Goal: Transaction & Acquisition: Purchase product/service

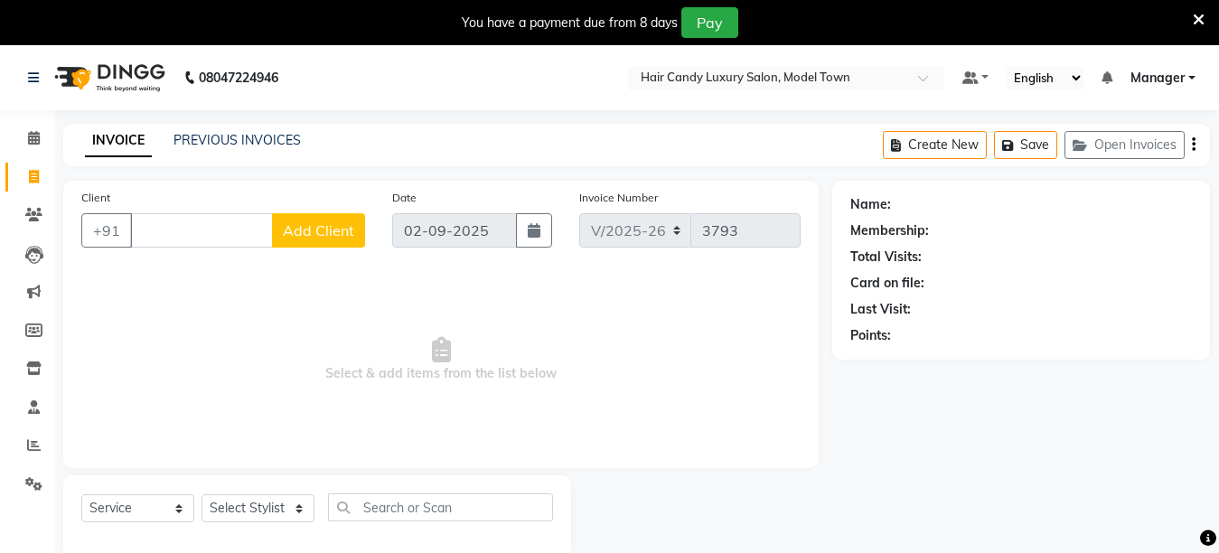
select select "4716"
select select "service"
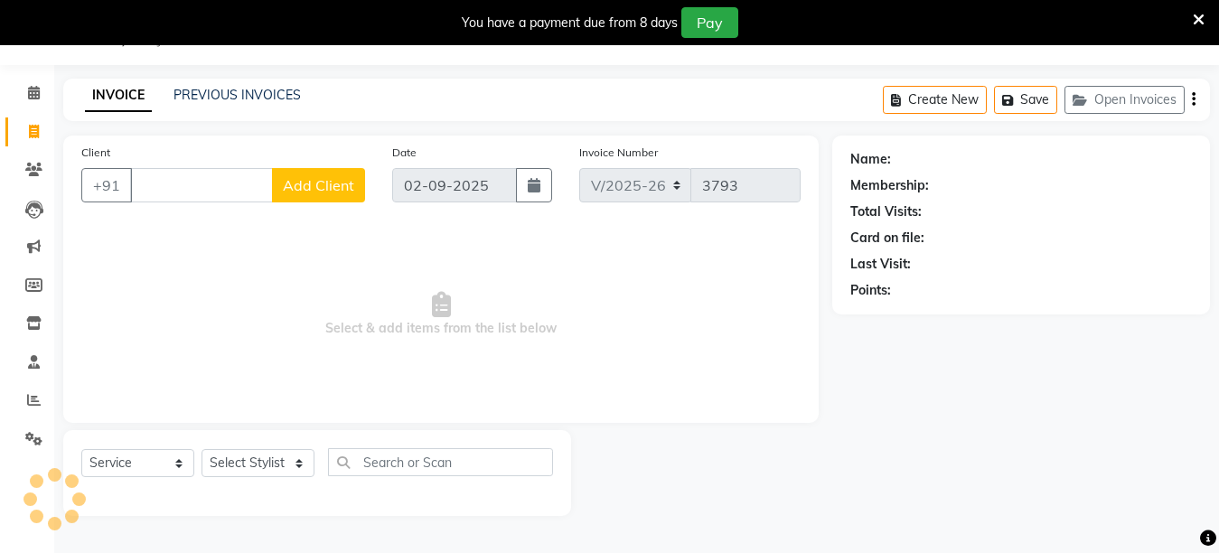
scroll to position [45, 0]
click at [238, 449] on select "Select Stylist Aakib Anas Izhar Kajal Laiq (Rahul) Manager Neeraj parul Pawan P…" at bounding box center [258, 463] width 113 height 28
select select "28003"
click at [202, 449] on select "Select Stylist Aakib Anas Izhar Kajal Laiq (Rahul) Manager Neeraj parul Pawan P…" at bounding box center [258, 463] width 113 height 28
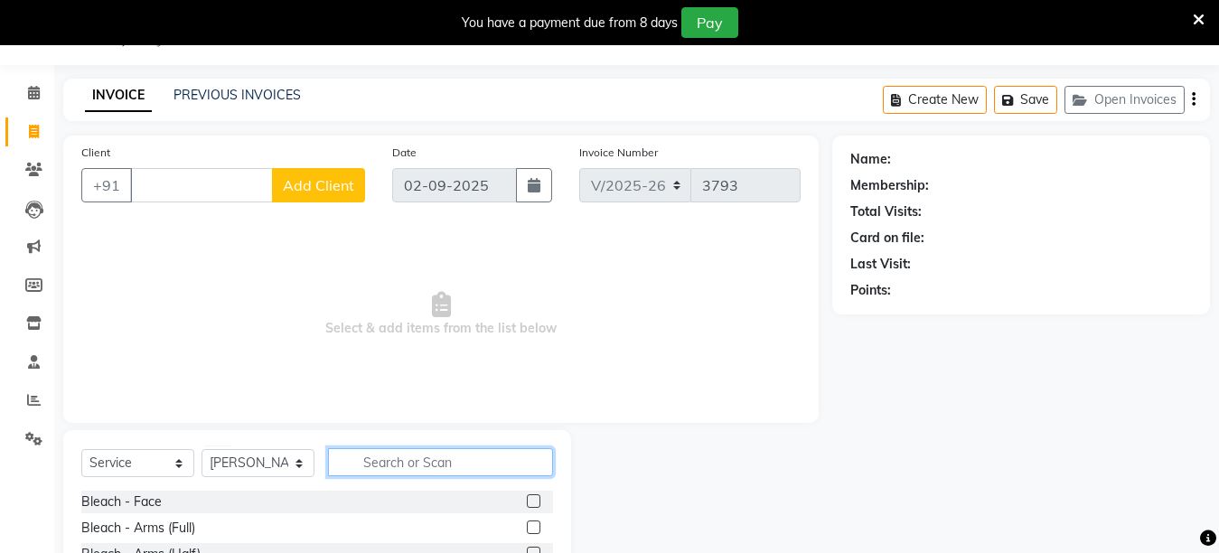
click at [382, 461] on input "text" at bounding box center [440, 462] width 225 height 28
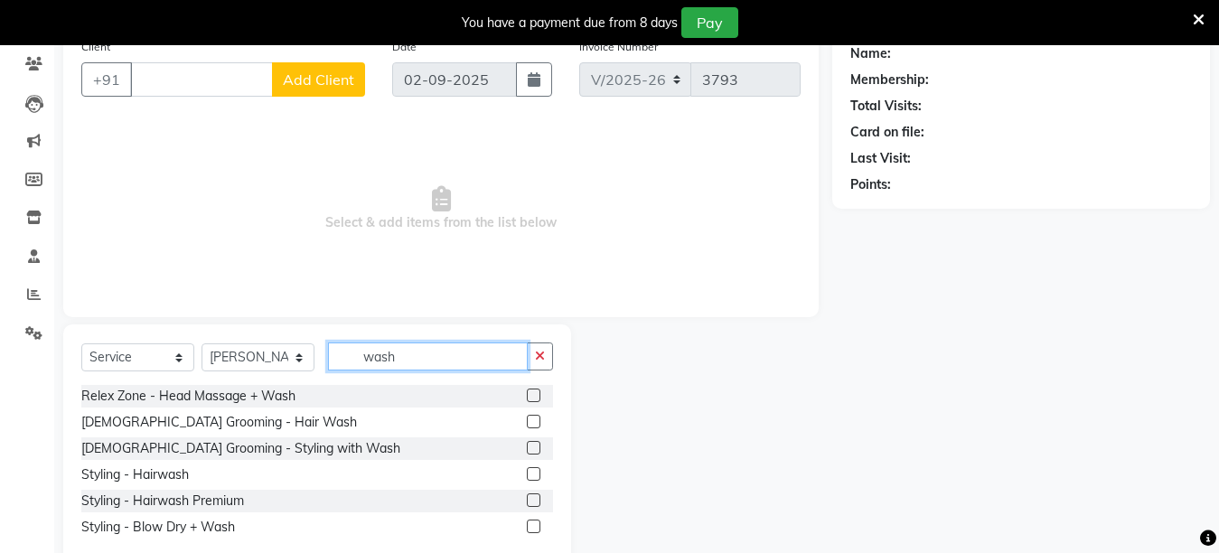
scroll to position [193, 0]
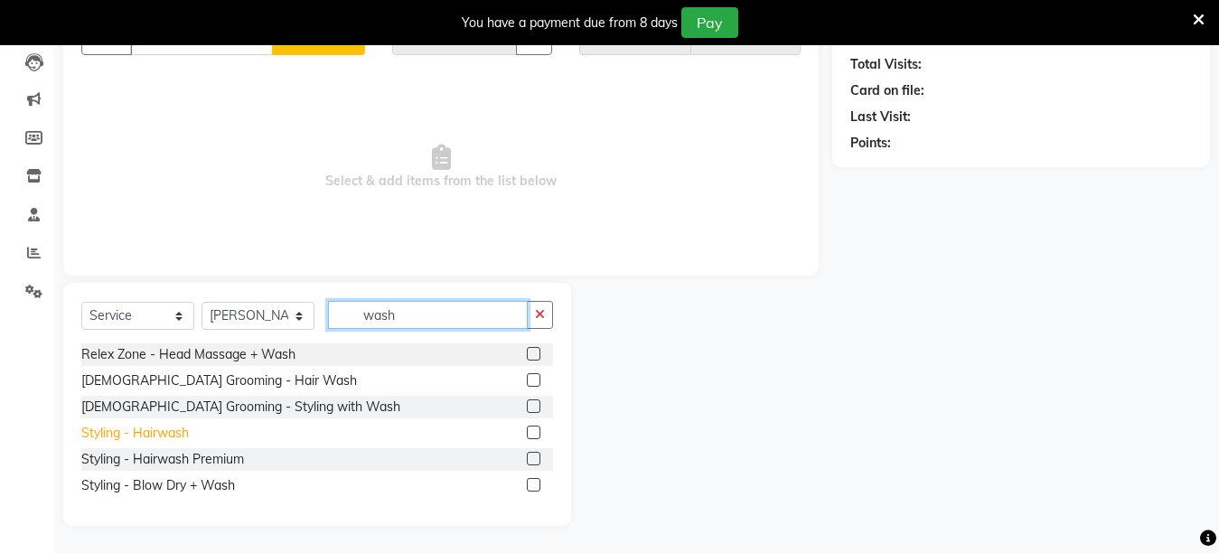
type input "wash"
click at [134, 437] on div "Styling - Hairwash" at bounding box center [135, 433] width 108 height 19
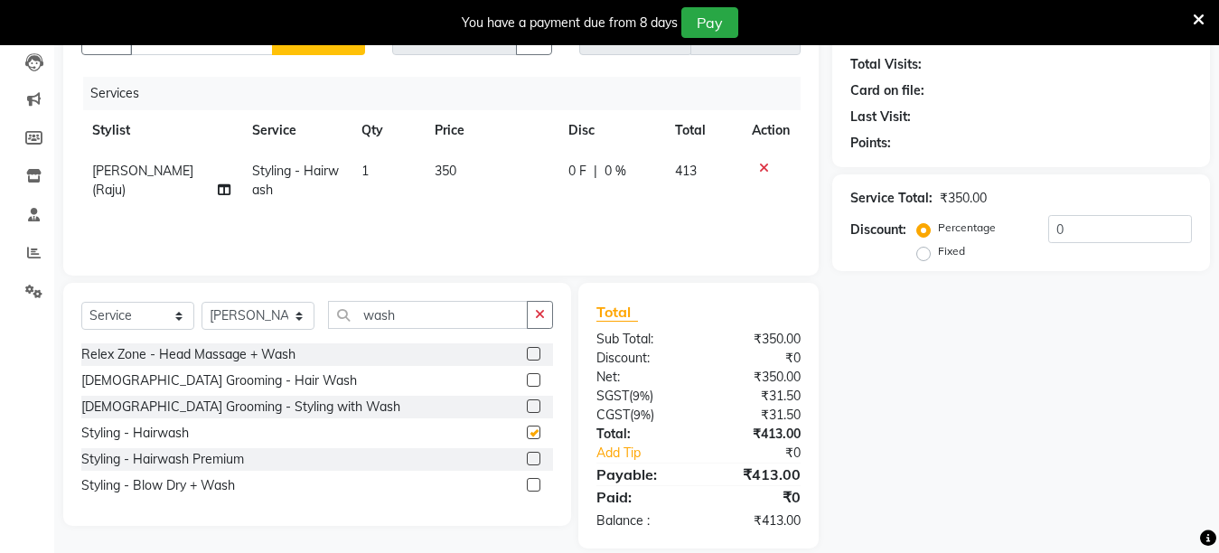
checkbox input "false"
click at [372, 170] on td "1" at bounding box center [387, 181] width 73 height 60
select select "28003"
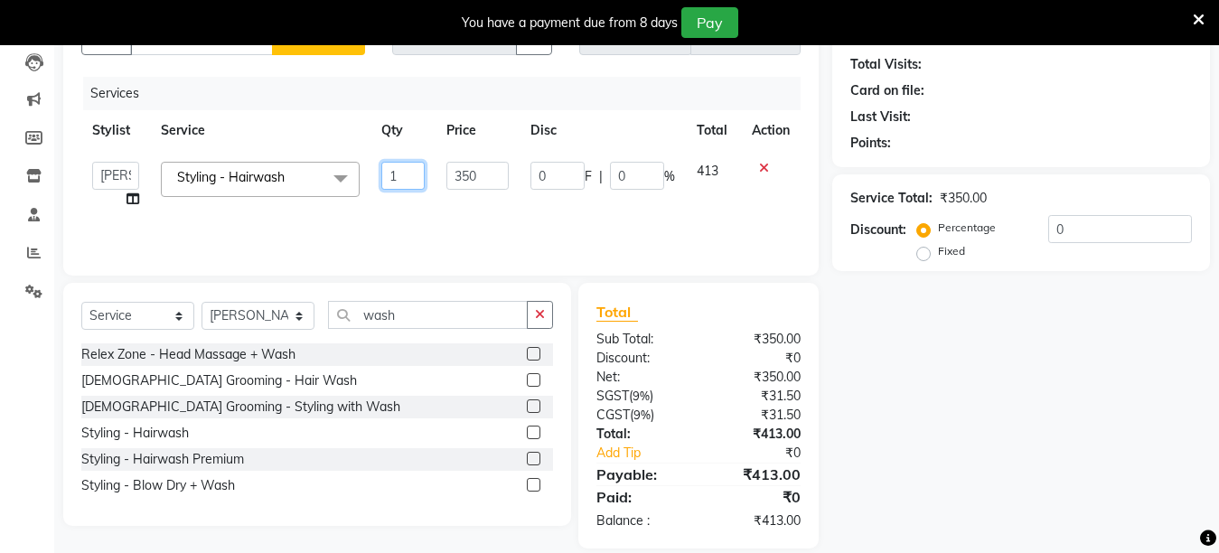
drag, startPoint x: 412, startPoint y: 170, endPoint x: 314, endPoint y: 211, distance: 106.6
click at [314, 211] on tr "Aakib Anas Izhar Kajal Laiq (Rahul) Manager Neeraj parul Pawan Prakash Rajni Ra…" at bounding box center [441, 185] width 720 height 69
type input "2"
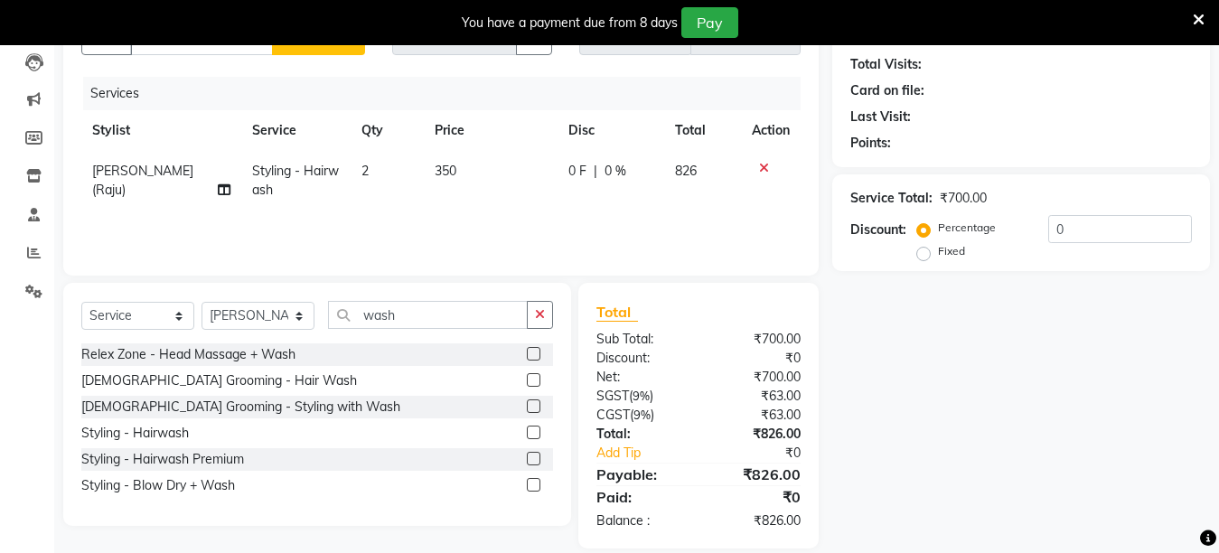
click at [677, 341] on div "Sub Total:" at bounding box center [641, 339] width 116 height 19
click at [224, 307] on select "Select Stylist Aakib Anas Izhar Kajal Laiq (Rahul) Manager Neeraj parul Pawan P…" at bounding box center [258, 316] width 113 height 28
select select "90549"
click at [202, 302] on select "Select Stylist Aakib Anas Izhar Kajal Laiq (Rahul) Manager Neeraj parul Pawan P…" at bounding box center [258, 316] width 113 height 28
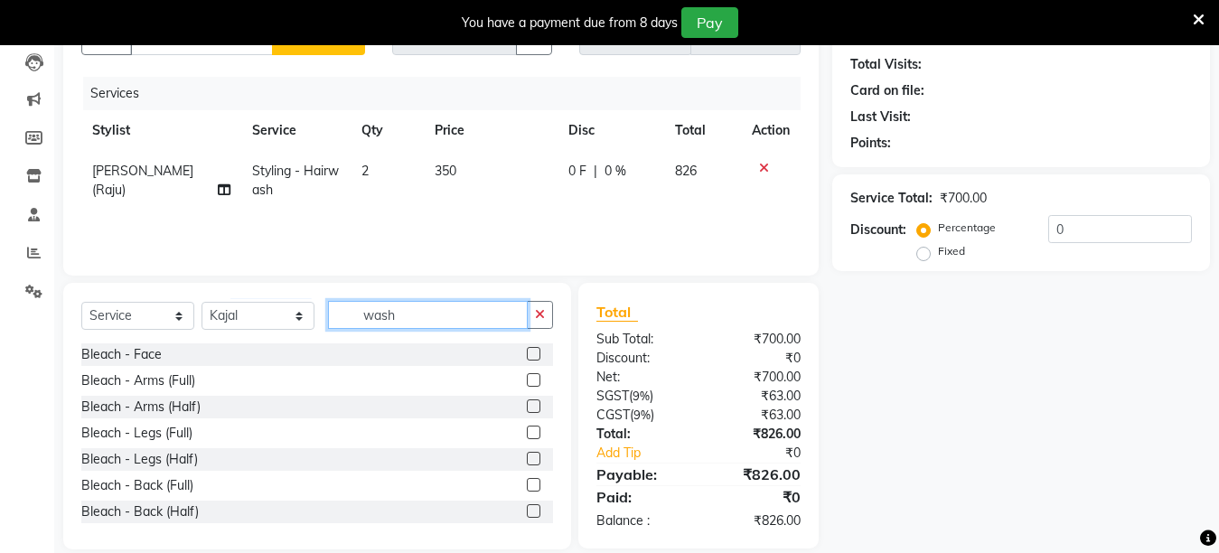
click at [450, 305] on input "wash" at bounding box center [428, 315] width 200 height 28
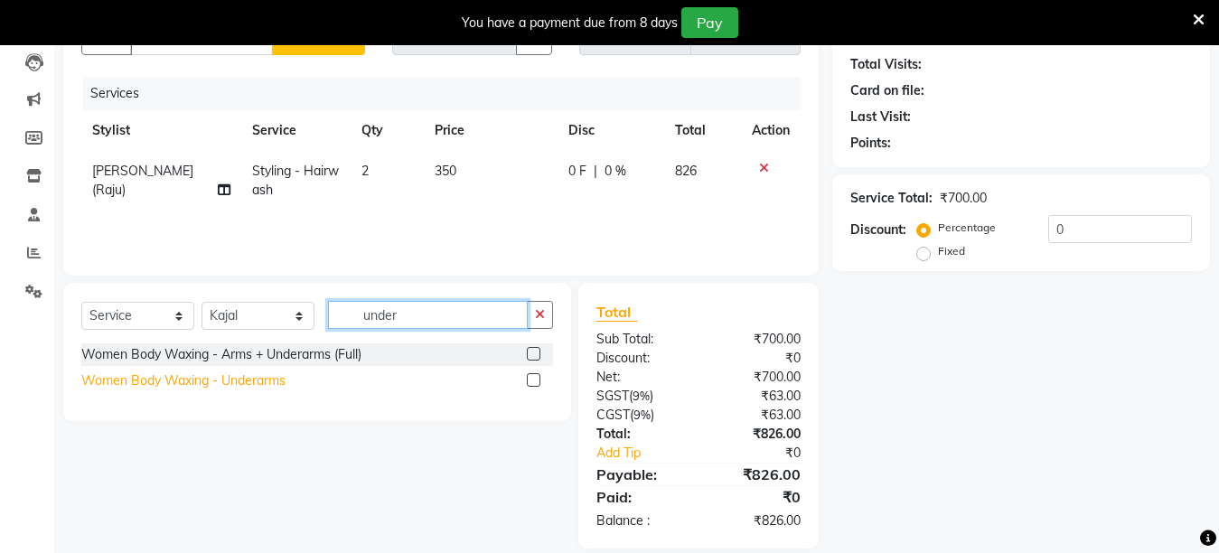
type input "under"
click at [210, 377] on div "Women Body Waxing - Underarms" at bounding box center [183, 381] width 204 height 19
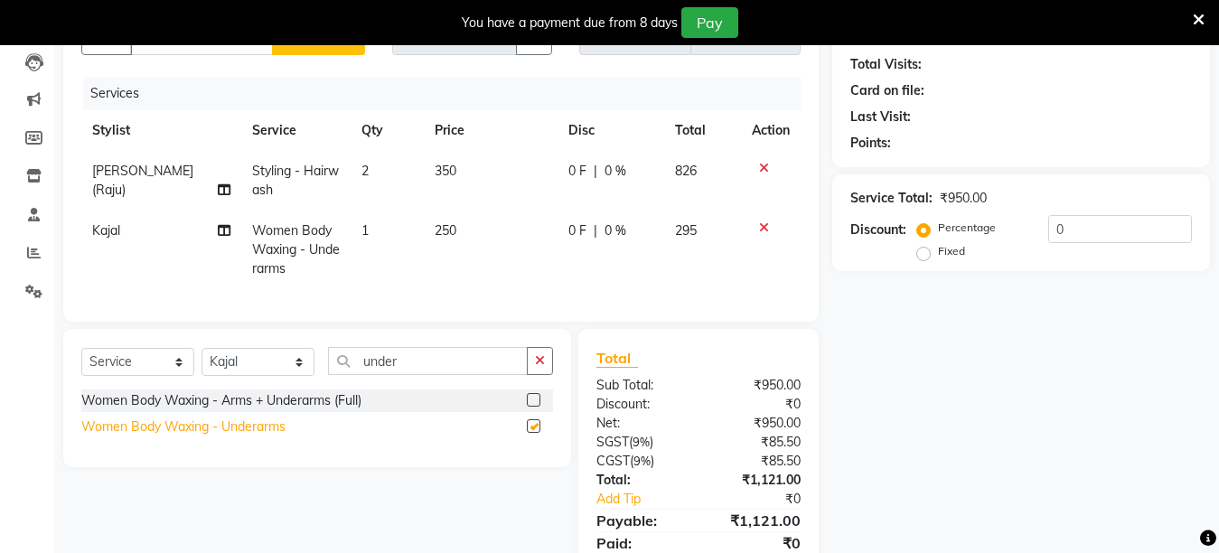
checkbox input "false"
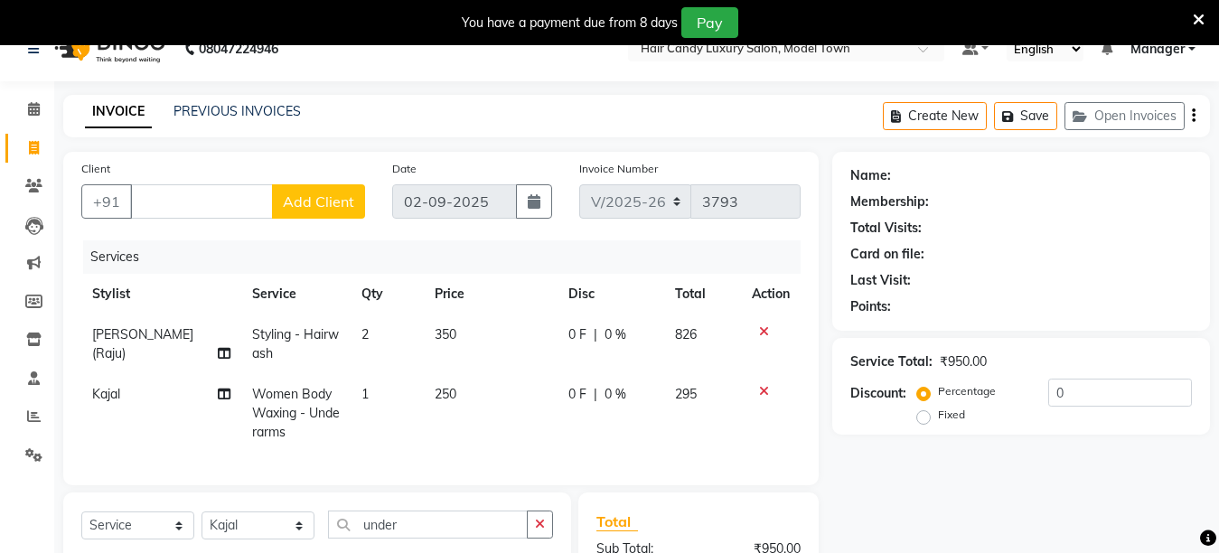
scroll to position [26, 0]
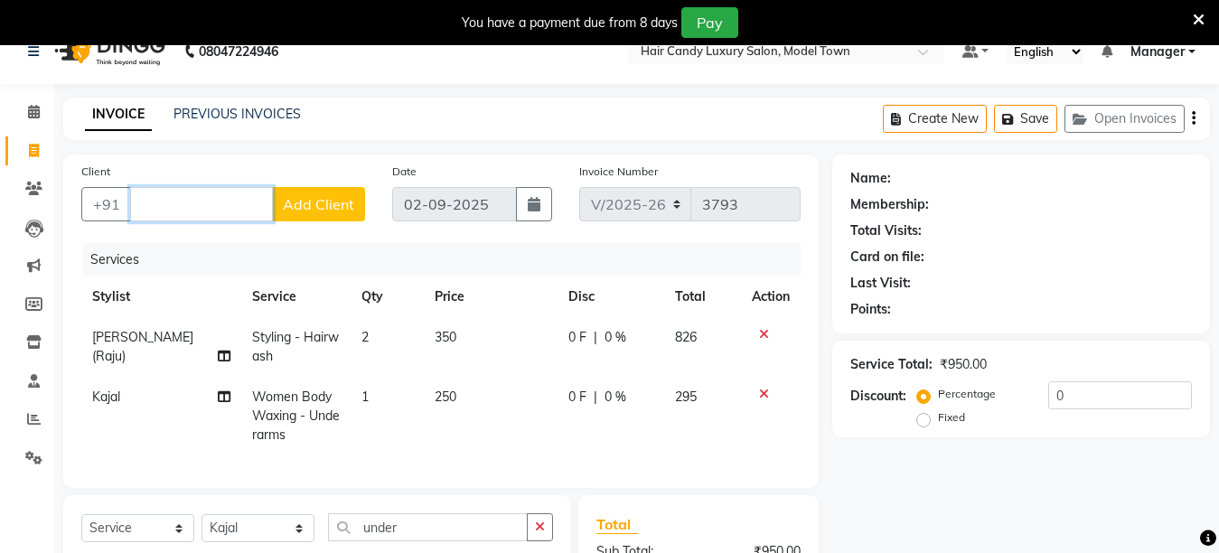
click at [154, 197] on input "Client" at bounding box center [201, 204] width 143 height 34
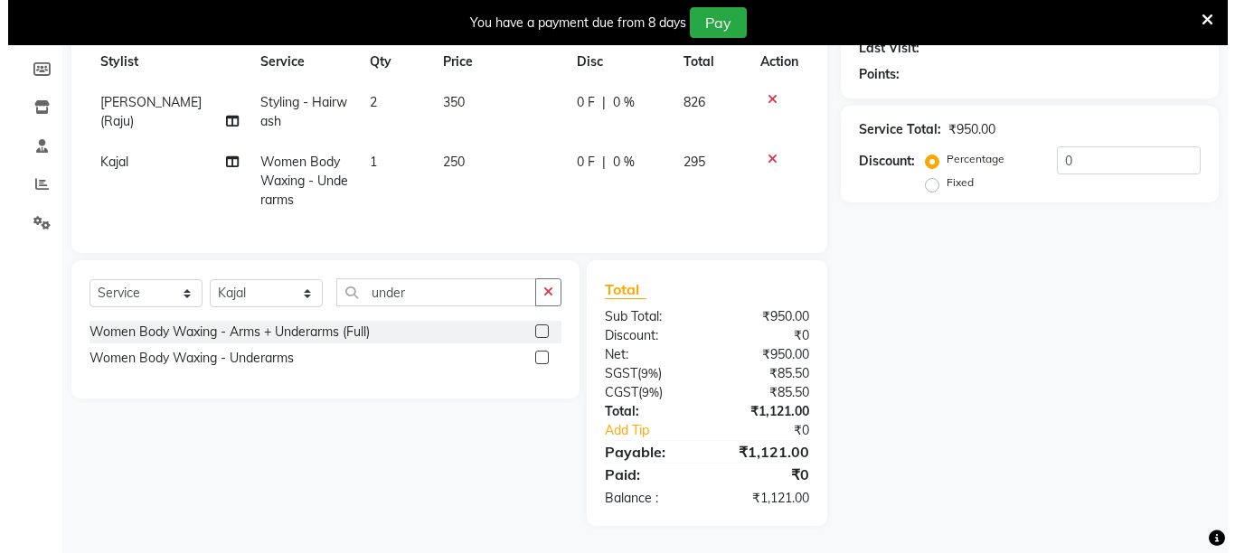
scroll to position [0, 0]
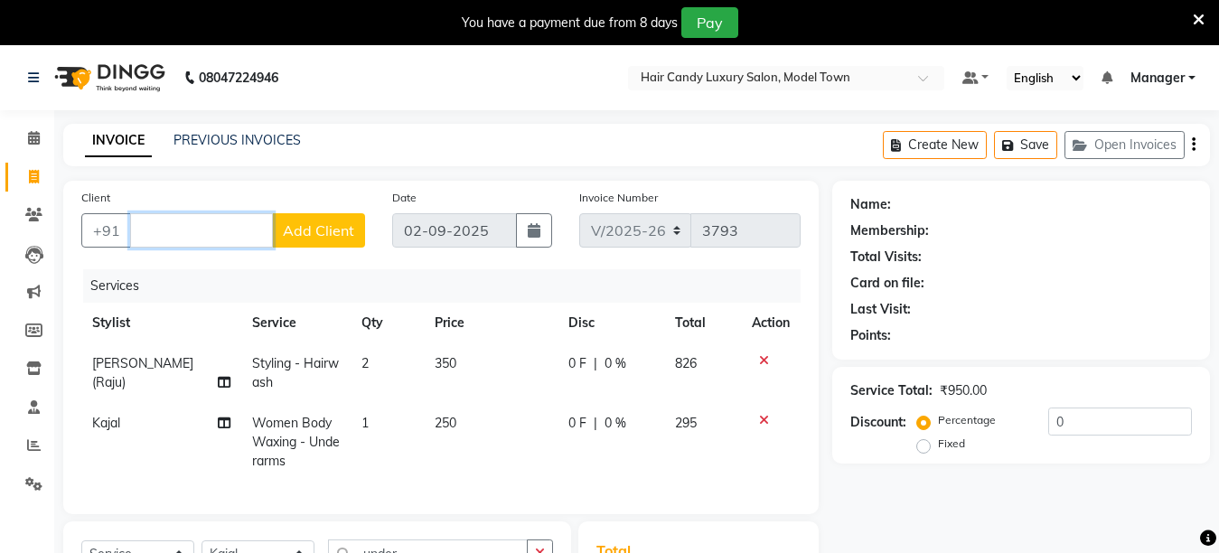
click at [174, 241] on input "Client" at bounding box center [201, 230] width 143 height 34
type input "8329579498"
click at [293, 216] on button "Add Client" at bounding box center [318, 230] width 93 height 34
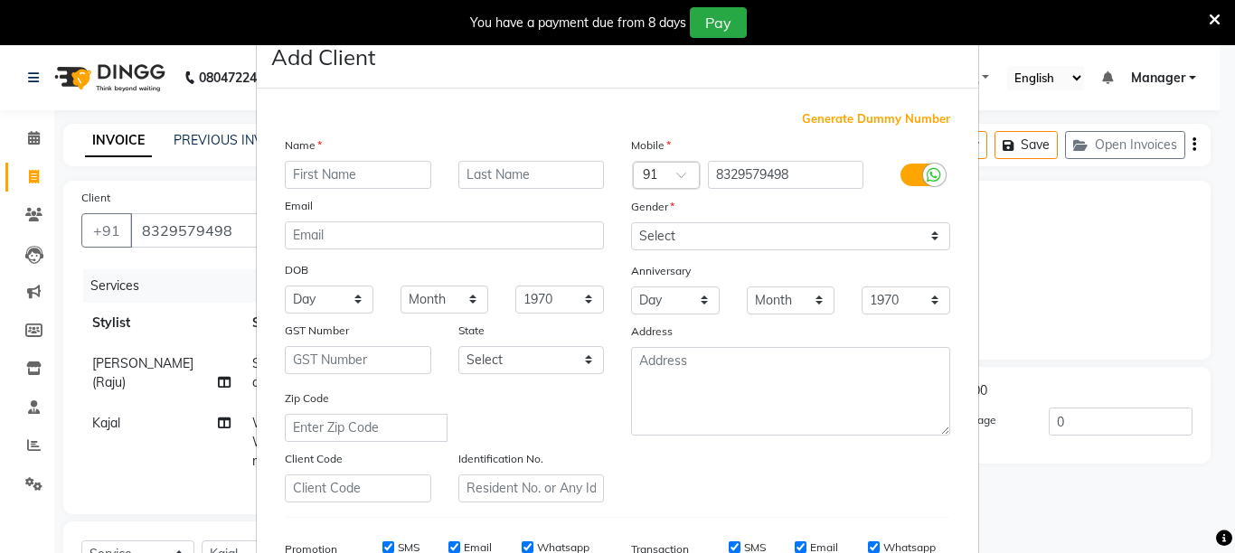
click at [326, 172] on input "text" at bounding box center [358, 175] width 146 height 28
type input "bhawna"
click at [833, 234] on select "Select Male Female Other Prefer Not To Say" at bounding box center [790, 236] width 319 height 28
select select "female"
click at [631, 222] on select "Select Male Female Other Prefer Not To Say" at bounding box center [790, 236] width 319 height 28
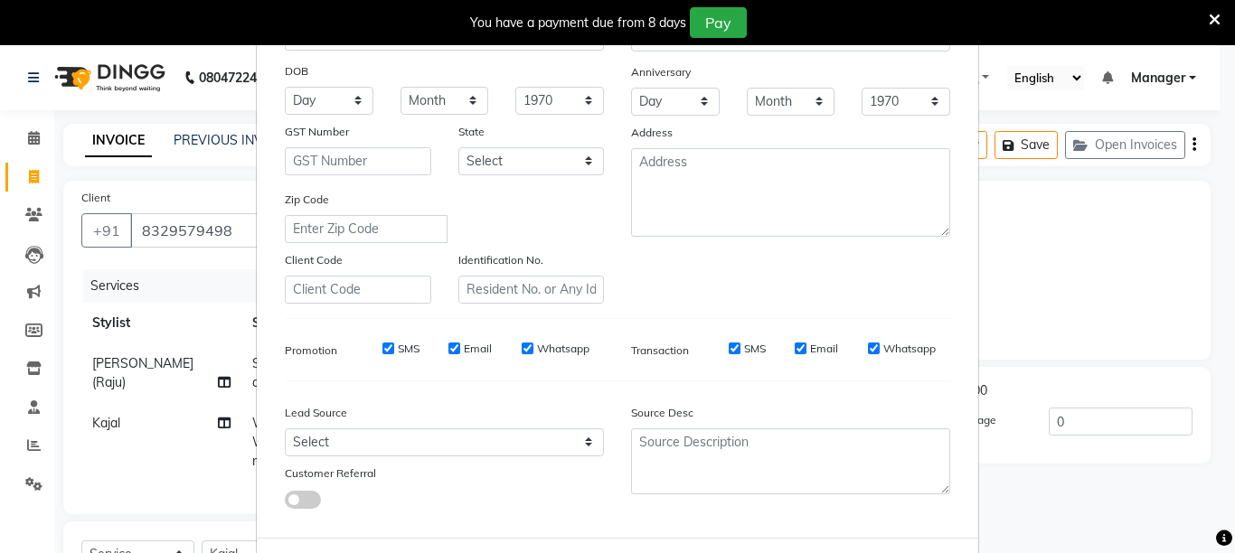
scroll to position [281, 0]
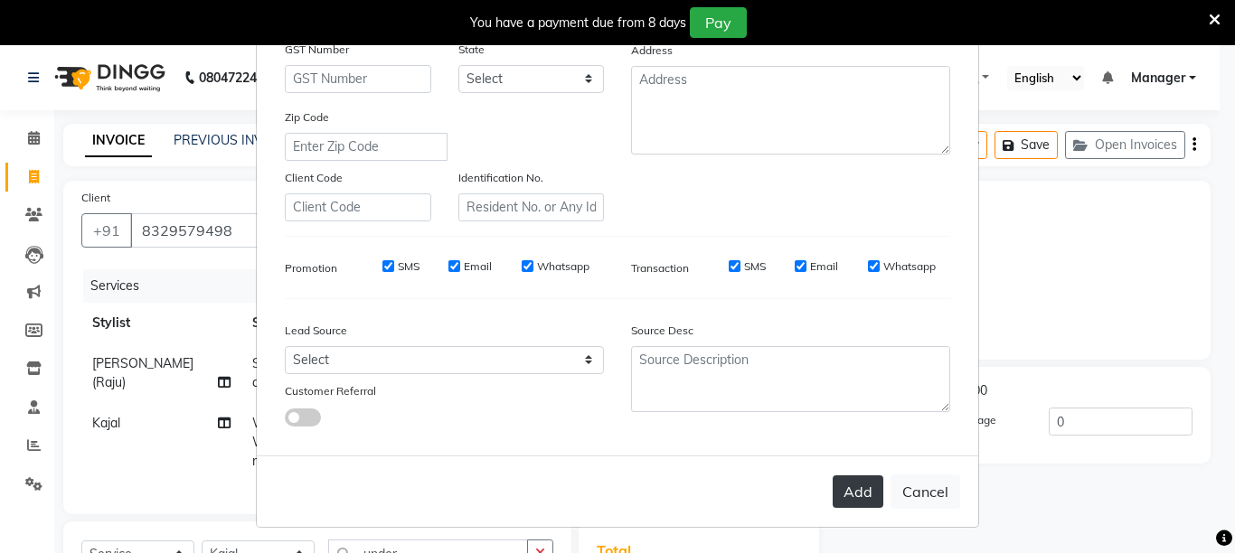
click at [851, 497] on button "Add" at bounding box center [858, 491] width 51 height 33
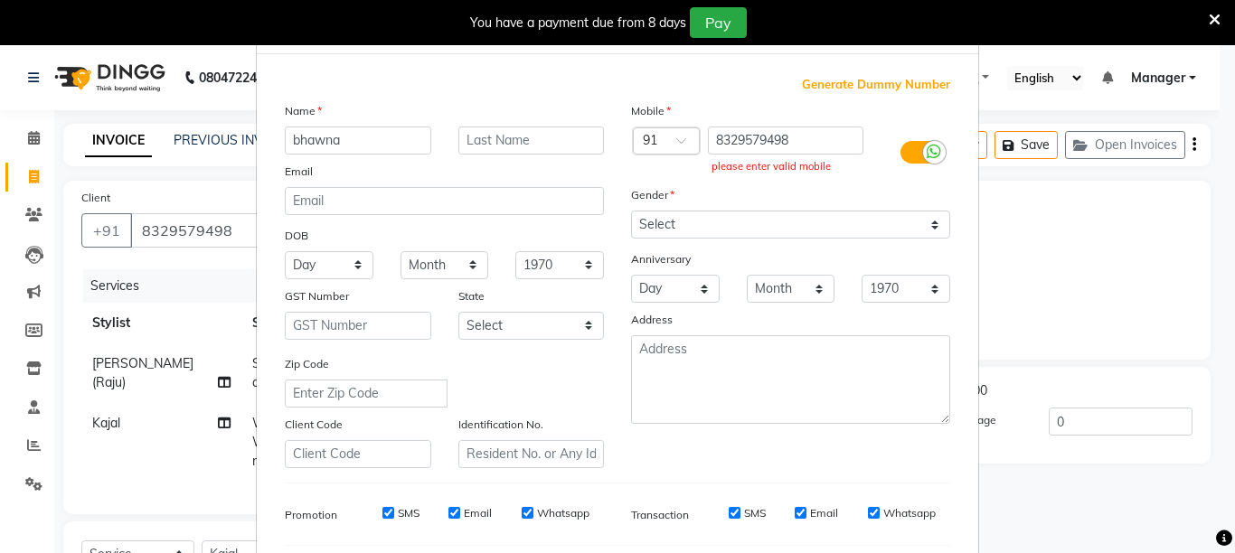
scroll to position [0, 0]
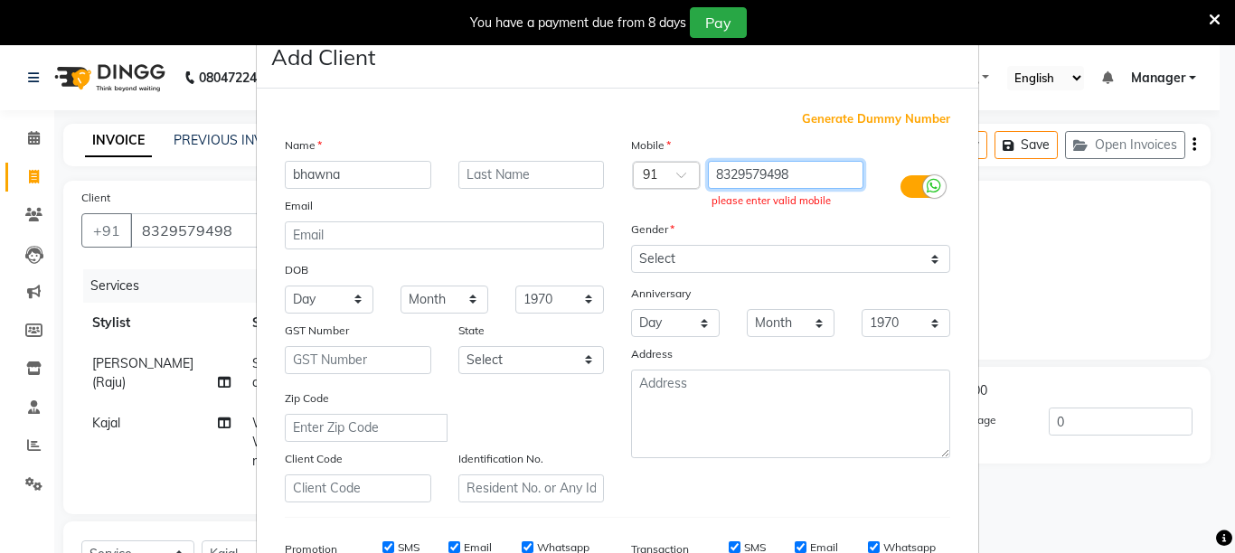
drag, startPoint x: 717, startPoint y: 174, endPoint x: 621, endPoint y: 174, distance: 95.8
click at [621, 174] on div "Country Code × 91 8329579498 please enter valid mobile" at bounding box center [790, 187] width 346 height 52
type input "8329579498"
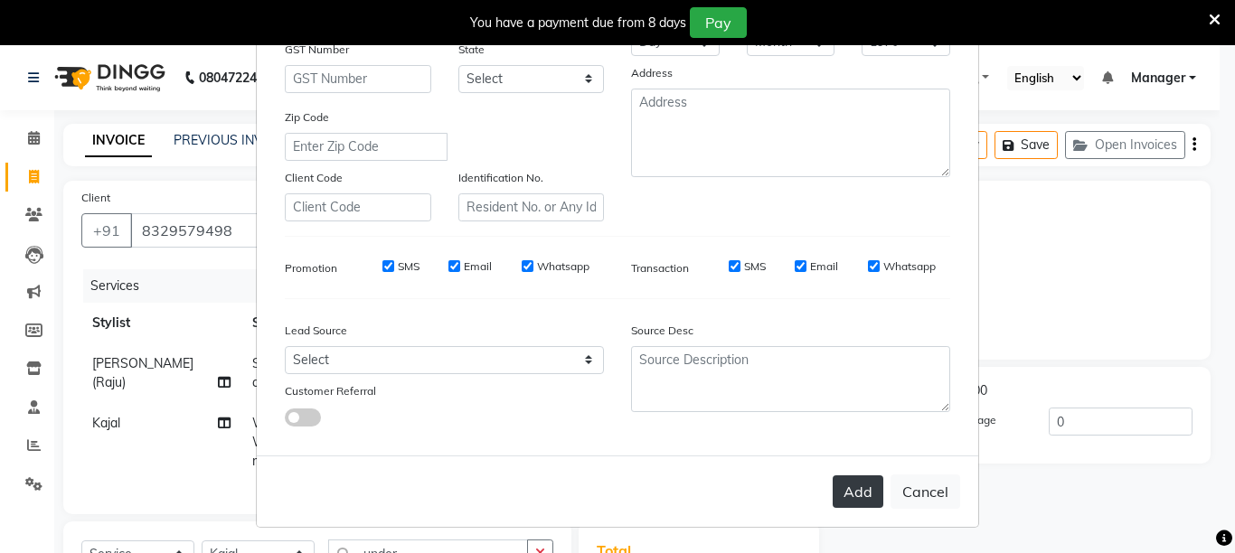
click at [861, 493] on button "Add" at bounding box center [858, 491] width 51 height 33
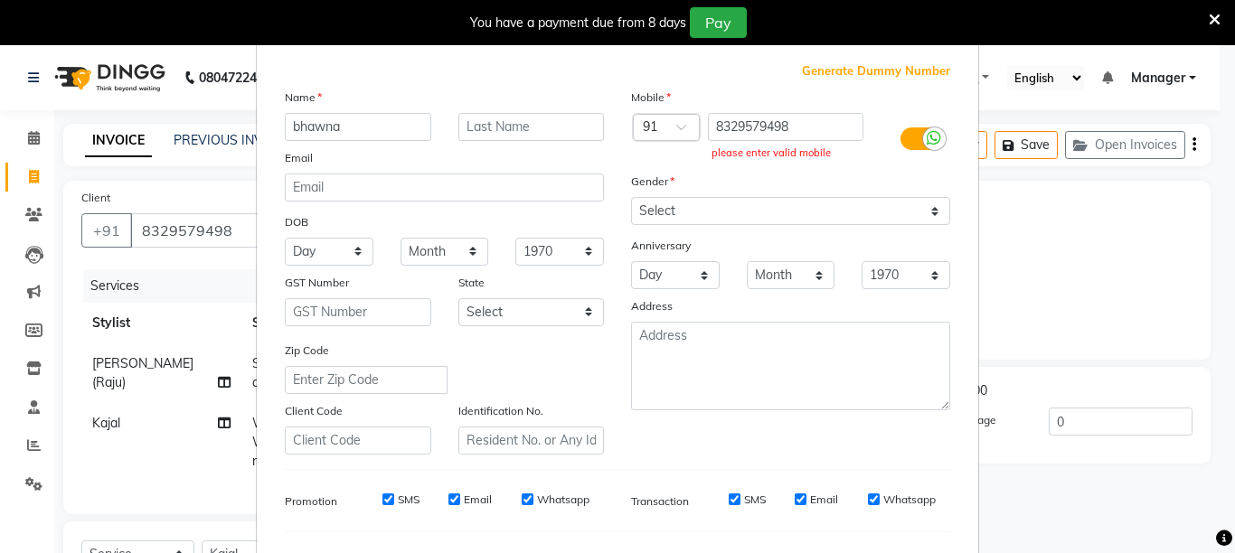
scroll to position [0, 0]
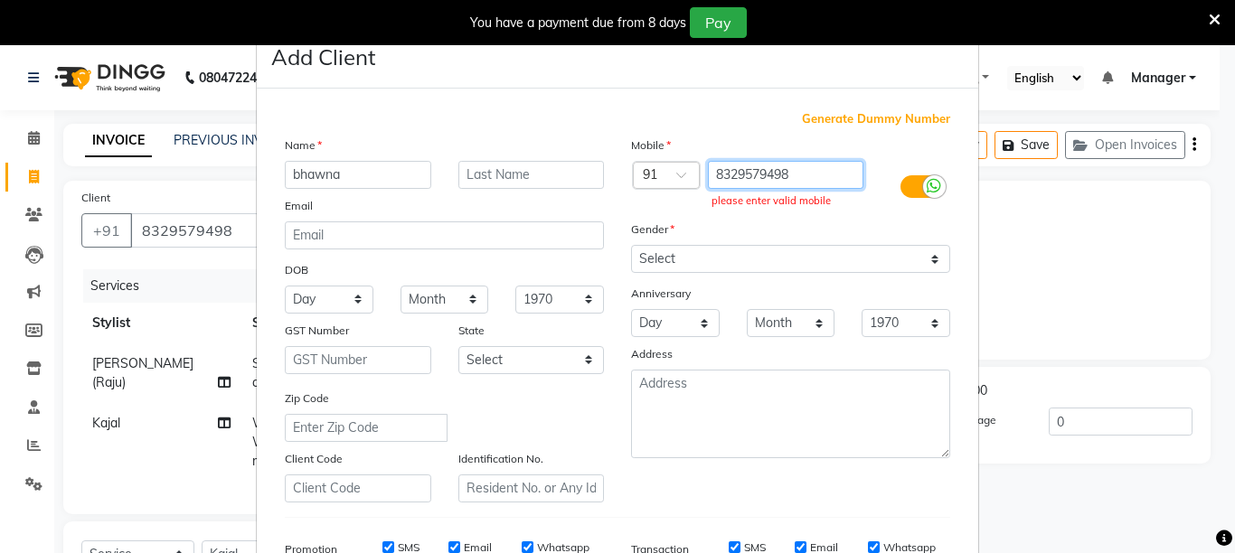
drag, startPoint x: 787, startPoint y: 171, endPoint x: 550, endPoint y: 164, distance: 236.9
click at [550, 164] on div "Name bhawna Email DOB Day 01 02 03 04 05 06 07 08 09 10 11 12 13 14 15 16 17 18…" at bounding box center [617, 319] width 692 height 367
click at [821, 173] on input "8329579498" at bounding box center [786, 175] width 156 height 28
drag, startPoint x: 821, startPoint y: 173, endPoint x: 655, endPoint y: 159, distance: 166.0
click at [655, 159] on div "Mobile Country Code × 91 8329579498 please enter valid mobile Gender Select Mal…" at bounding box center [790, 319] width 346 height 367
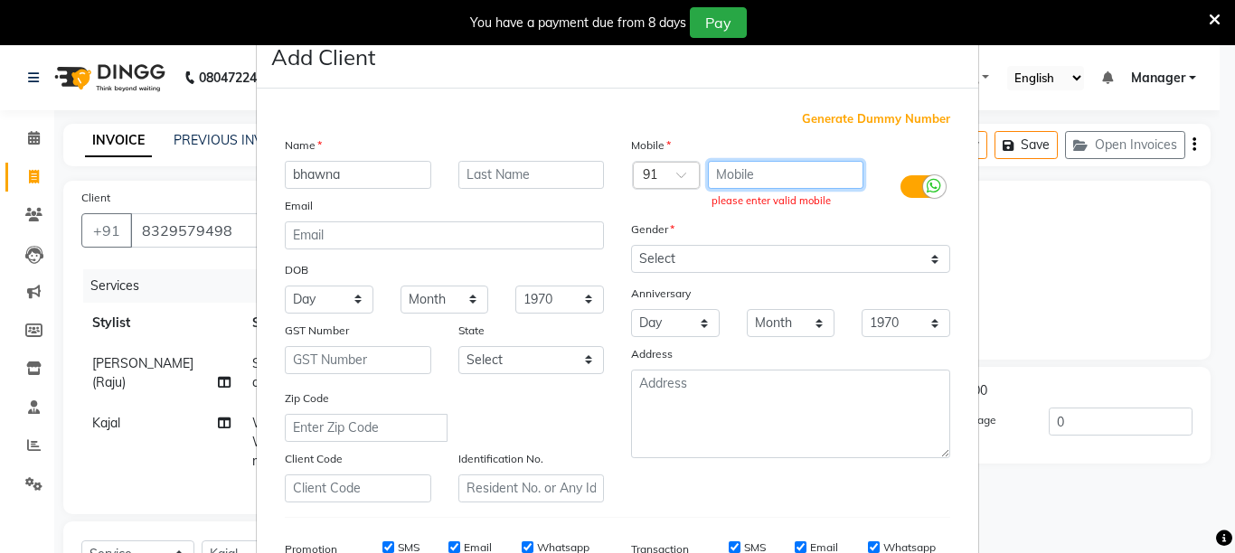
click at [708, 167] on input "text" at bounding box center [786, 175] width 156 height 28
paste input "8329579498"
type input "8329579498"
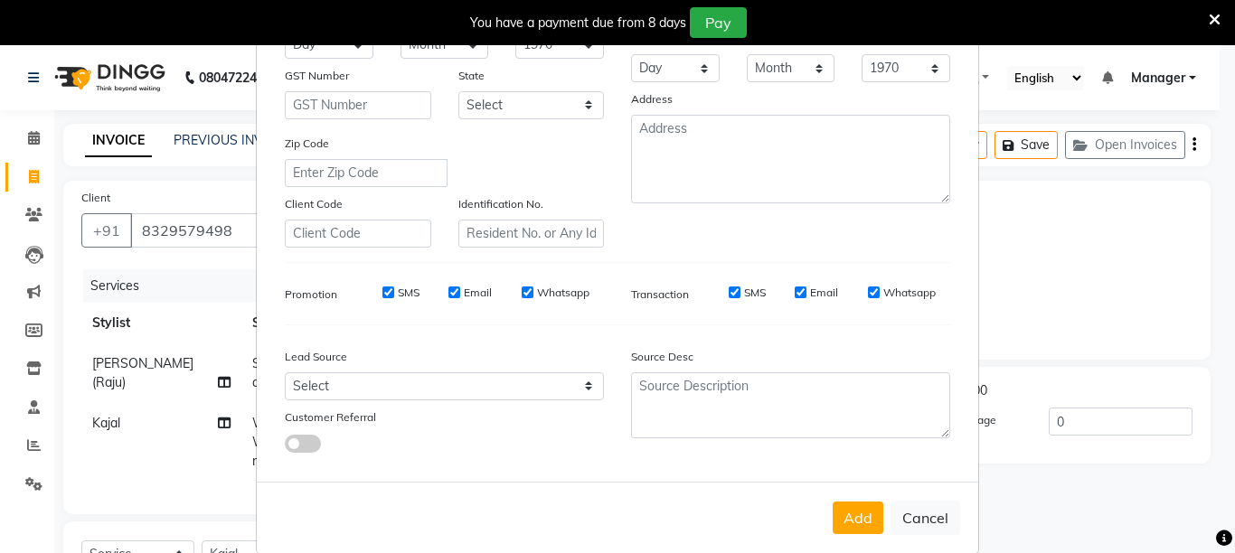
scroll to position [281, 0]
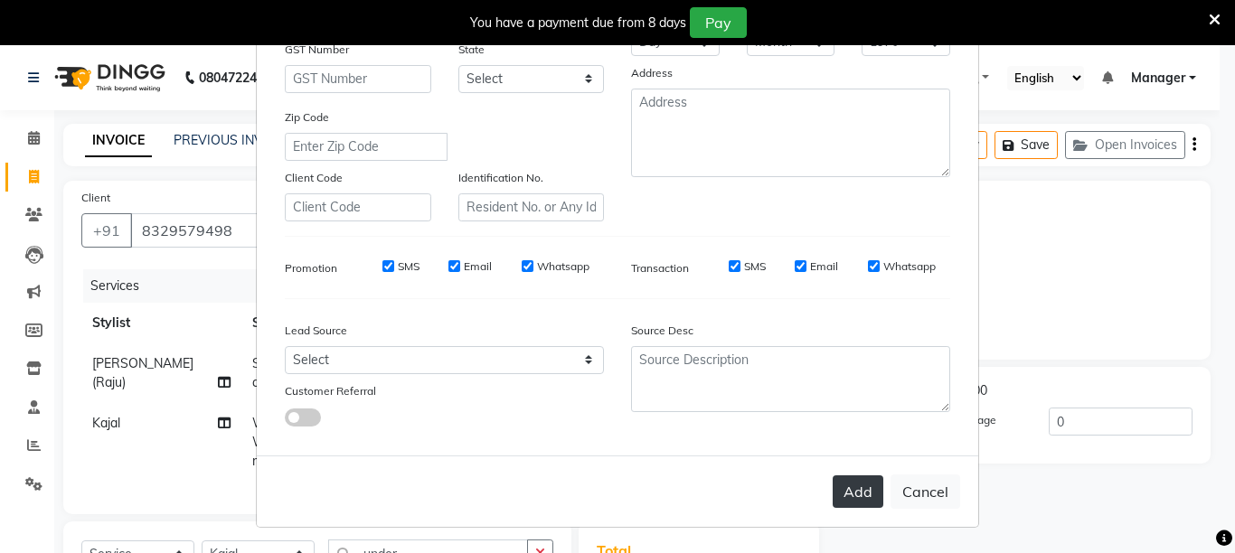
click at [856, 495] on button "Add" at bounding box center [858, 491] width 51 height 33
click at [1083, 367] on ngb-modal-window "Add Client Generate Dummy Number Name bhawna Email DOB Day 01 02 03 04 05 06 07…" at bounding box center [617, 276] width 1235 height 553
click at [911, 485] on button "Cancel" at bounding box center [925, 492] width 70 height 34
select select
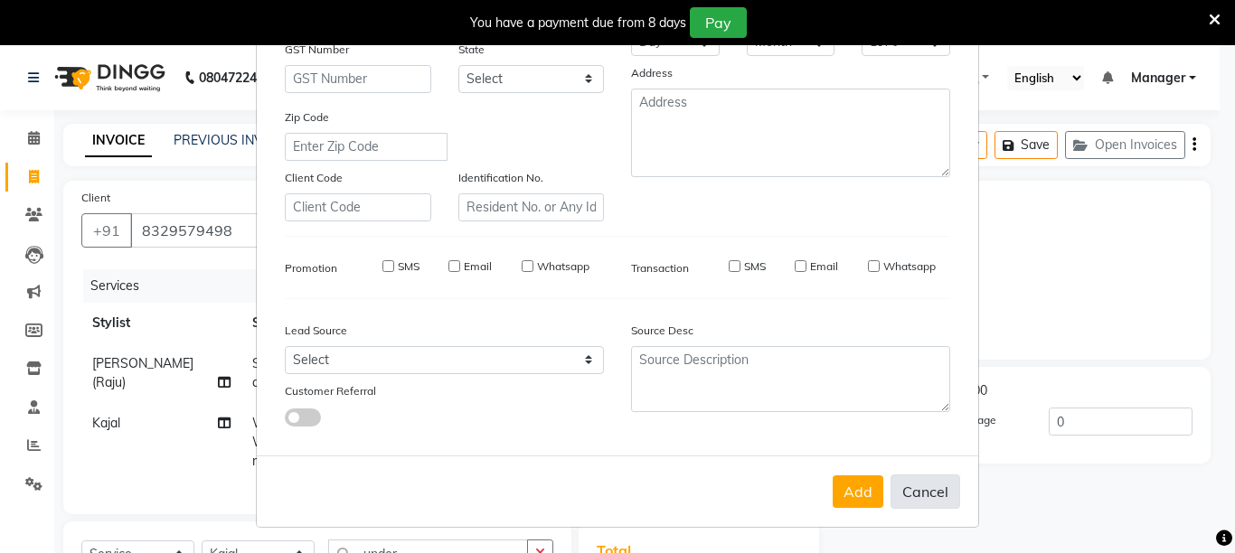
select select
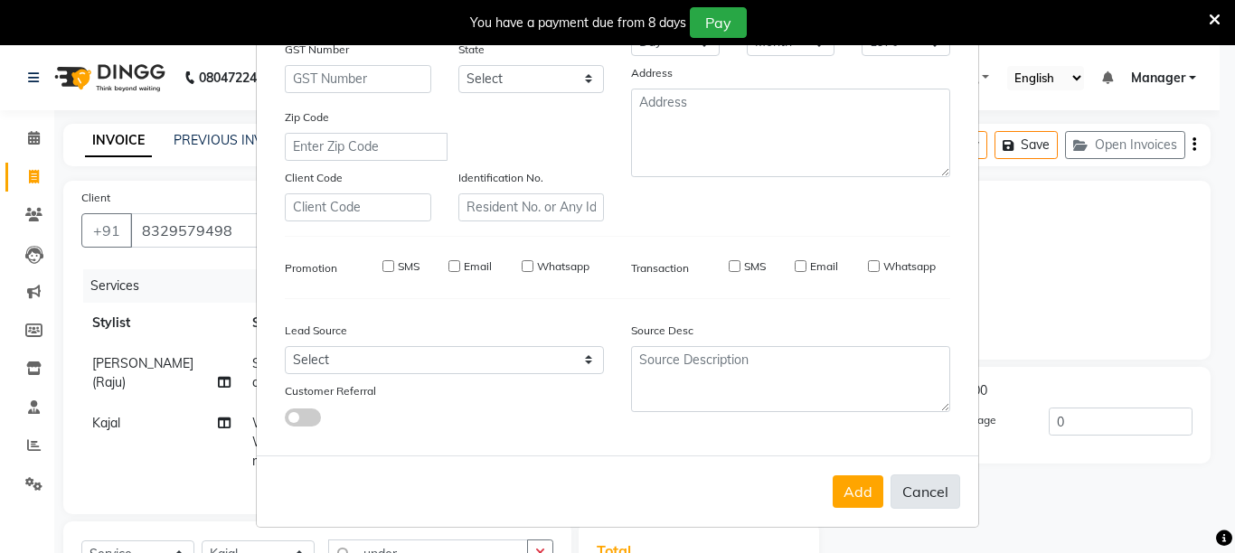
checkbox input "false"
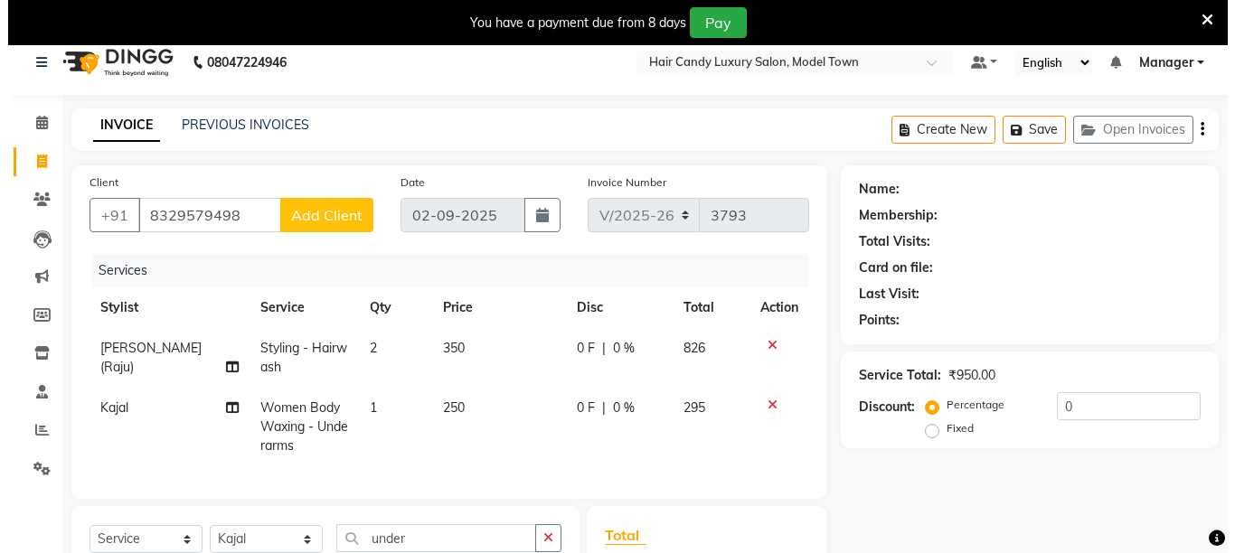
scroll to position [0, 0]
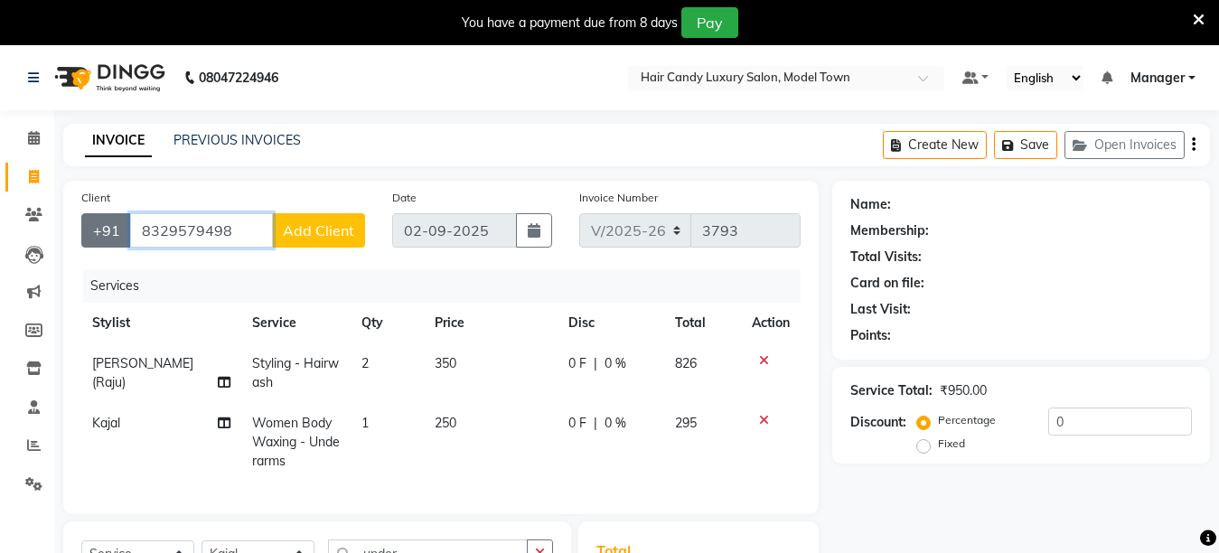
drag, startPoint x: 154, startPoint y: 231, endPoint x: 120, endPoint y: 239, distance: 34.4
click at [120, 239] on div "+91 8329579498 Add Client" at bounding box center [223, 230] width 284 height 34
type input "8329579498"
click at [299, 233] on span "Add Client" at bounding box center [318, 230] width 71 height 18
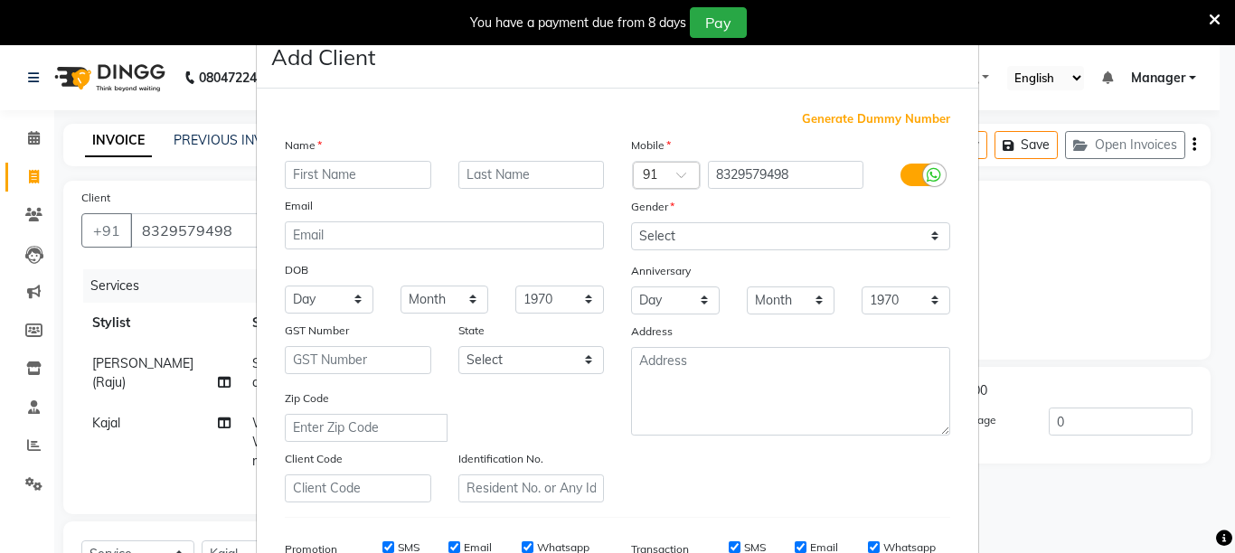
click at [379, 183] on input "text" at bounding box center [358, 175] width 146 height 28
type input "bhawna"
click at [640, 248] on select "Select Male Female Other Prefer Not To Say" at bounding box center [790, 236] width 319 height 28
select select "female"
click at [631, 222] on select "Select Male Female Other Prefer Not To Say" at bounding box center [790, 236] width 319 height 28
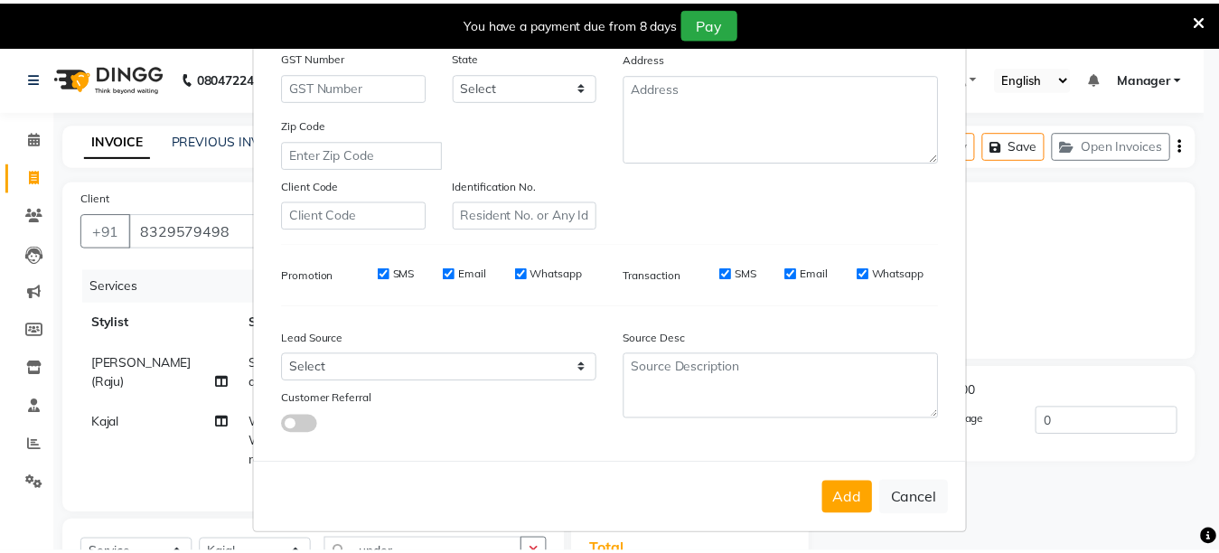
scroll to position [281, 0]
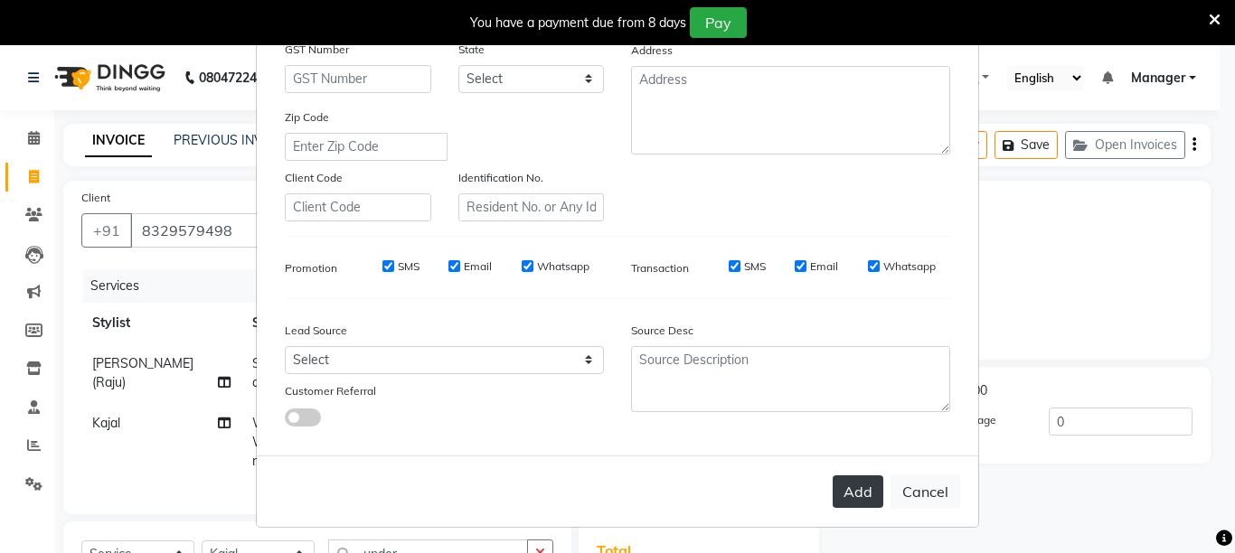
click at [854, 501] on button "Add" at bounding box center [858, 491] width 51 height 33
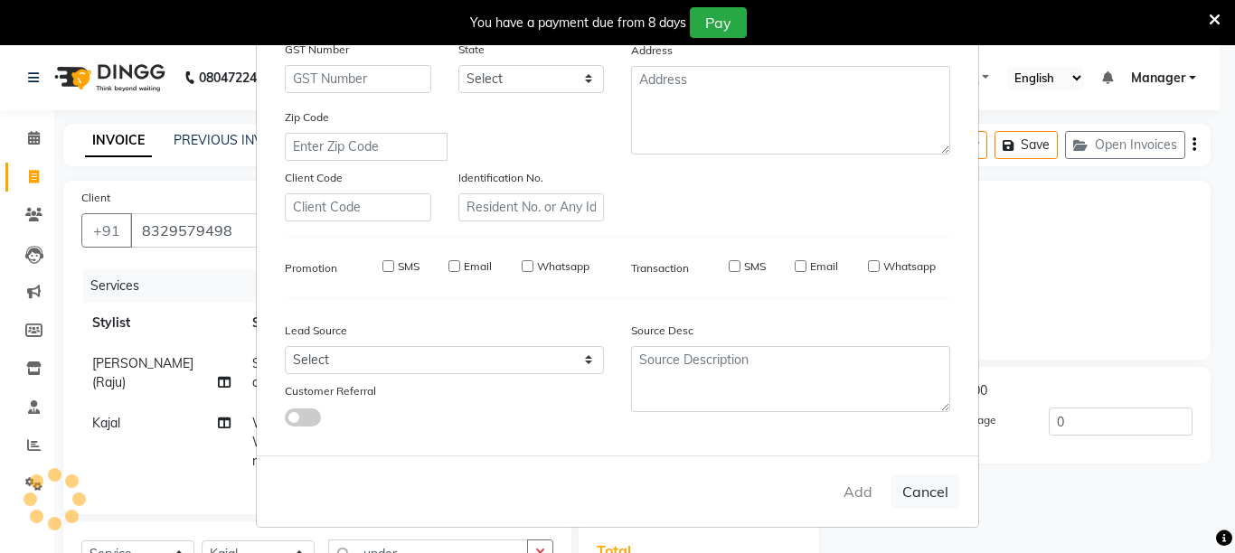
select select
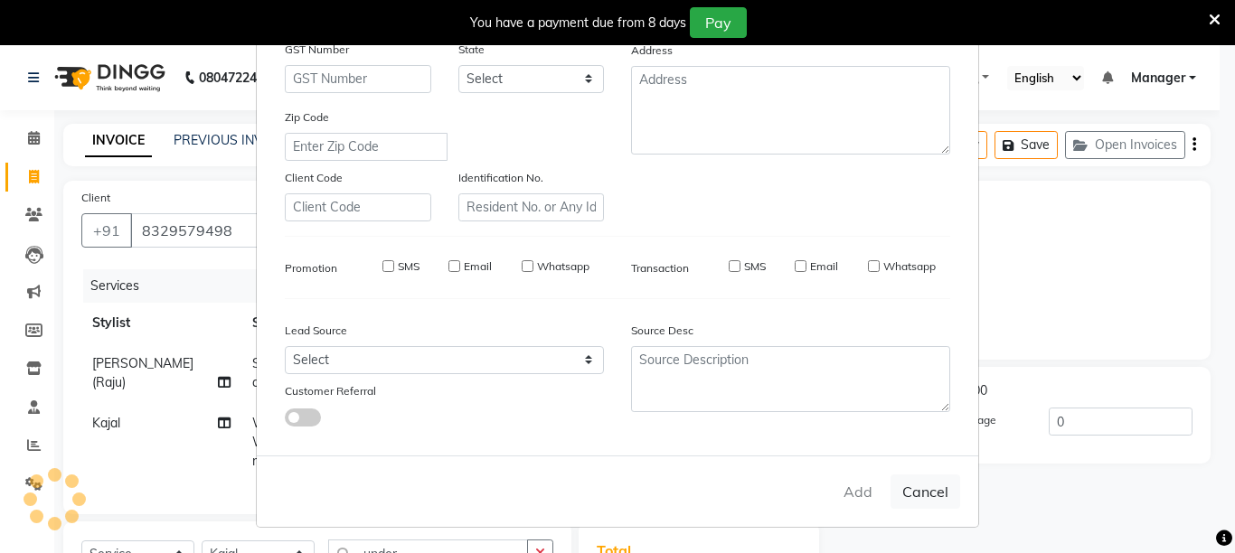
select select
checkbox input "false"
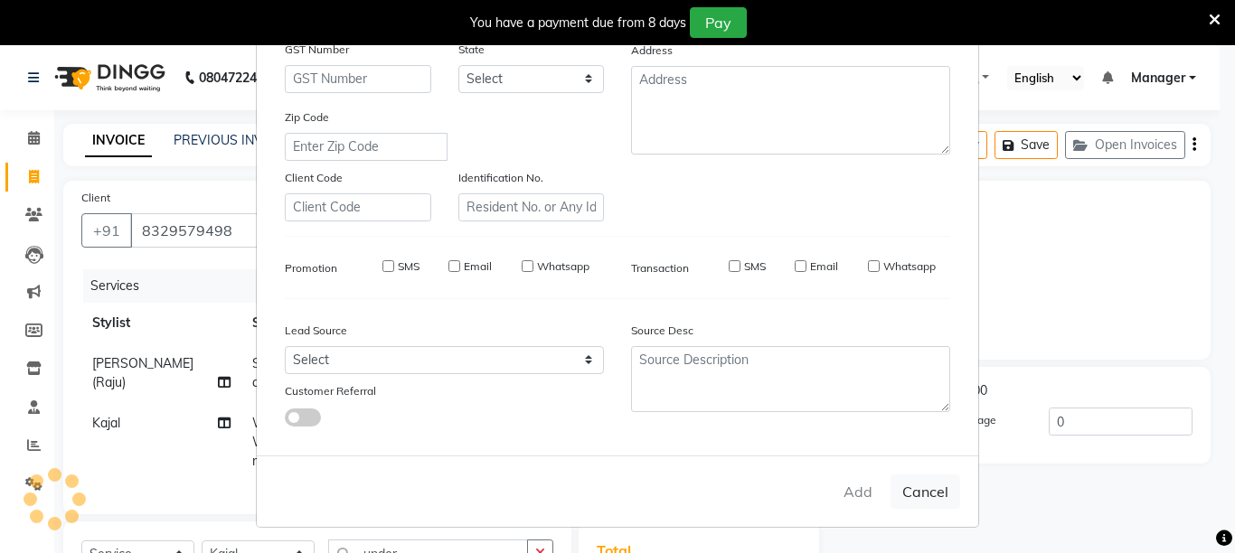
checkbox input "false"
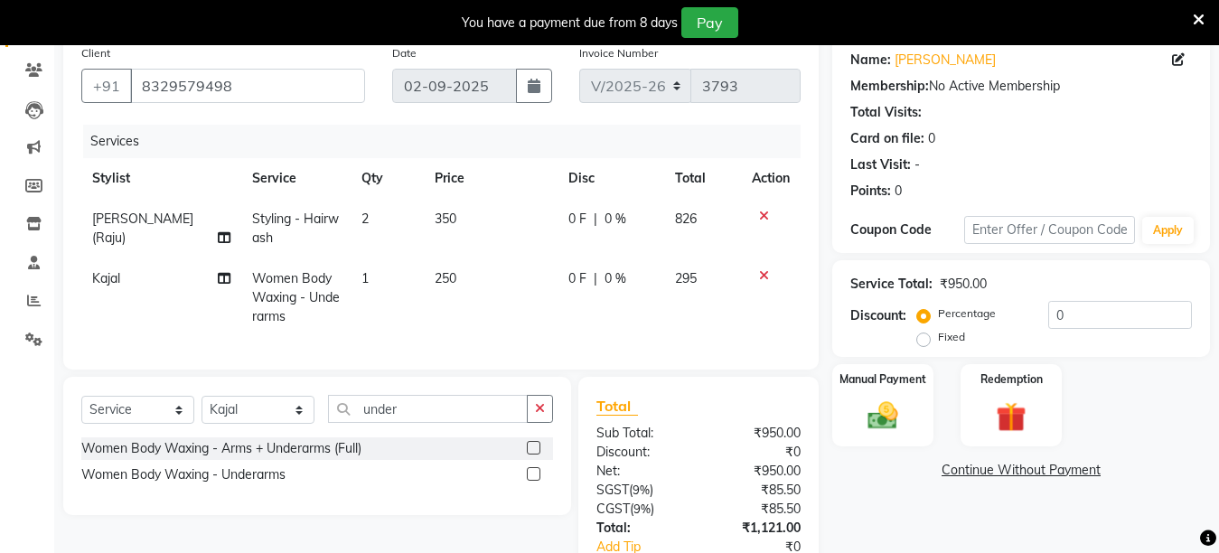
scroll to position [164, 0]
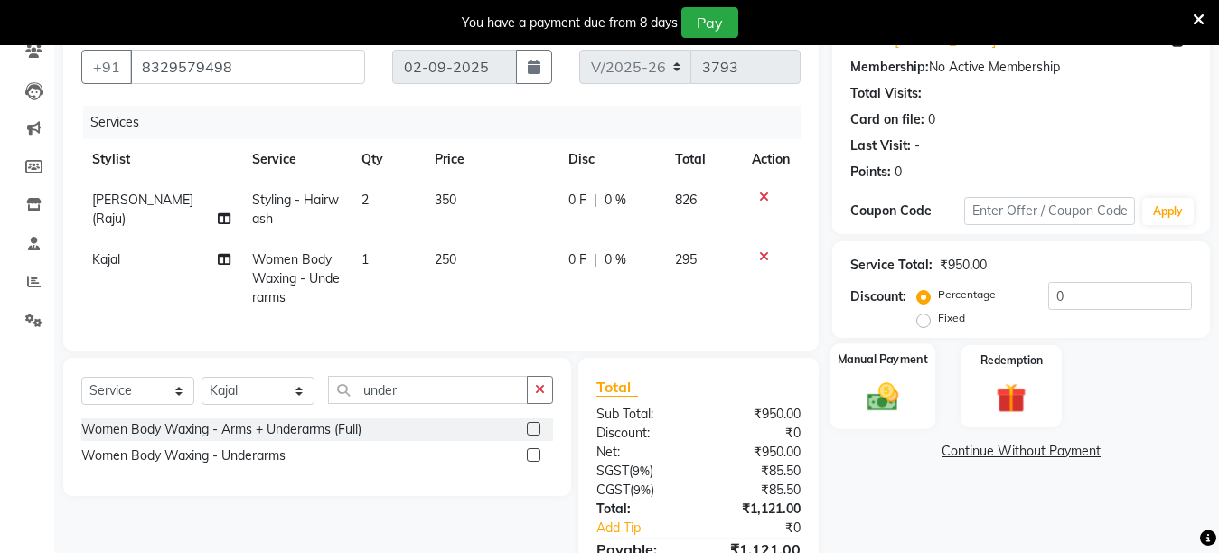
click at [877, 366] on label "Manual Payment" at bounding box center [883, 359] width 90 height 17
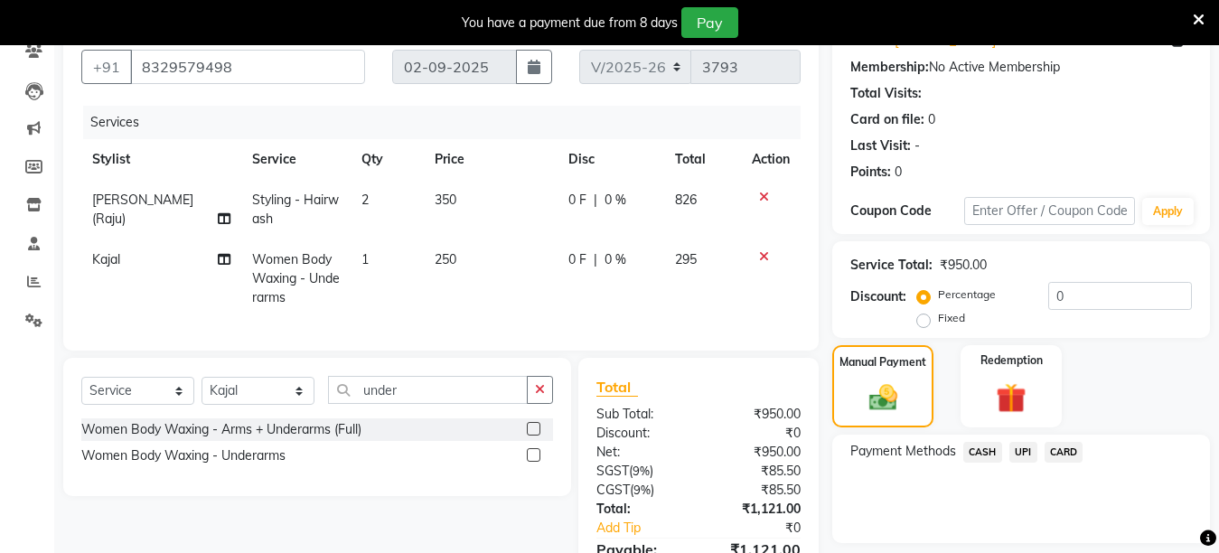
scroll to position [277, 0]
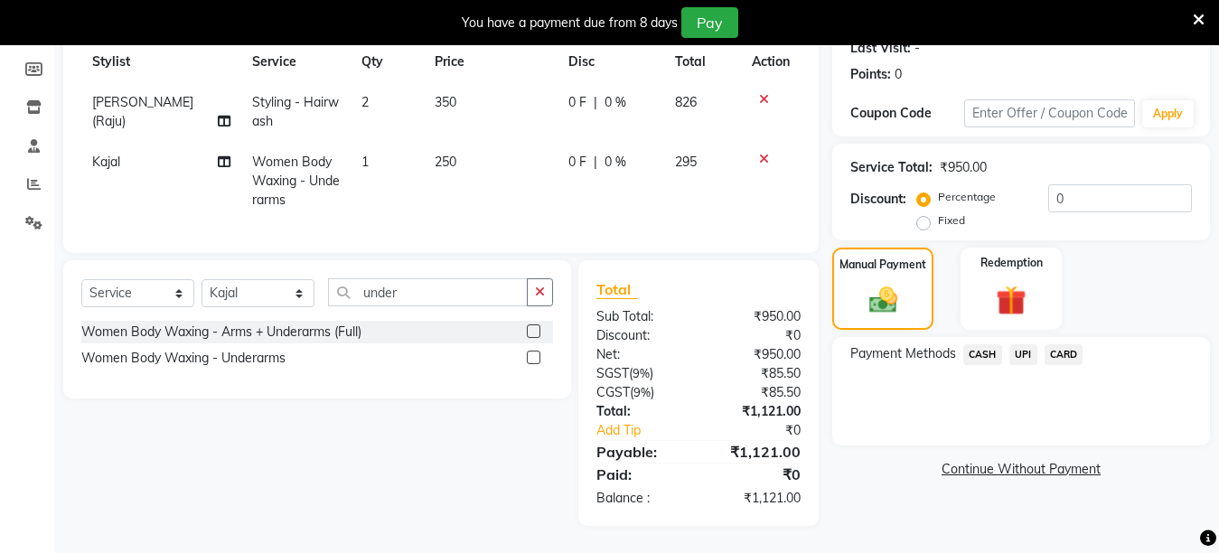
click at [1008, 344] on div "UPI" at bounding box center [1019, 356] width 35 height 24
click at [1027, 344] on span "UPI" at bounding box center [1024, 354] width 28 height 21
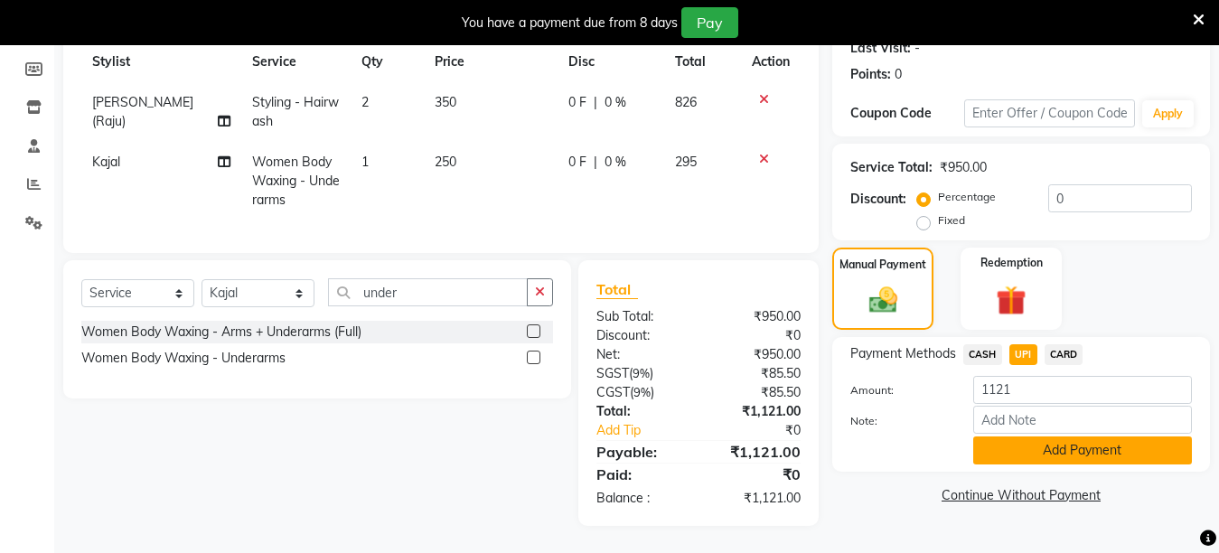
click at [1002, 437] on button "Add Payment" at bounding box center [1083, 451] width 219 height 28
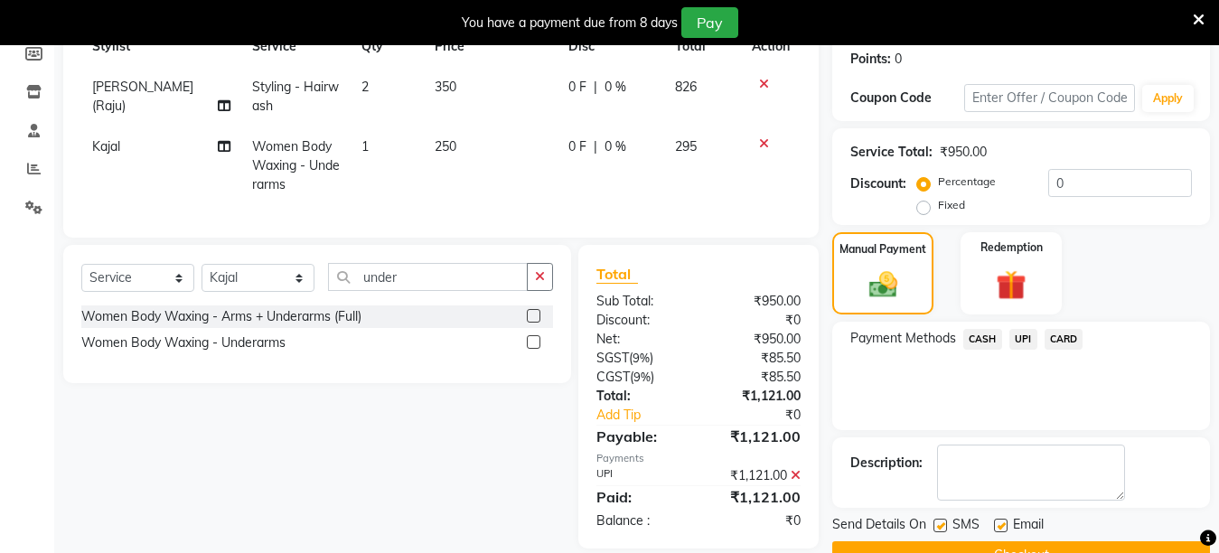
scroll to position [320, 0]
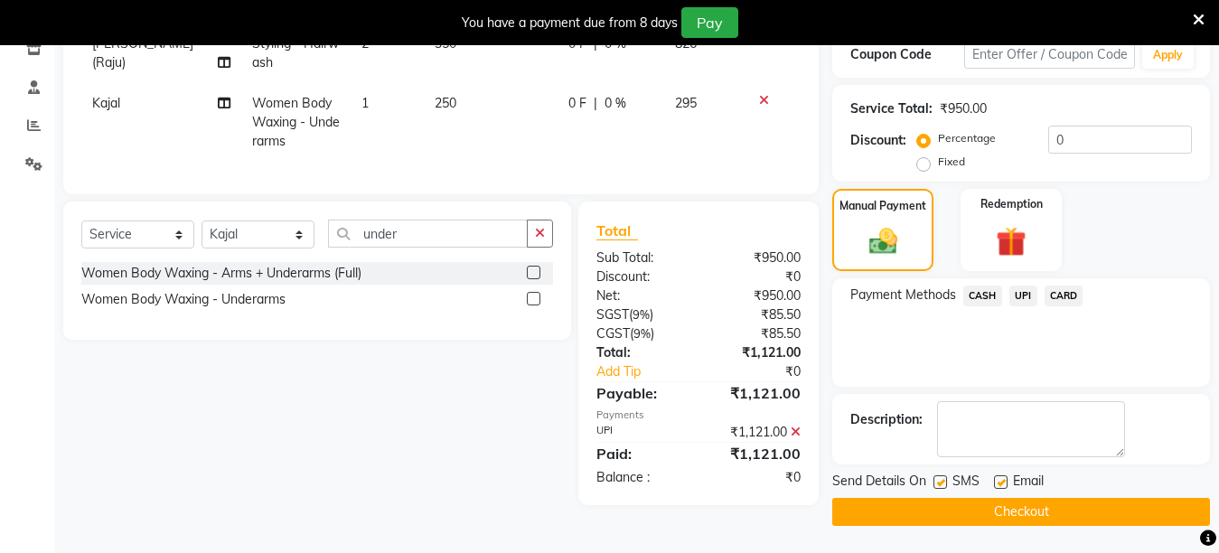
click at [937, 486] on label at bounding box center [941, 482] width 14 height 14
click at [937, 486] on input "checkbox" at bounding box center [940, 483] width 12 height 12
checkbox input "false"
click at [927, 511] on button "Checkout" at bounding box center [1022, 512] width 378 height 28
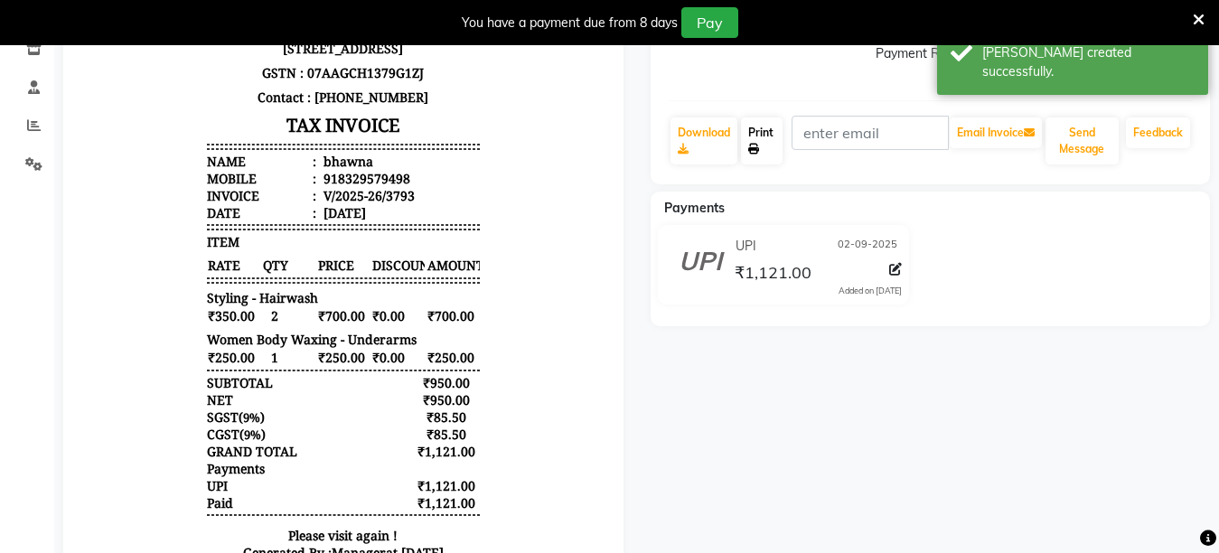
click at [756, 134] on link "Print" at bounding box center [762, 141] width 42 height 47
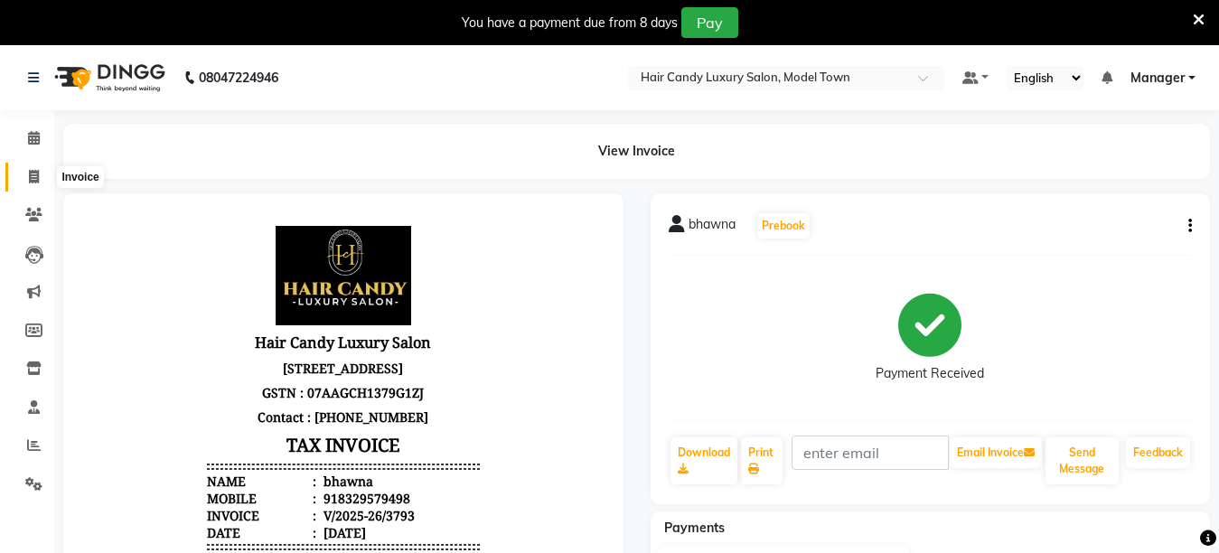
click at [26, 181] on span at bounding box center [34, 177] width 32 height 21
select select "service"
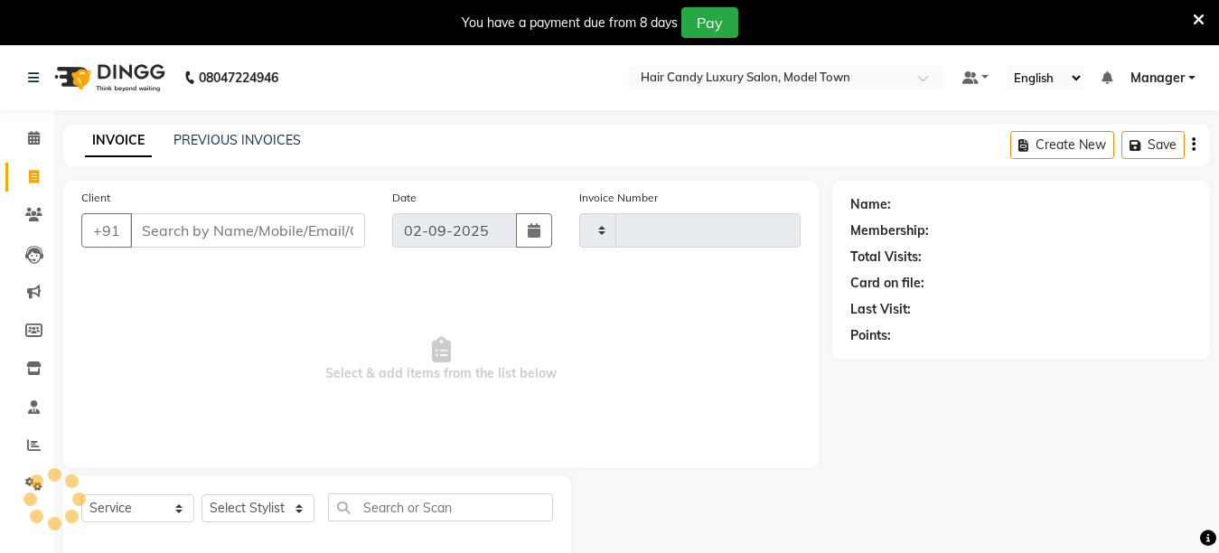
type input "3794"
select select "4716"
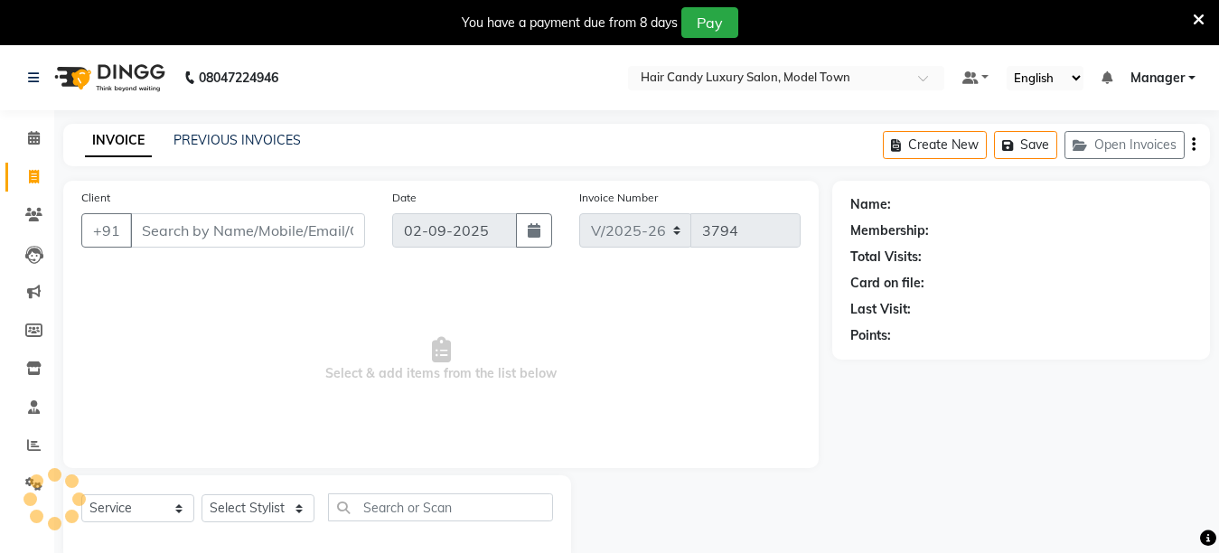
scroll to position [45, 0]
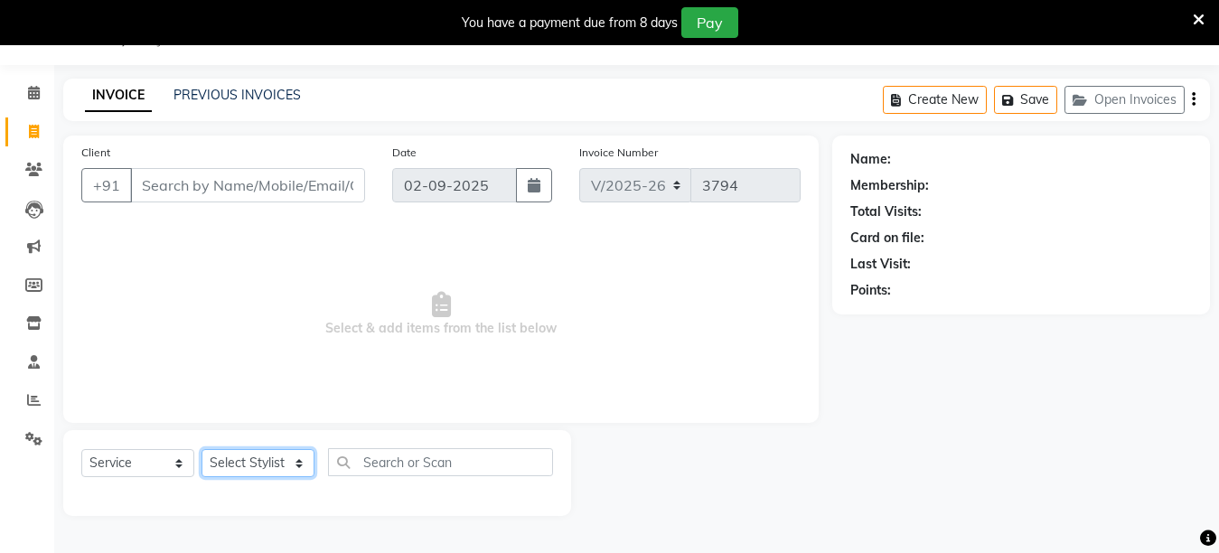
click at [224, 468] on select "Select Stylist Aakib Anas Izhar Kajal Laiq (Rahul) Manager Neeraj parul Pawan P…" at bounding box center [258, 463] width 113 height 28
select select "28003"
click at [202, 449] on select "Select Stylist Aakib Anas Izhar Kajal Laiq (Rahul) Manager Neeraj parul Pawan P…" at bounding box center [258, 463] width 113 height 28
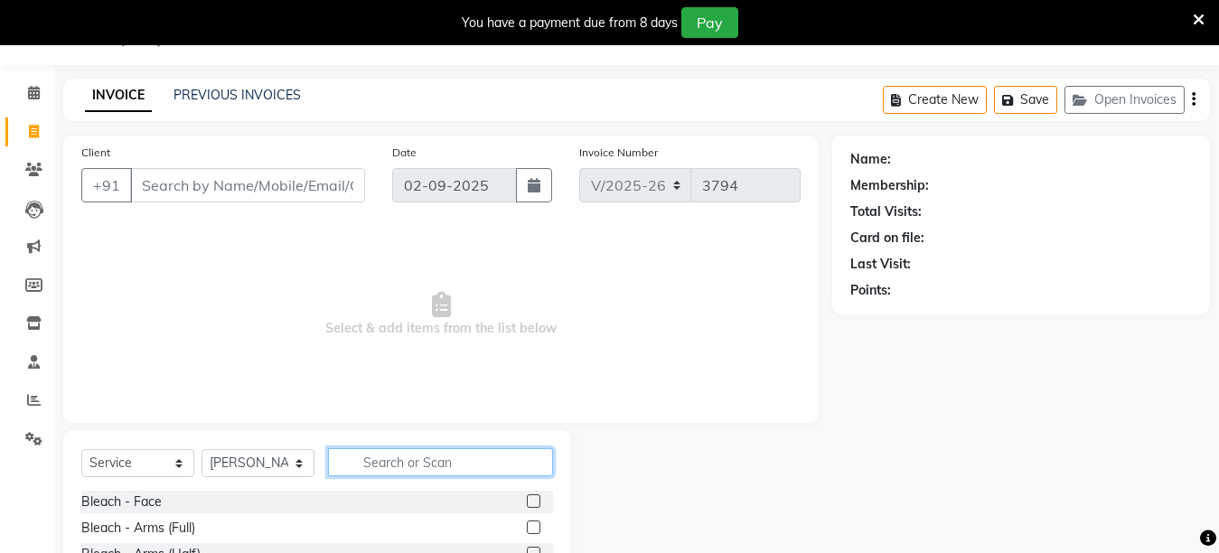
click at [462, 469] on input "text" at bounding box center [440, 462] width 225 height 28
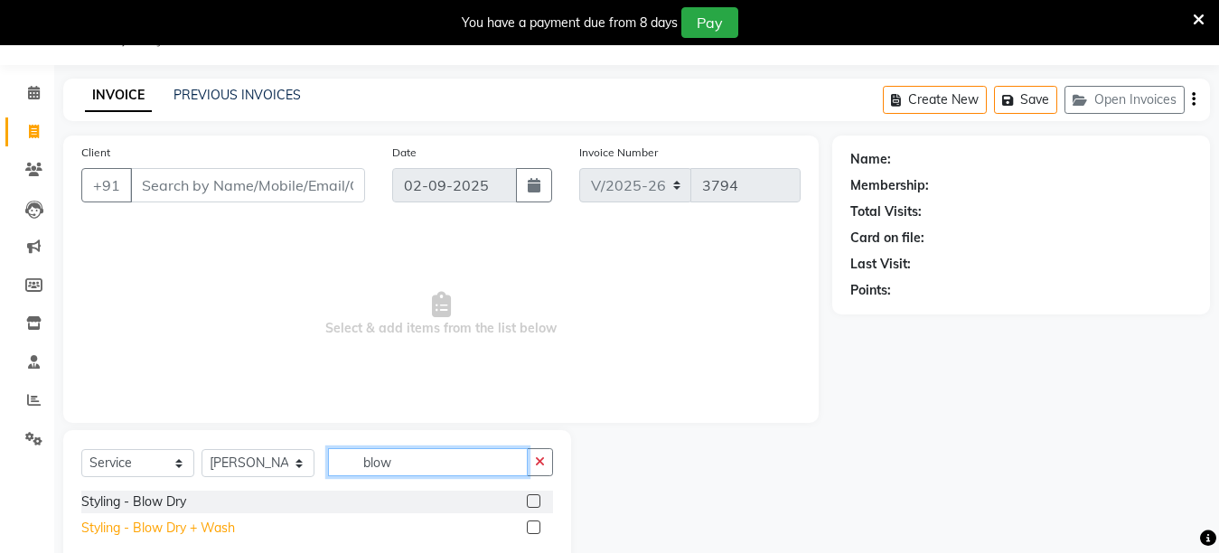
type input "blow"
click at [155, 528] on div "Styling - Blow Dry + Wash" at bounding box center [158, 528] width 154 height 19
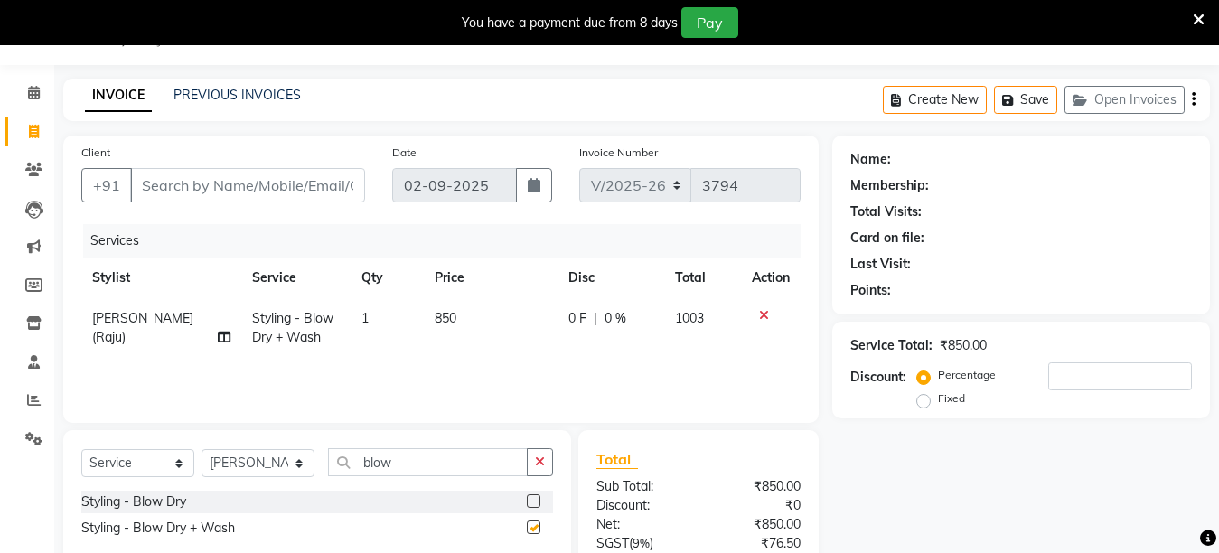
checkbox input "false"
click at [259, 462] on select "Select Stylist Aakib Anas Izhar Kajal Laiq (Rahul) Manager Neeraj parul Pawan P…" at bounding box center [258, 463] width 113 height 28
select select "90549"
click at [202, 449] on select "Select Stylist Aakib Anas Izhar Kajal Laiq (Rahul) Manager Neeraj parul Pawan P…" at bounding box center [258, 463] width 113 height 28
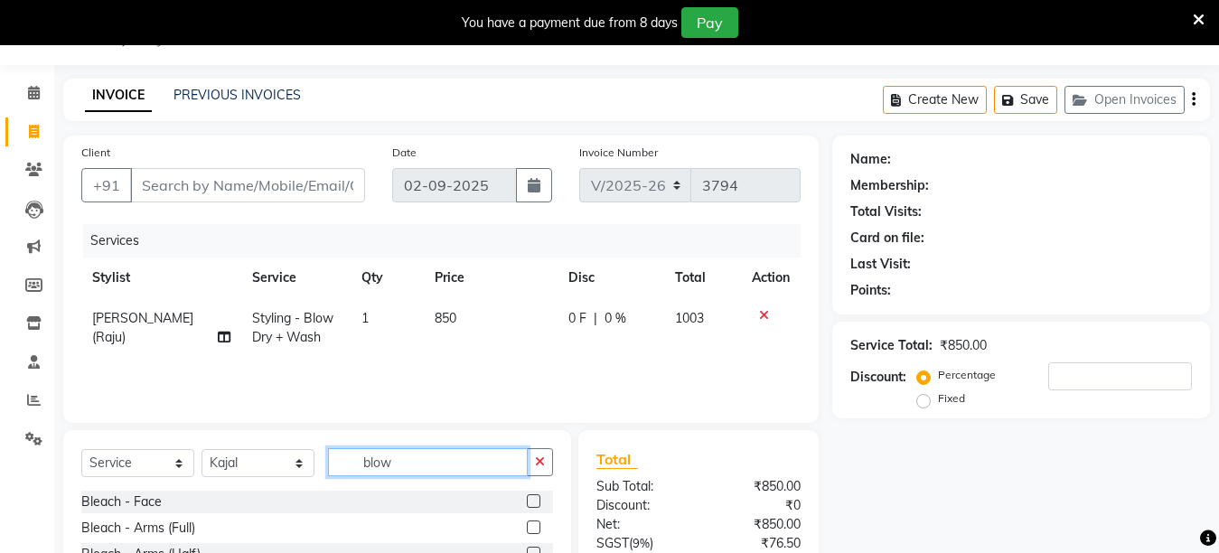
drag, startPoint x: 407, startPoint y: 463, endPoint x: 334, endPoint y: 466, distance: 73.3
click at [334, 466] on input "blow" at bounding box center [428, 462] width 200 height 28
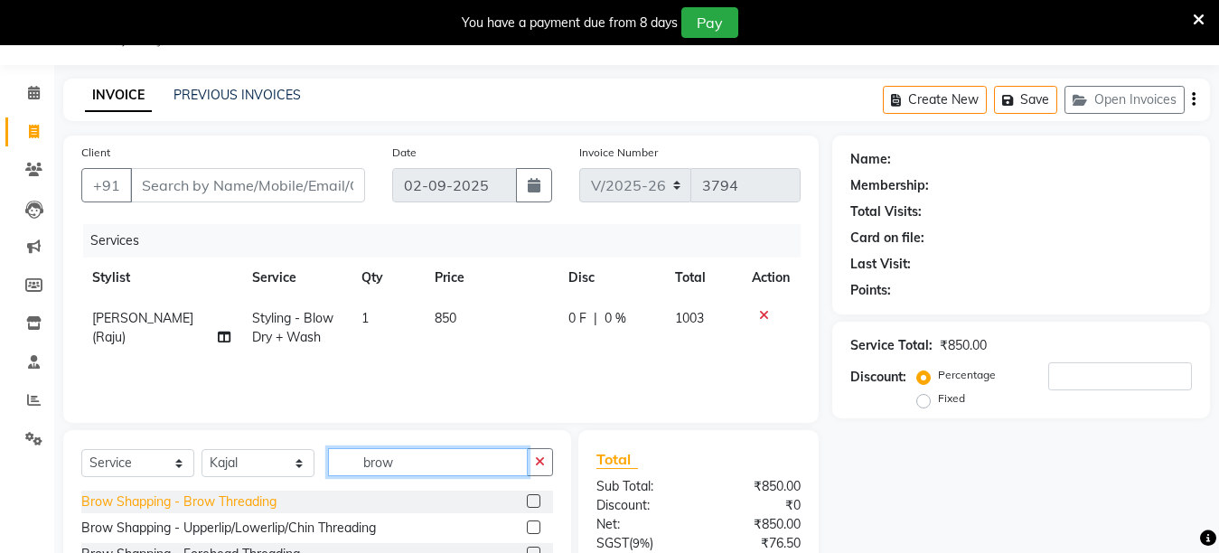
type input "brow"
click at [226, 505] on div "Brow Shapping - Brow Threading" at bounding box center [178, 502] width 195 height 19
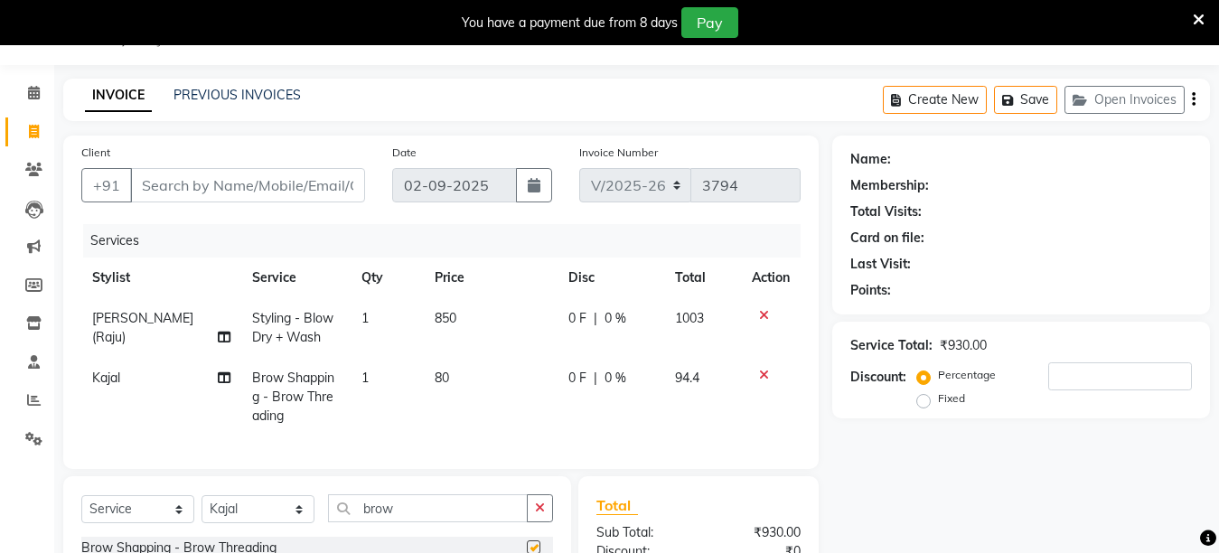
checkbox input "false"
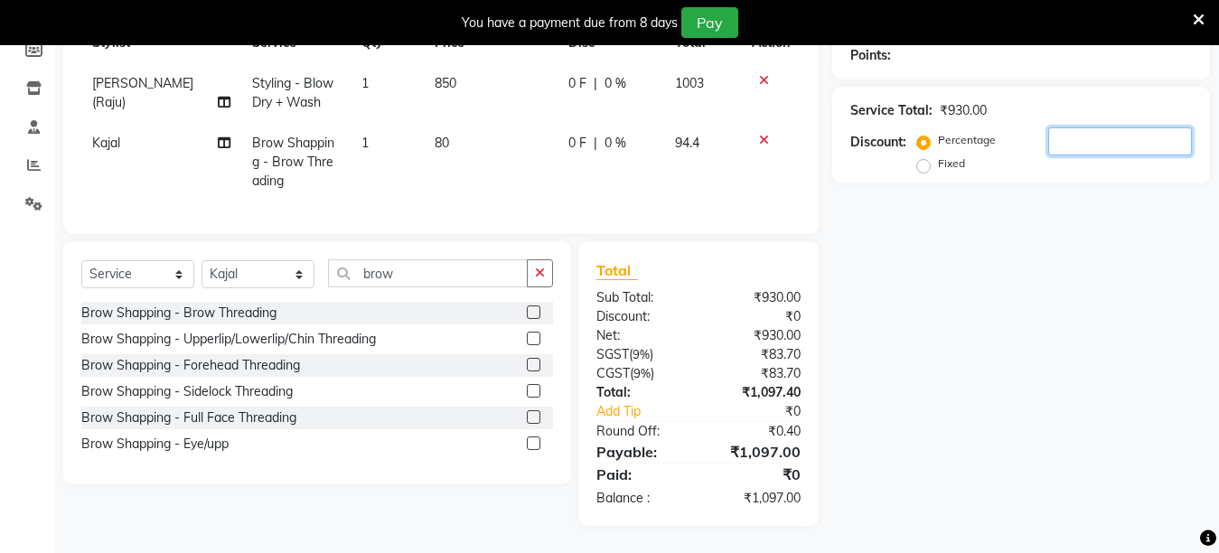
click at [1151, 131] on input "number" at bounding box center [1121, 141] width 144 height 28
drag, startPoint x: 1118, startPoint y: 109, endPoint x: 855, endPoint y: 193, distance: 276.1
click at [855, 193] on div "Name: Membership: Total Visits: Card on file: Last Visit: Points: Service Total…" at bounding box center [1028, 214] width 391 height 626
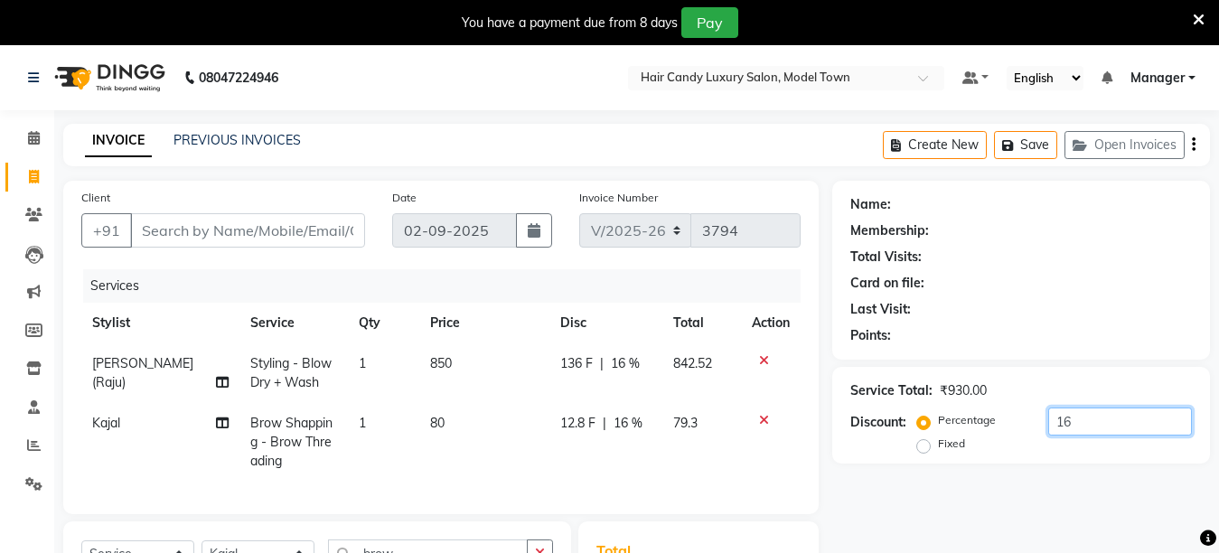
type input "16"
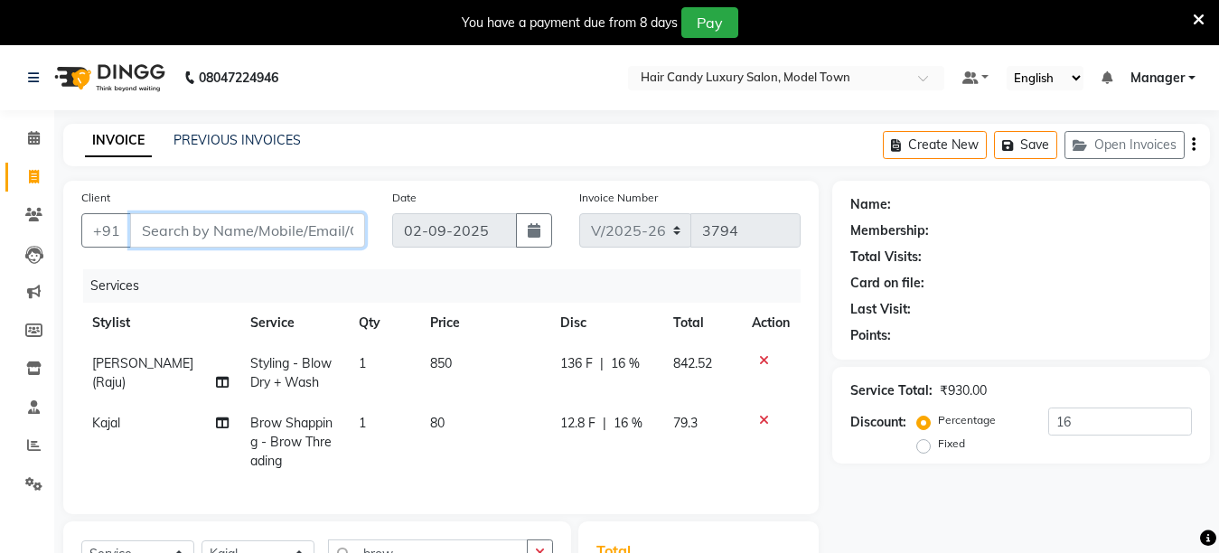
click at [230, 221] on input "Client" at bounding box center [247, 230] width 235 height 34
type input "r"
type input "0"
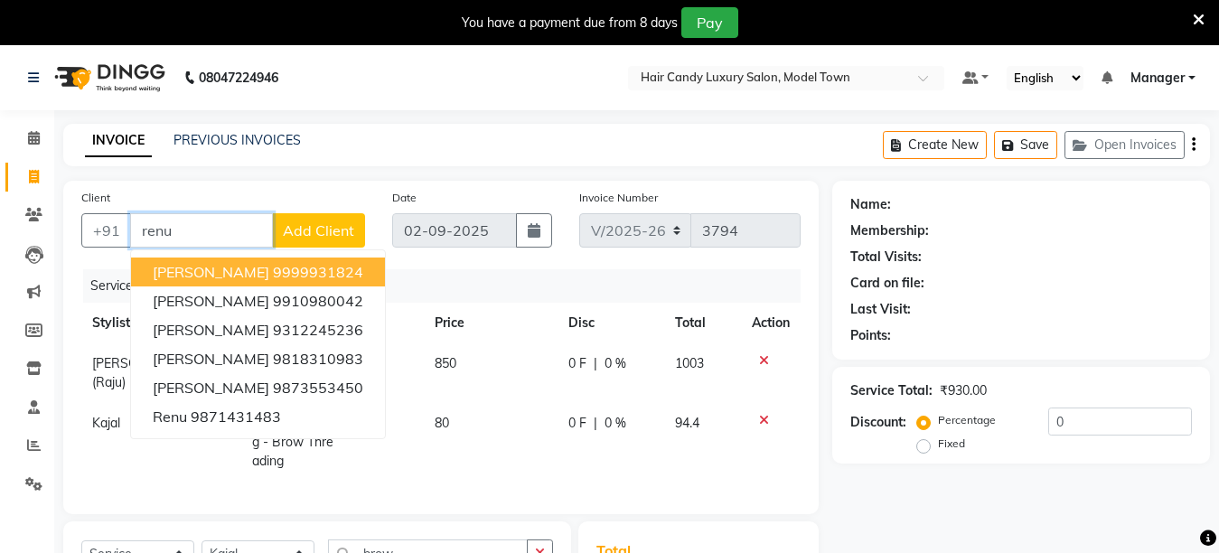
click at [222, 265] on span "Renu Ahuja" at bounding box center [211, 272] width 117 height 18
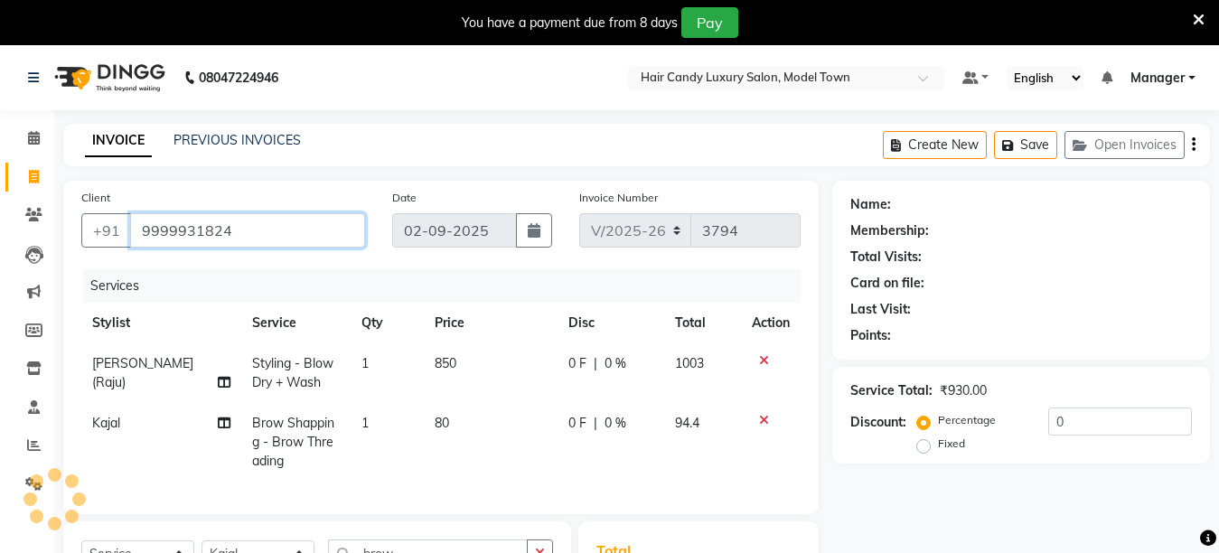
type input "9999931824"
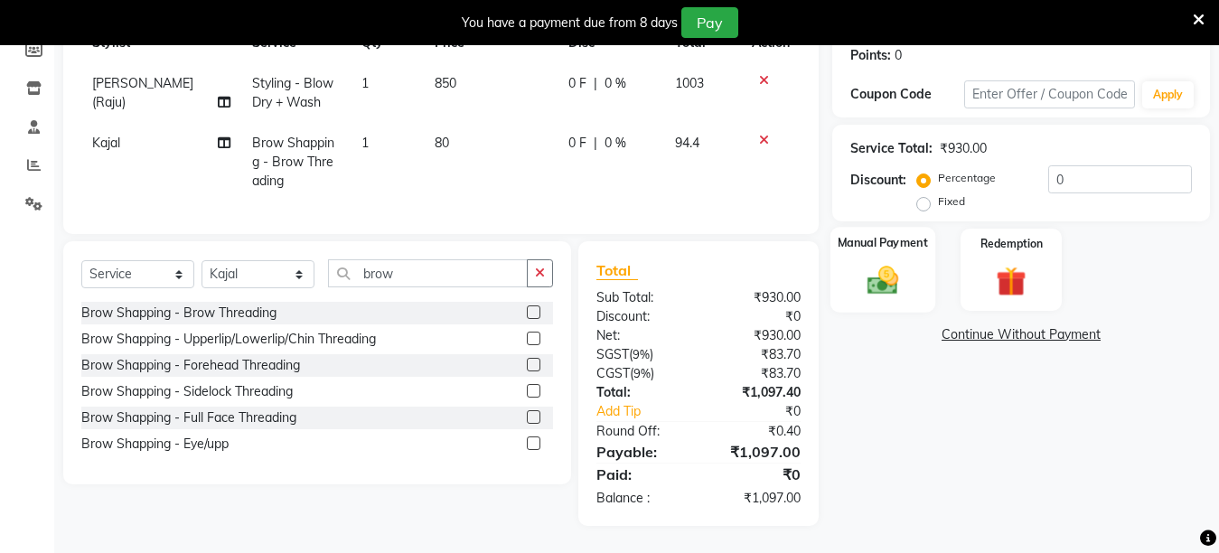
scroll to position [296, 0]
click at [764, 134] on icon at bounding box center [764, 140] width 10 height 13
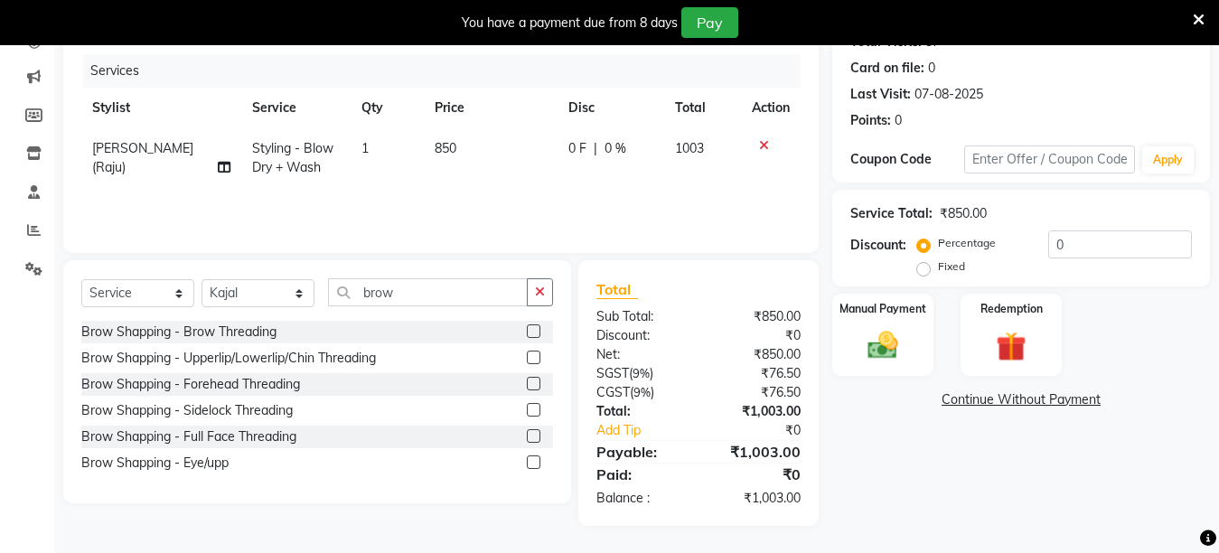
scroll to position [215, 0]
drag, startPoint x: 412, startPoint y: 299, endPoint x: 318, endPoint y: 326, distance: 97.8
click at [318, 326] on div "Select Service Product Membership Package Voucher Prepaid Gift Card Select Styl…" at bounding box center [317, 381] width 508 height 243
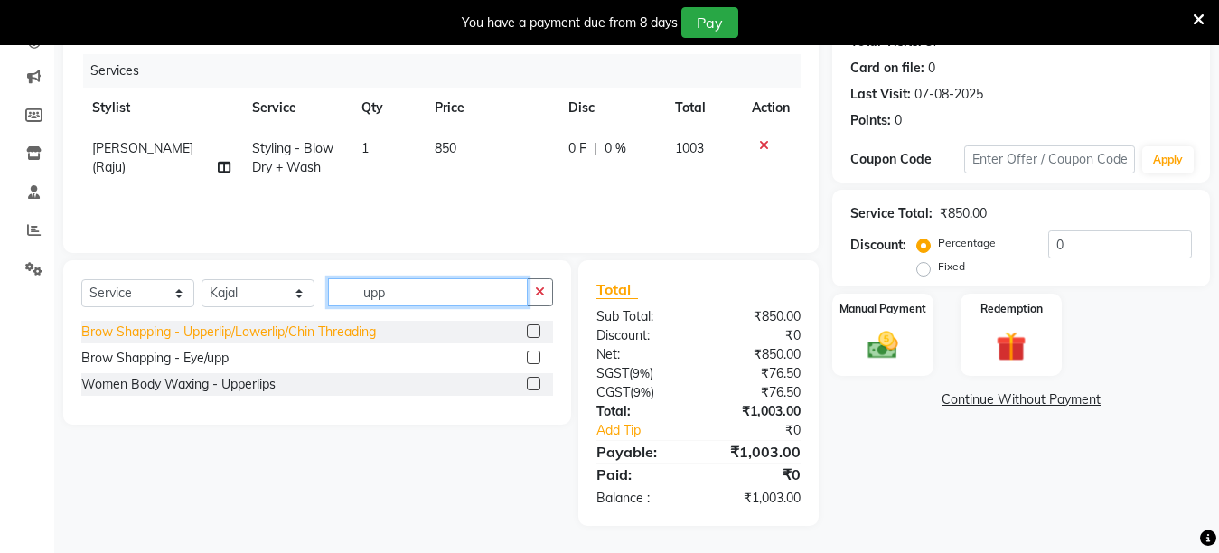
type input "upp"
click at [249, 332] on div "Brow Shapping - Upperlip/Lowerlip/Chin Threading" at bounding box center [228, 332] width 295 height 19
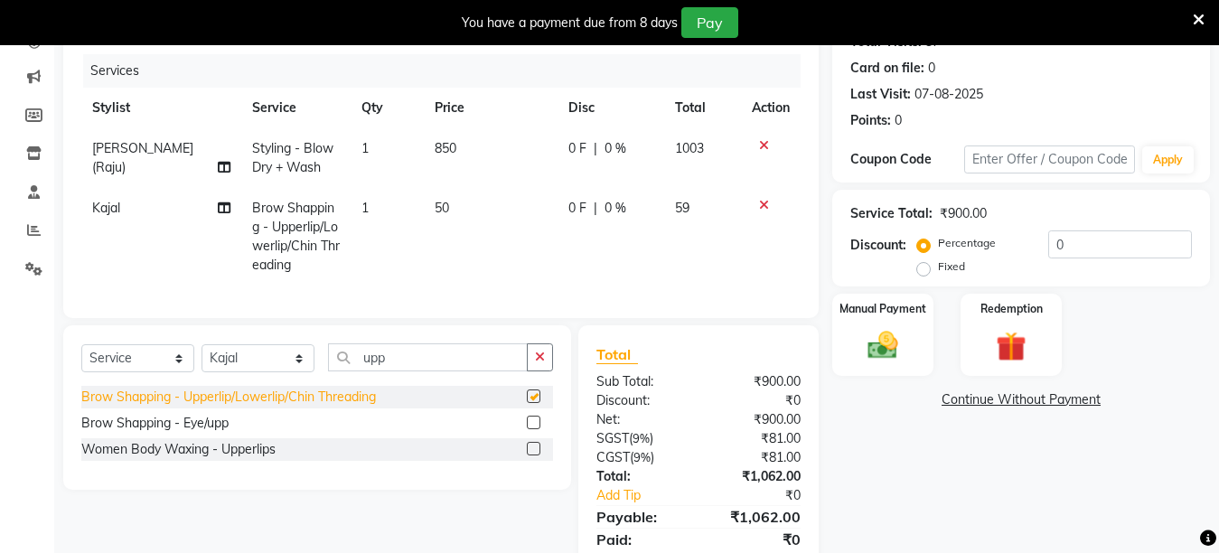
checkbox input "false"
click at [1134, 242] on input "0" at bounding box center [1121, 245] width 144 height 28
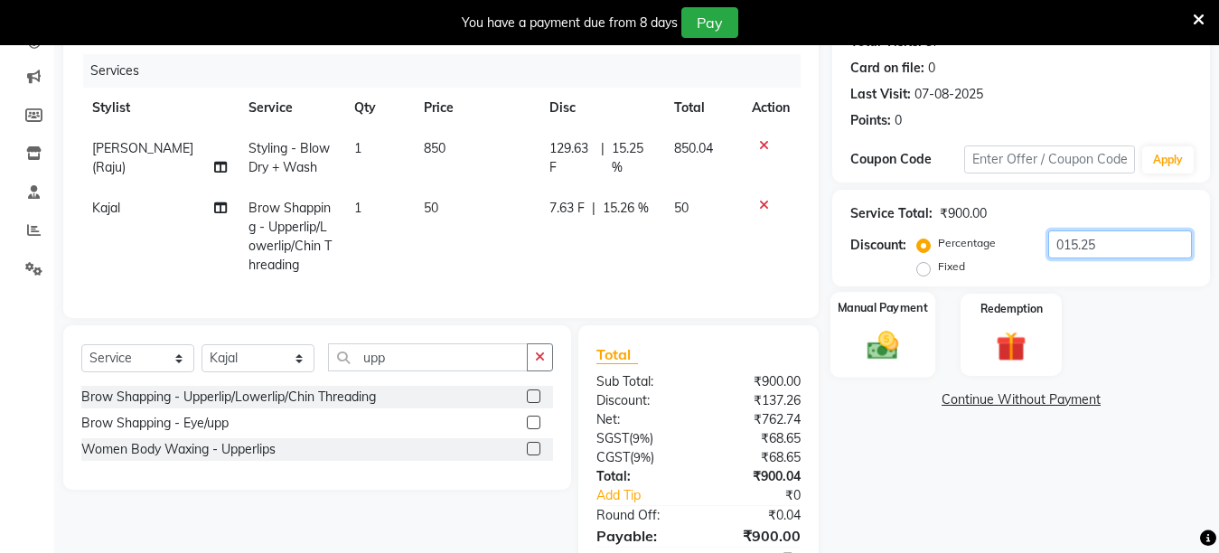
type input "015.25"
click at [879, 299] on label "Manual Payment" at bounding box center [883, 307] width 90 height 17
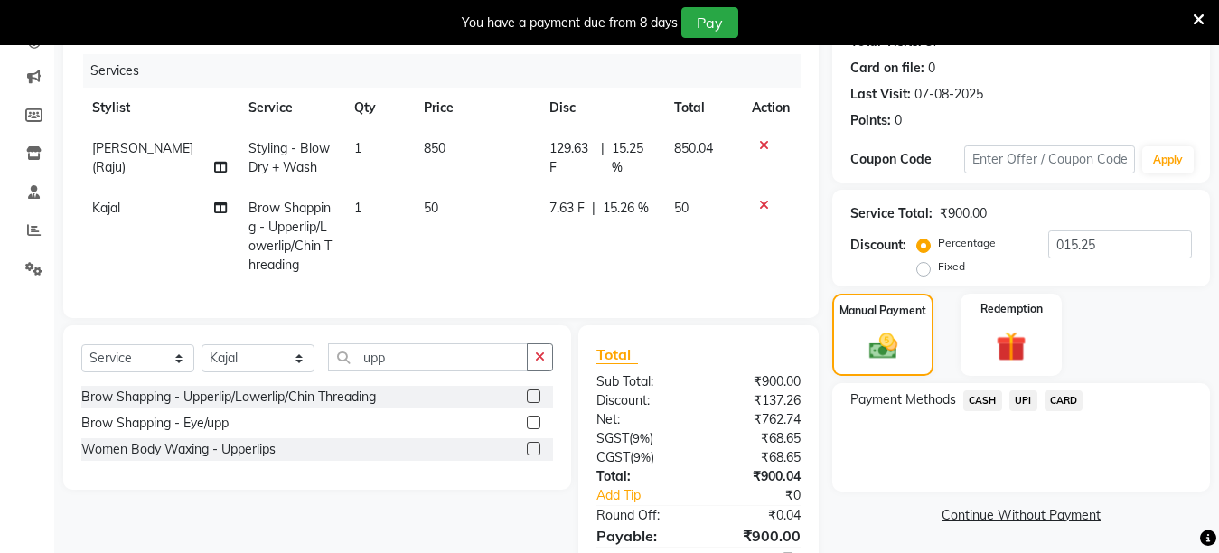
scroll to position [315, 0]
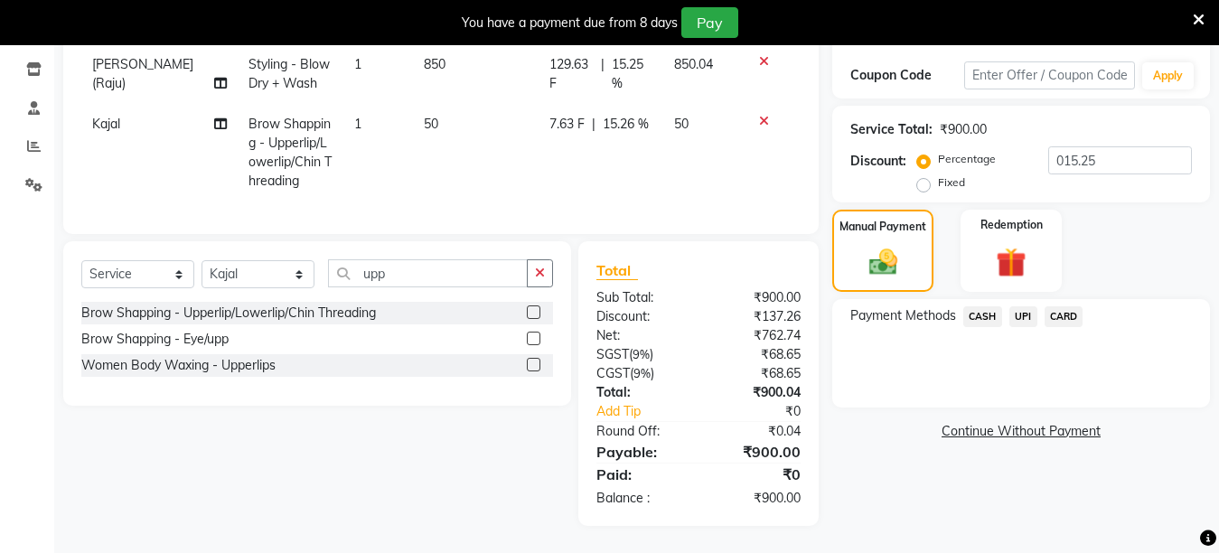
click at [984, 306] on span "CASH" at bounding box center [983, 316] width 39 height 21
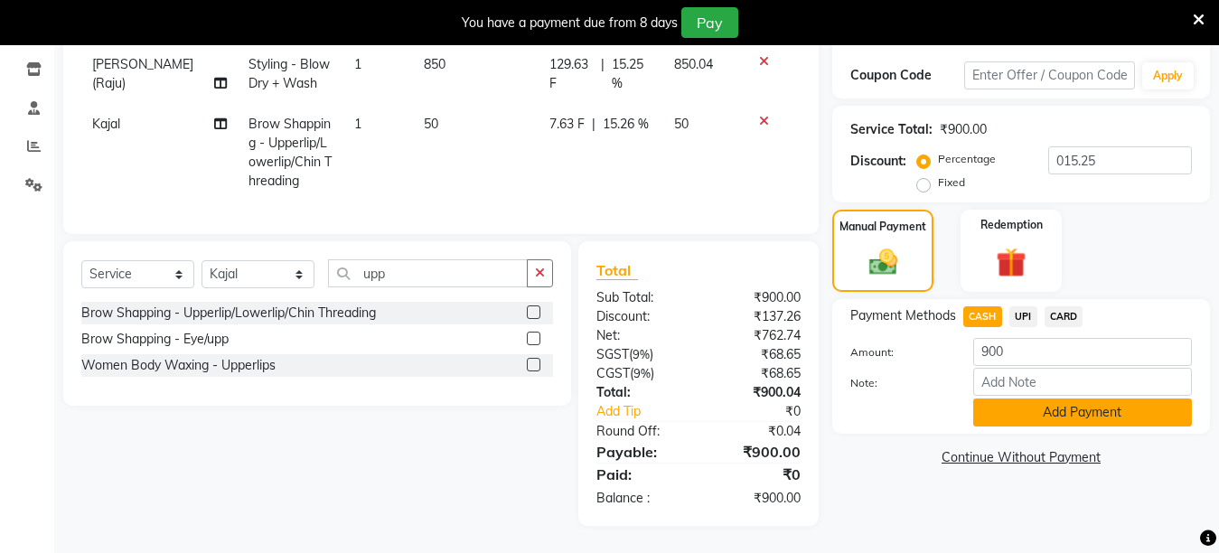
click at [1031, 399] on button "Add Payment" at bounding box center [1083, 413] width 219 height 28
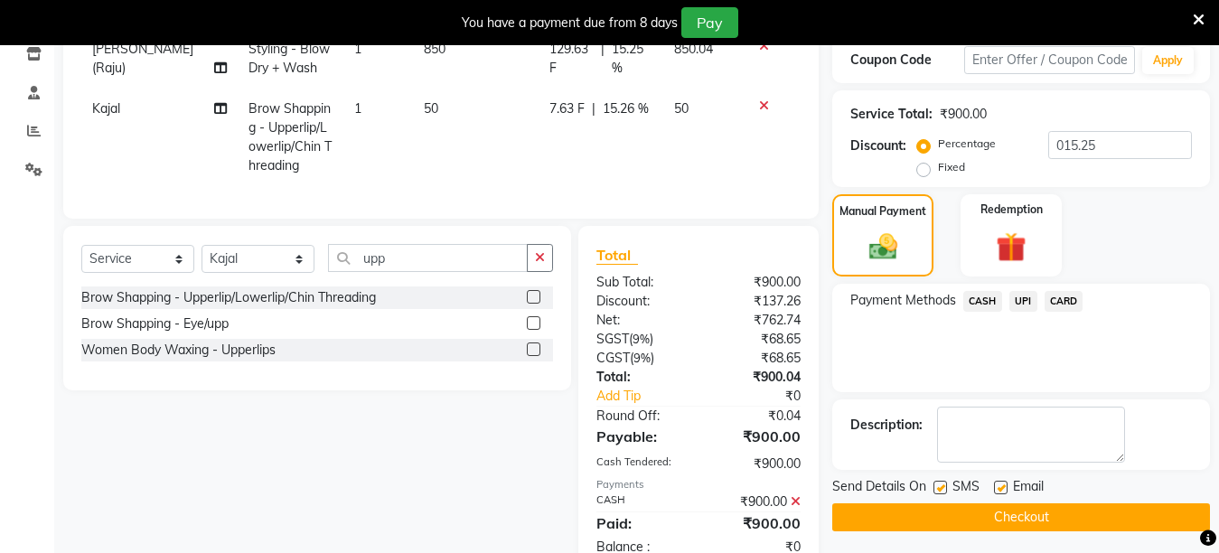
scroll to position [379, 0]
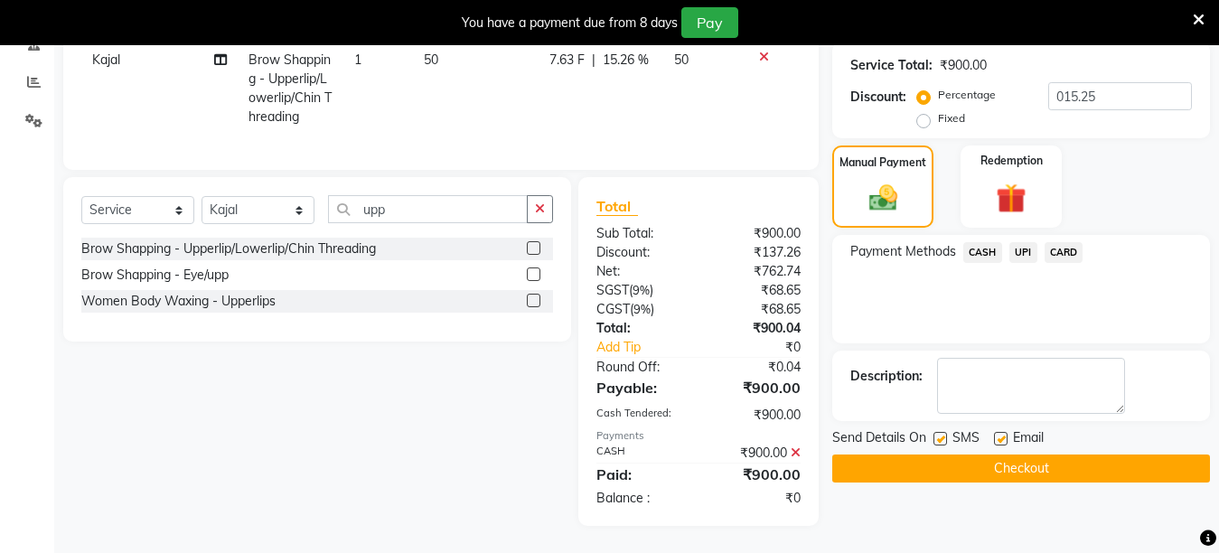
click at [938, 432] on label at bounding box center [941, 439] width 14 height 14
click at [938, 434] on input "checkbox" at bounding box center [940, 440] width 12 height 12
checkbox input "false"
click at [937, 455] on button "Checkout" at bounding box center [1022, 469] width 378 height 28
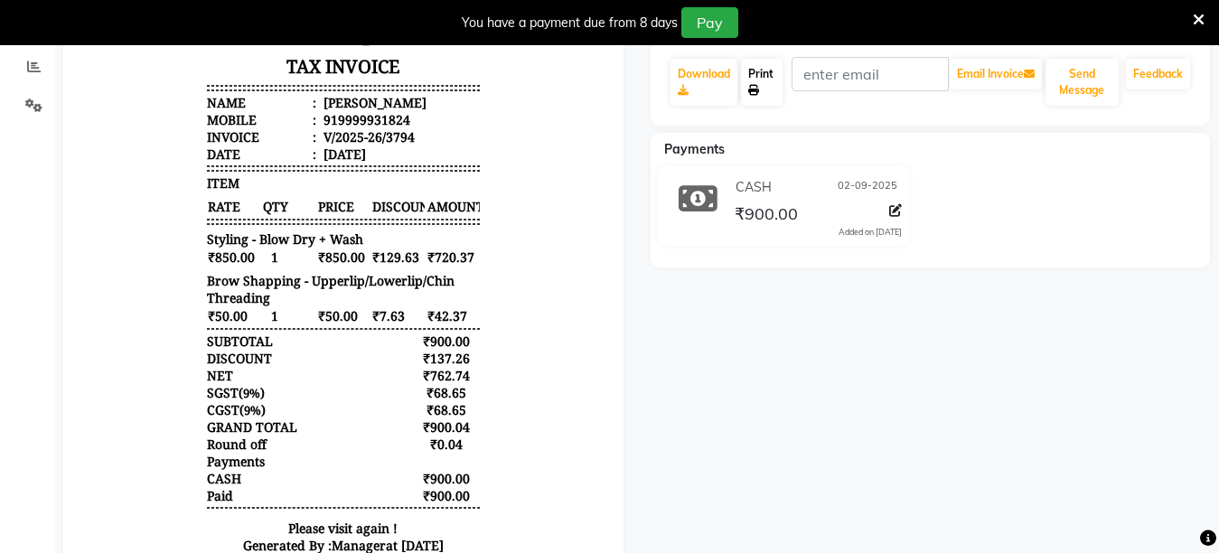
click at [747, 90] on link "Print" at bounding box center [762, 82] width 42 height 47
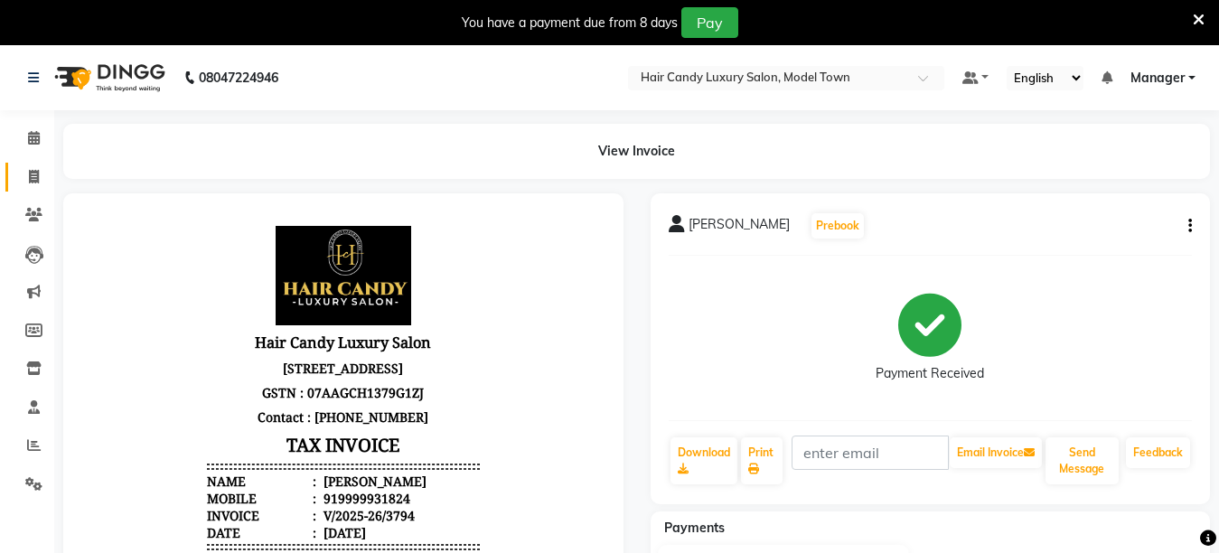
click at [15, 170] on link "Invoice" at bounding box center [26, 178] width 43 height 30
select select "service"
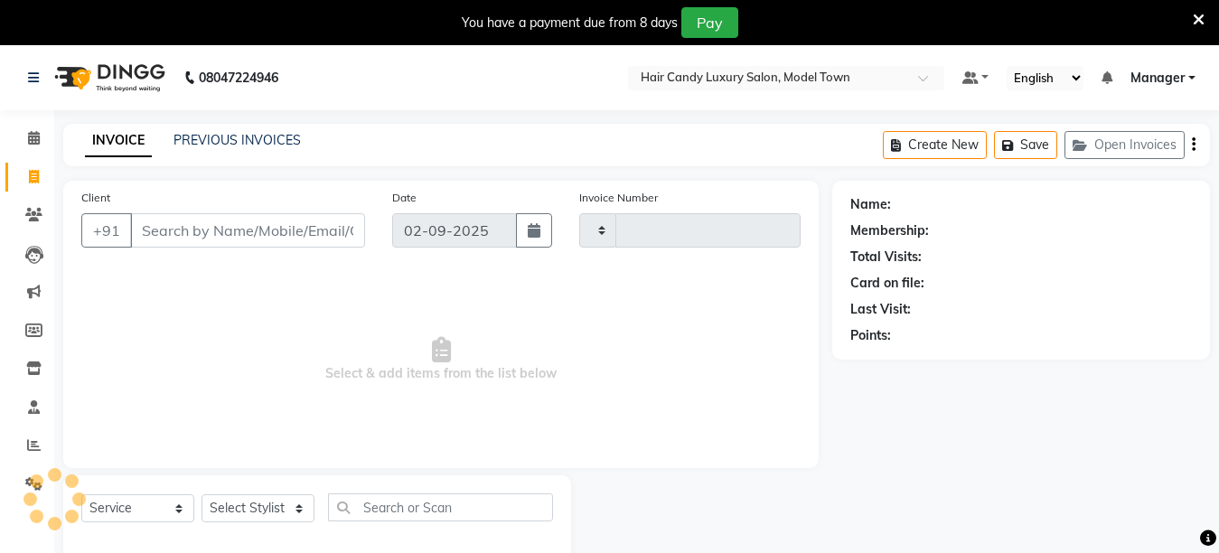
scroll to position [45, 0]
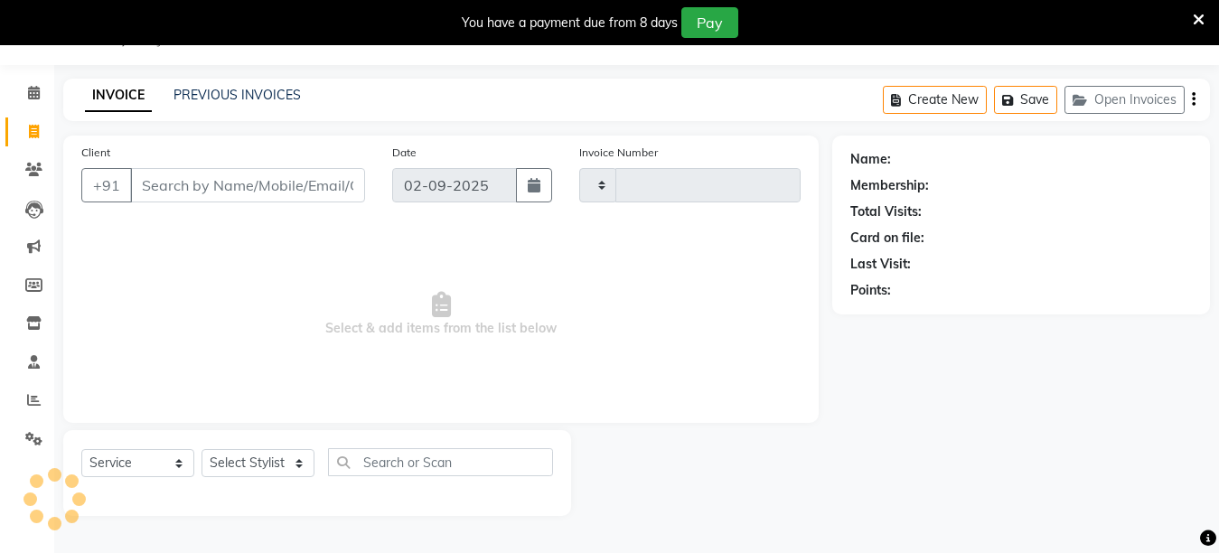
type input "3795"
select select "4716"
click at [217, 89] on link "PREVIOUS INVOICES" at bounding box center [237, 95] width 127 height 16
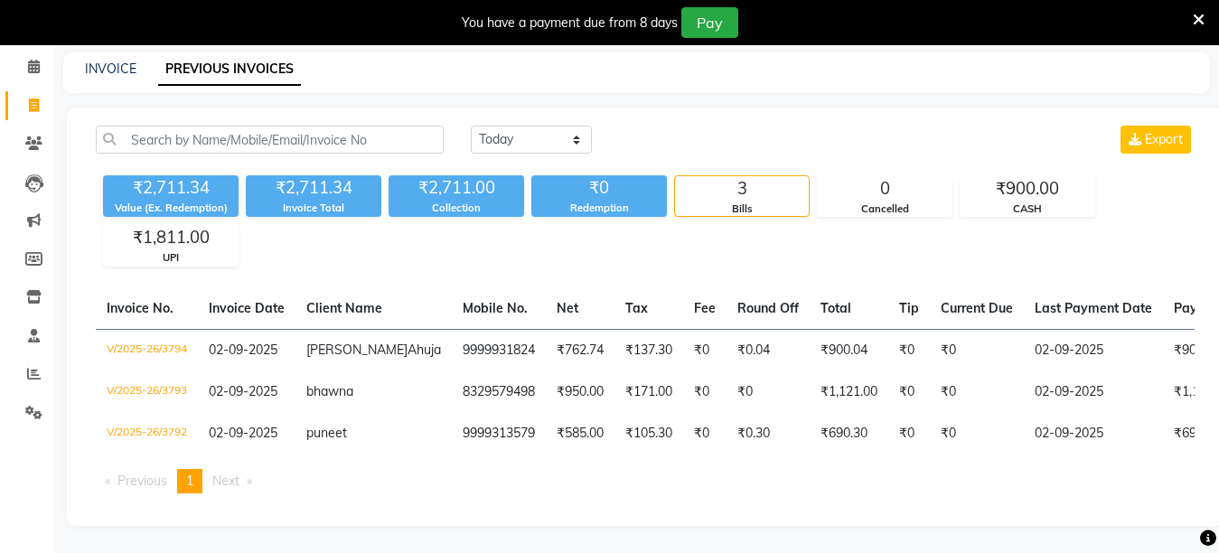
scroll to position [0, 368]
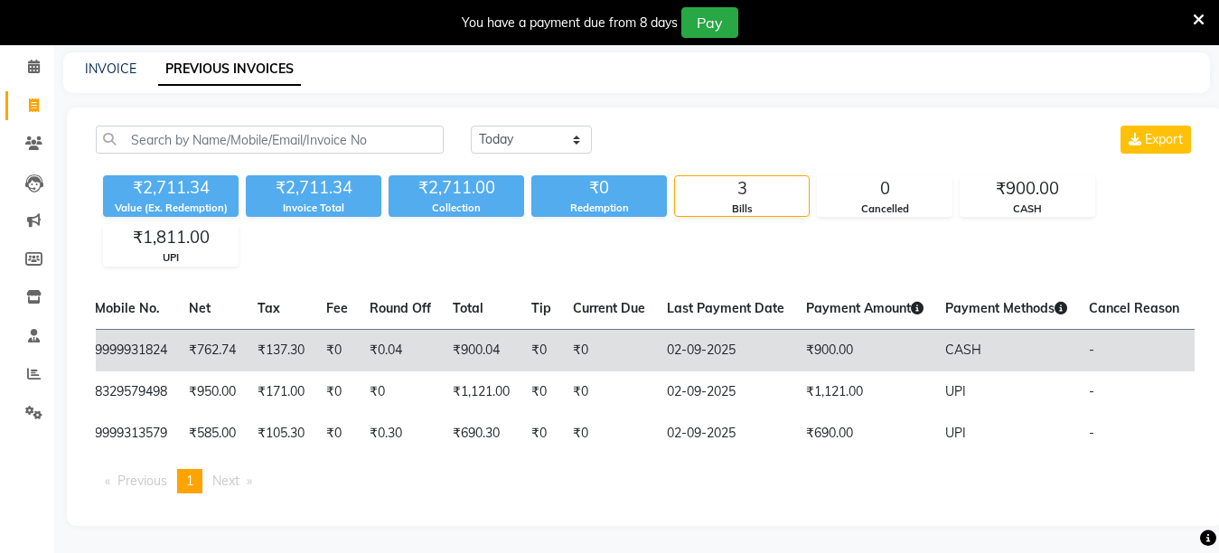
click at [1092, 329] on td "-" at bounding box center [1134, 350] width 112 height 42
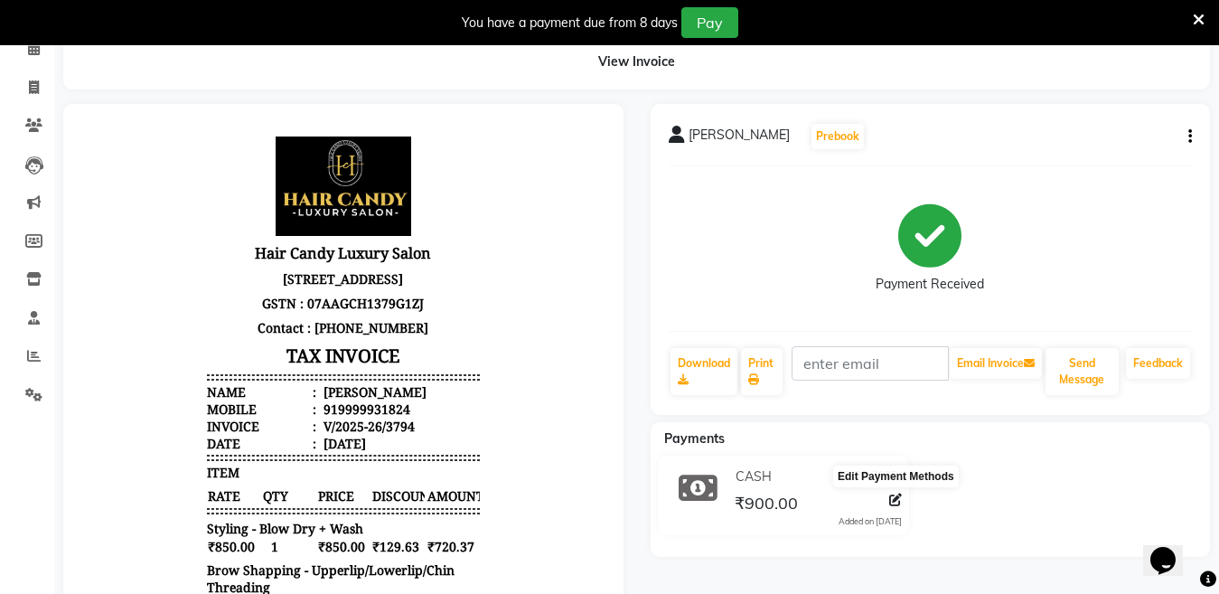
click at [901, 503] on icon at bounding box center [895, 500] width 13 height 13
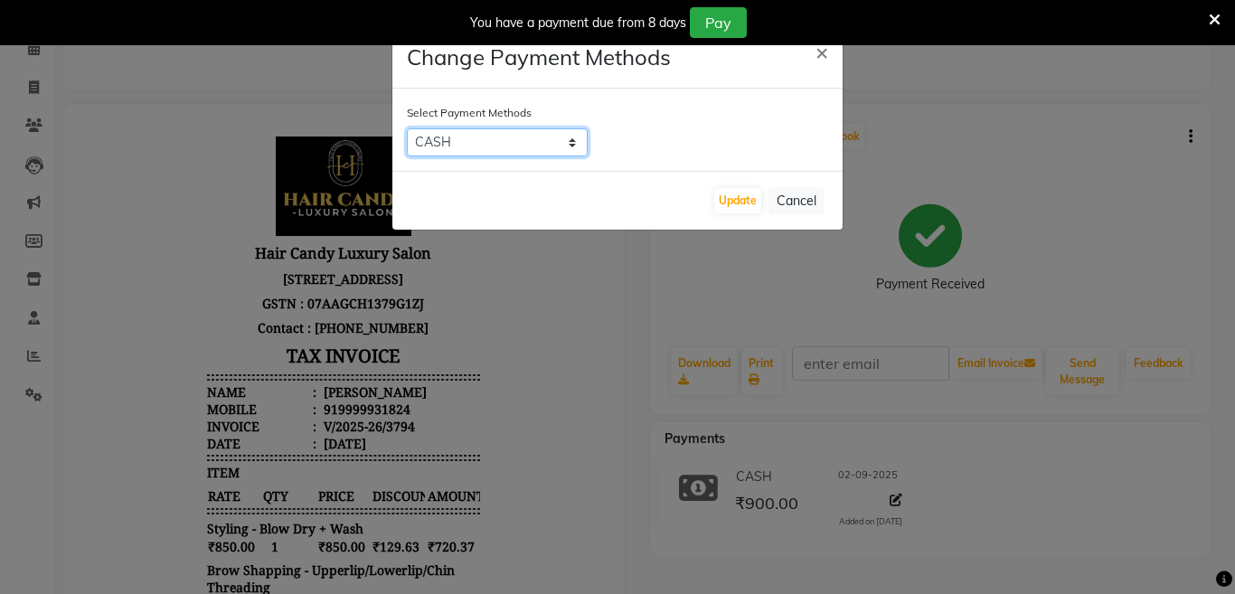
click at [554, 130] on select "CASH UPI CARD" at bounding box center [497, 142] width 181 height 28
select select "2"
click at [407, 128] on select "CASH UPI CARD" at bounding box center [497, 142] width 181 height 28
click at [730, 197] on button "Update" at bounding box center [737, 200] width 47 height 25
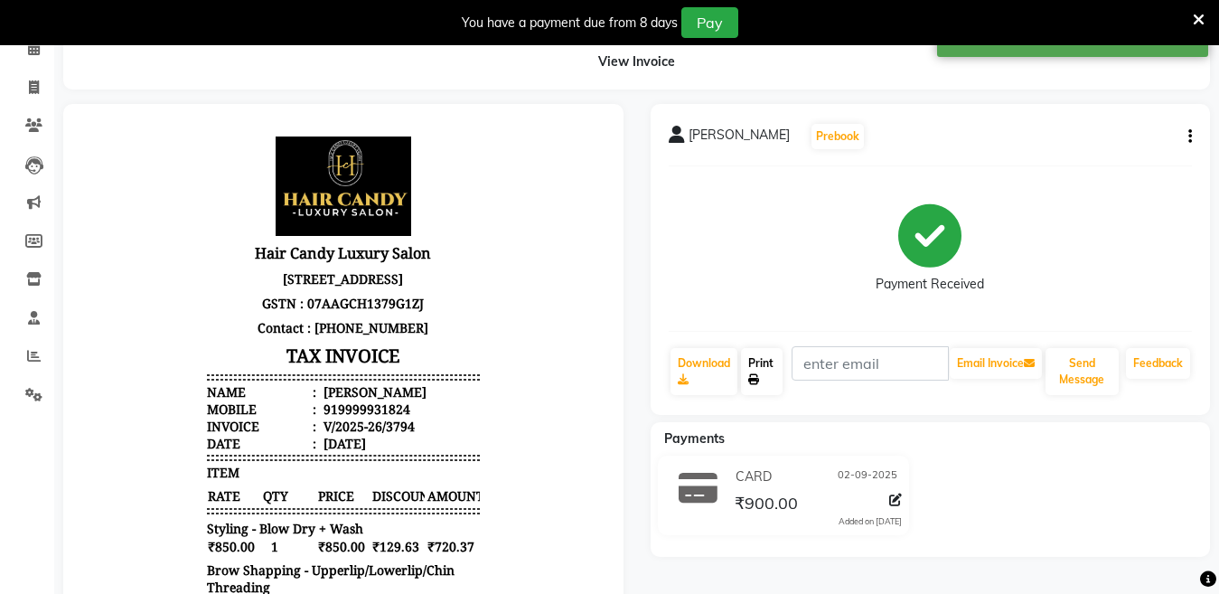
click at [770, 375] on link "Print" at bounding box center [762, 371] width 42 height 47
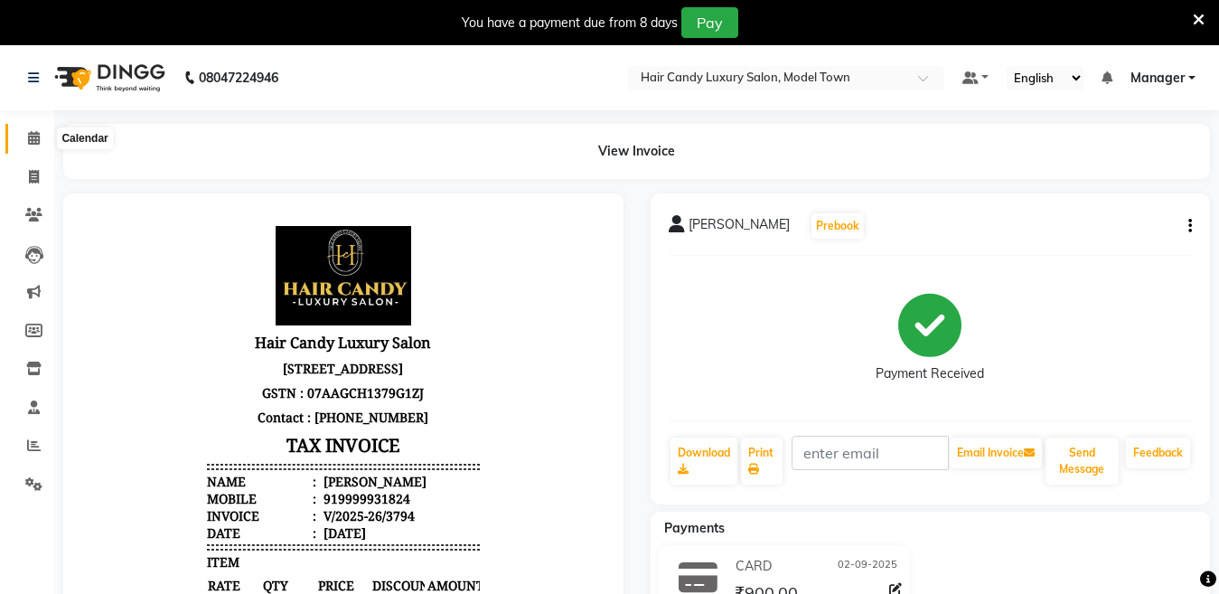
click at [26, 146] on span at bounding box center [34, 138] width 32 height 21
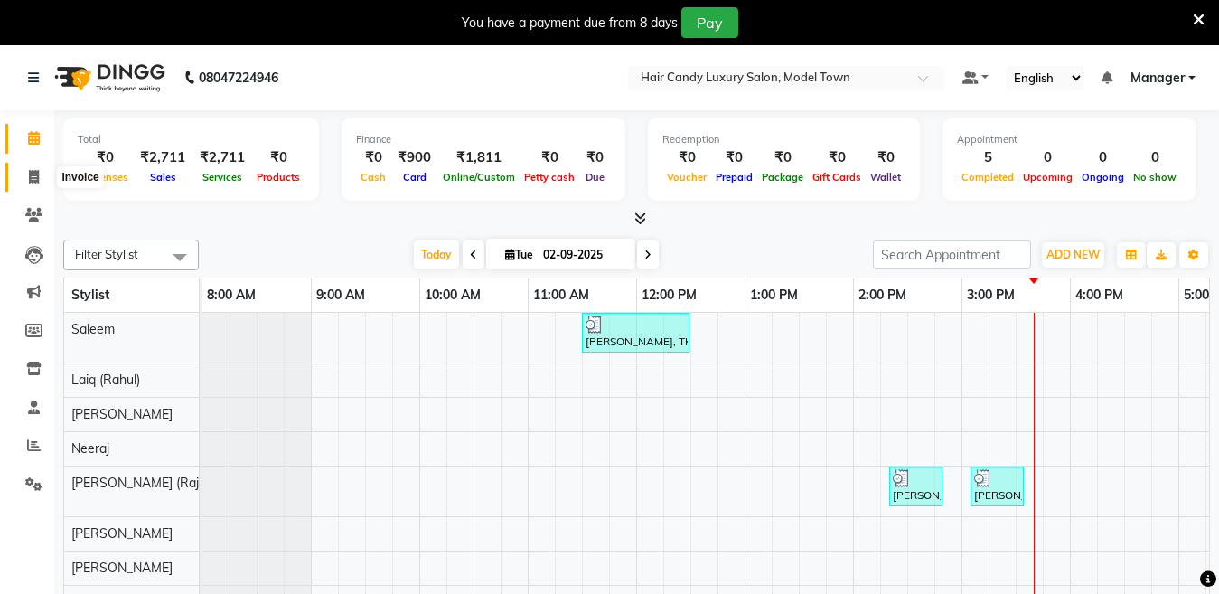
click at [33, 183] on icon at bounding box center [34, 177] width 10 height 14
select select "service"
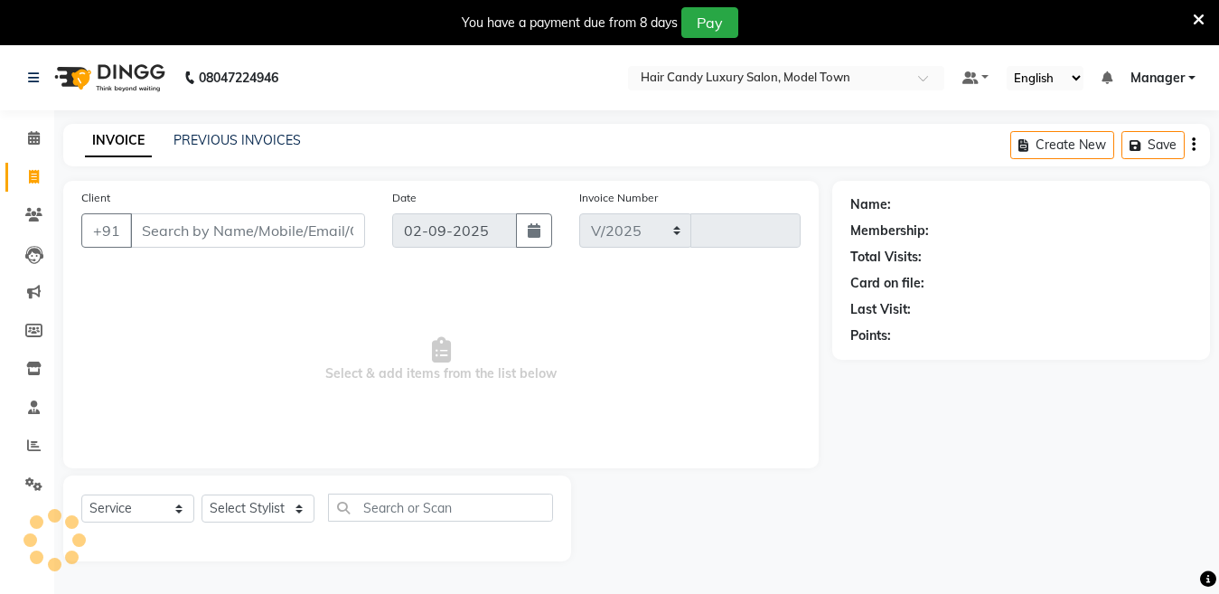
select select "4716"
type input "3795"
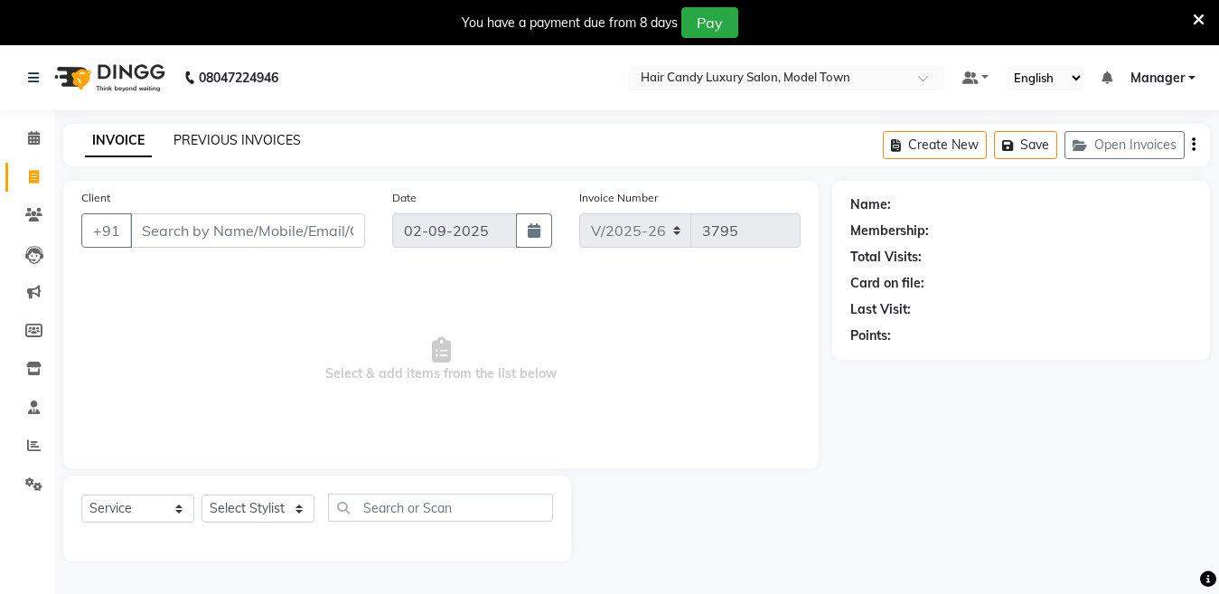
click at [196, 136] on link "PREVIOUS INVOICES" at bounding box center [237, 140] width 127 height 16
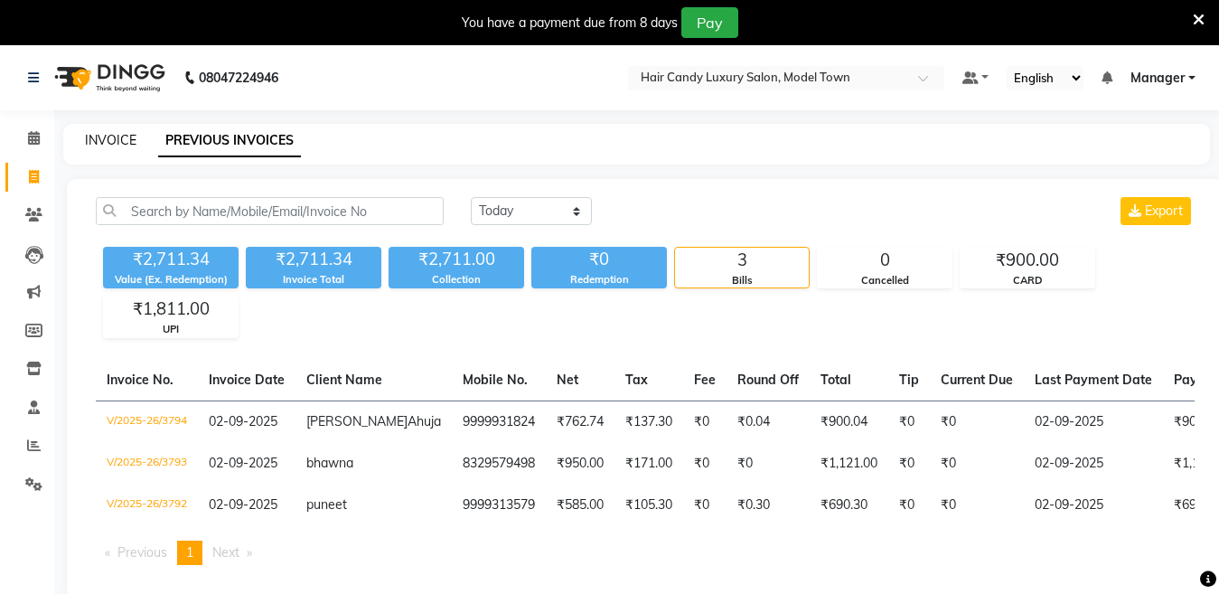
click at [99, 145] on link "INVOICE" at bounding box center [111, 140] width 52 height 16
select select "service"
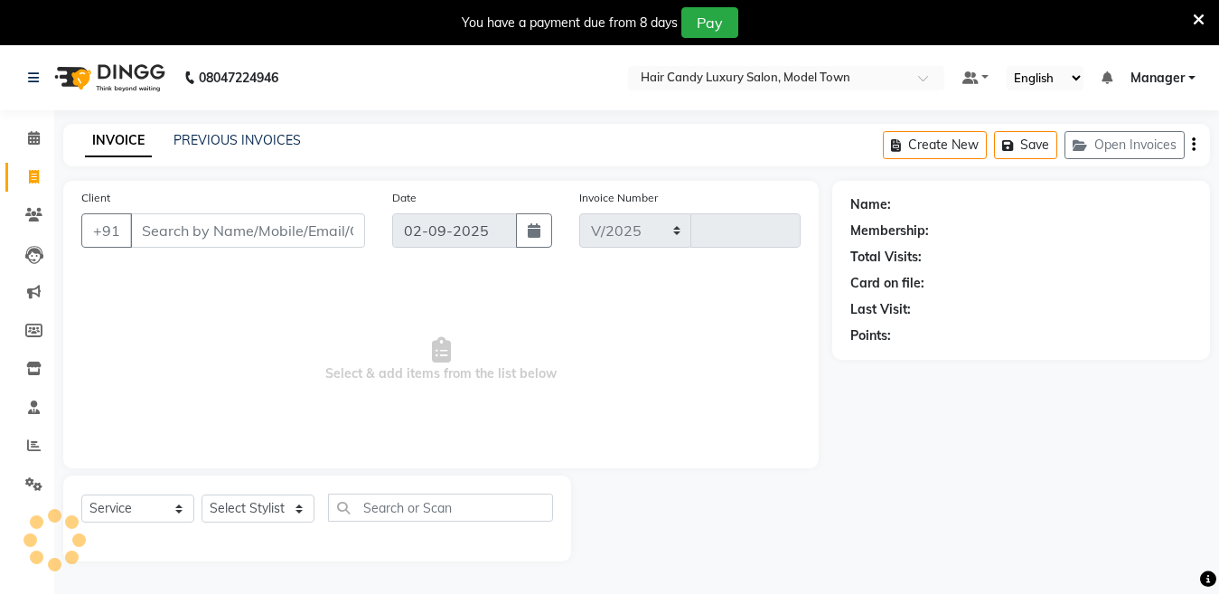
select select "4716"
type input "3795"
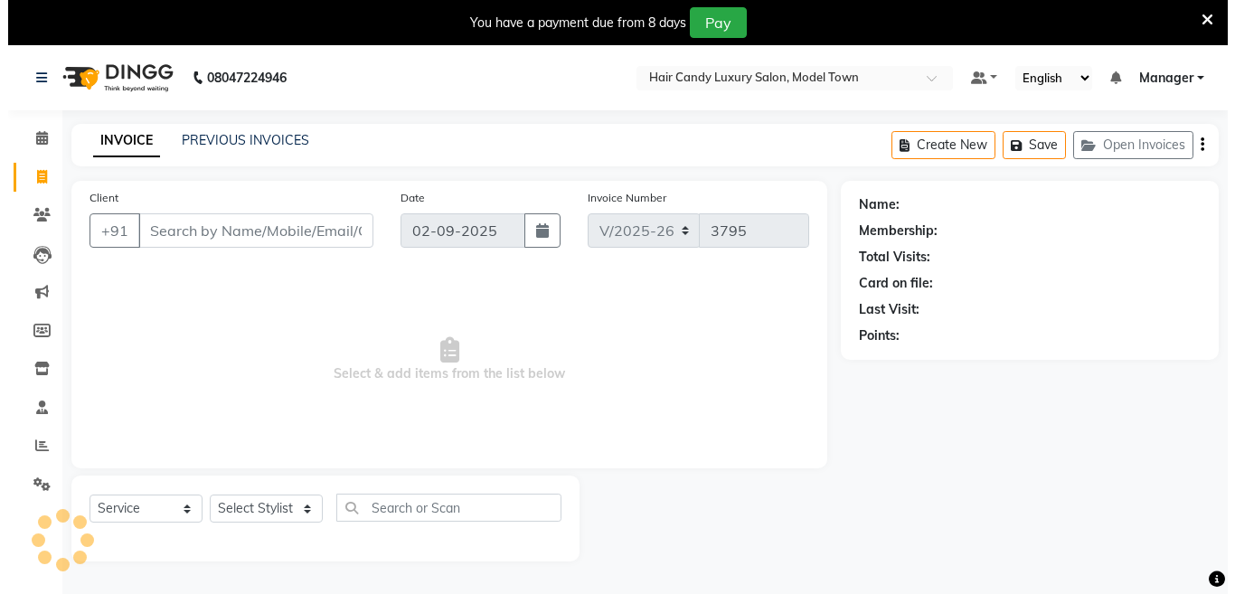
scroll to position [45, 0]
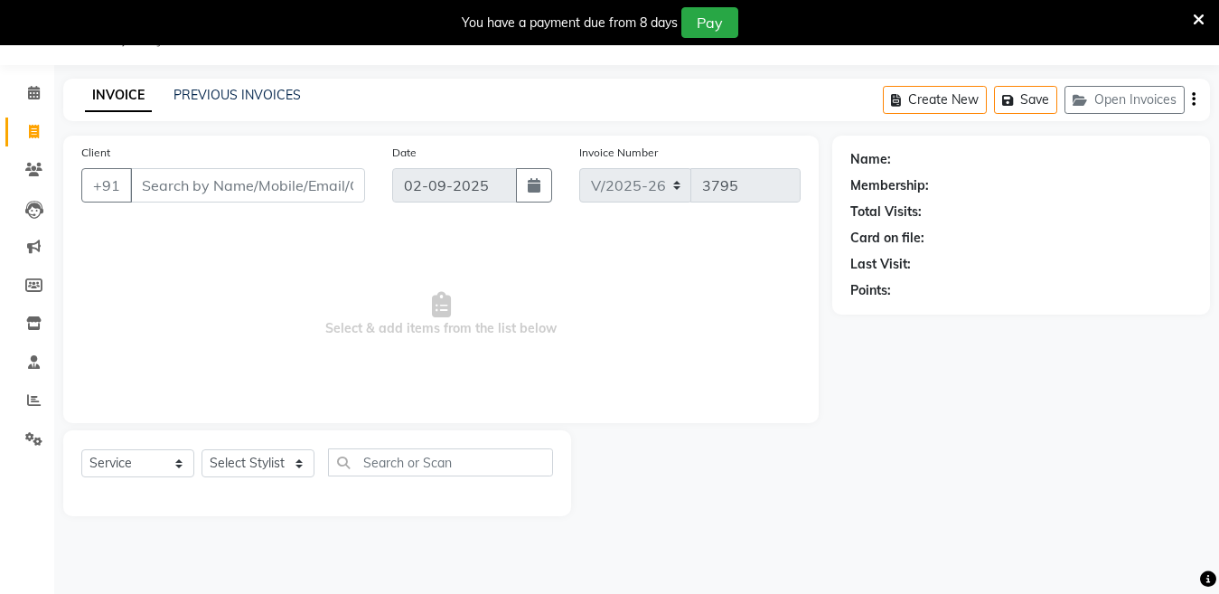
click at [174, 185] on input "Client" at bounding box center [247, 185] width 235 height 34
click at [271, 192] on input "Client" at bounding box center [247, 185] width 235 height 34
type input "9820345551"
click at [319, 199] on button "Add Client" at bounding box center [318, 185] width 93 height 34
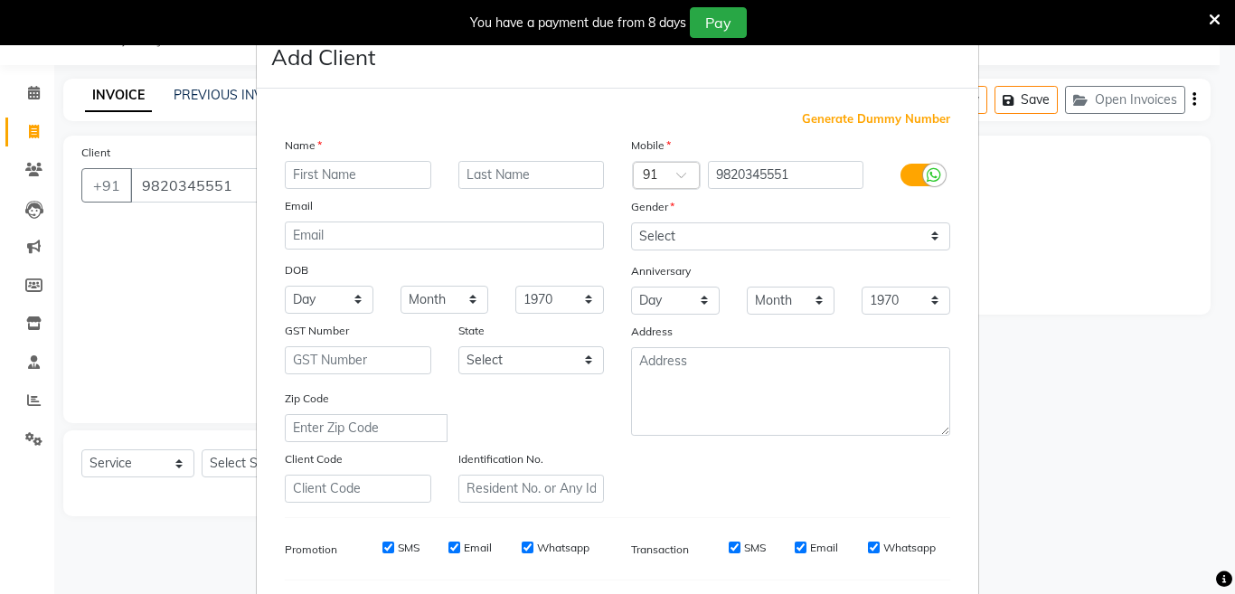
click at [381, 173] on input "text" at bounding box center [358, 175] width 146 height 28
type input "[PERSON_NAME]"
click at [691, 232] on select "Select Male Female Other Prefer Not To Say" at bounding box center [790, 236] width 319 height 28
select select "female"
click at [631, 222] on select "Select Male Female Other Prefer Not To Say" at bounding box center [790, 236] width 319 height 28
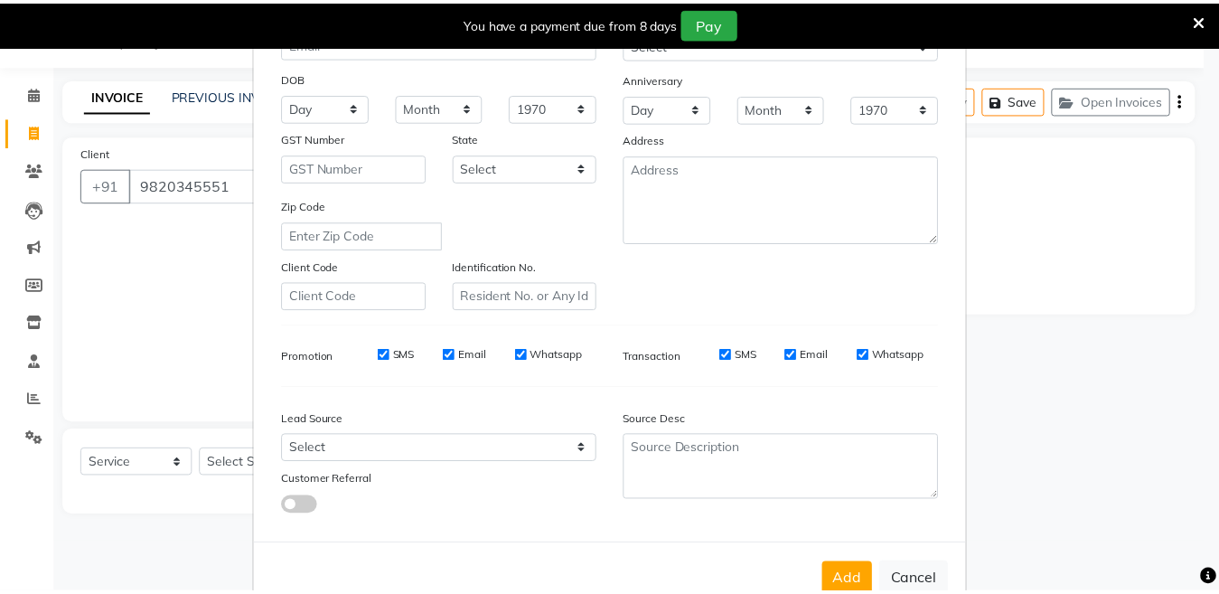
scroll to position [235, 0]
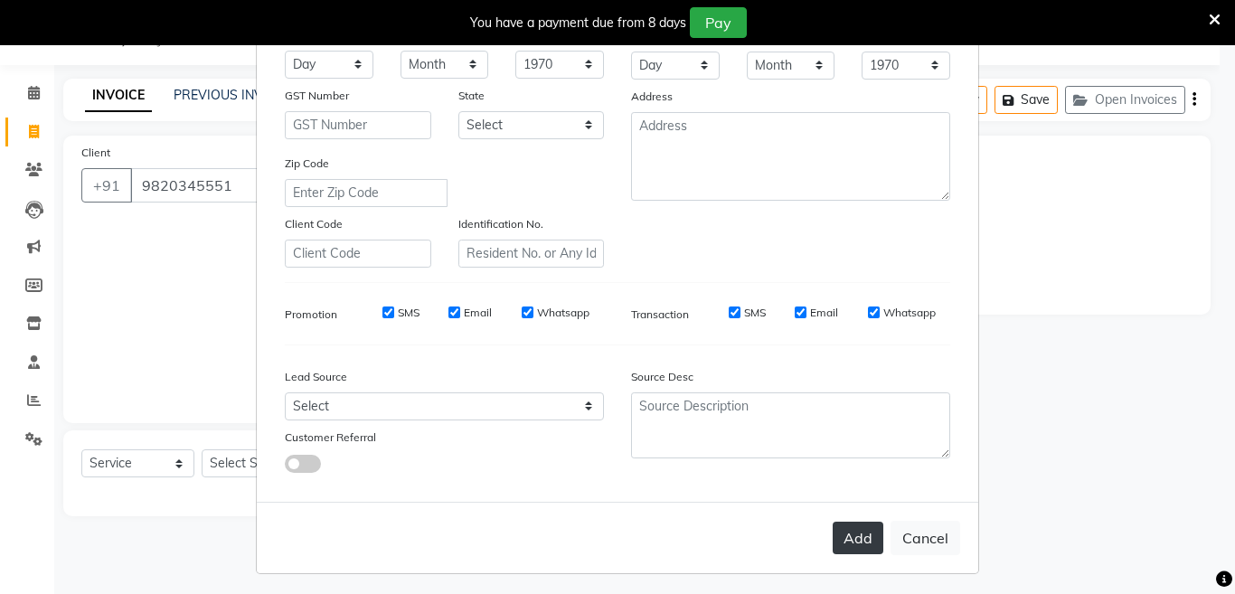
click at [856, 537] on button "Add" at bounding box center [858, 538] width 51 height 33
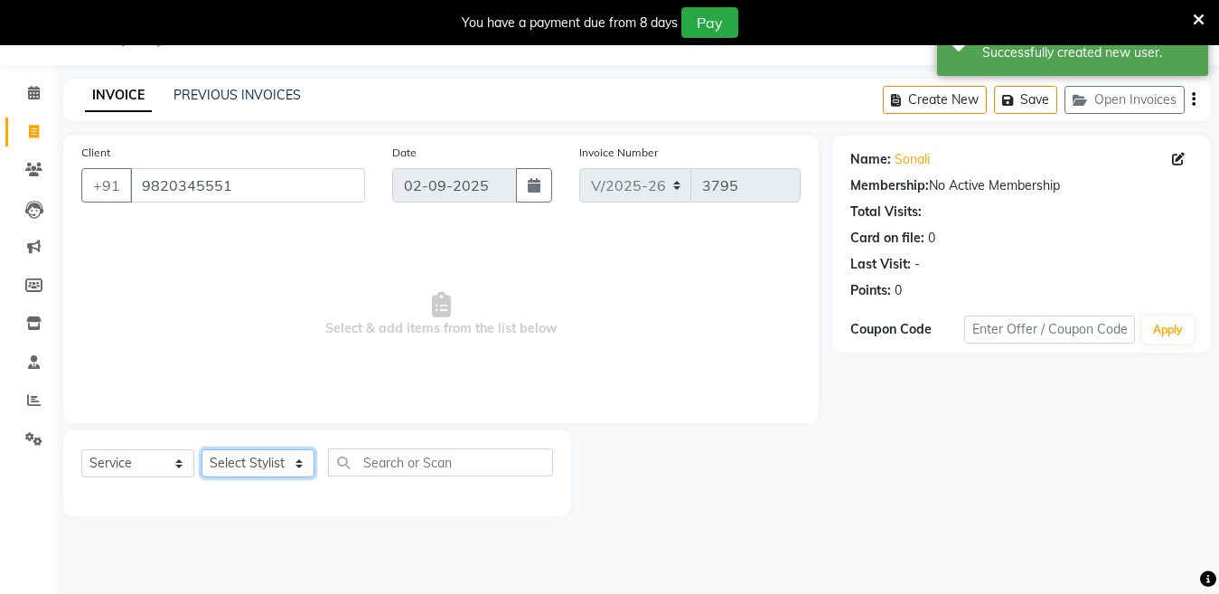
click at [242, 465] on select "Select Stylist Aakib Anas Izhar Kajal Laiq (Rahul) Manager Neeraj parul Pawan P…" at bounding box center [258, 463] width 113 height 28
select select "50831"
click at [202, 449] on select "Select Stylist Aakib Anas Izhar Kajal Laiq (Rahul) Manager Neeraj parul Pawan P…" at bounding box center [258, 463] width 113 height 28
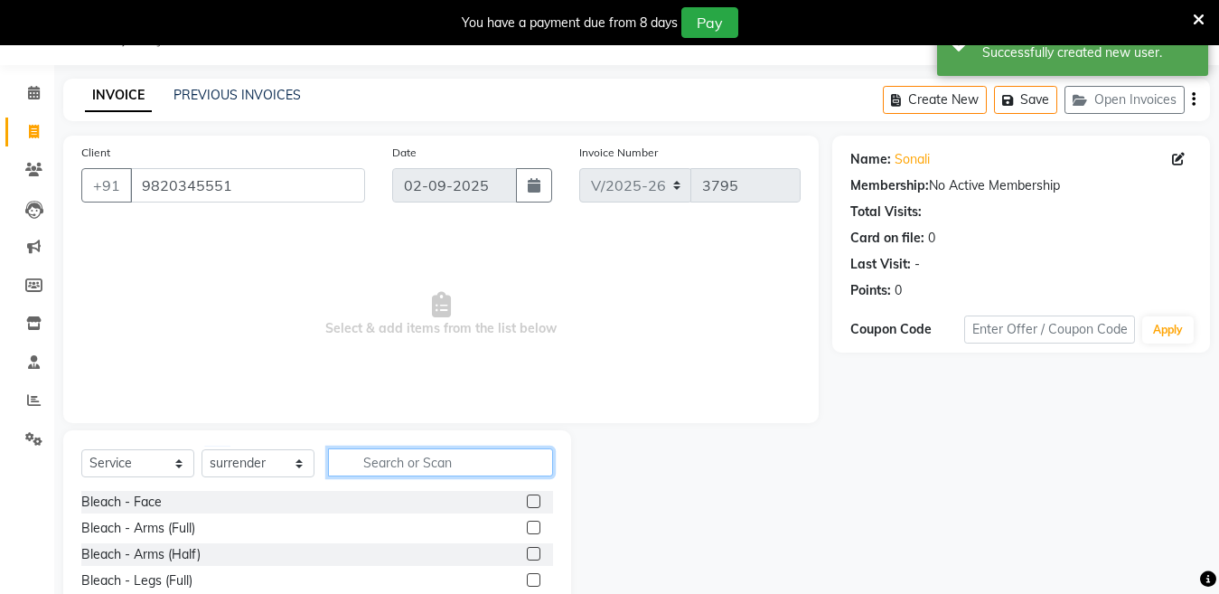
click at [370, 464] on input "text" at bounding box center [440, 462] width 225 height 28
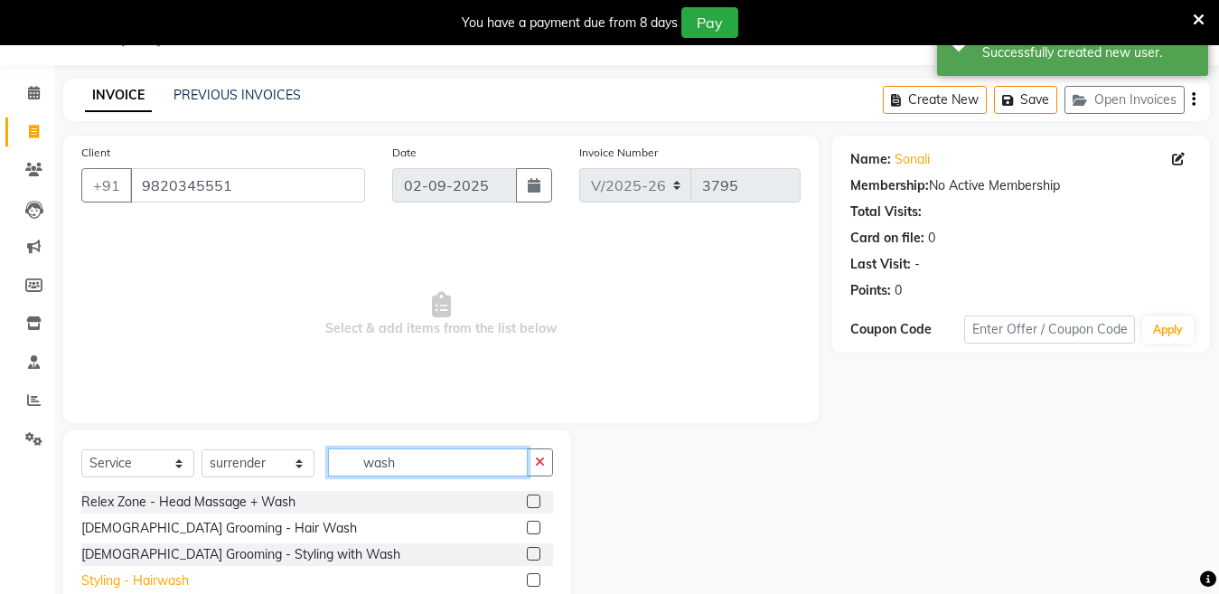
type input "wash"
click at [158, 579] on div "Styling - Hairwash" at bounding box center [135, 580] width 108 height 19
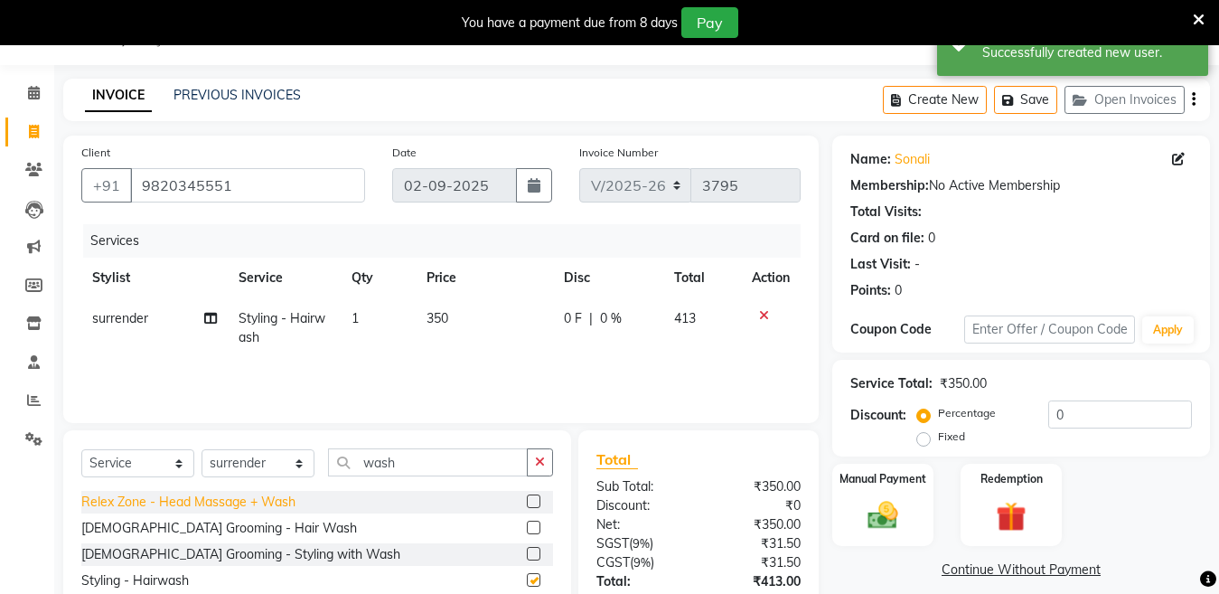
checkbox input "false"
click at [243, 468] on select "Select Stylist Aakib Anas Izhar Kajal Laiq (Rahul) Manager Neeraj parul Pawan P…" at bounding box center [258, 463] width 113 height 28
select select "28005"
click at [202, 449] on select "Select Stylist Aakib Anas Izhar Kajal Laiq (Rahul) Manager Neeraj parul Pawan P…" at bounding box center [258, 463] width 113 height 28
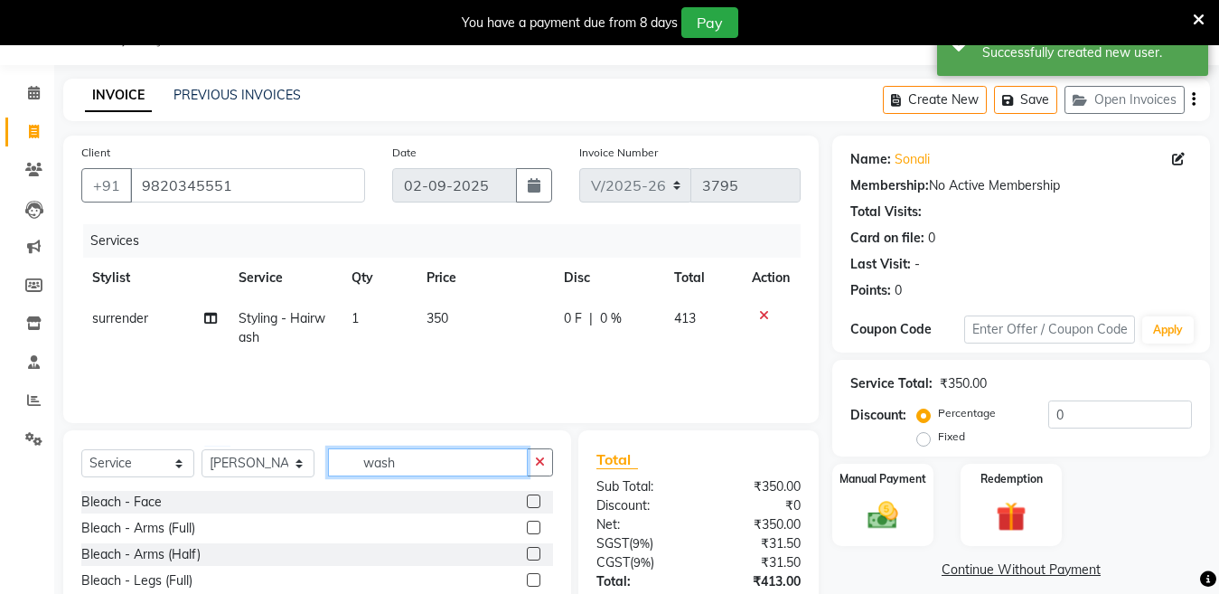
drag, startPoint x: 396, startPoint y: 458, endPoint x: 295, endPoint y: 498, distance: 108.8
click at [295, 498] on div "Select Service Product Membership Package Voucher Prepaid Gift Card Select Styl…" at bounding box center [317, 563] width 508 height 267
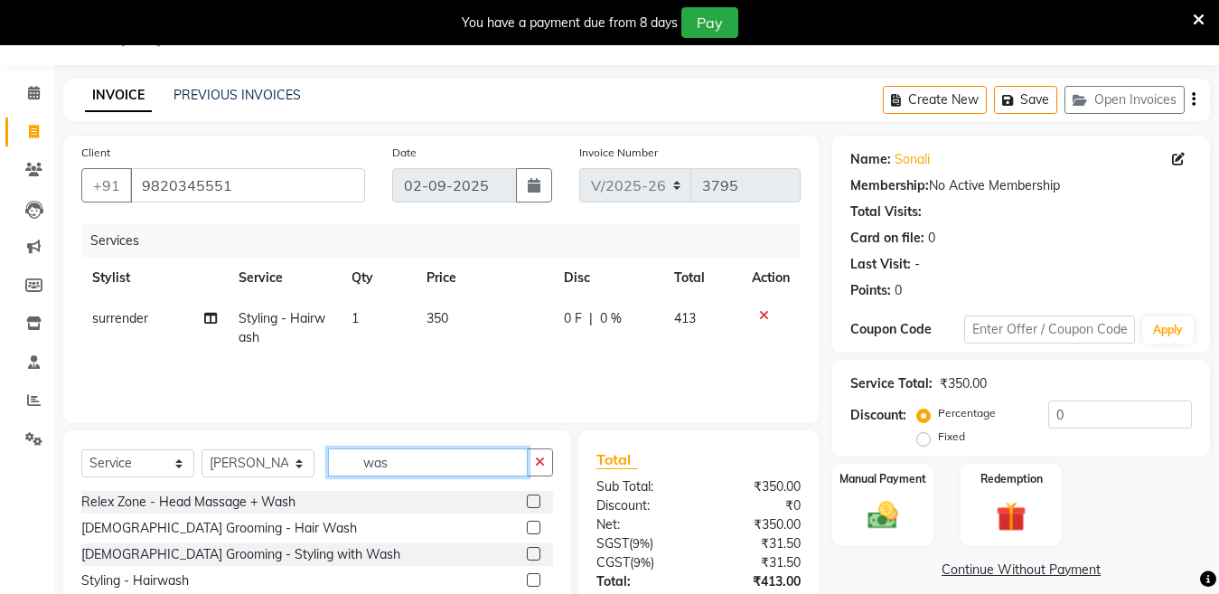
type input "wash"
click at [151, 578] on div "Styling - Hairwash" at bounding box center [135, 580] width 108 height 19
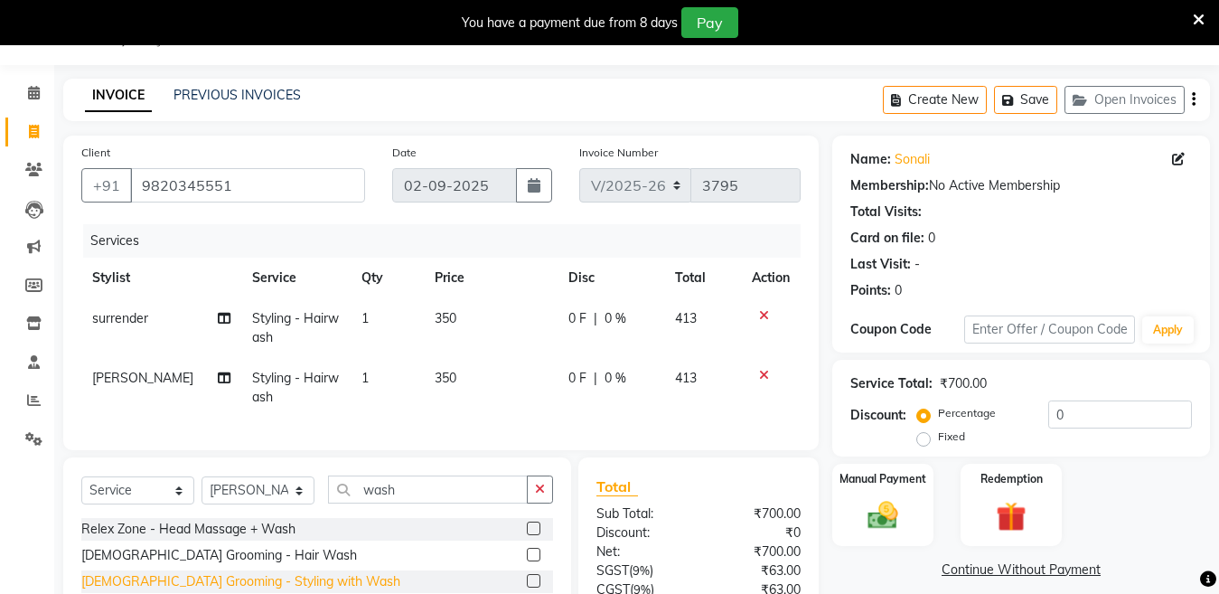
checkbox input "false"
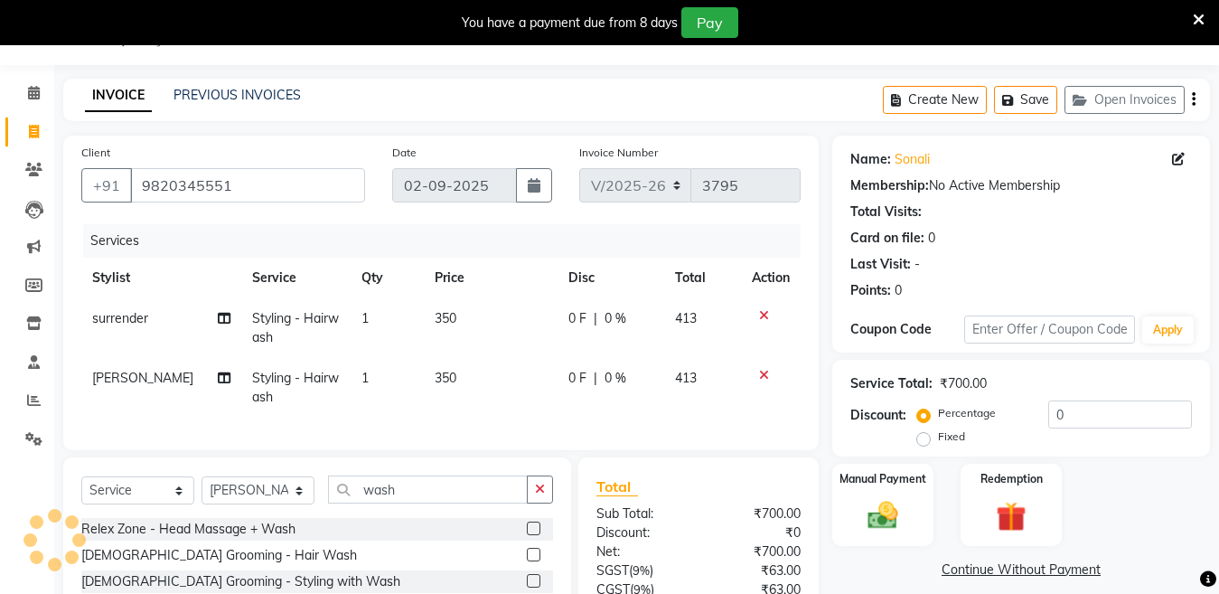
scroll to position [217, 0]
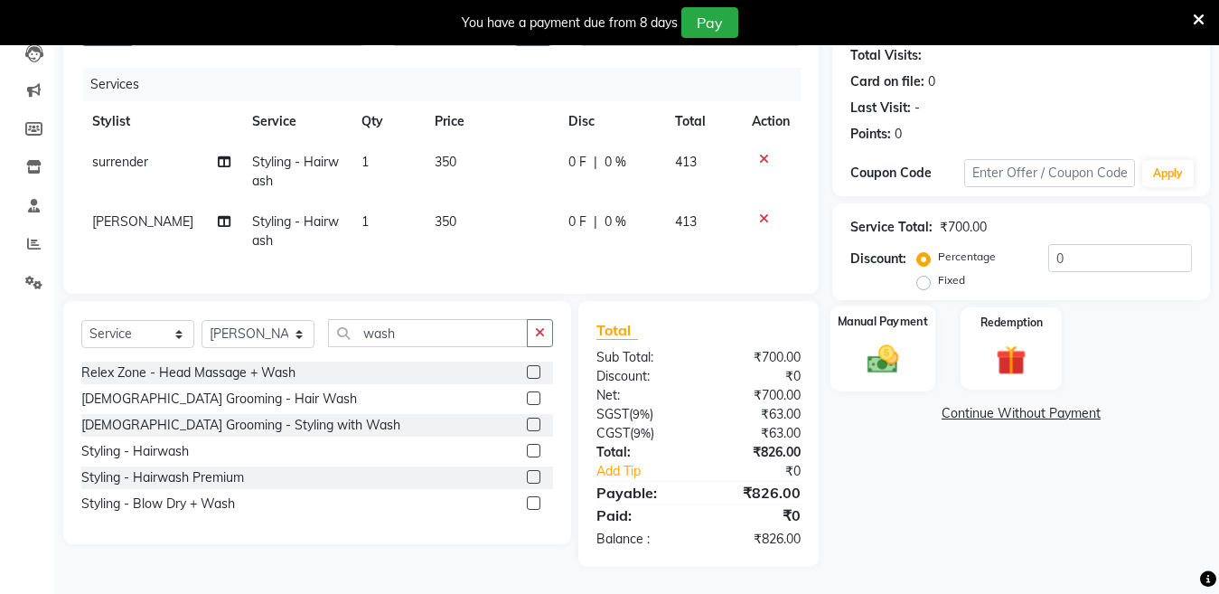
click at [884, 342] on img at bounding box center [883, 359] width 51 height 36
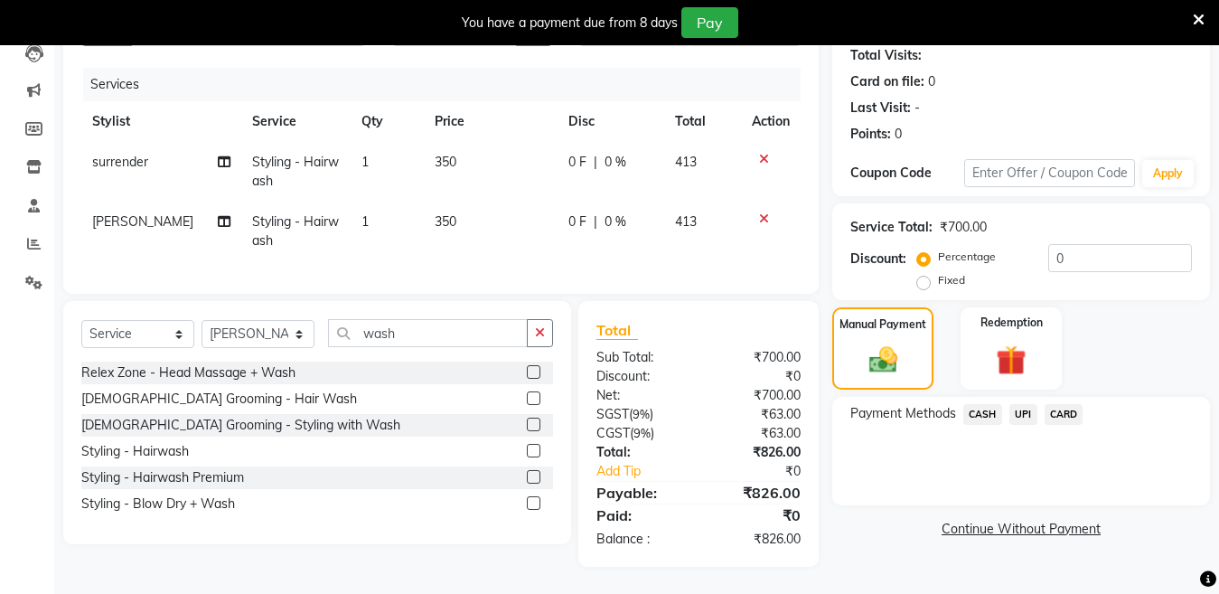
click at [994, 404] on span "CASH" at bounding box center [983, 414] width 39 height 21
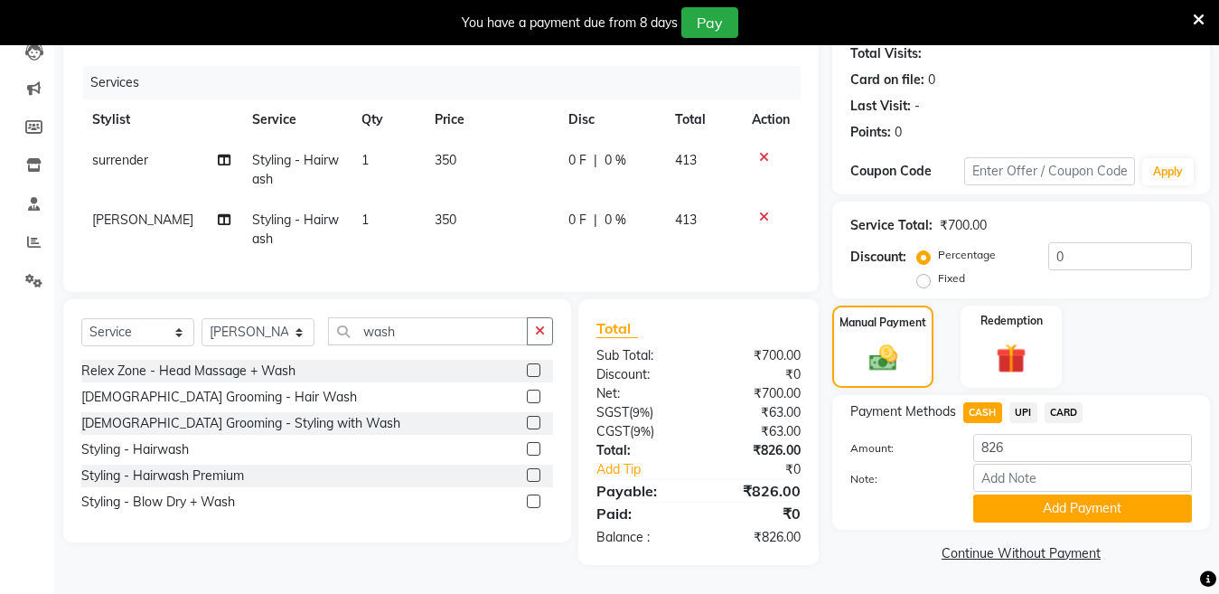
click at [1070, 402] on span "CARD" at bounding box center [1064, 412] width 39 height 21
drag, startPoint x: 1025, startPoint y: 501, endPoint x: 1104, endPoint y: 476, distance: 82.3
click at [1034, 498] on button "Add Payment" at bounding box center [1083, 508] width 219 height 28
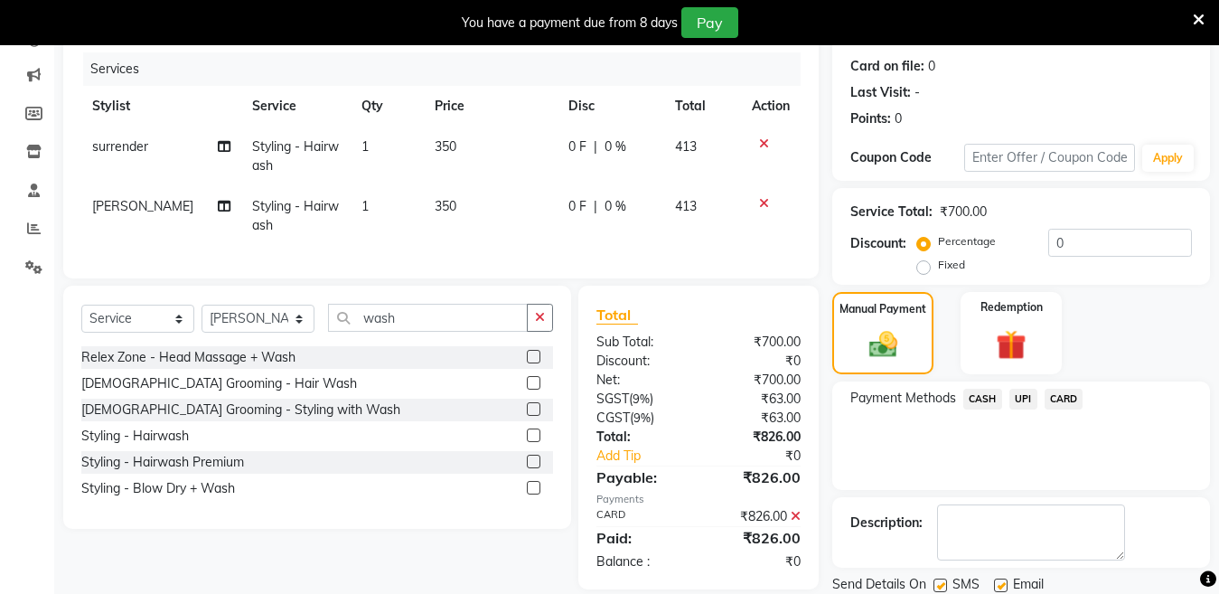
scroll to position [279, 0]
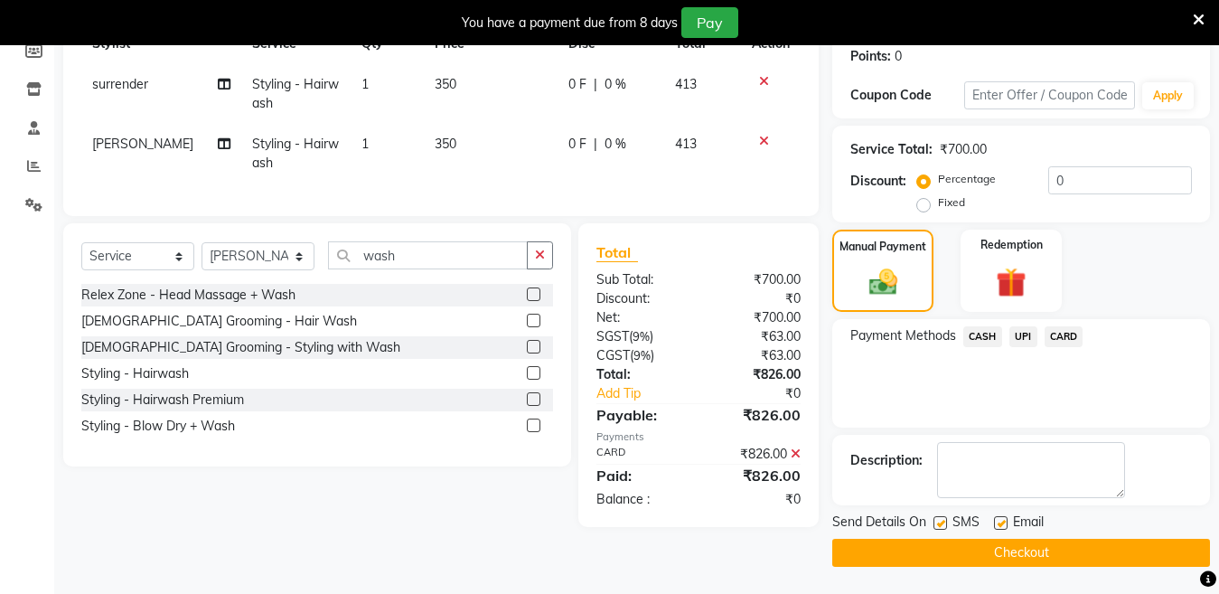
drag, startPoint x: 938, startPoint y: 522, endPoint x: 930, endPoint y: 561, distance: 39.7
click at [936, 522] on label at bounding box center [941, 523] width 14 height 14
click at [936, 522] on input "checkbox" at bounding box center [940, 524] width 12 height 12
checkbox input "false"
click at [929, 561] on button "Checkout" at bounding box center [1022, 553] width 378 height 28
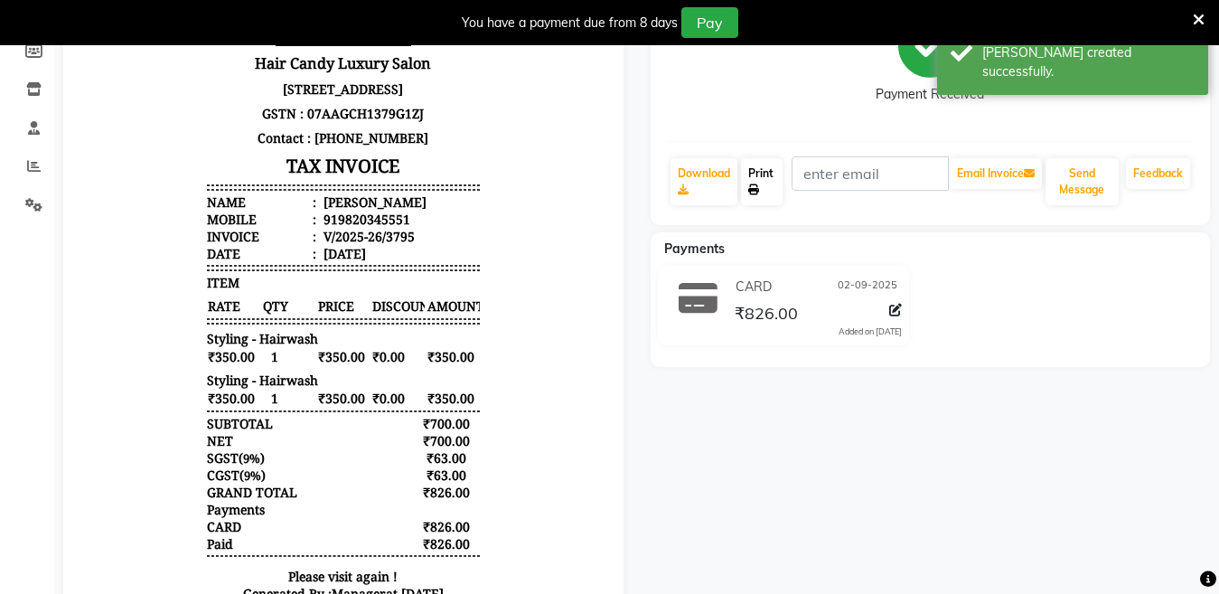
click at [774, 181] on link "Print" at bounding box center [762, 181] width 42 height 47
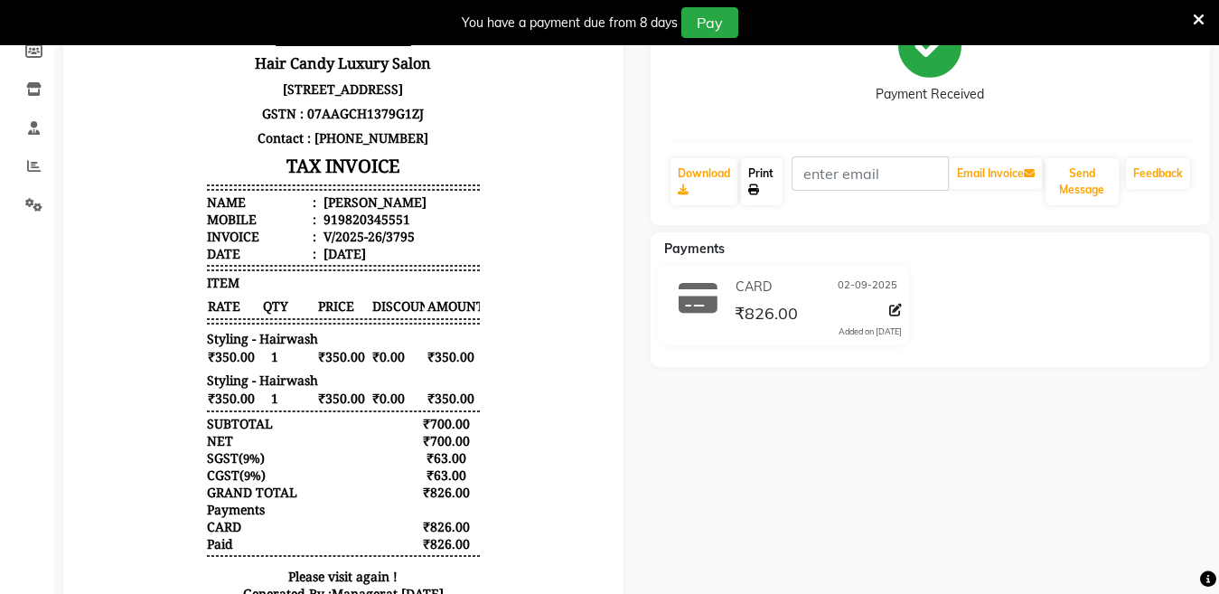
scroll to position [33, 0]
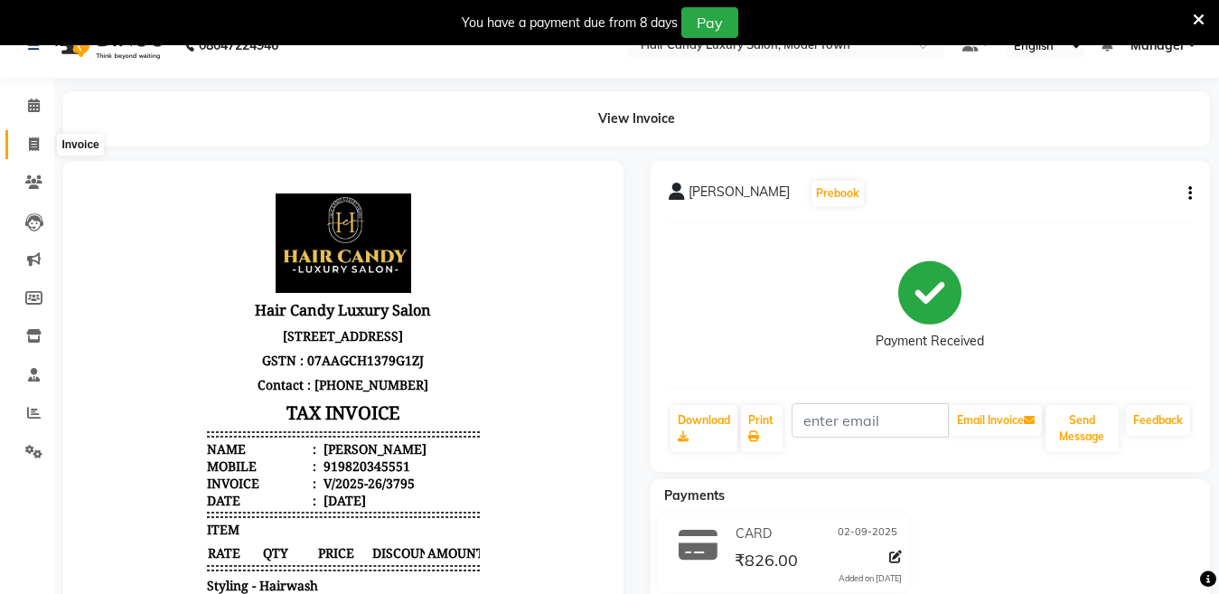
click at [29, 152] on span at bounding box center [34, 145] width 32 height 21
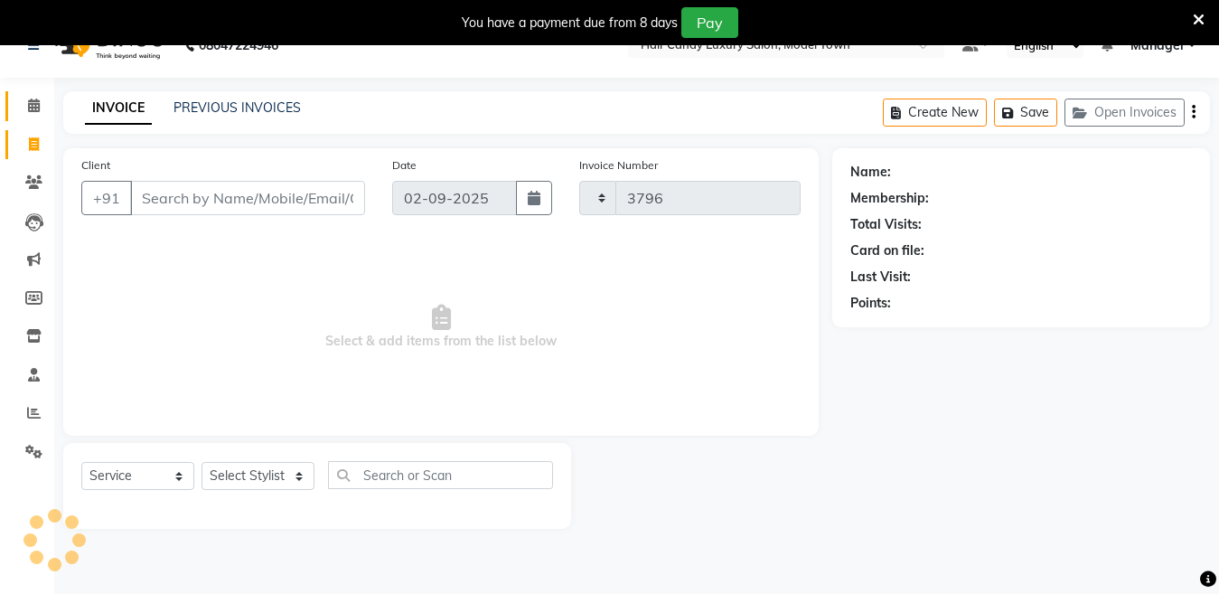
click at [24, 96] on span at bounding box center [34, 106] width 32 height 21
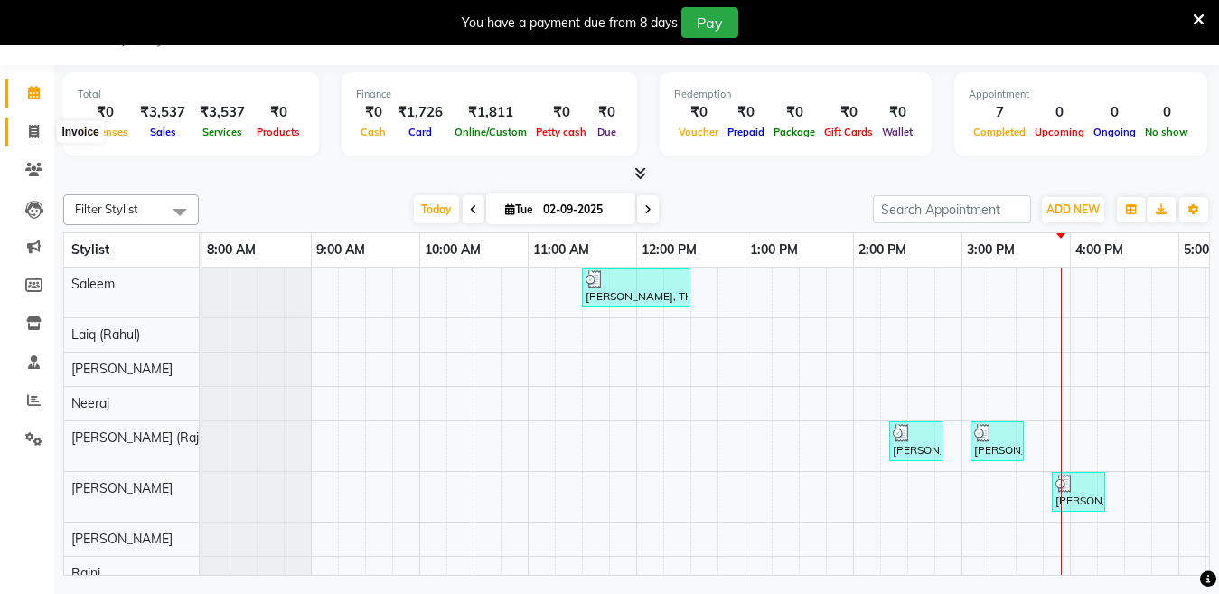
click at [25, 123] on span at bounding box center [34, 132] width 32 height 21
select select "service"
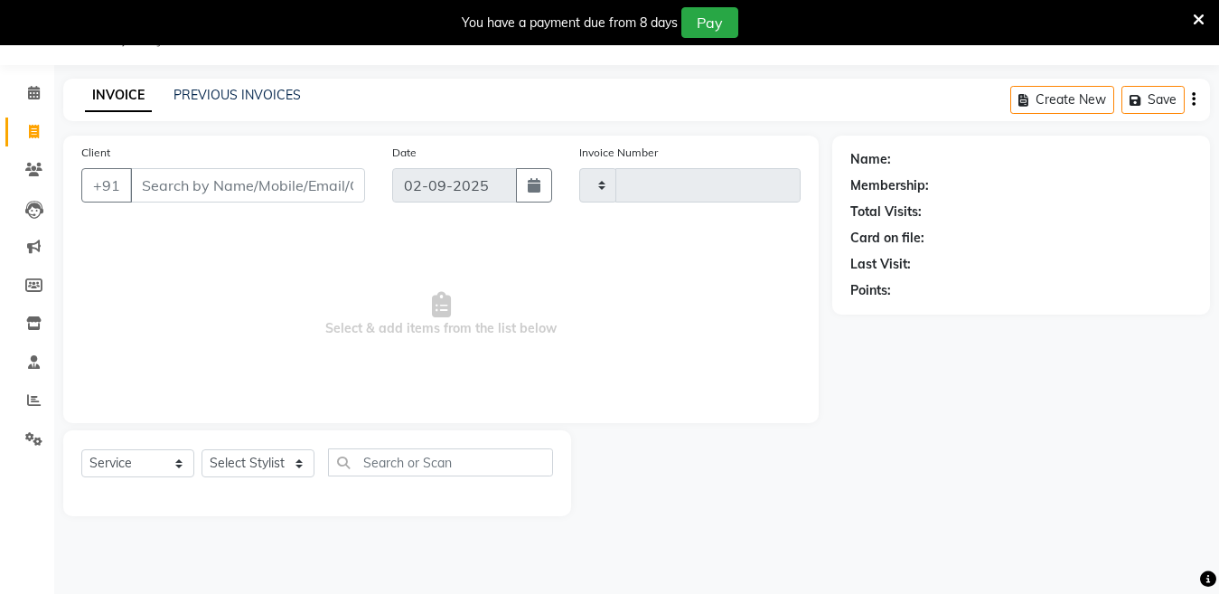
type input "3796"
select select "4716"
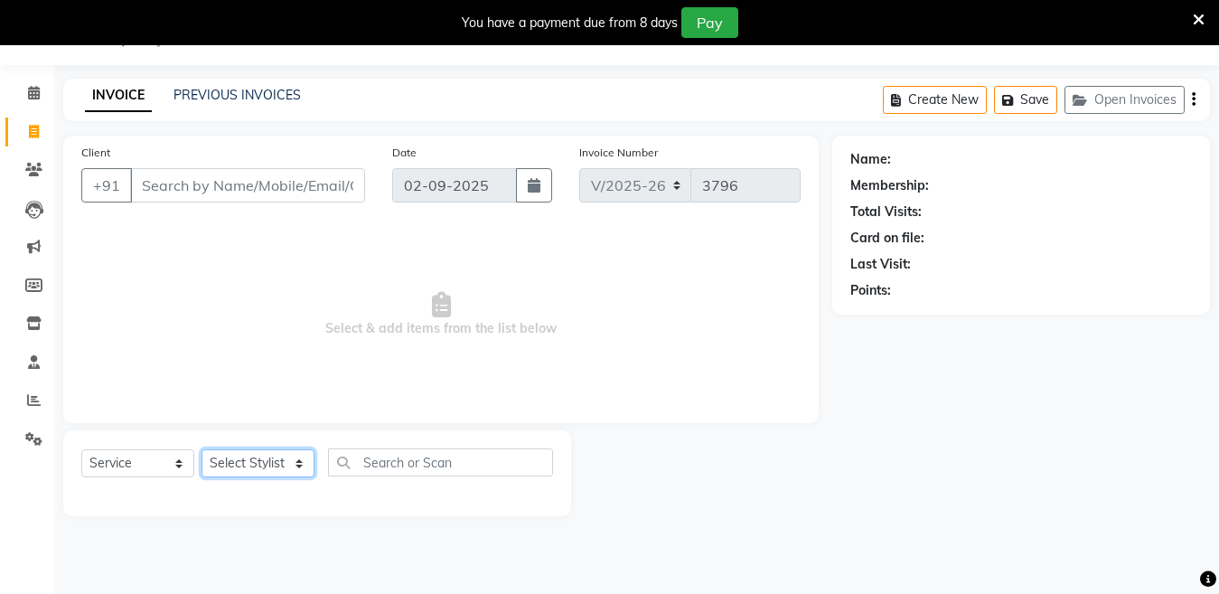
click at [243, 458] on select "Select Stylist Aakib Anas Izhar Kajal Laiq (Rahul) Manager Neeraj parul Pawan P…" at bounding box center [258, 463] width 113 height 28
click at [515, 307] on span "Select & add items from the list below" at bounding box center [441, 314] width 720 height 181
click at [260, 439] on div "Select Service Product Membership Package Voucher Prepaid Gift Card Select Styl…" at bounding box center [317, 473] width 508 height 86
click at [254, 466] on select "Select Stylist Aakib Anas Izhar Kajal Laiq (Rahul) Manager Neeraj parul Pawan P…" at bounding box center [258, 463] width 113 height 28
select select "28001"
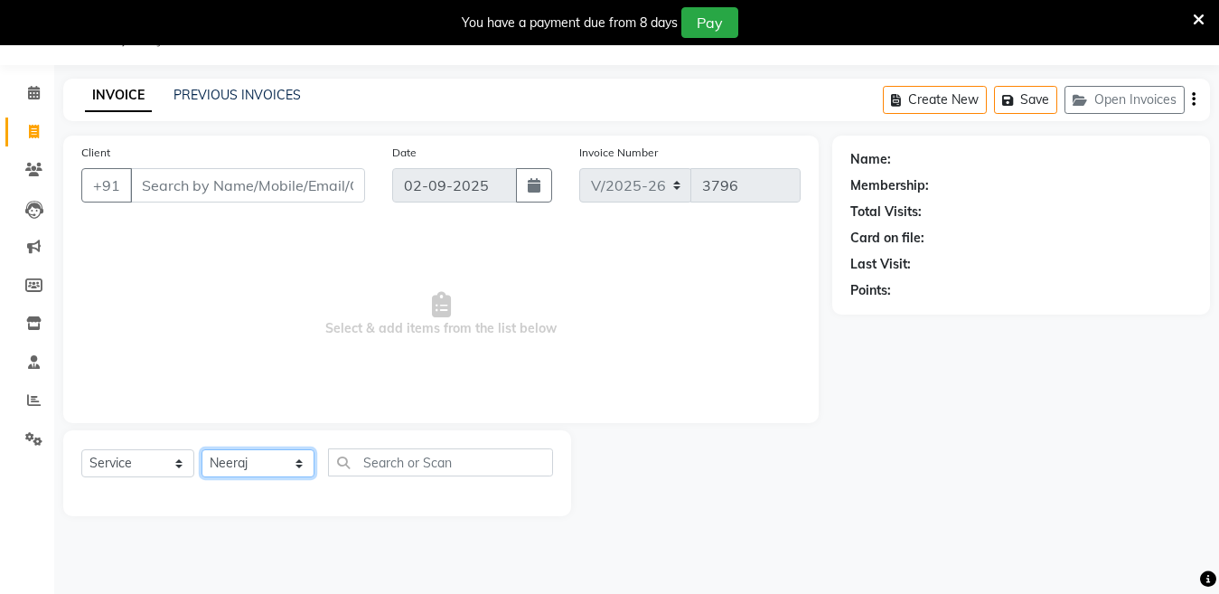
click at [202, 449] on select "Select Stylist Aakib Anas Izhar Kajal Laiq (Rahul) Manager Neeraj parul Pawan P…" at bounding box center [258, 463] width 113 height 28
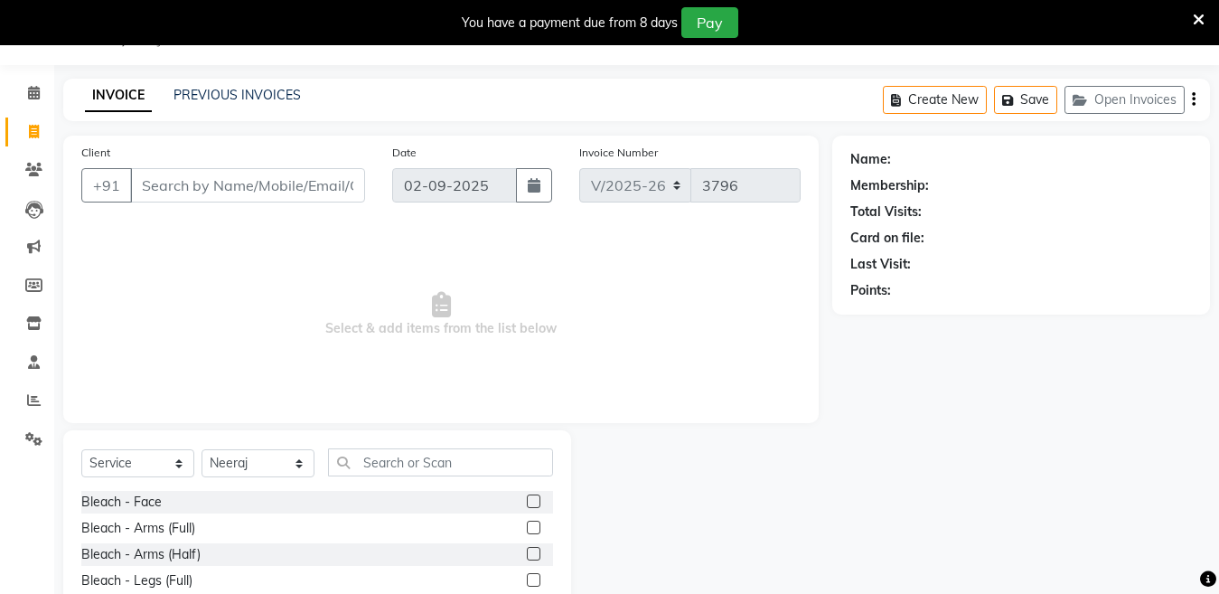
click at [387, 446] on div "Select Service Product Membership Package Voucher Prepaid Gift Card Select Styl…" at bounding box center [317, 563] width 508 height 267
click at [385, 464] on input "text" at bounding box center [440, 462] width 225 height 28
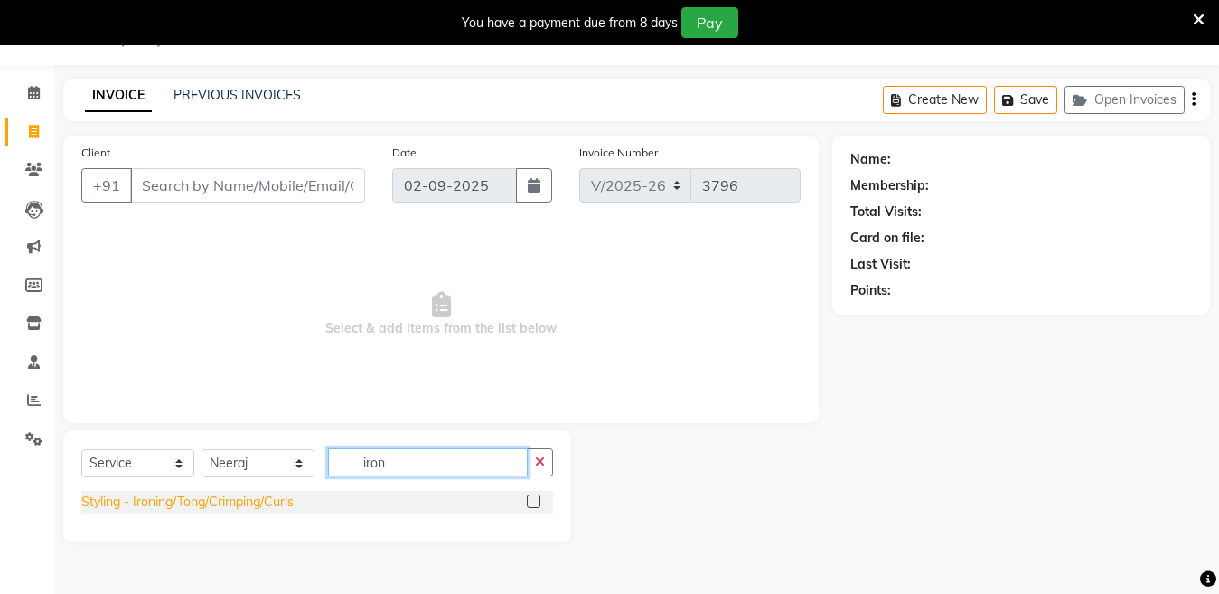
type input "iron"
click at [239, 501] on div "Styling - Ironing/Tong/Crimping/Curls" at bounding box center [187, 502] width 212 height 19
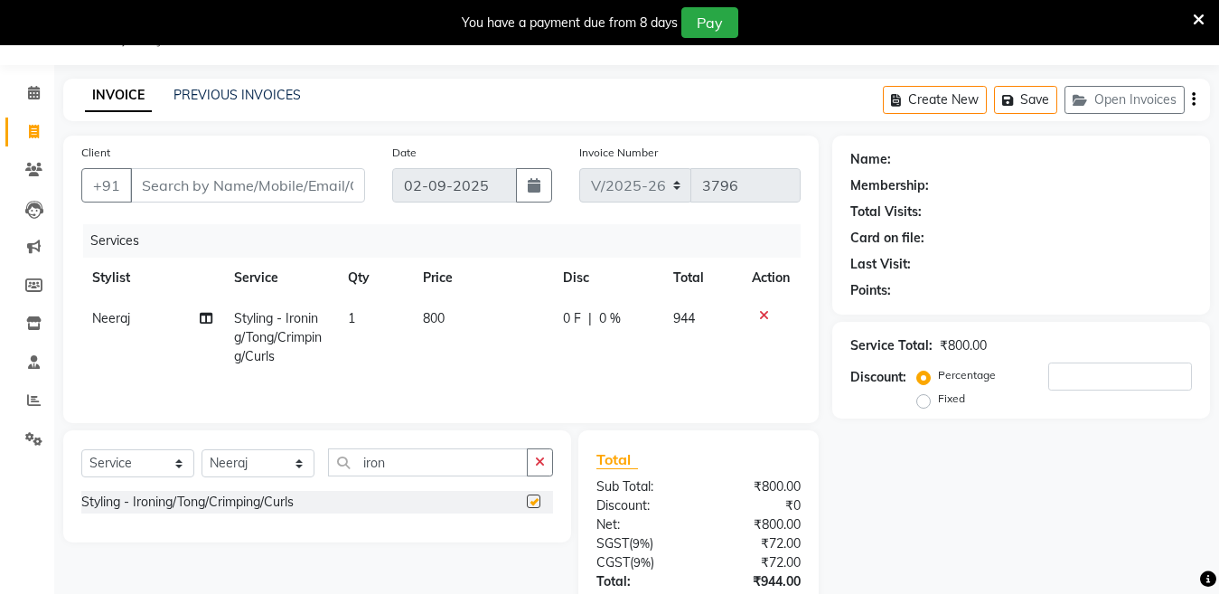
checkbox input "false"
click at [355, 319] on td "1" at bounding box center [374, 337] width 75 height 79
select select "28001"
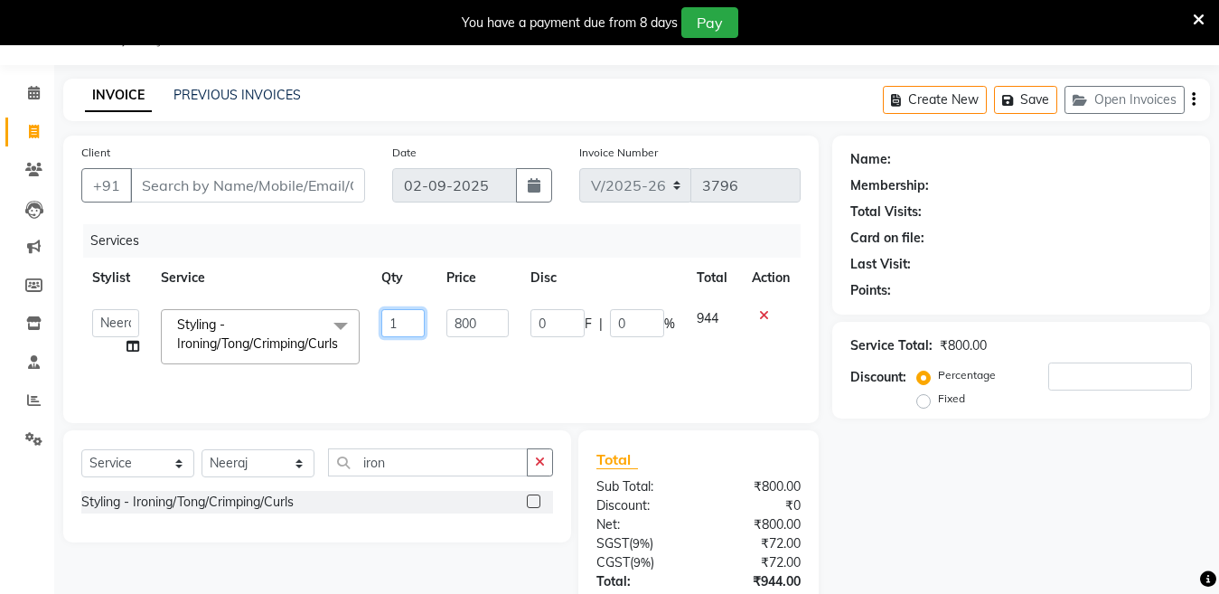
drag, startPoint x: 403, startPoint y: 316, endPoint x: 327, endPoint y: 342, distance: 80.0
click at [327, 342] on tr "Aakib Anas Izhar Kajal Laiq (Rahul) Manager Neeraj parul Pawan Prakash Rajni Ra…" at bounding box center [441, 336] width 720 height 77
type input "3"
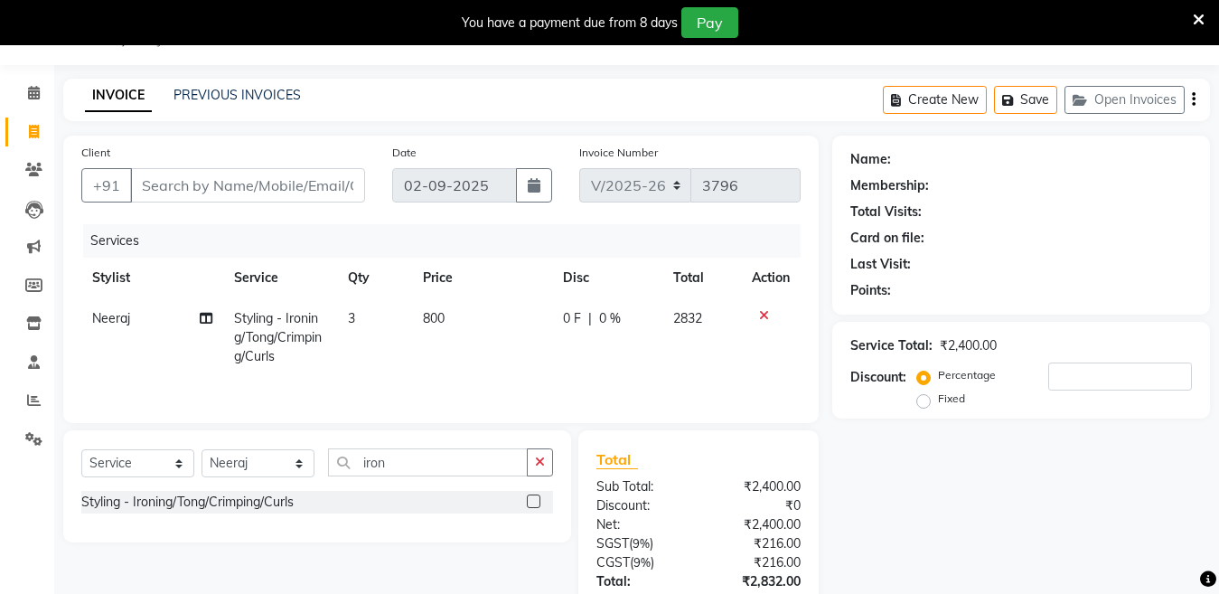
click at [670, 492] on div "Sub Total:" at bounding box center [641, 486] width 116 height 19
click at [532, 463] on button "button" at bounding box center [540, 462] width 26 height 28
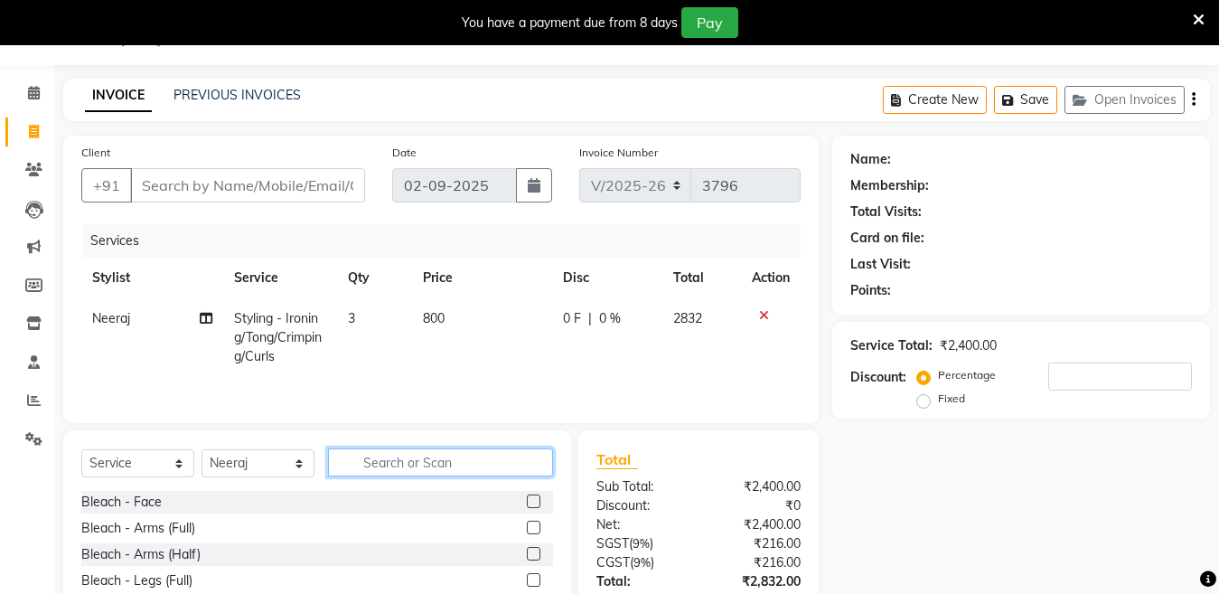
click at [473, 458] on input "text" at bounding box center [440, 462] width 225 height 28
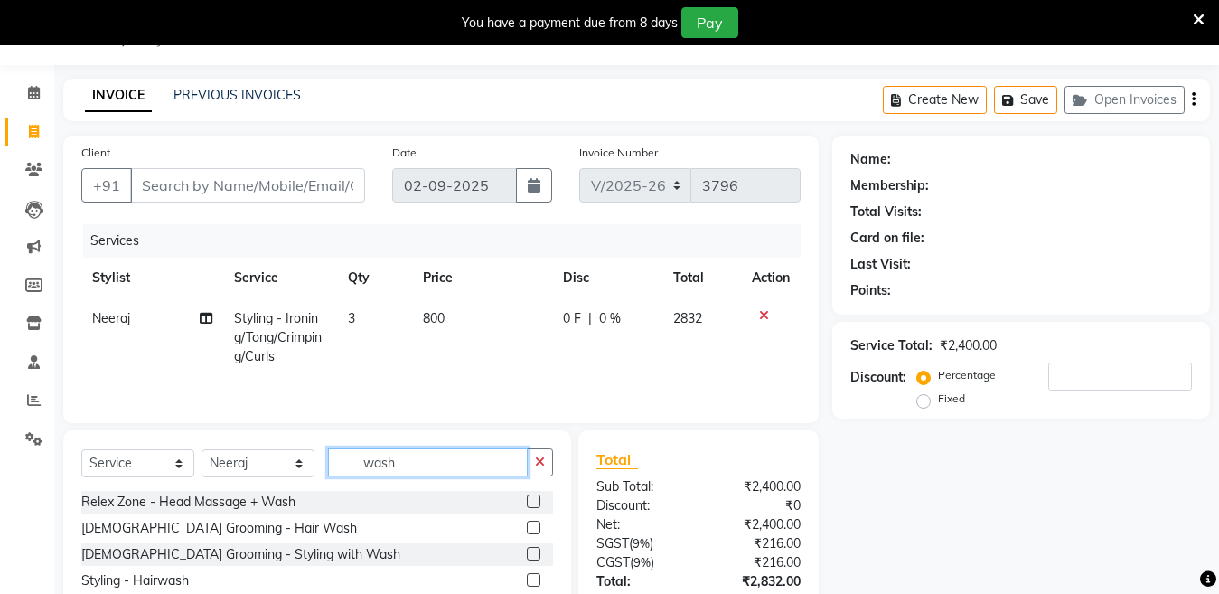
drag, startPoint x: 472, startPoint y: 457, endPoint x: 86, endPoint y: 471, distance: 386.2
click at [86, 471] on div "Select Service Product Membership Package Voucher Prepaid Gift Card Select Styl…" at bounding box center [317, 469] width 472 height 42
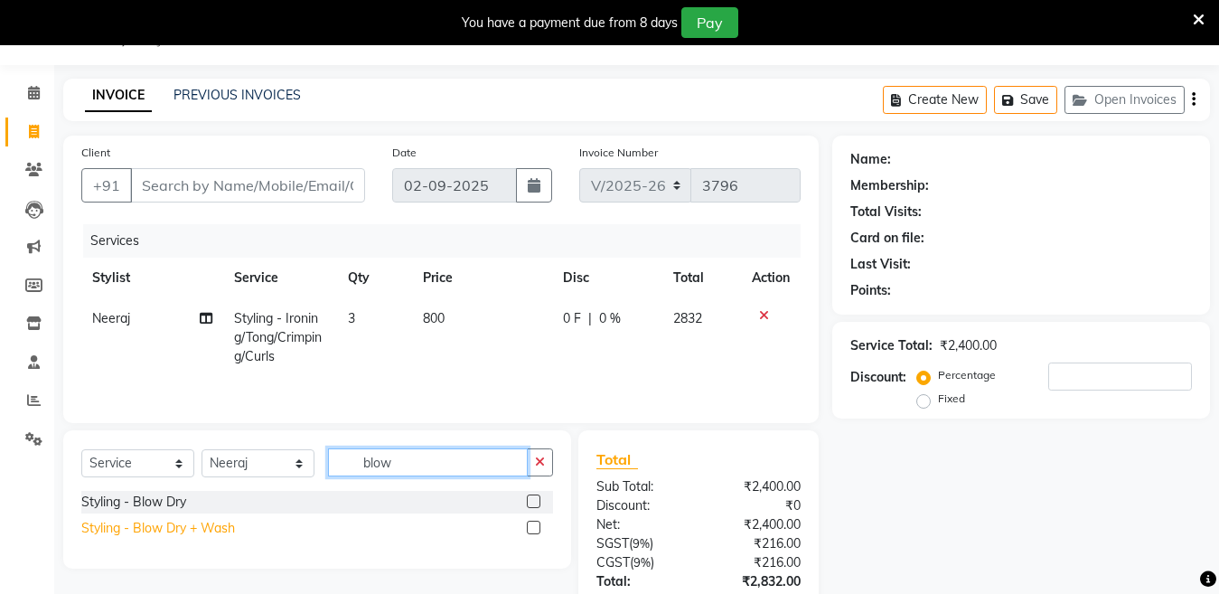
type input "blow"
click at [147, 529] on div "Styling - Blow Dry + Wash" at bounding box center [158, 528] width 154 height 19
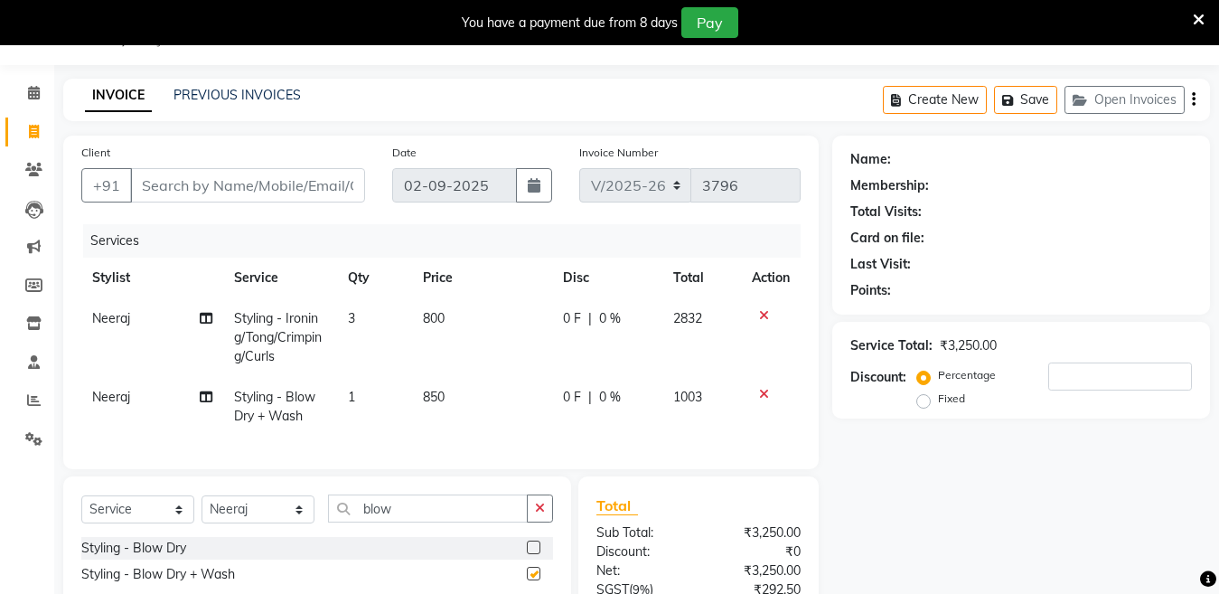
checkbox input "false"
click at [381, 404] on td "1" at bounding box center [374, 407] width 75 height 60
select select "28001"
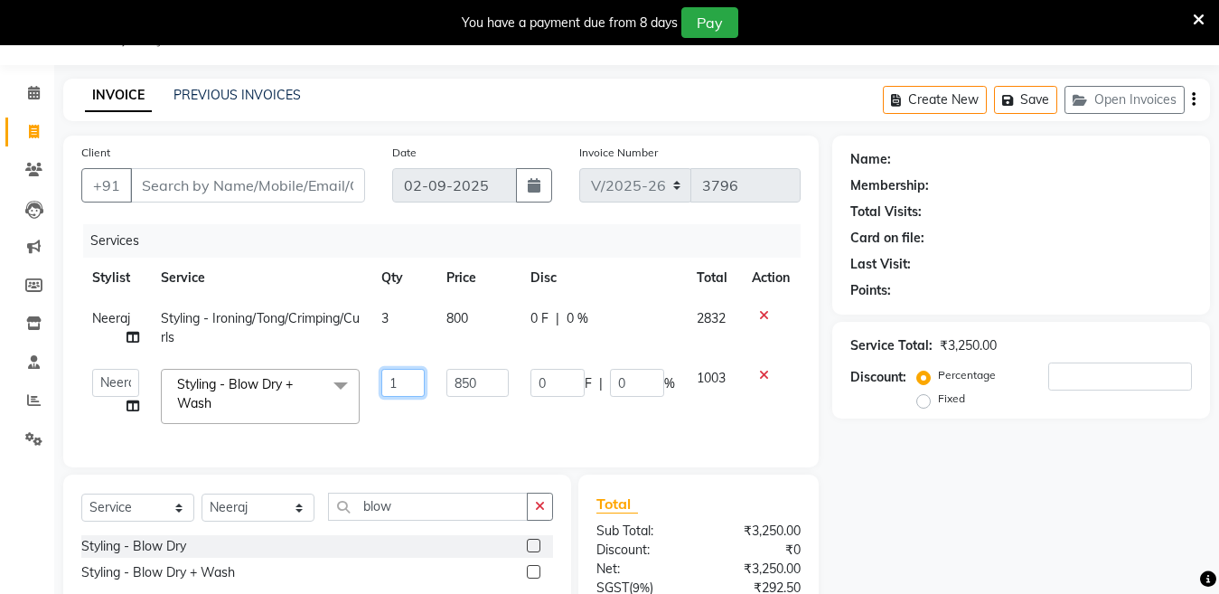
drag, startPoint x: 407, startPoint y: 384, endPoint x: 307, endPoint y: 397, distance: 100.2
click at [307, 397] on tr "Aakib Anas Izhar Kajal Laiq (Rahul) Manager Neeraj parul Pawan Prakash Rajni Ra…" at bounding box center [441, 396] width 720 height 77
type input "2"
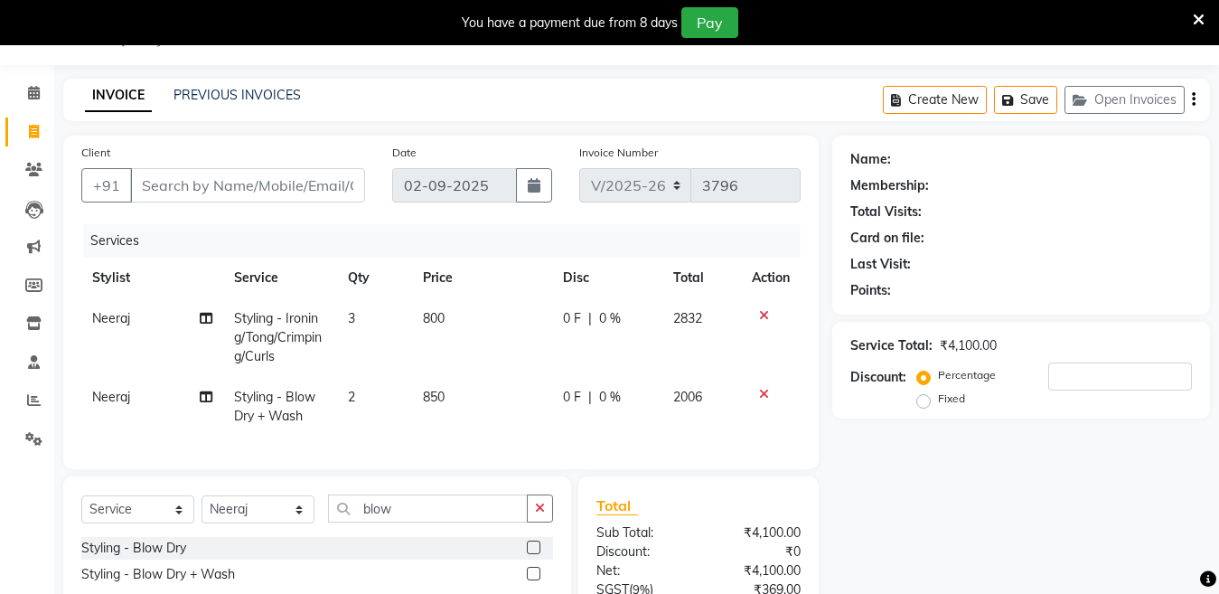
click at [722, 516] on div "Total" at bounding box center [699, 505] width 204 height 22
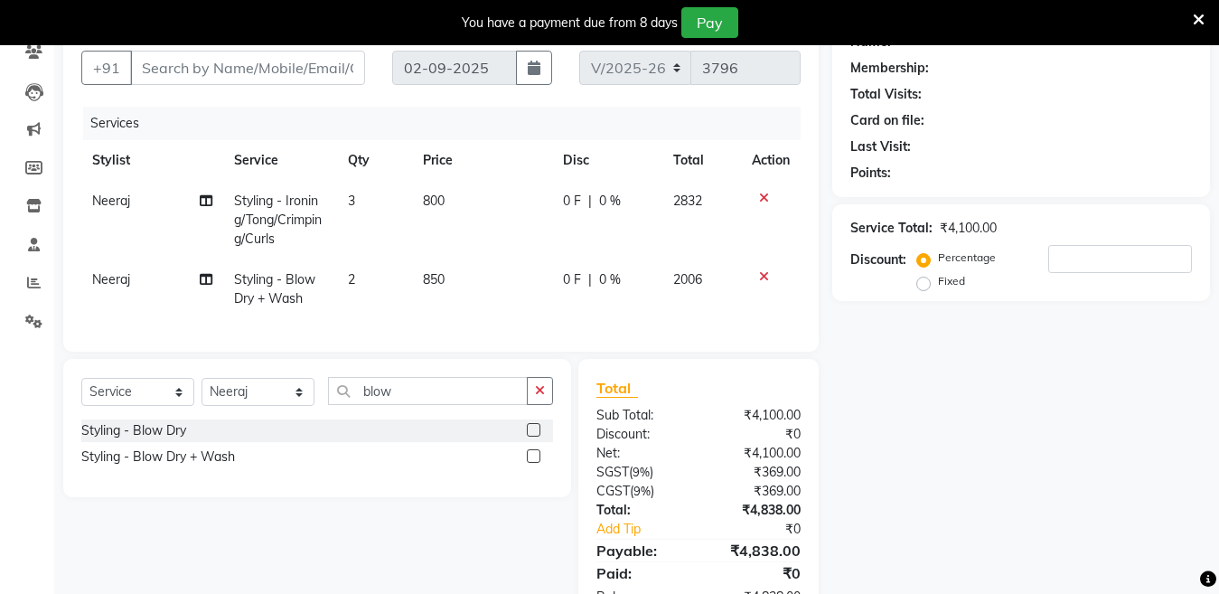
scroll to position [161, 0]
drag, startPoint x: 416, startPoint y: 412, endPoint x: 296, endPoint y: 412, distance: 119.3
click at [296, 412] on div "Select Service Product Membership Package Voucher Prepaid Gift Card Select Styl…" at bounding box center [317, 400] width 472 height 42
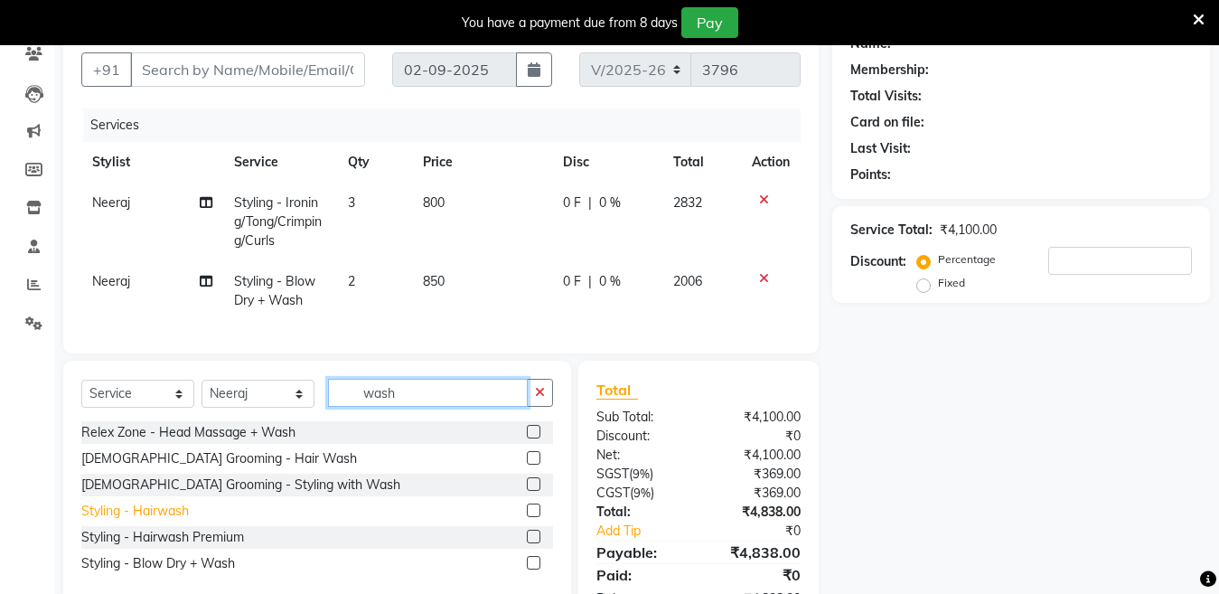
type input "wash"
click at [166, 521] on div "Styling - Hairwash" at bounding box center [135, 511] width 108 height 19
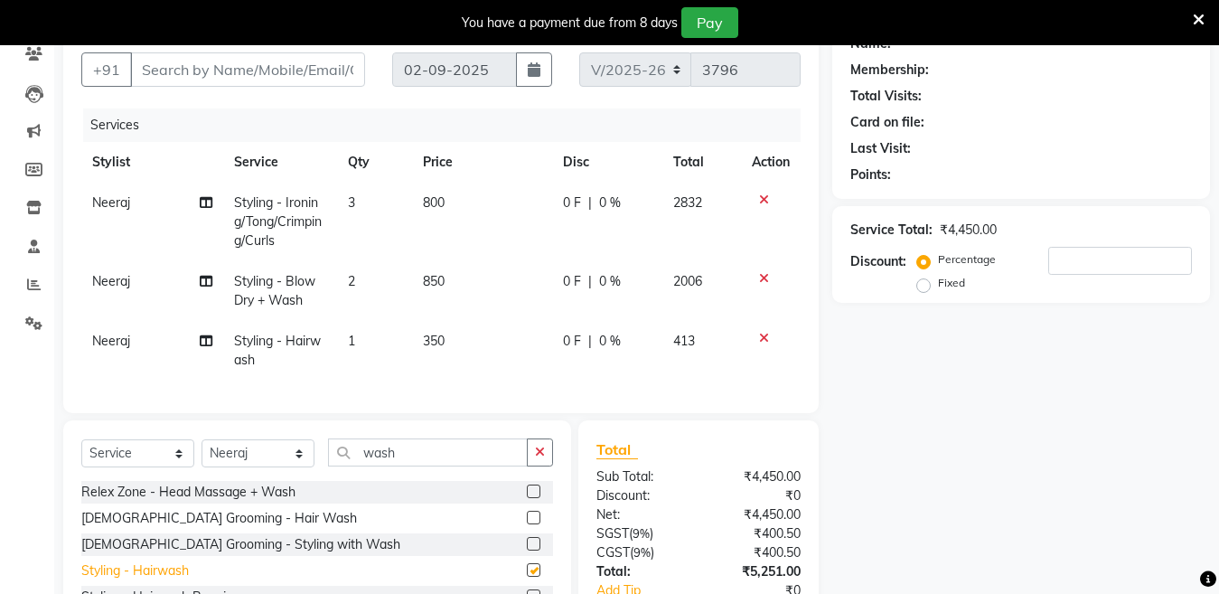
checkbox input "false"
click at [363, 337] on td "1" at bounding box center [374, 351] width 75 height 60
select select "28001"
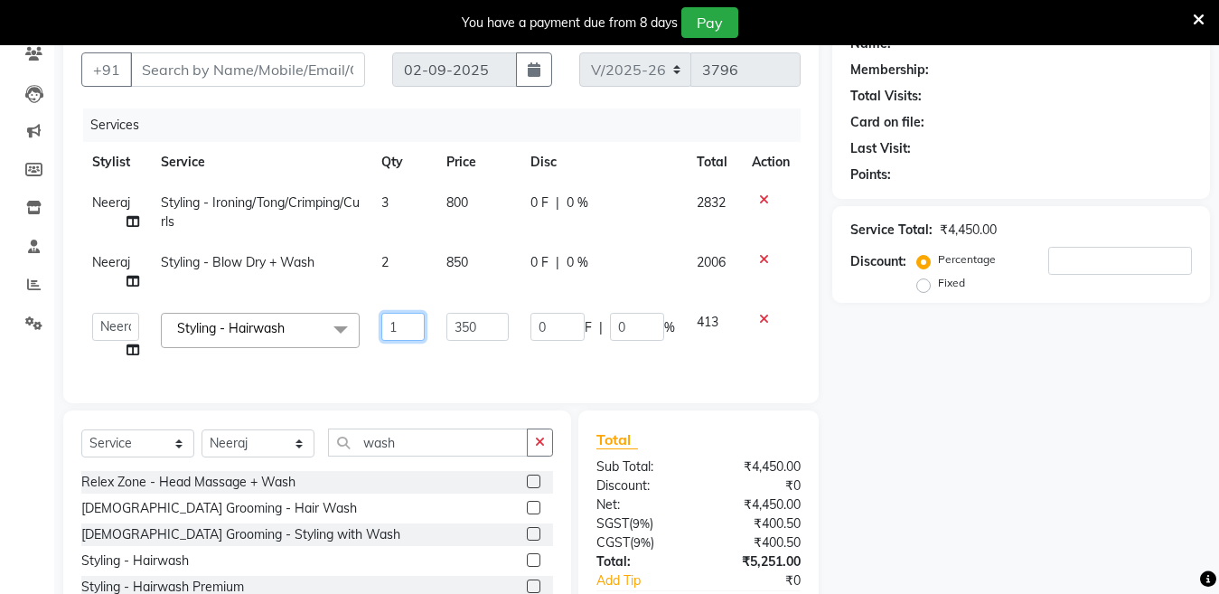
drag, startPoint x: 406, startPoint y: 325, endPoint x: 279, endPoint y: 361, distance: 131.6
click at [279, 361] on tr "Aakib Anas Izhar Kajal Laiq (Rahul) Manager Neeraj parul Pawan Prakash Rajni Ra…" at bounding box center [441, 336] width 720 height 69
type input "3"
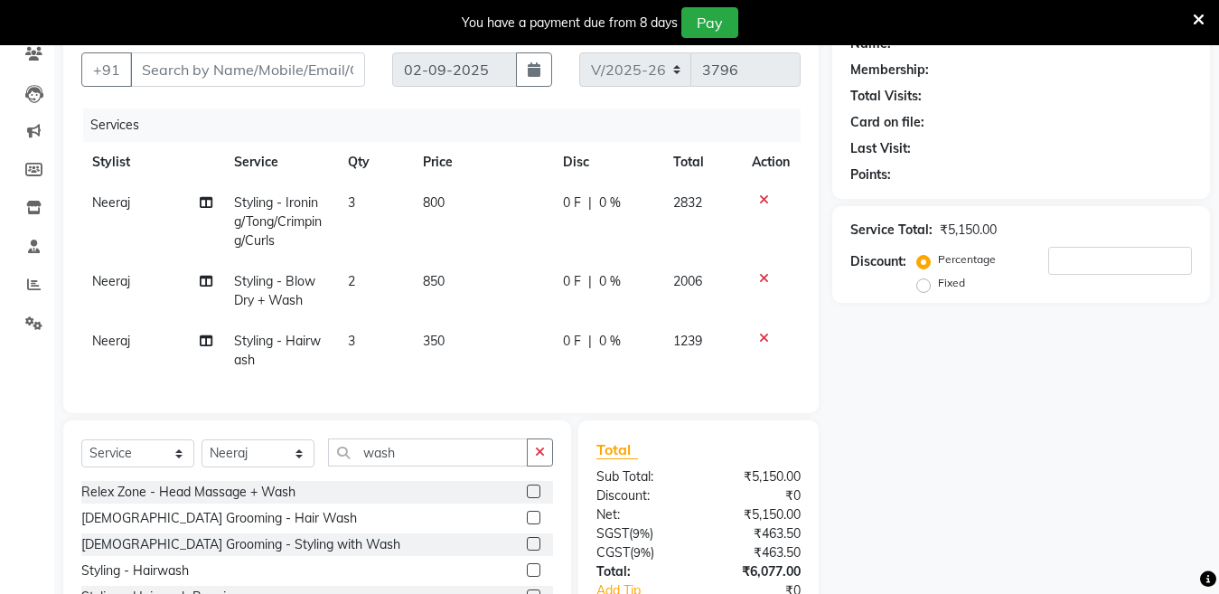
click at [681, 486] on div "Sub Total:" at bounding box center [641, 476] width 116 height 19
drag, startPoint x: 444, startPoint y: 475, endPoint x: 58, endPoint y: 485, distance: 386.1
click at [58, 485] on div "Select Service Product Membership Package Voucher Prepaid Gift Card Select Styl…" at bounding box center [311, 553] width 522 height 266
type input "e"
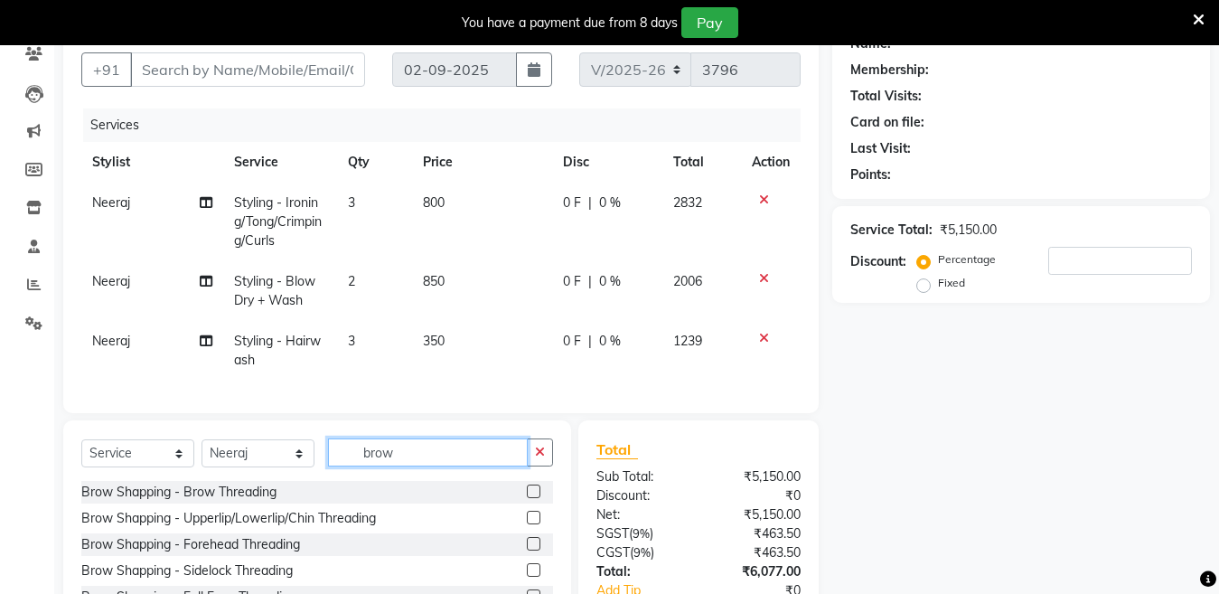
type input "brow"
click at [767, 198] on icon at bounding box center [764, 199] width 10 height 13
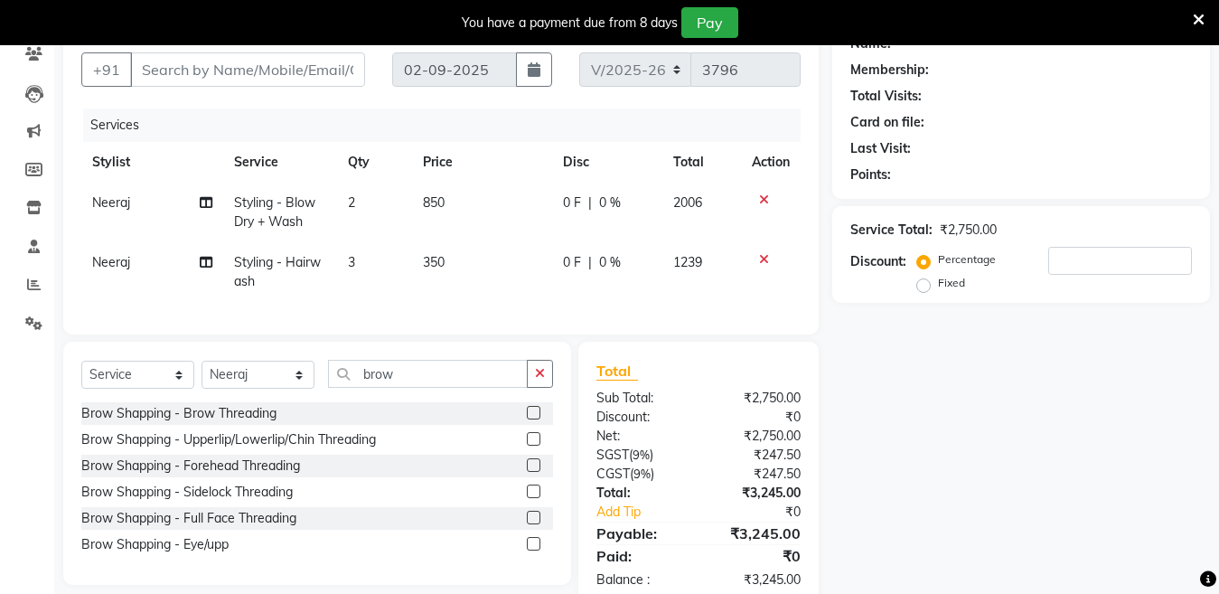
click at [764, 199] on icon at bounding box center [764, 199] width 10 height 13
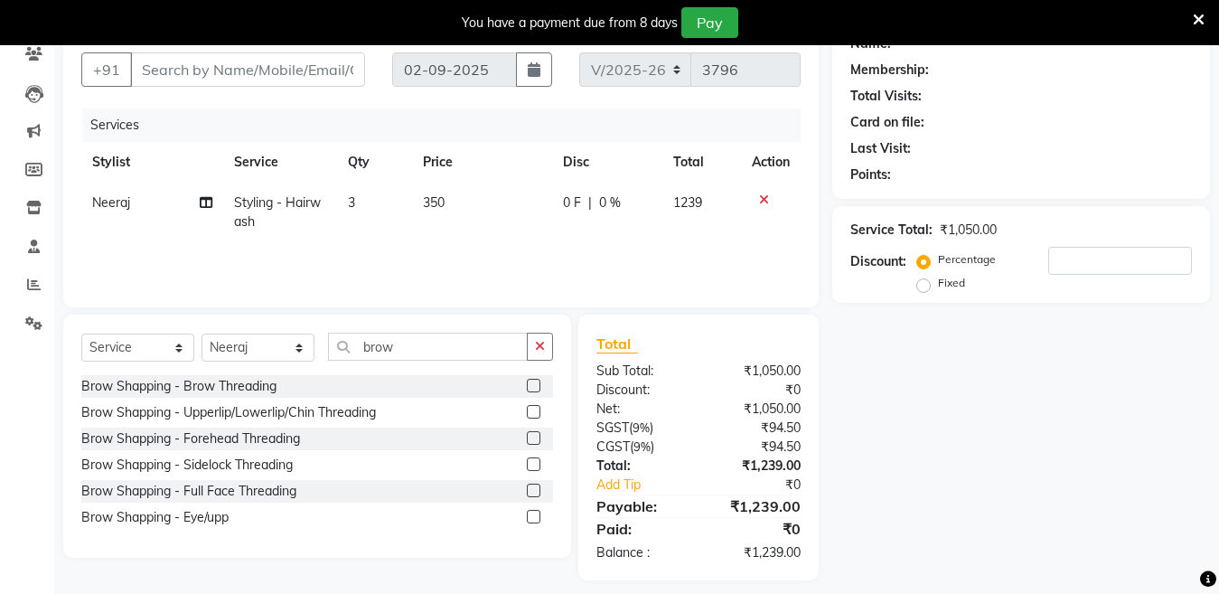
click at [764, 199] on icon at bounding box center [764, 199] width 10 height 13
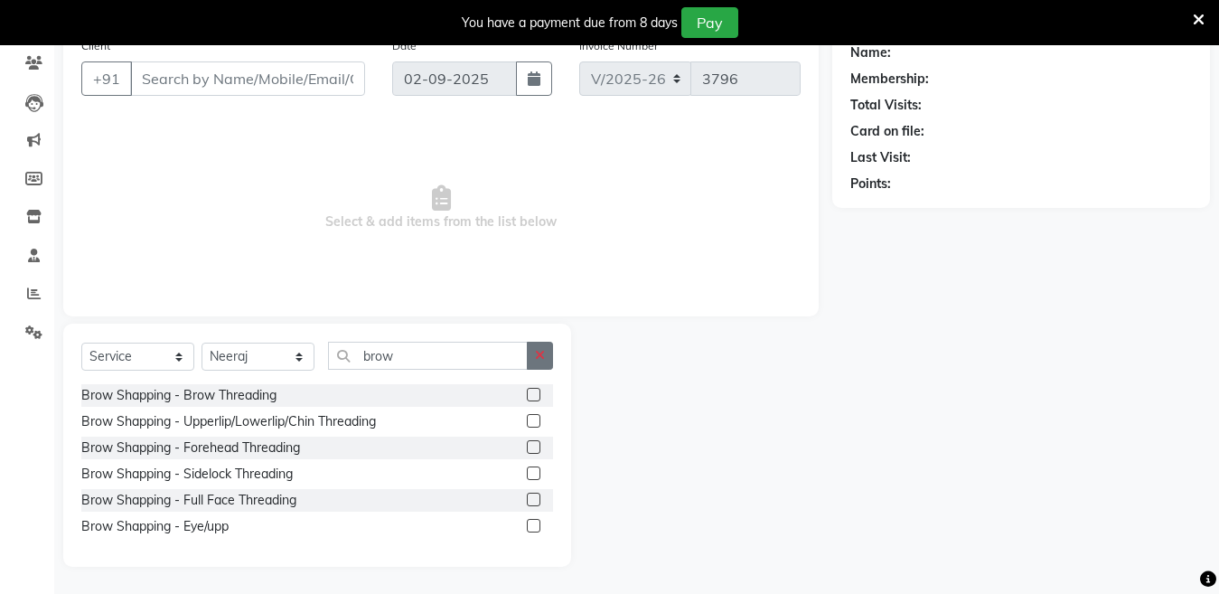
click at [546, 350] on button "button" at bounding box center [540, 356] width 26 height 28
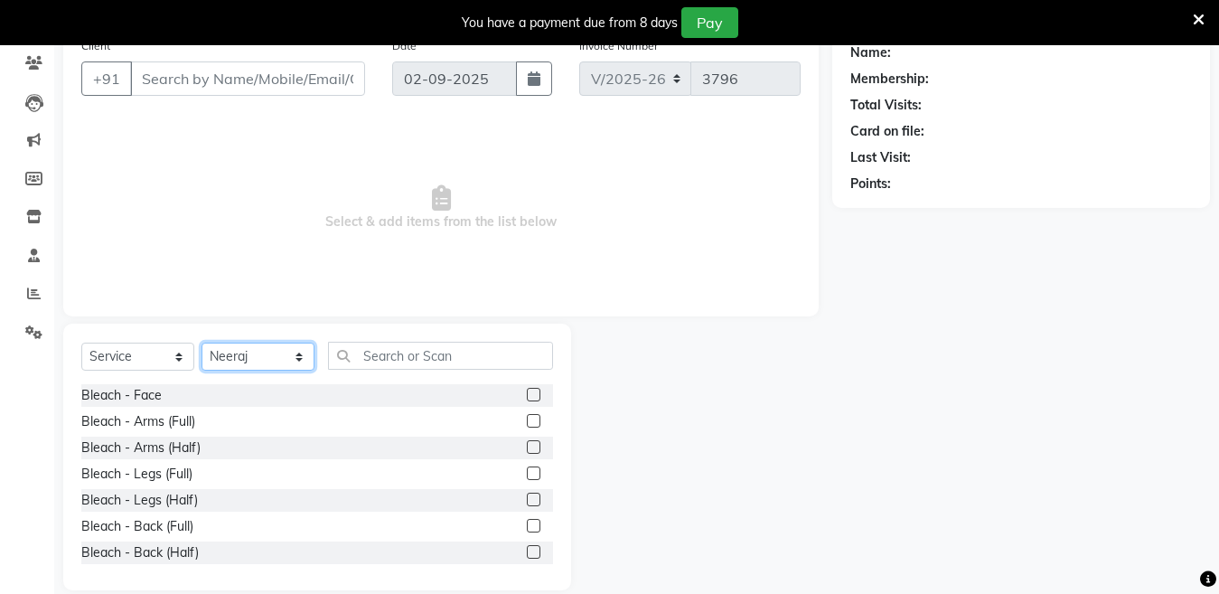
click at [289, 353] on select "Select Stylist Aakib Anas Izhar Kajal Laiq (Rahul) Manager Neeraj parul Pawan P…" at bounding box center [258, 357] width 113 height 28
click at [202, 343] on select "Select Stylist Aakib Anas Izhar Kajal Laiq (Rahul) Manager Neeraj parul Pawan P…" at bounding box center [258, 357] width 113 height 28
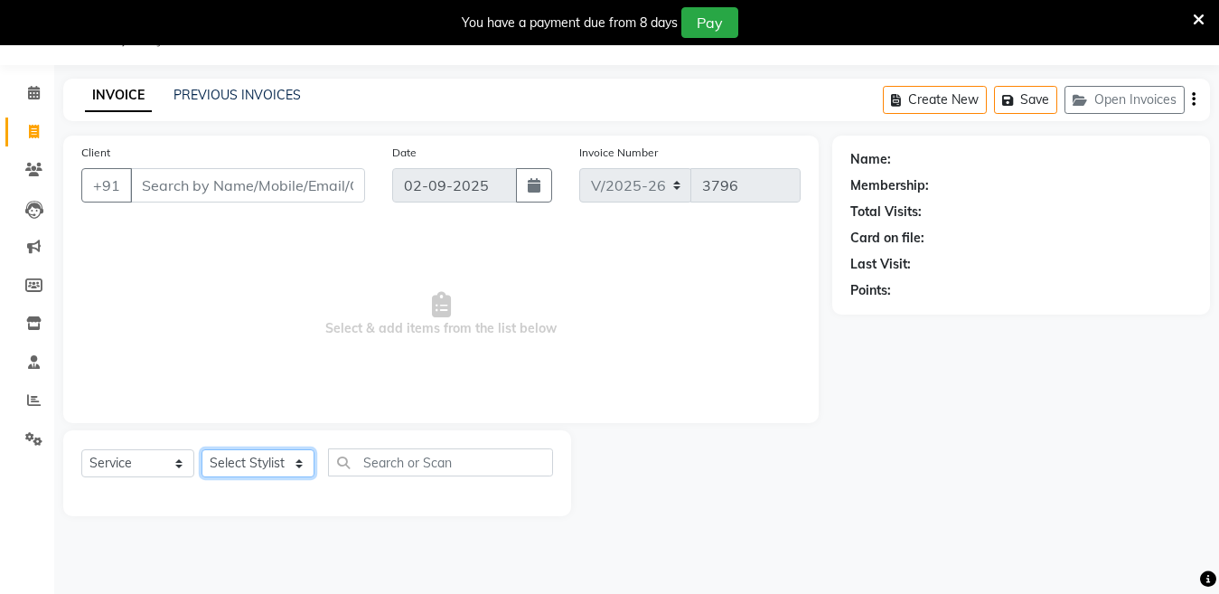
scroll to position [45, 0]
click at [220, 457] on select "Select Stylist Aakib Anas Izhar Kajal Laiq (Rahul) Manager Neeraj parul Pawan P…" at bounding box center [258, 463] width 113 height 28
select select "28001"
click at [202, 449] on select "Select Stylist Aakib Anas Izhar Kajal Laiq (Rahul) Manager Neeraj parul Pawan P…" at bounding box center [258, 463] width 113 height 28
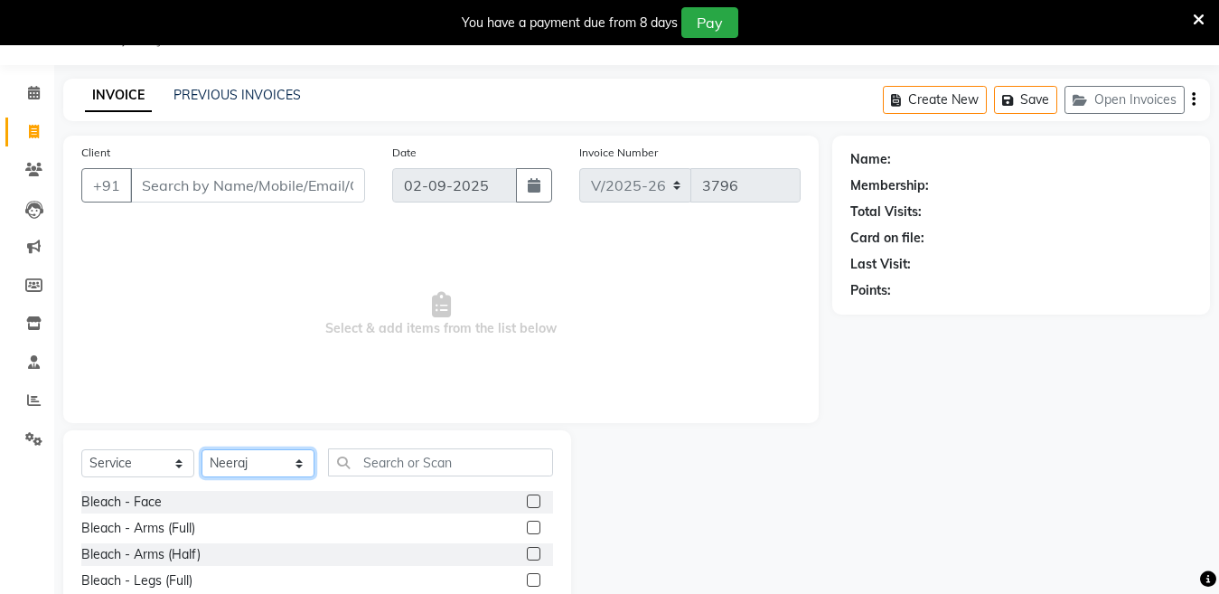
scroll to position [152, 0]
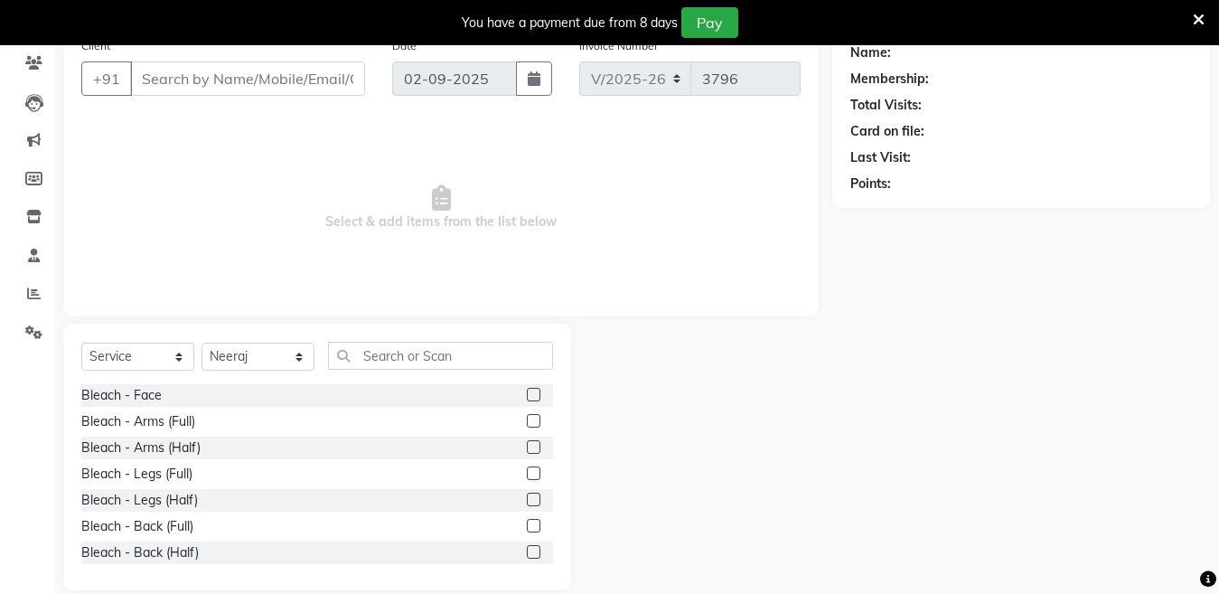
click at [538, 341] on div "Select Service Product Membership Package Voucher Prepaid Gift Card Select Styl…" at bounding box center [317, 457] width 508 height 267
click at [526, 346] on input "text" at bounding box center [440, 356] width 225 height 28
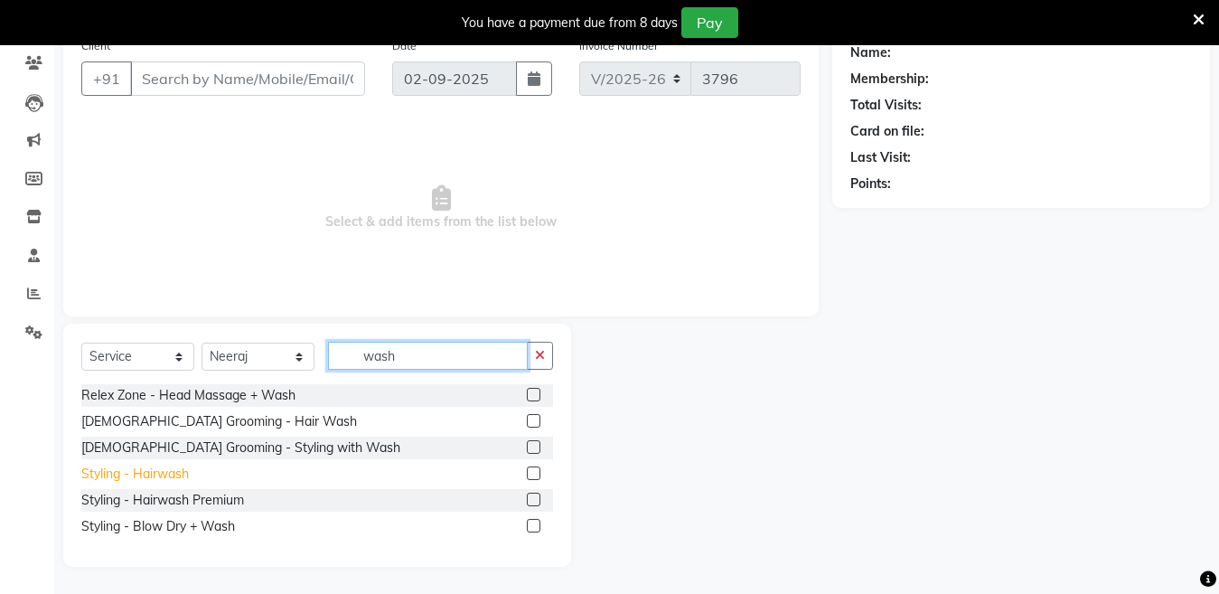
type input "wash"
click at [172, 473] on div "Styling - Hairwash" at bounding box center [135, 474] width 108 height 19
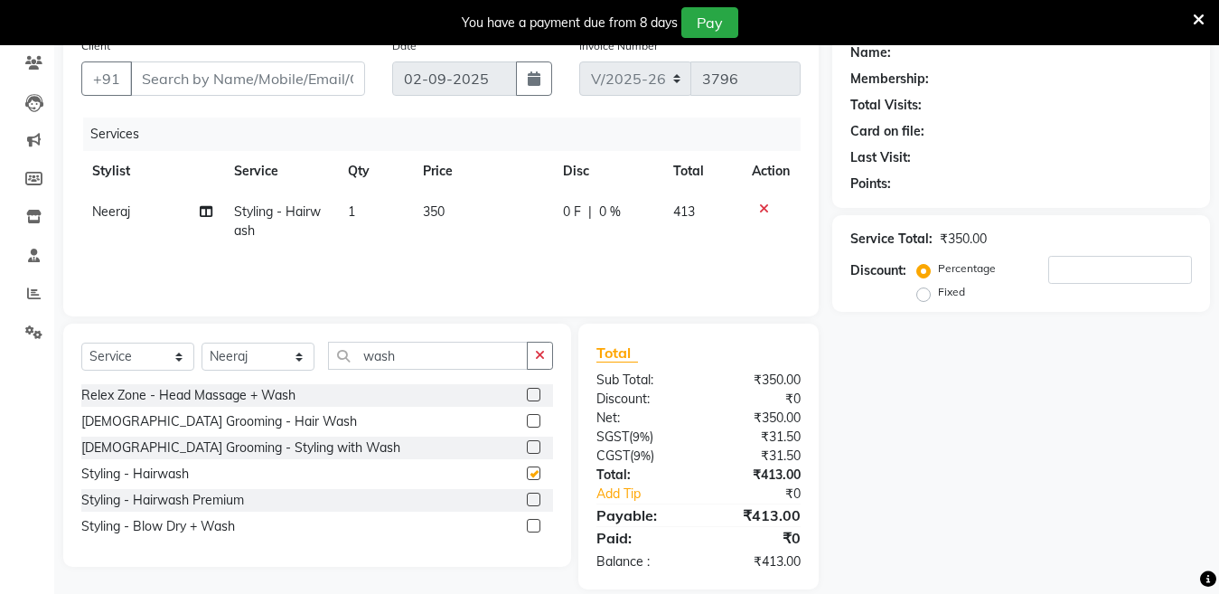
checkbox input "false"
click at [368, 209] on td "1" at bounding box center [374, 222] width 75 height 60
select select "28001"
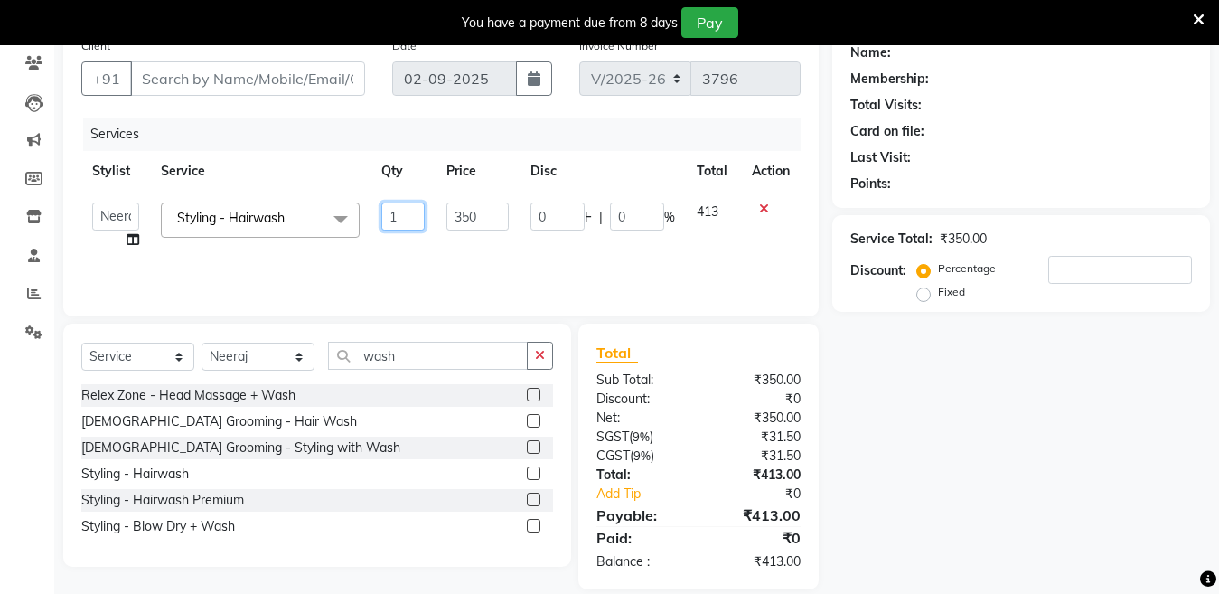
drag, startPoint x: 403, startPoint y: 212, endPoint x: 305, endPoint y: 217, distance: 98.7
click at [305, 217] on tr "Aakib Anas Izhar Kajal Laiq (Rahul) Manager Neeraj parul Pawan Prakash Rajni Ra…" at bounding box center [441, 226] width 720 height 69
type input "4"
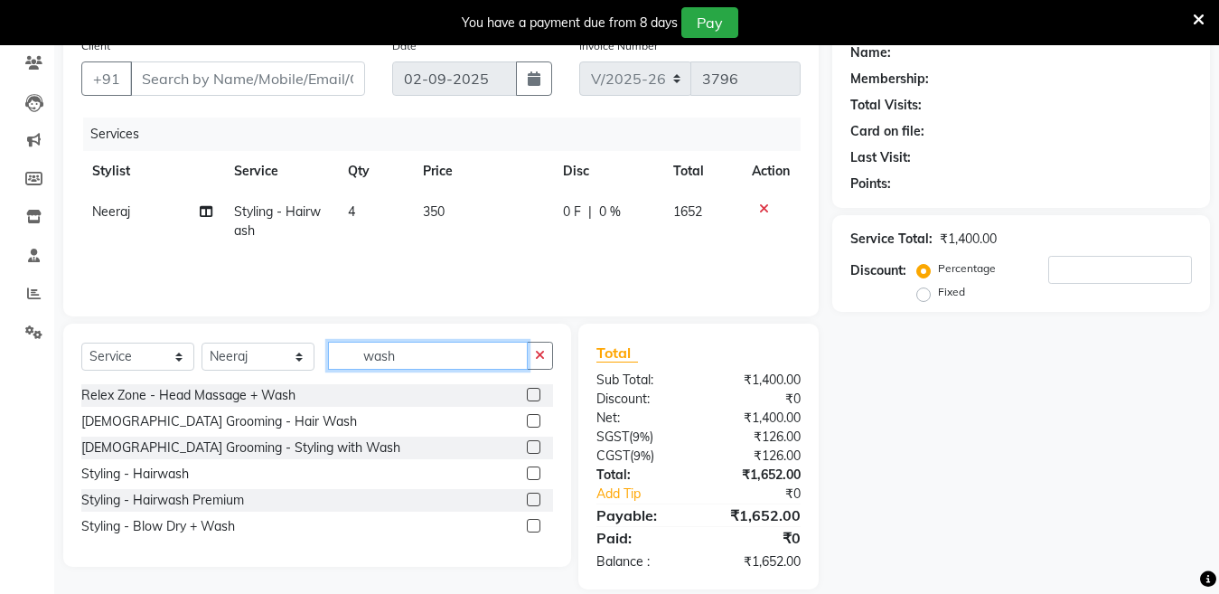
drag, startPoint x: 418, startPoint y: 352, endPoint x: 268, endPoint y: 376, distance: 152.0
click at [268, 376] on div "Select Service Product Membership Package Voucher Prepaid Gift Card Select Styl…" at bounding box center [317, 363] width 472 height 42
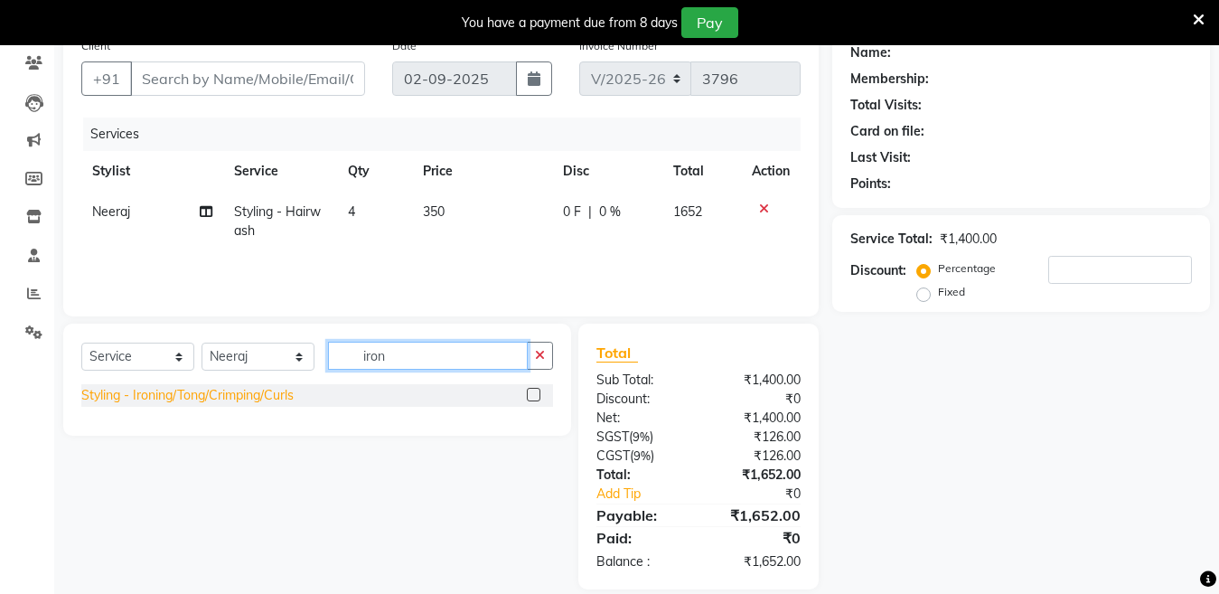
type input "iron"
click at [265, 388] on div "Styling - Ironing/Tong/Crimping/Curls" at bounding box center [187, 395] width 212 height 19
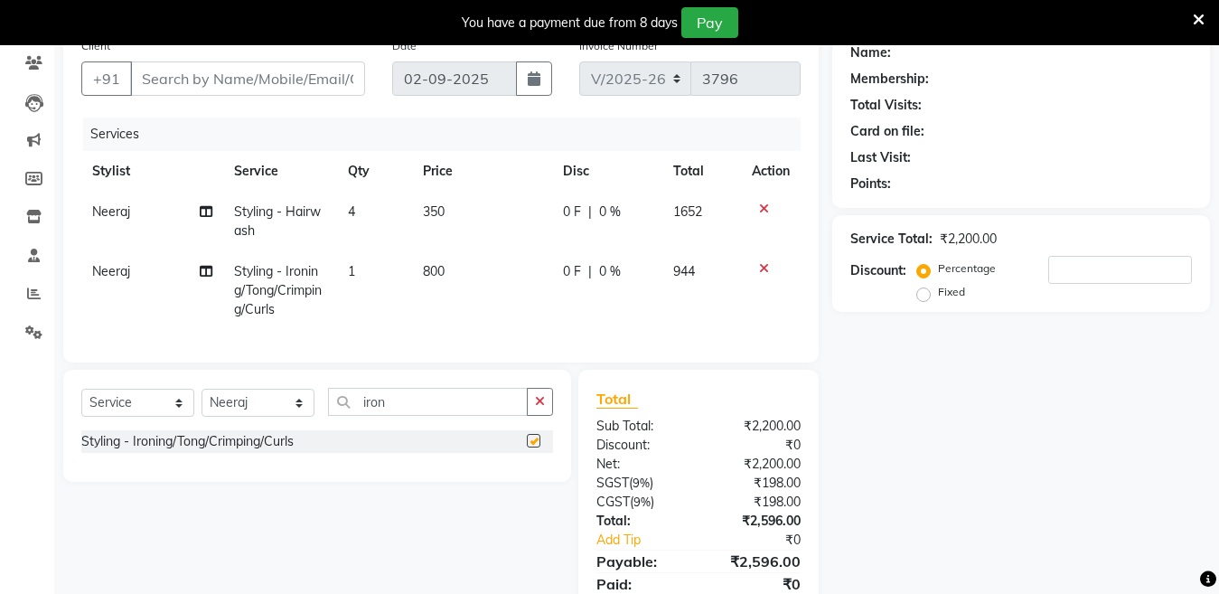
checkbox input "false"
click at [376, 268] on td "1" at bounding box center [374, 290] width 75 height 79
select select "28001"
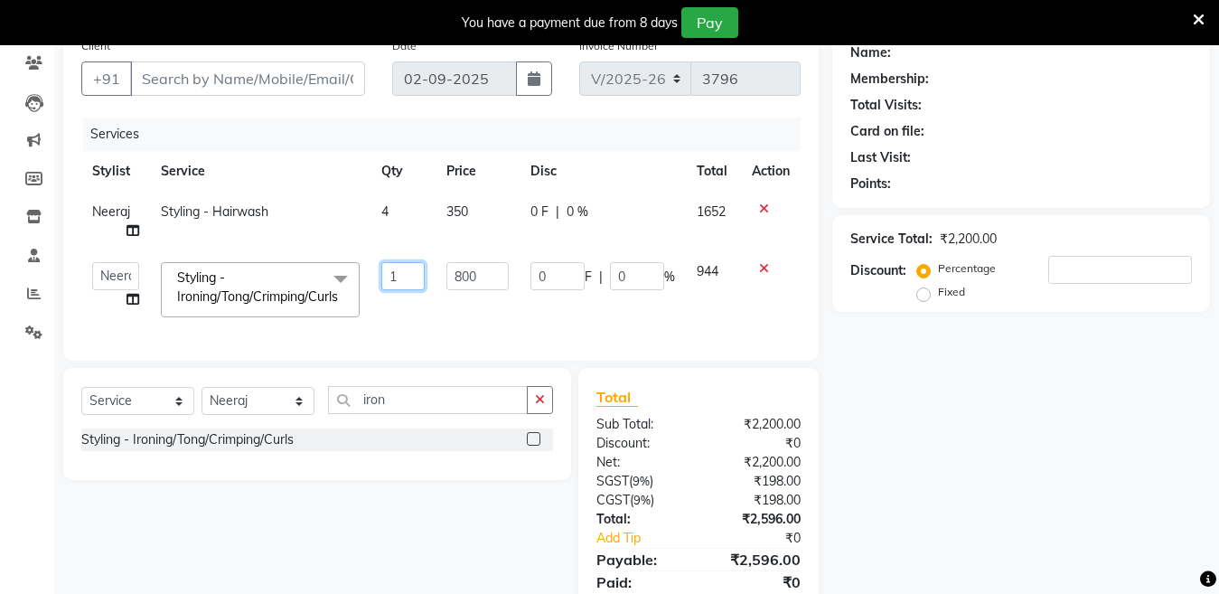
drag, startPoint x: 410, startPoint y: 269, endPoint x: 252, endPoint y: 323, distance: 166.9
click at [252, 323] on tr "Aakib Anas Izhar Kajal Laiq (Rahul) Manager Neeraj parul Pawan Prakash Rajni Ra…" at bounding box center [441, 289] width 720 height 77
type input "3"
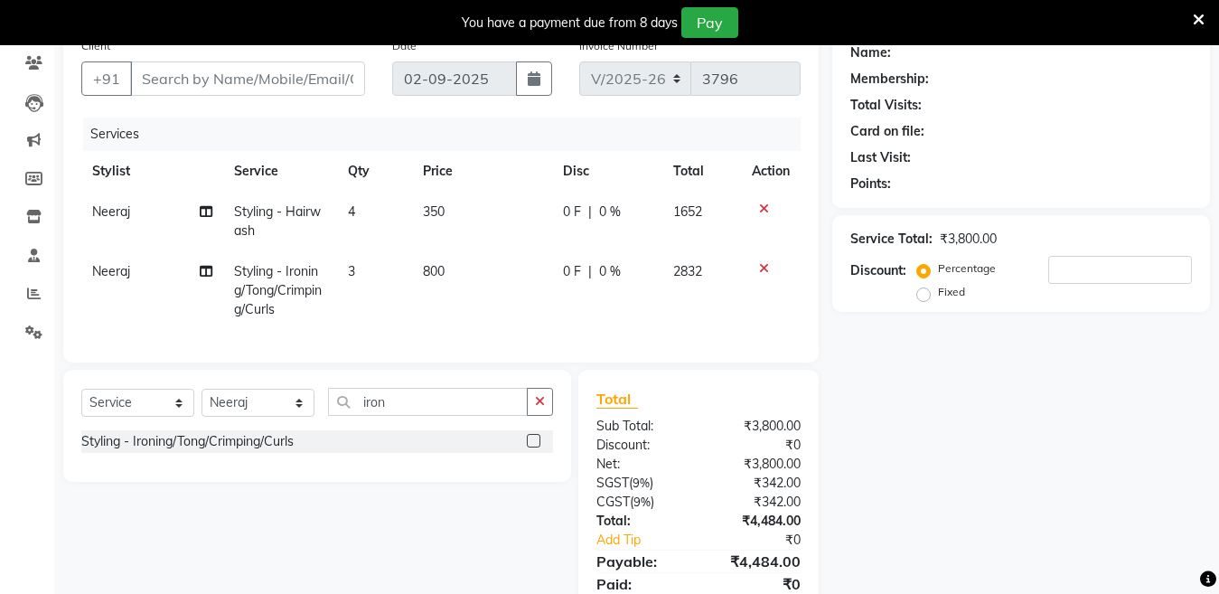
click at [714, 531] on div "₹4,484.00" at bounding box center [757, 521] width 116 height 19
drag, startPoint x: 407, startPoint y: 417, endPoint x: 298, endPoint y: 421, distance: 108.6
click at [298, 421] on div "Select Service Product Membership Package Voucher Prepaid Gift Card Select Styl…" at bounding box center [317, 409] width 472 height 42
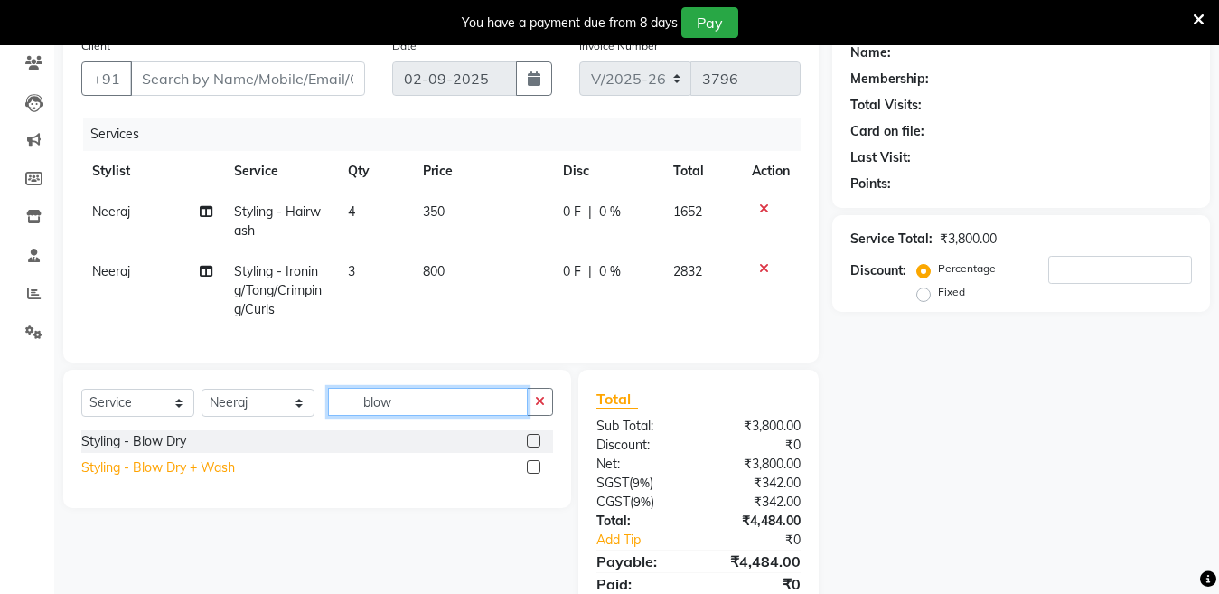
type input "blow"
click at [188, 477] on div "Styling - Blow Dry + Wash" at bounding box center [158, 467] width 154 height 19
checkbox input "false"
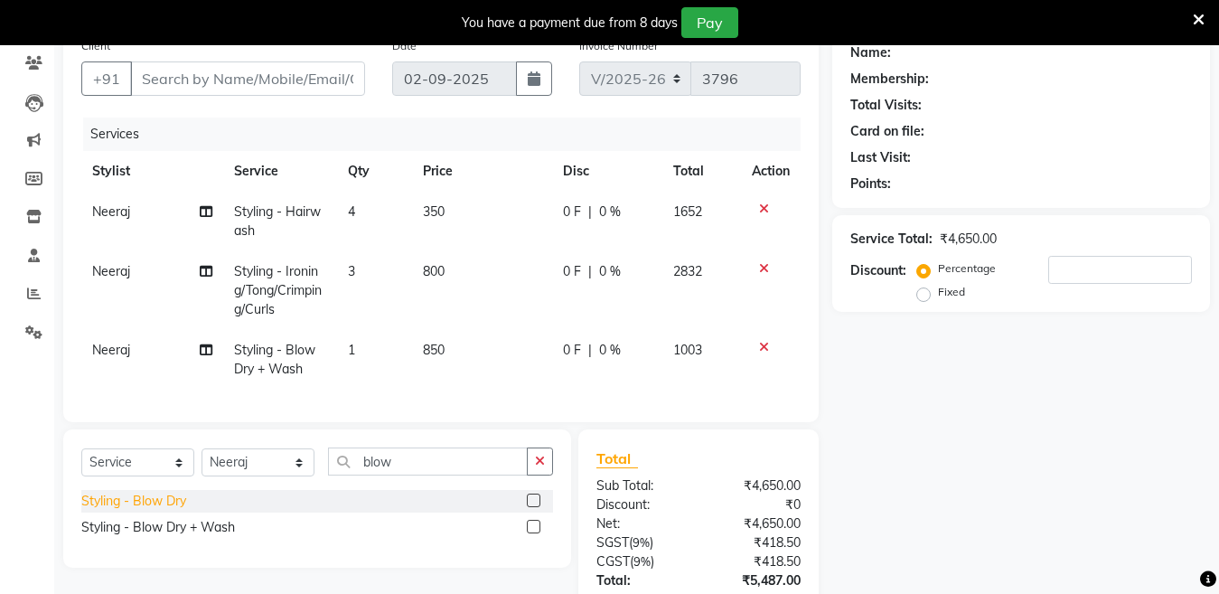
click at [155, 511] on div "Styling - Blow Dry" at bounding box center [133, 501] width 105 height 19
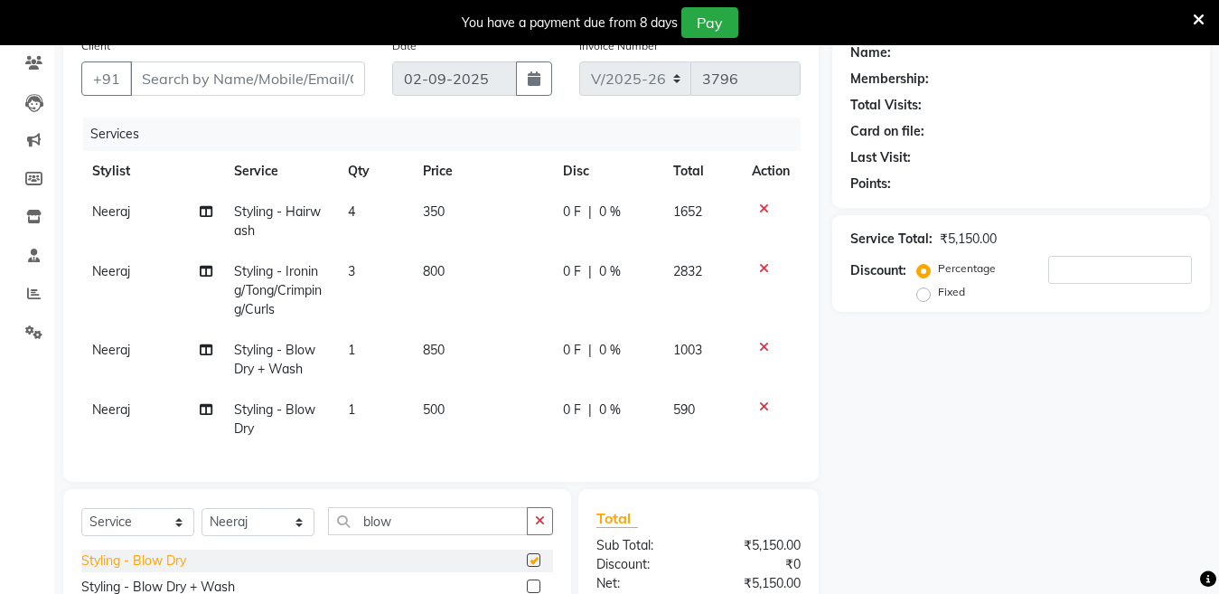
checkbox input "false"
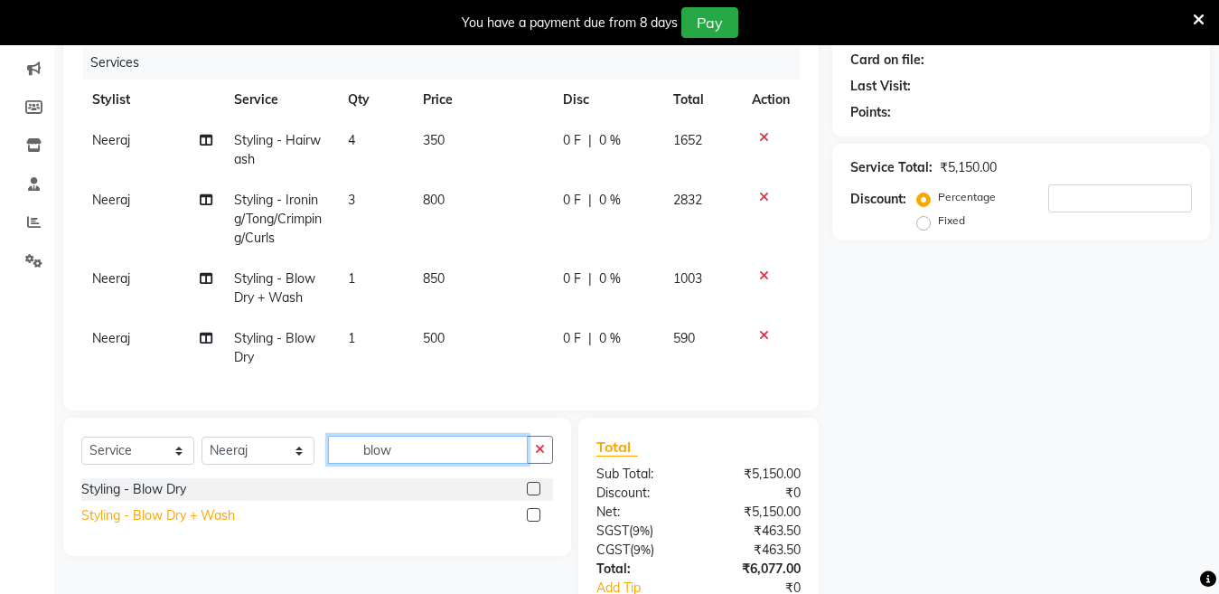
drag, startPoint x: 407, startPoint y: 528, endPoint x: 197, endPoint y: 582, distance: 216.6
click at [197, 582] on div "Select Service Product Membership Package Voucher Prepaid Gift Card Select Styl…" at bounding box center [311, 550] width 522 height 266
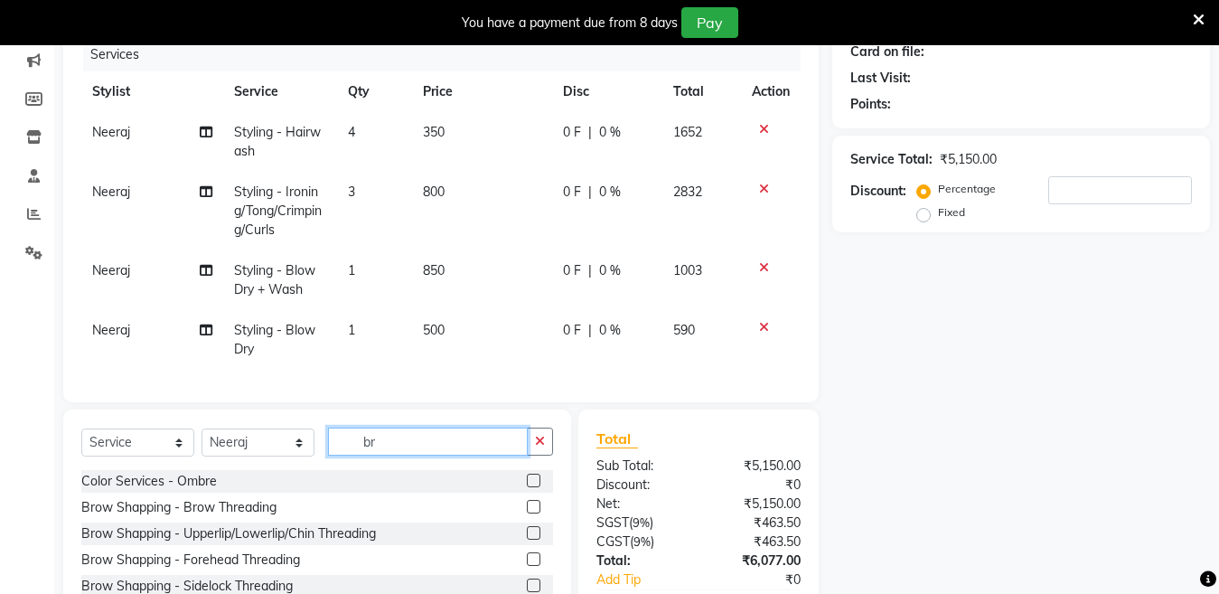
type input "br"
click at [119, 333] on span "Neeraj" at bounding box center [111, 330] width 38 height 16
select select "28001"
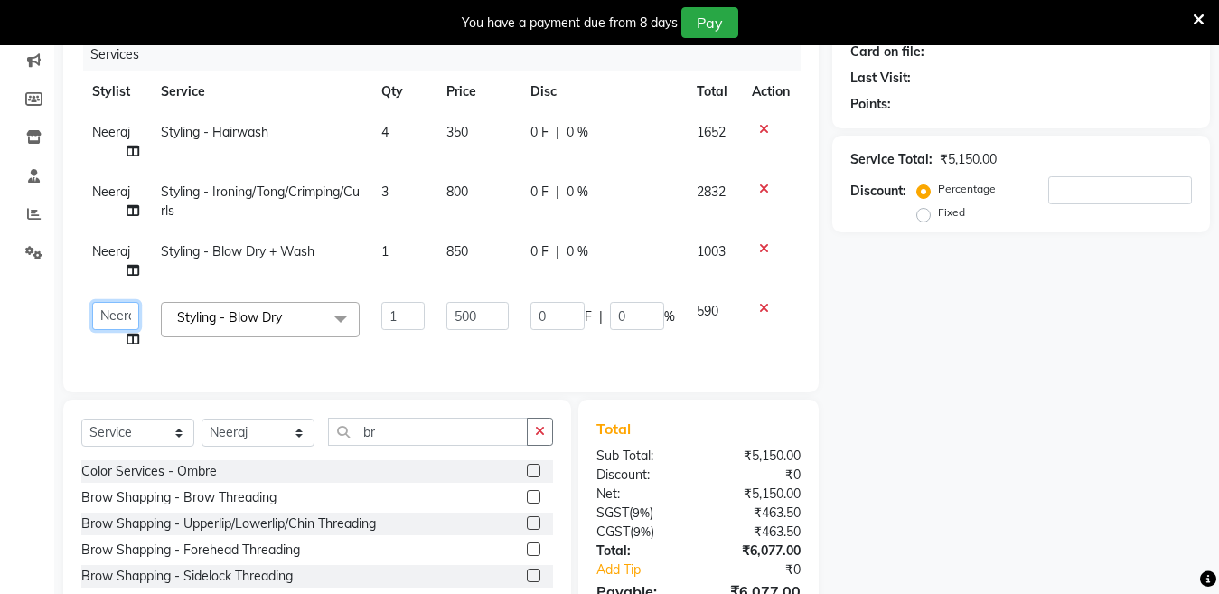
click at [124, 323] on select "Aakib Anas Izhar Kajal Laiq (Rahul) Manager Neeraj parul Pawan Prakash Rajni Ra…" at bounding box center [115, 316] width 47 height 28
select select "28003"
click at [472, 311] on input "500" at bounding box center [478, 316] width 62 height 28
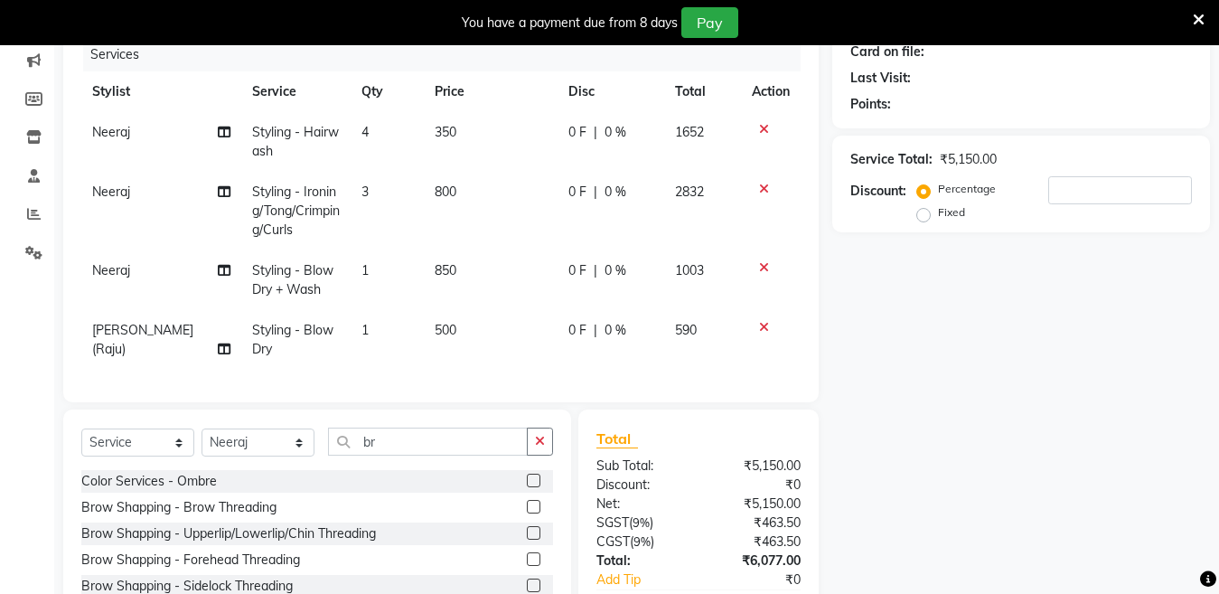
click at [635, 503] on div "Total Sub Total: ₹5,150.00 Discount: ₹0 Net: ₹5,150.00 SGST ( 9% ) ₹463.50 CGST…" at bounding box center [699, 543] width 204 height 230
click at [451, 453] on input "br" at bounding box center [428, 442] width 200 height 28
click at [299, 453] on select "Select Stylist Aakib Anas Izhar Kajal Laiq (Rahul) Manager Neeraj parul Pawan P…" at bounding box center [258, 442] width 113 height 28
select select "90549"
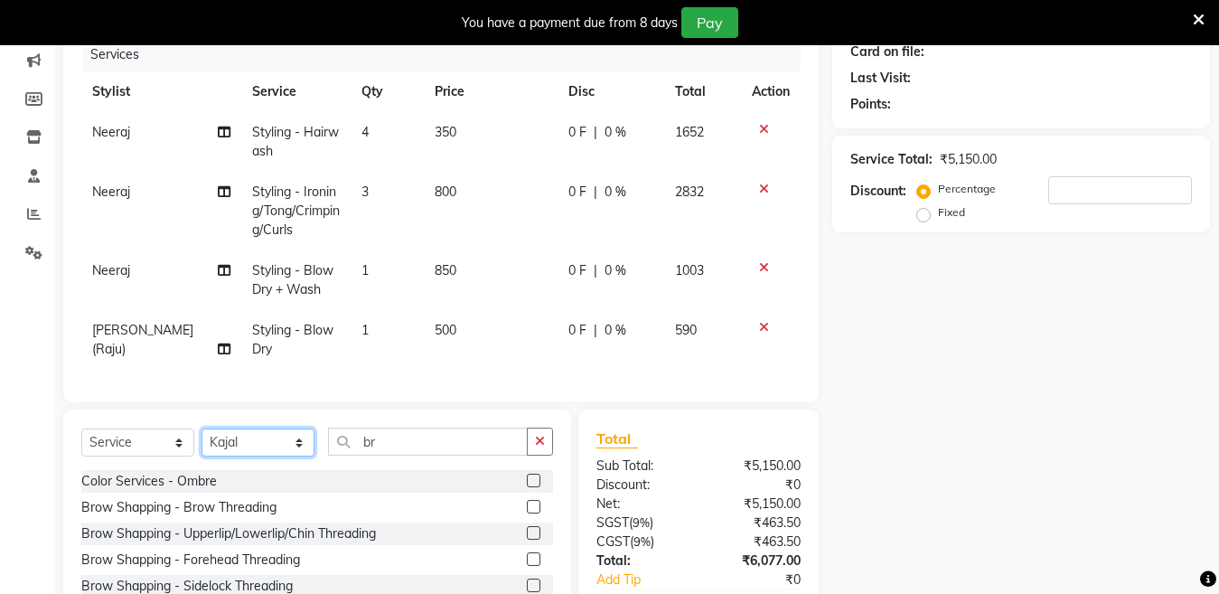
click at [202, 444] on select "Select Stylist Aakib Anas Izhar Kajal Laiq (Rahul) Manager Neeraj parul Pawan P…" at bounding box center [258, 442] width 113 height 28
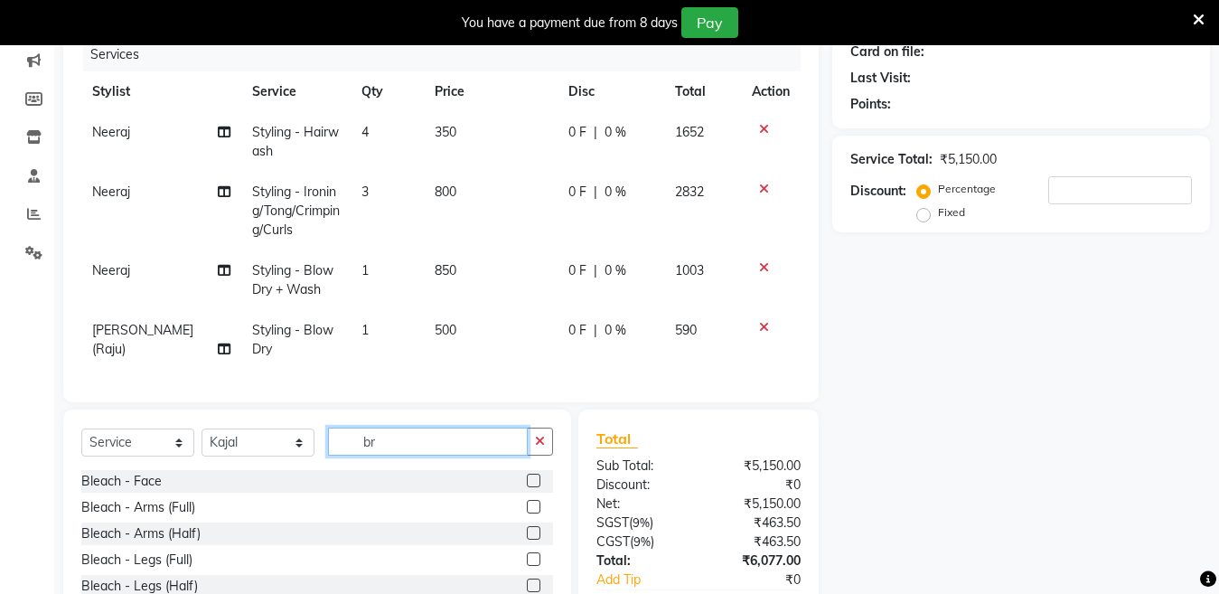
click at [432, 455] on input "br" at bounding box center [428, 442] width 200 height 28
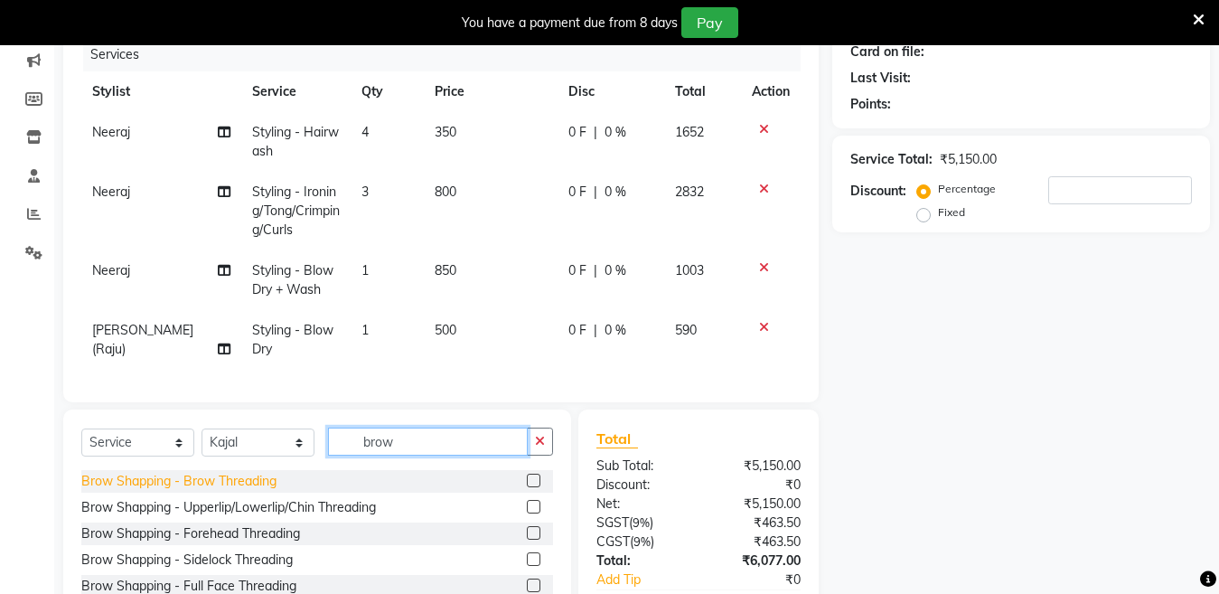
type input "brow"
click at [202, 491] on div "Brow Shapping - Brow Threading" at bounding box center [178, 481] width 195 height 19
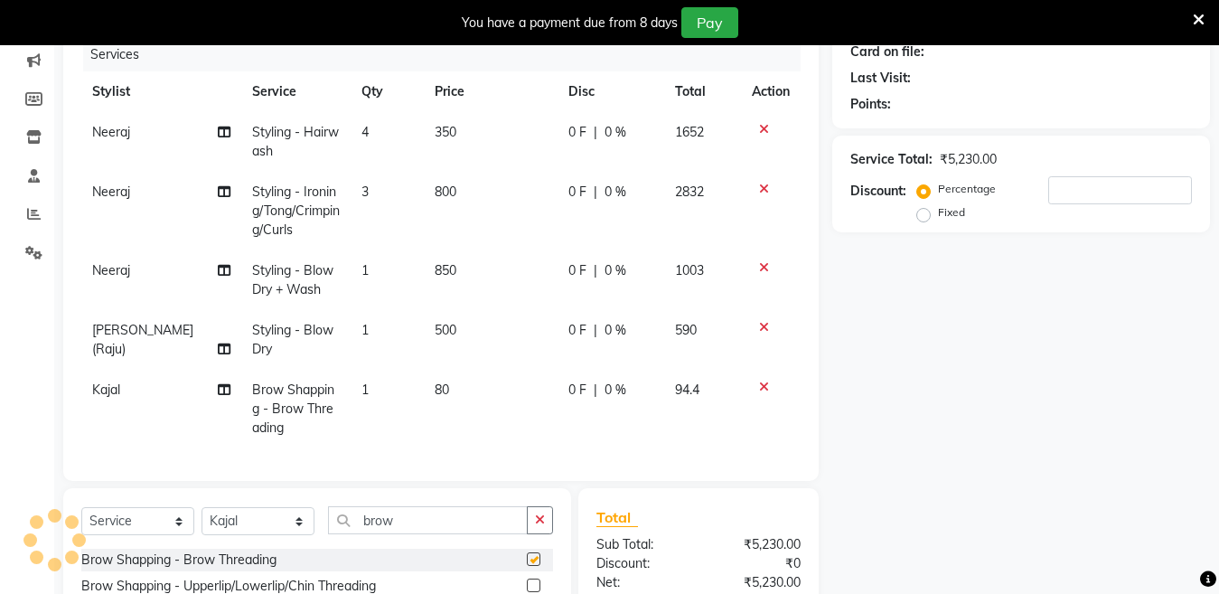
checkbox input "false"
click at [476, 387] on td "80" at bounding box center [491, 409] width 134 height 79
select select "90549"
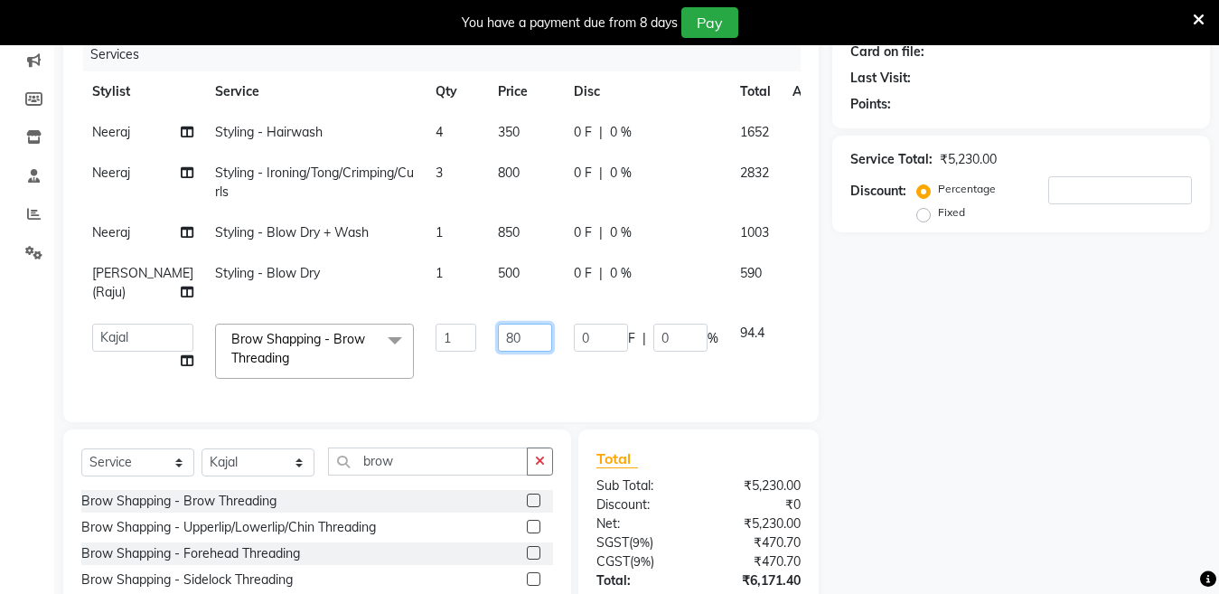
drag, startPoint x: 485, startPoint y: 385, endPoint x: 307, endPoint y: 441, distance: 185.8
click at [307, 404] on div "Services Stylist Service Qty Price Disc Total Action Neeraj Styling - Hairwash …" at bounding box center [441, 221] width 720 height 366
type input "150"
click at [690, 532] on div "Total Sub Total: ₹5,230.00 Discount: ₹0 Net: ₹5,230.00 SGST ( 9% ) ₹470.70 CGST…" at bounding box center [699, 571] width 204 height 249
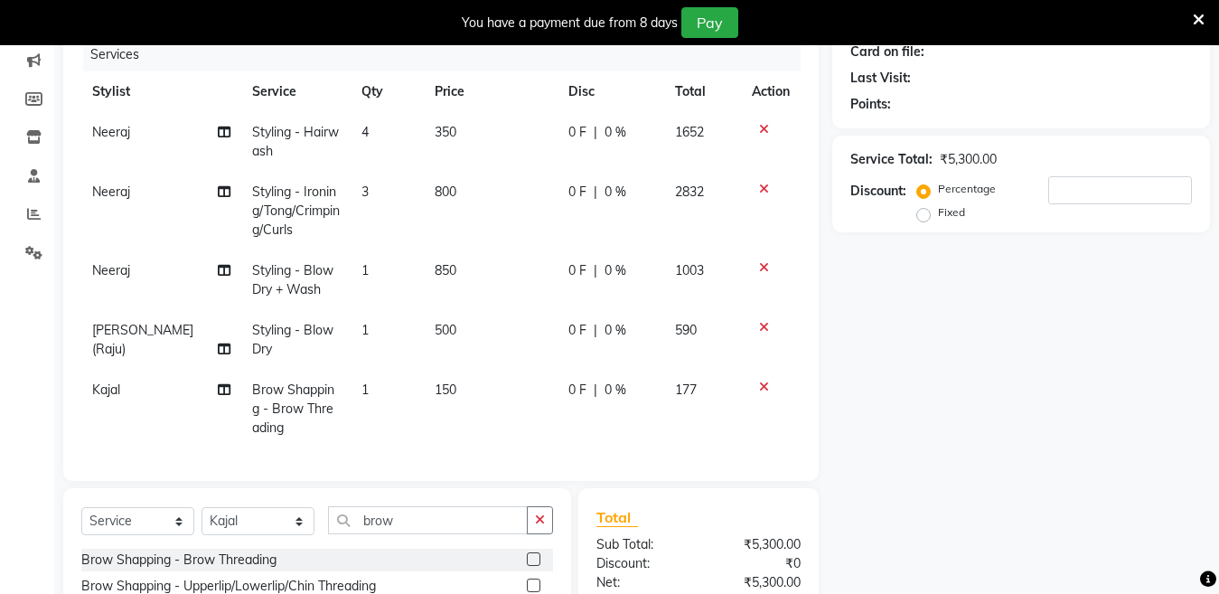
scroll to position [0, 0]
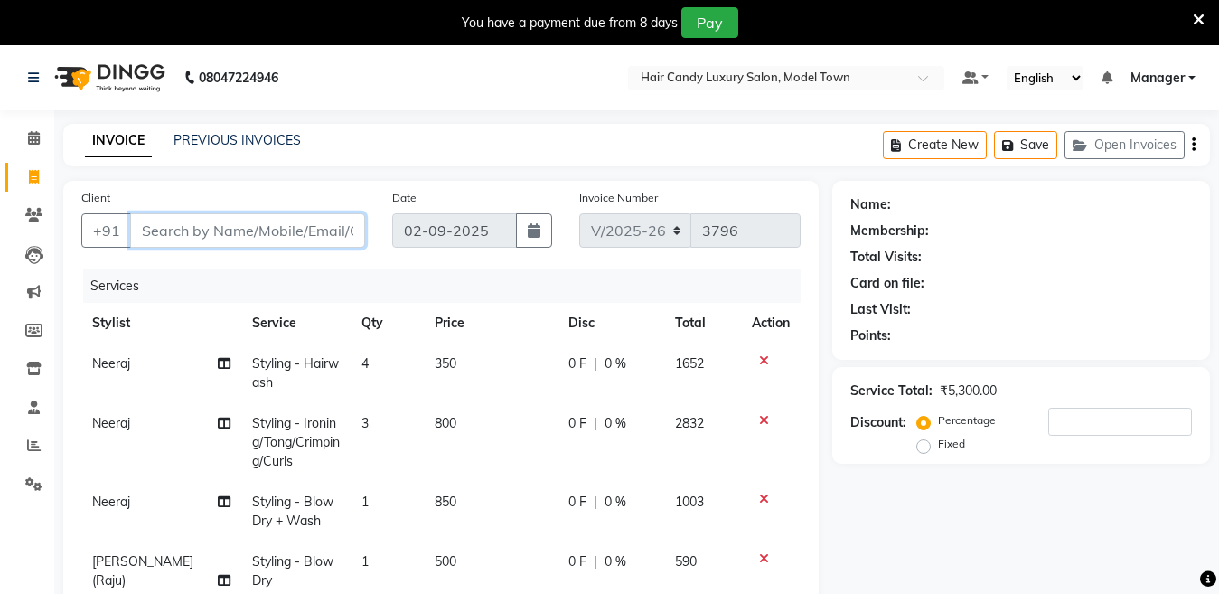
click at [263, 234] on input "Client" at bounding box center [247, 230] width 235 height 34
type input "me"
type input "0"
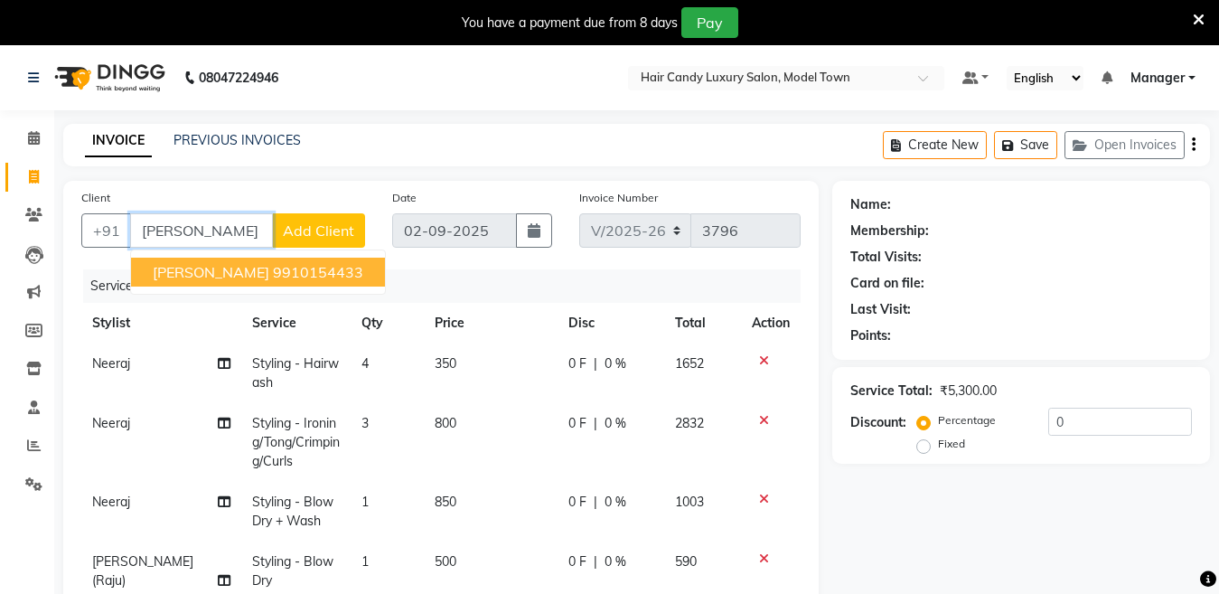
click at [249, 270] on button "Meghna Mam 9910154433" at bounding box center [258, 272] width 254 height 29
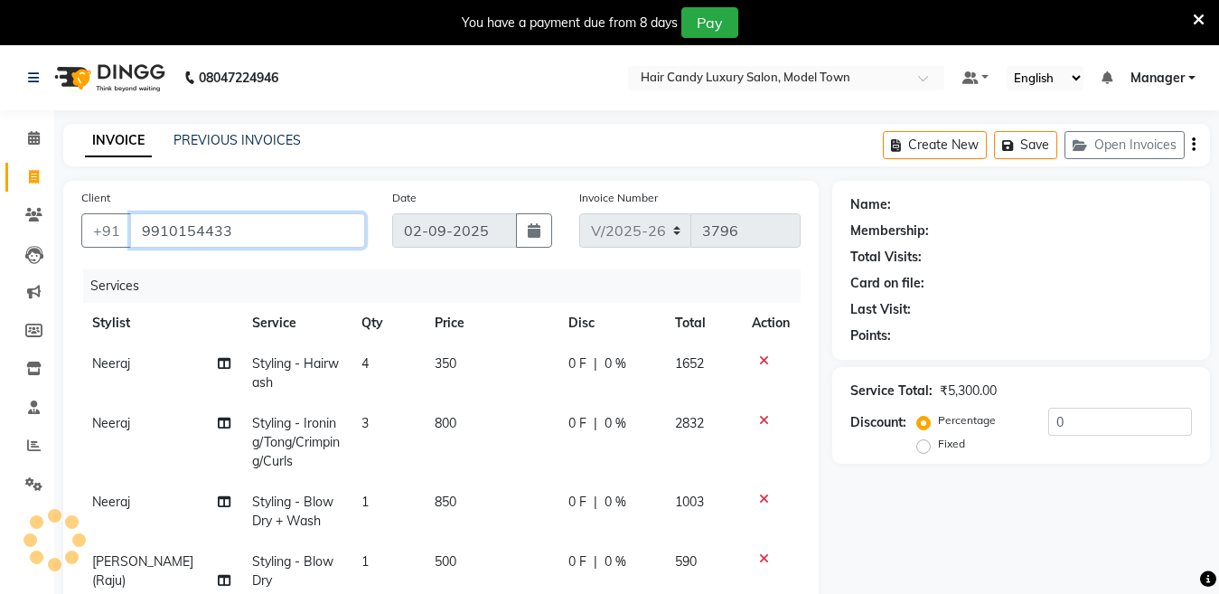
type input "9910154433"
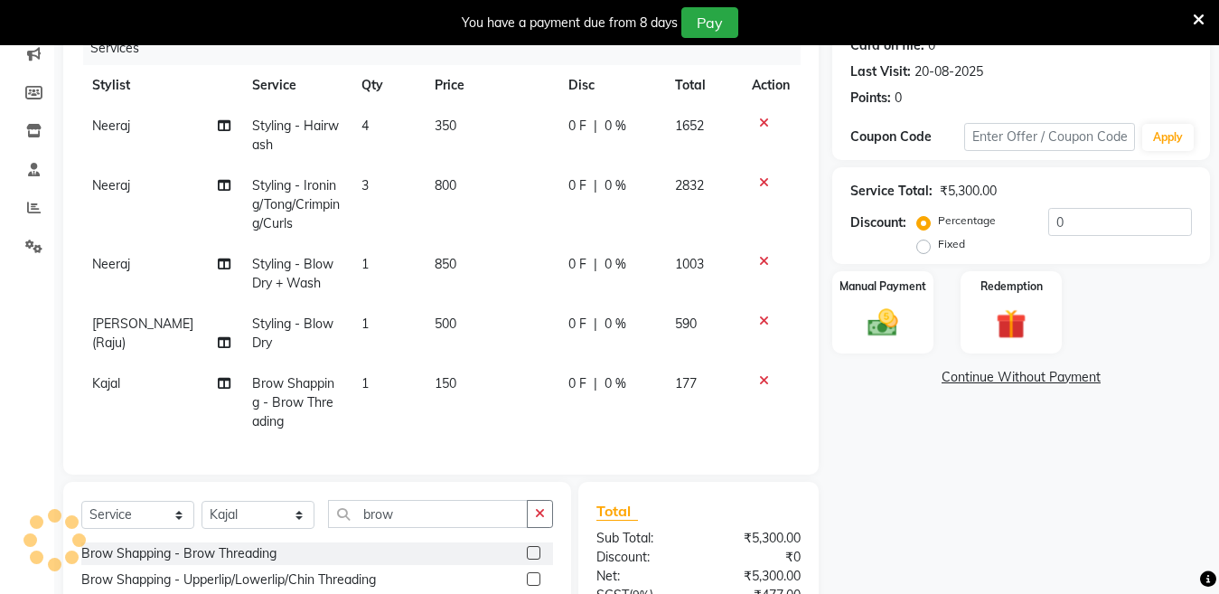
scroll to position [268, 0]
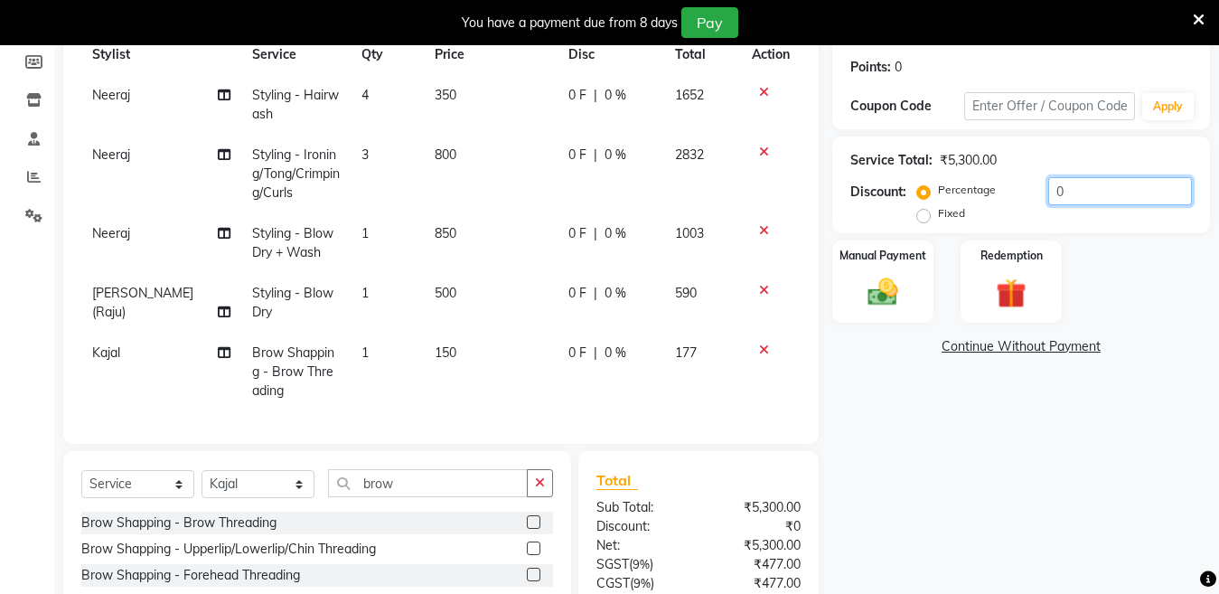
click at [1113, 196] on input "0" at bounding box center [1121, 191] width 144 height 28
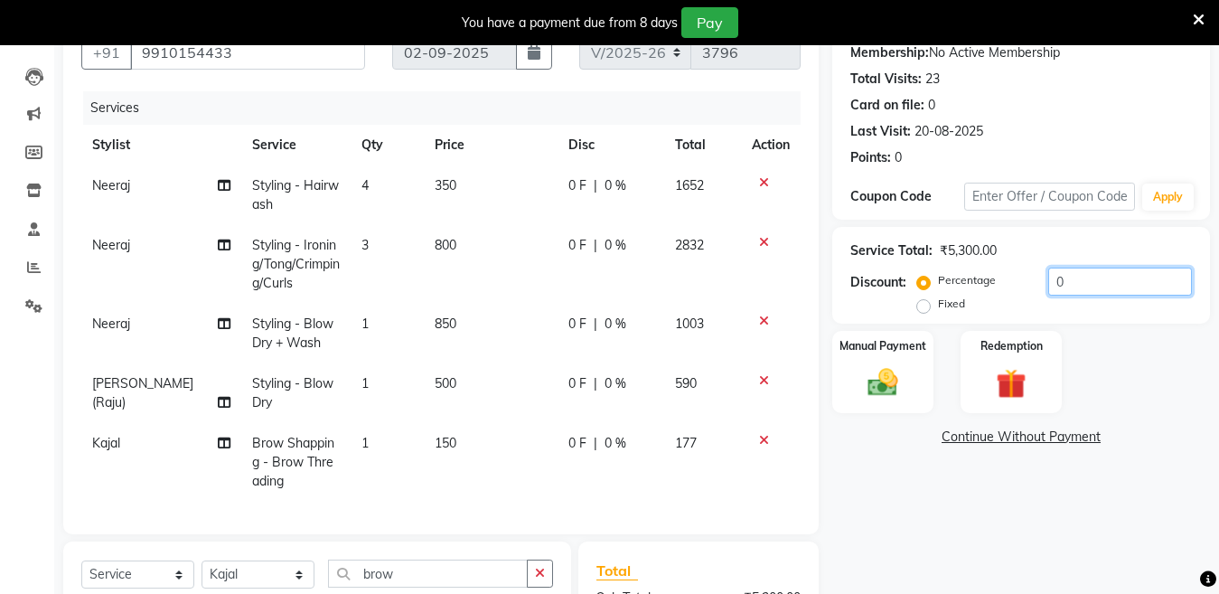
scroll to position [391, 0]
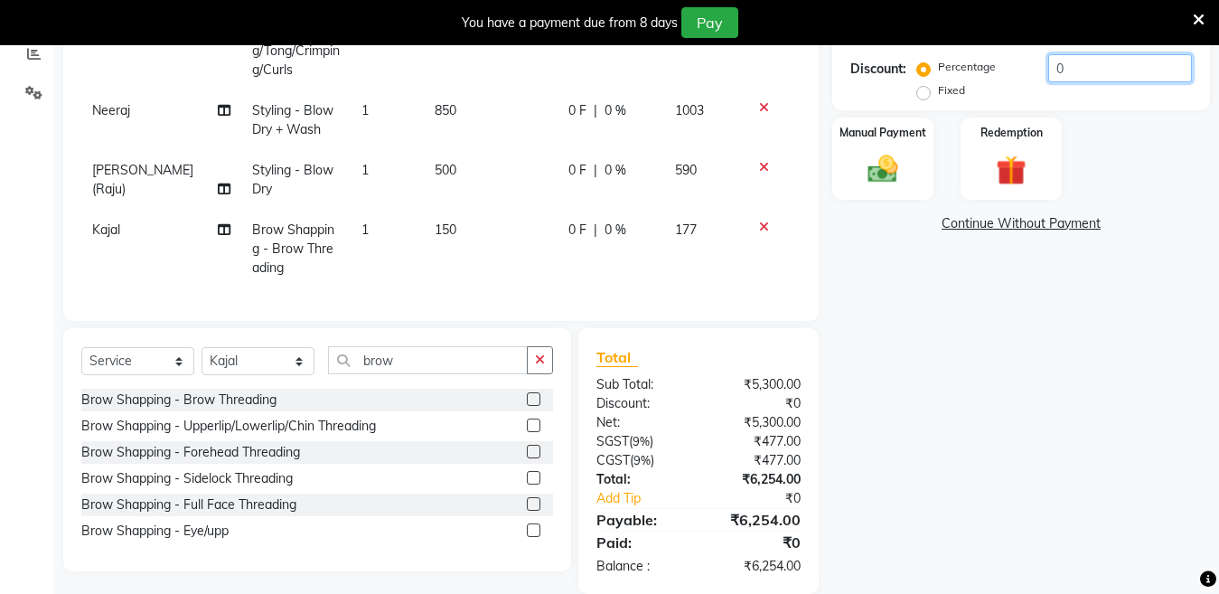
click at [1106, 77] on input "0" at bounding box center [1121, 68] width 144 height 28
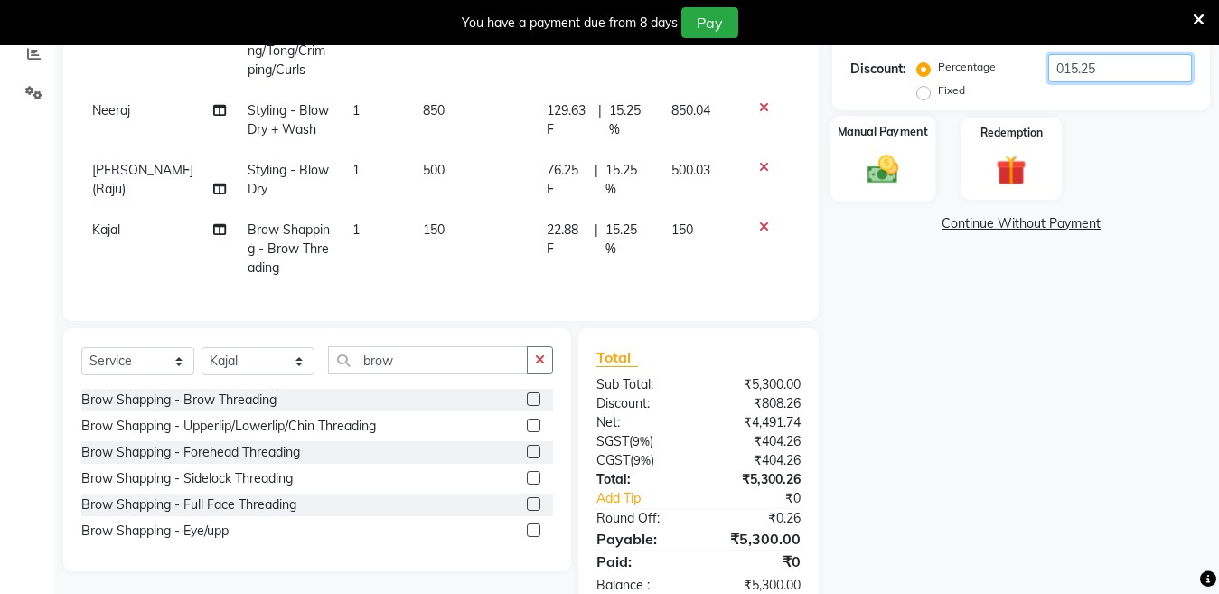
type input "015.25"
click at [884, 173] on img at bounding box center [883, 169] width 51 height 36
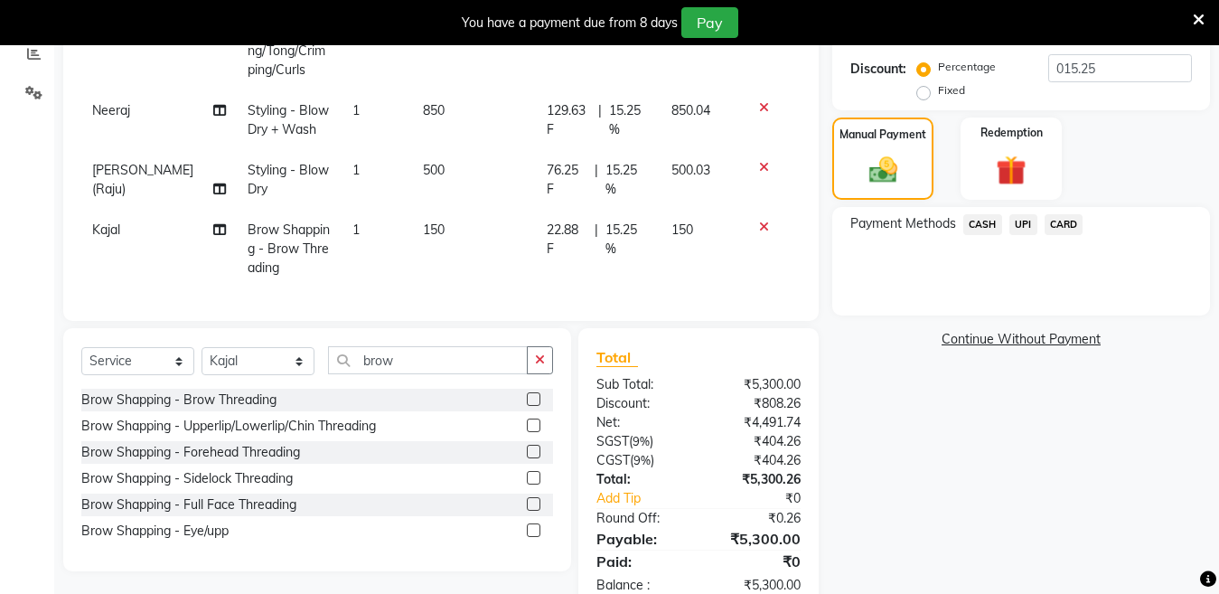
click at [1019, 230] on span "UPI" at bounding box center [1024, 224] width 28 height 21
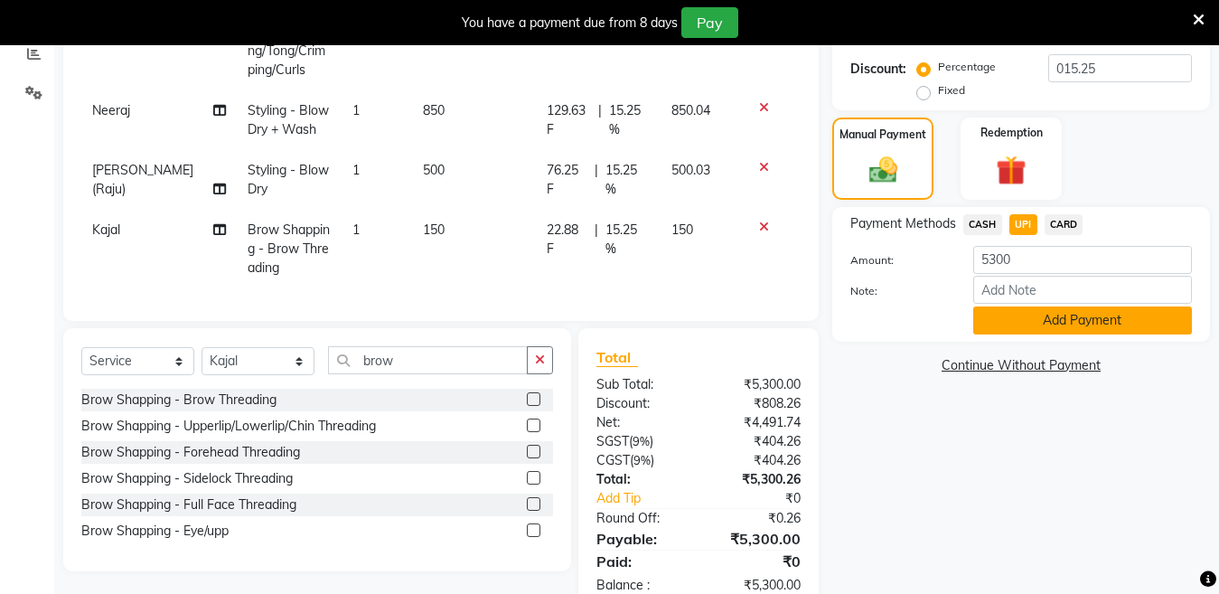
click at [1035, 312] on button "Add Payment" at bounding box center [1083, 320] width 219 height 28
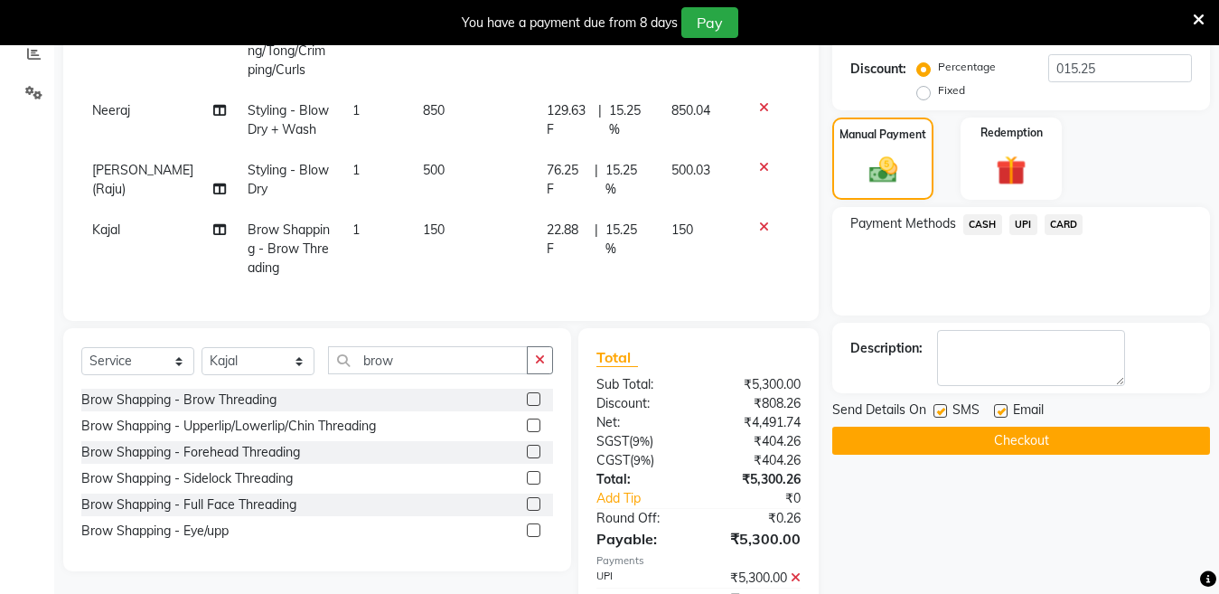
scroll to position [491, 0]
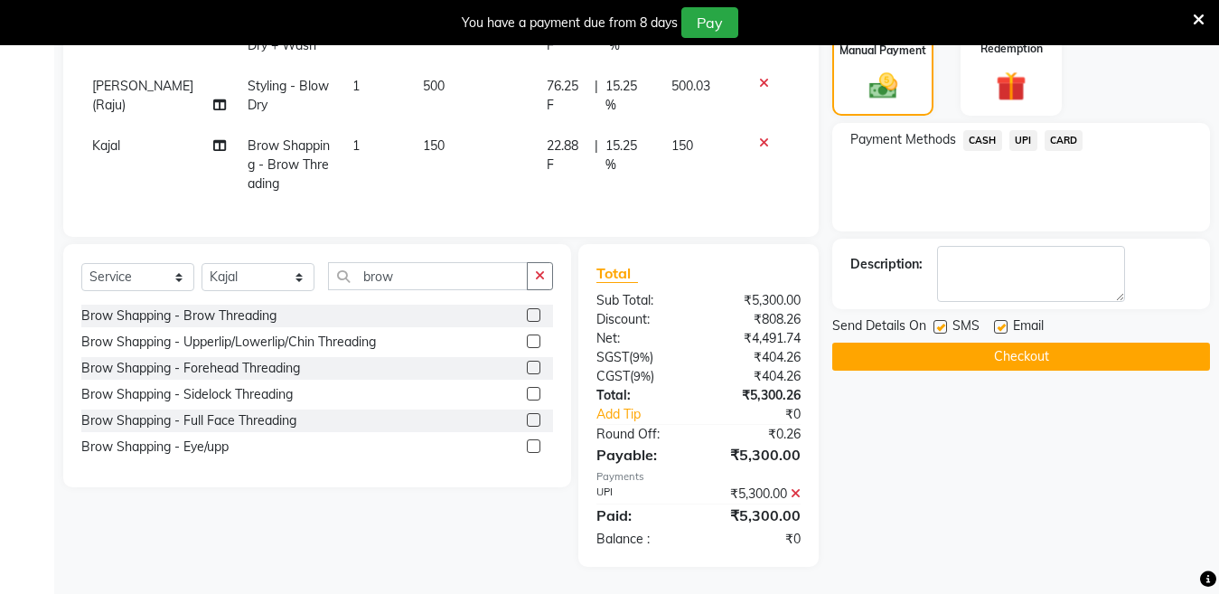
click at [945, 320] on label at bounding box center [941, 327] width 14 height 14
click at [945, 322] on input "checkbox" at bounding box center [940, 328] width 12 height 12
checkbox input "false"
click at [943, 343] on button "Checkout" at bounding box center [1022, 357] width 378 height 28
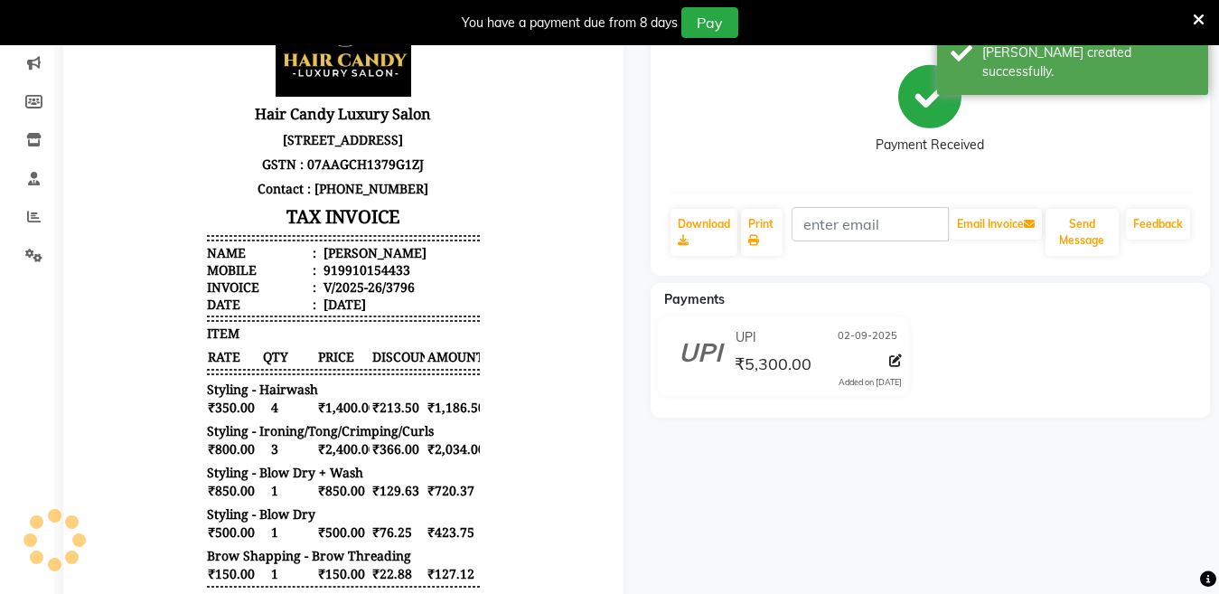
scroll to position [225, 0]
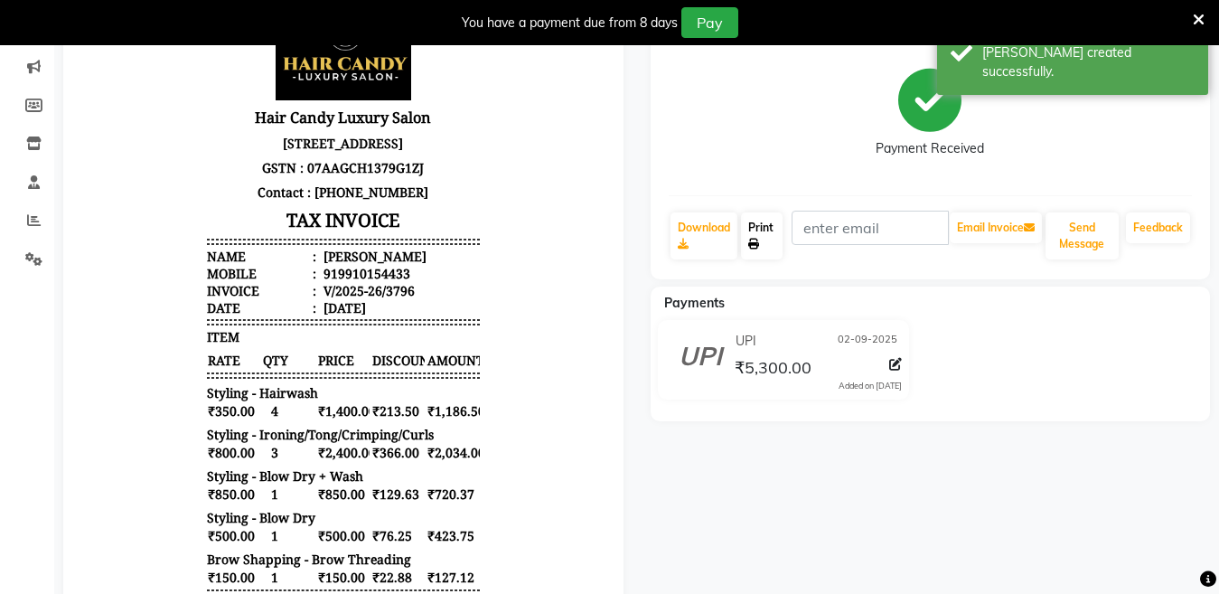
click at [763, 220] on link "Print" at bounding box center [762, 235] width 42 height 47
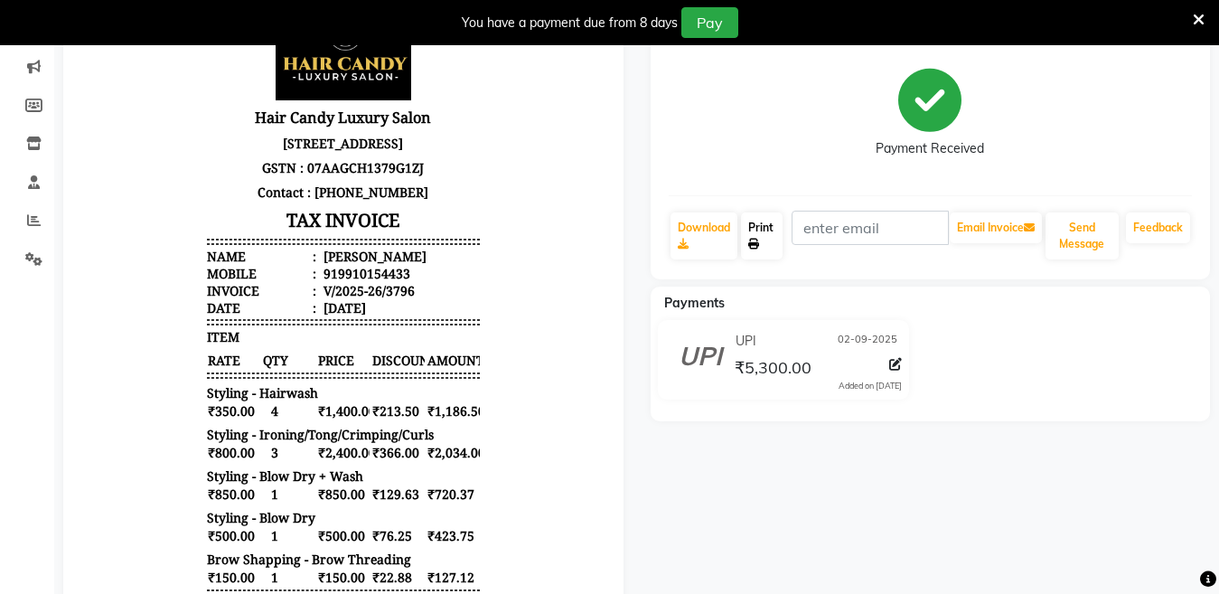
scroll to position [0, 0]
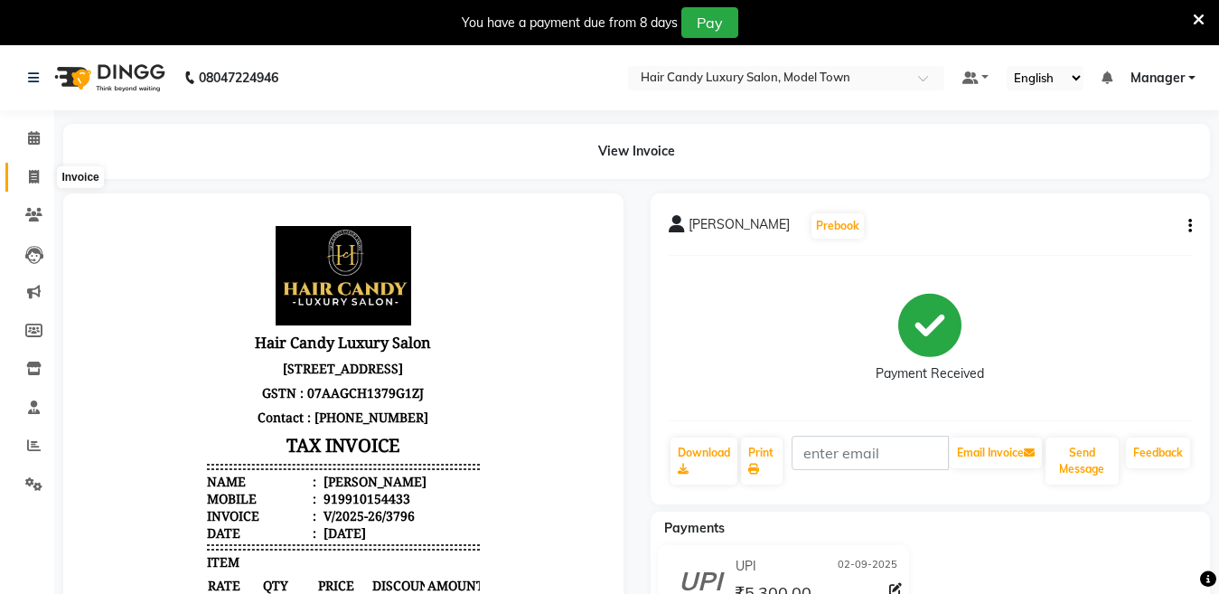
click at [34, 180] on icon at bounding box center [34, 177] width 10 height 14
select select "service"
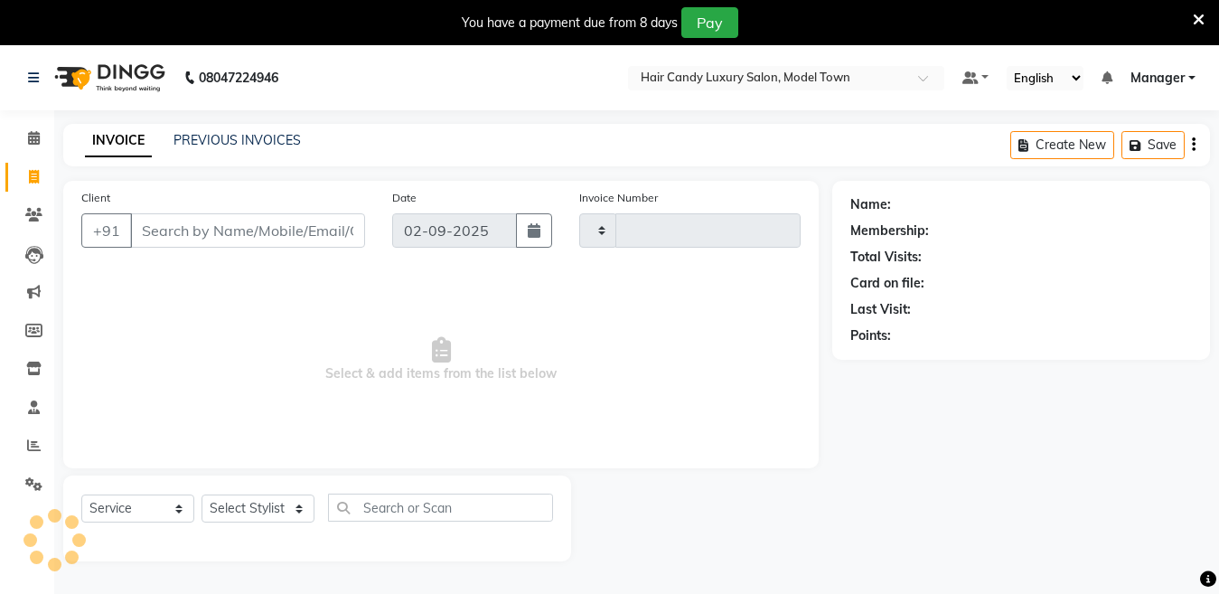
type input "3797"
select select "4716"
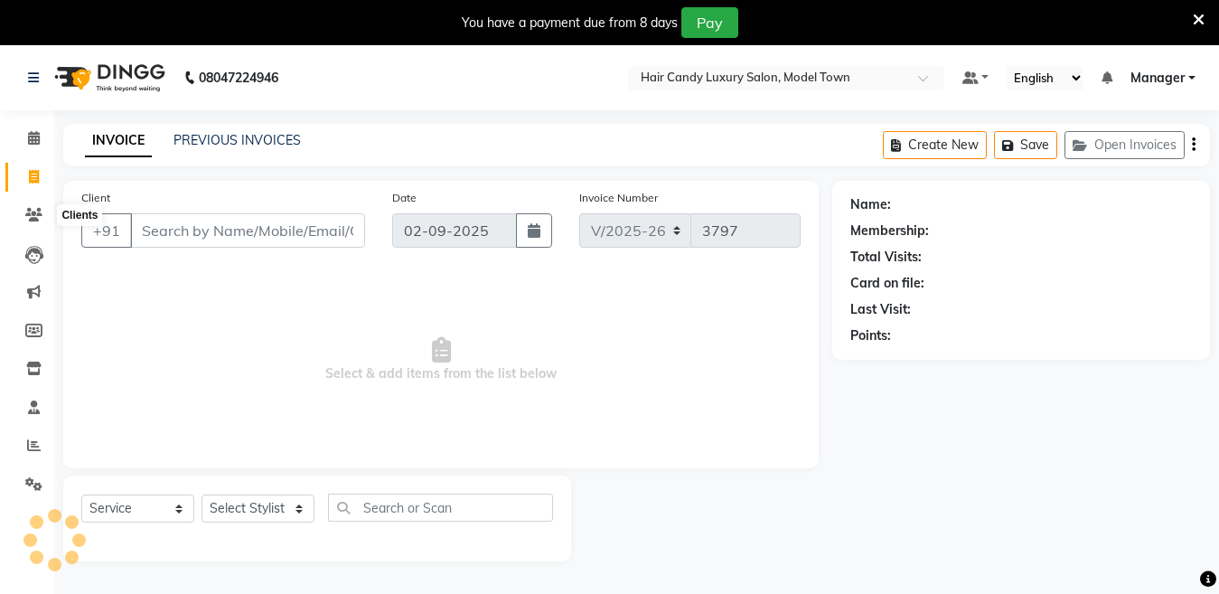
scroll to position [45, 0]
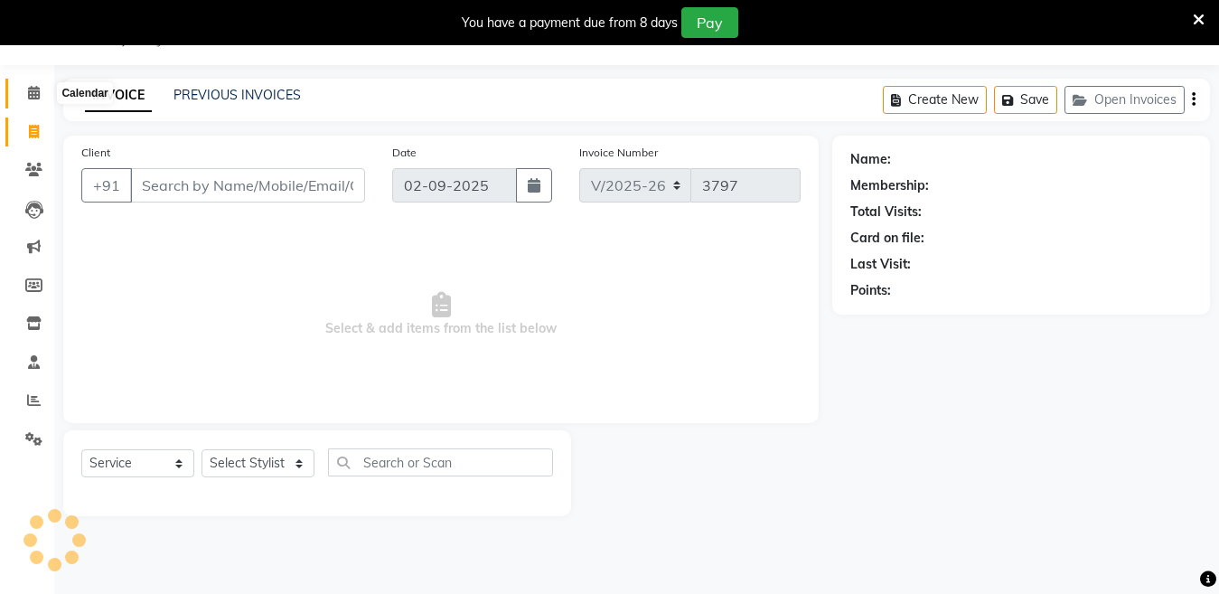
click at [42, 99] on span at bounding box center [34, 93] width 32 height 21
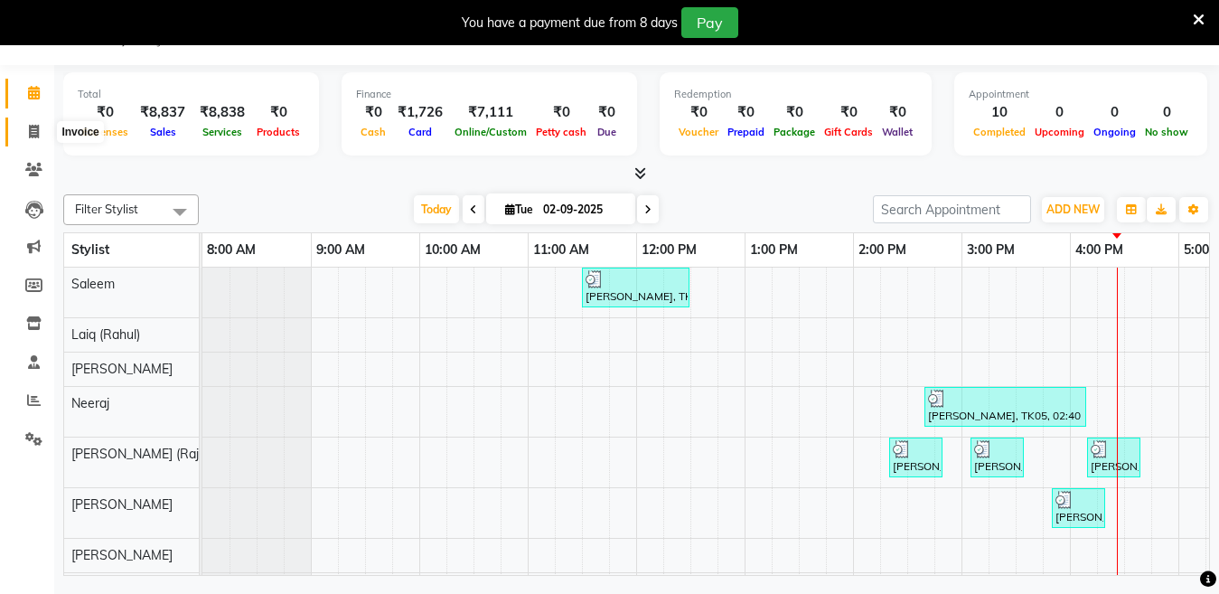
click at [35, 126] on icon at bounding box center [34, 132] width 10 height 14
select select "service"
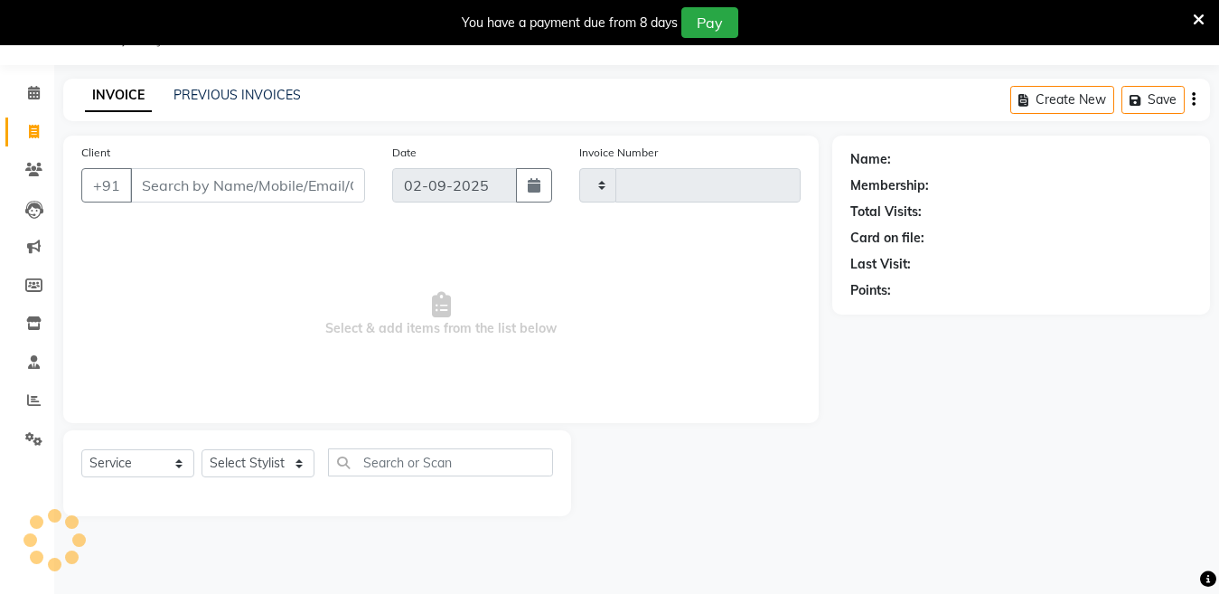
type input "3797"
select select "4716"
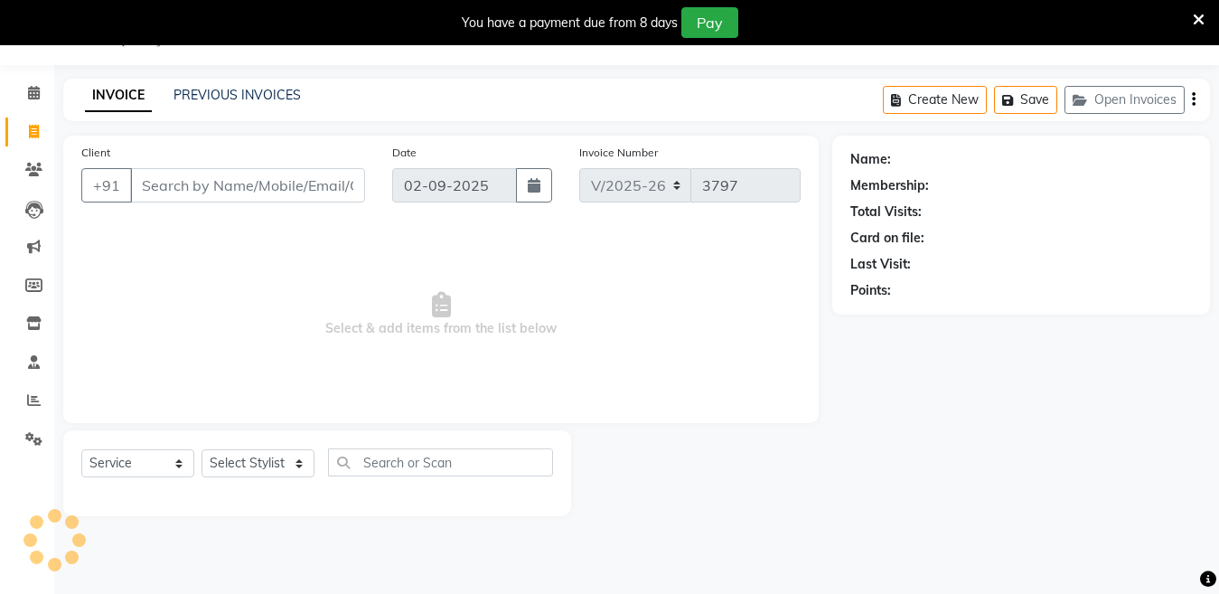
click at [303, 200] on input "Client" at bounding box center [247, 185] width 235 height 34
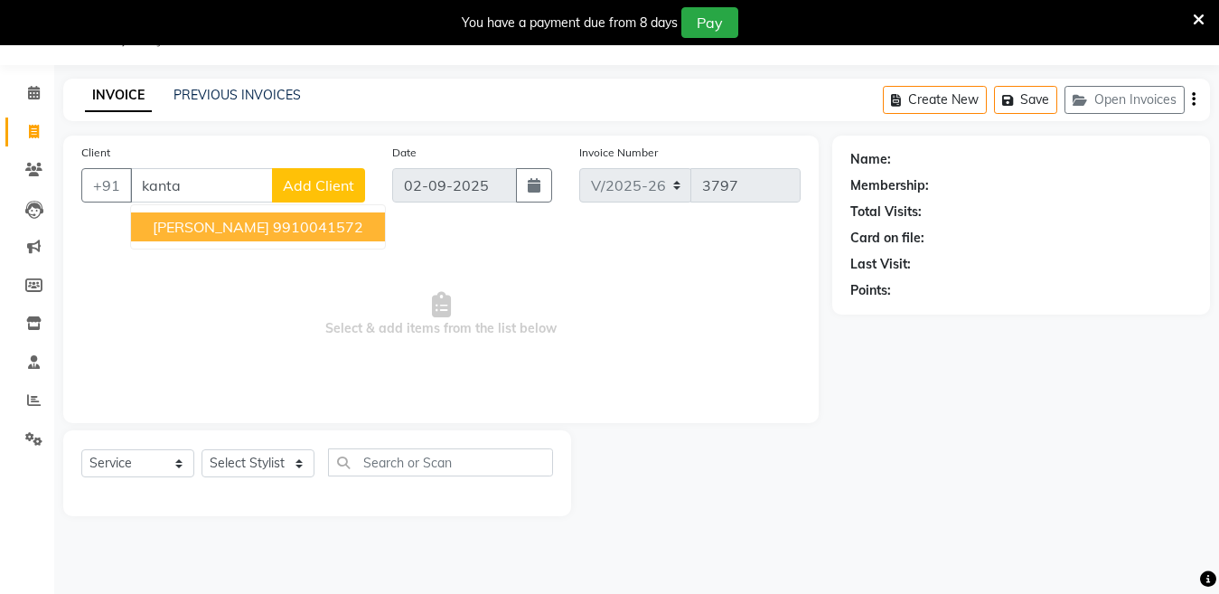
click at [273, 229] on ngb-highlight "9910041572" at bounding box center [318, 227] width 90 height 18
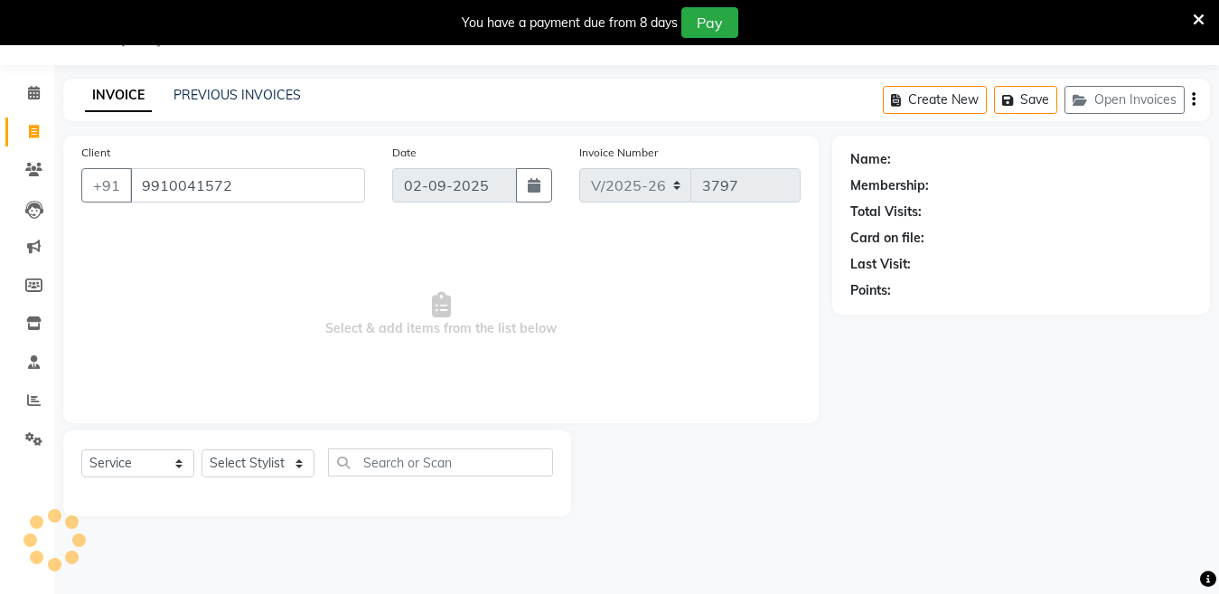
type input "9910041572"
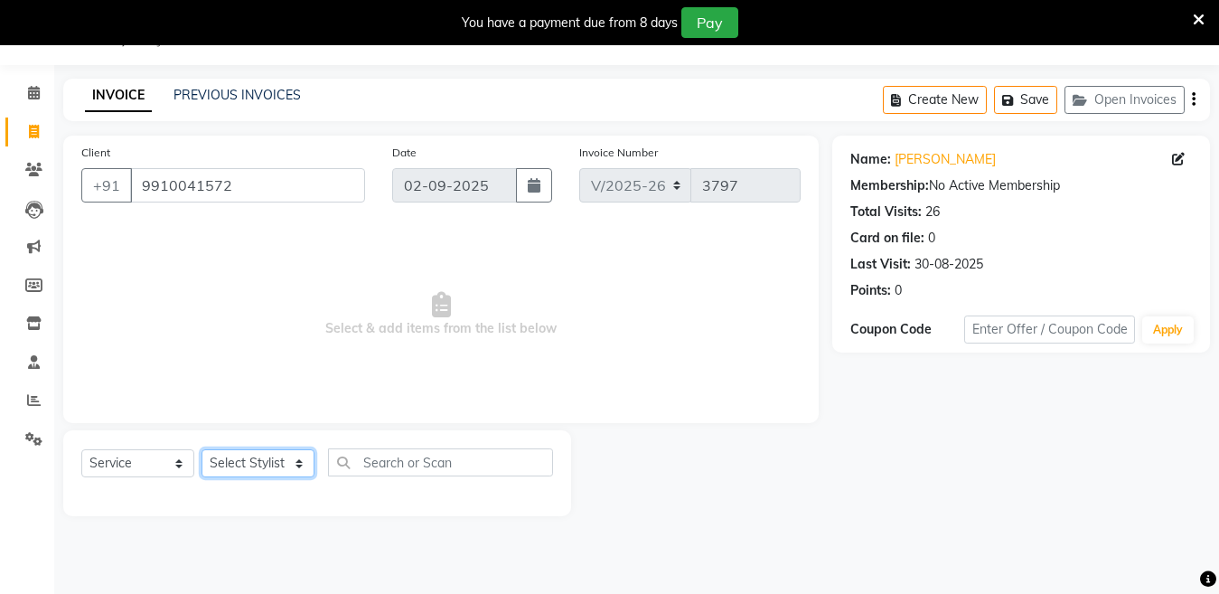
click at [259, 463] on select "Select Stylist Aakib Anas Izhar Kajal Laiq (Rahul) Manager Neeraj parul Pawan P…" at bounding box center [258, 463] width 113 height 28
select select "60442"
click at [202, 449] on select "Select Stylist Aakib Anas Izhar Kajal Laiq (Rahul) Manager Neeraj parul Pawan P…" at bounding box center [258, 463] width 113 height 28
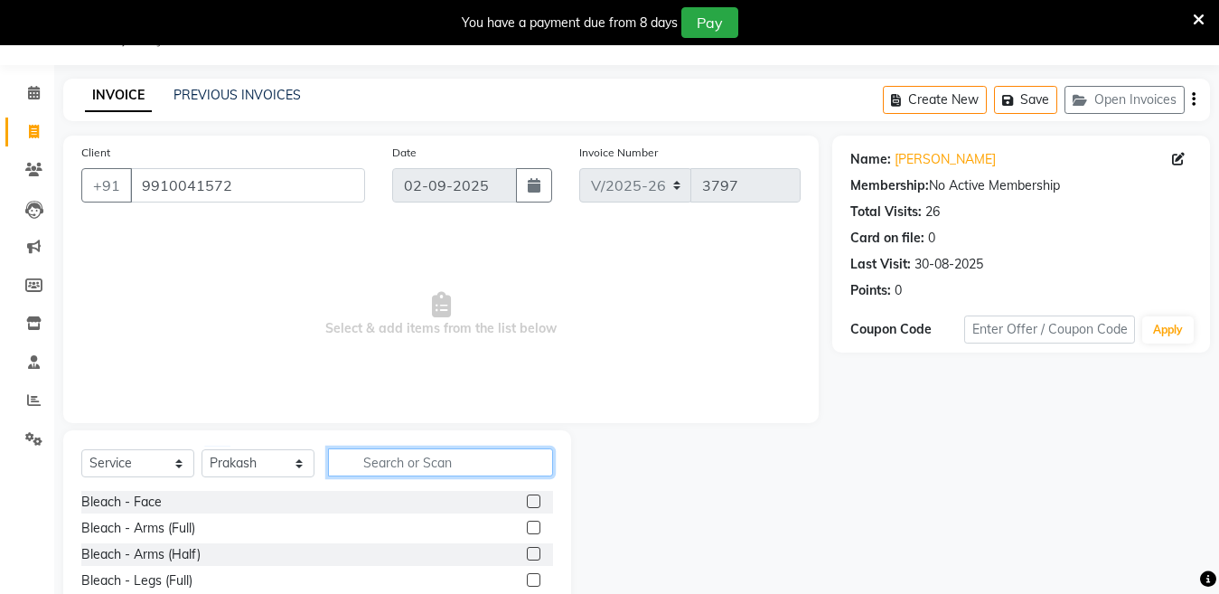
click at [396, 471] on input "text" at bounding box center [440, 462] width 225 height 28
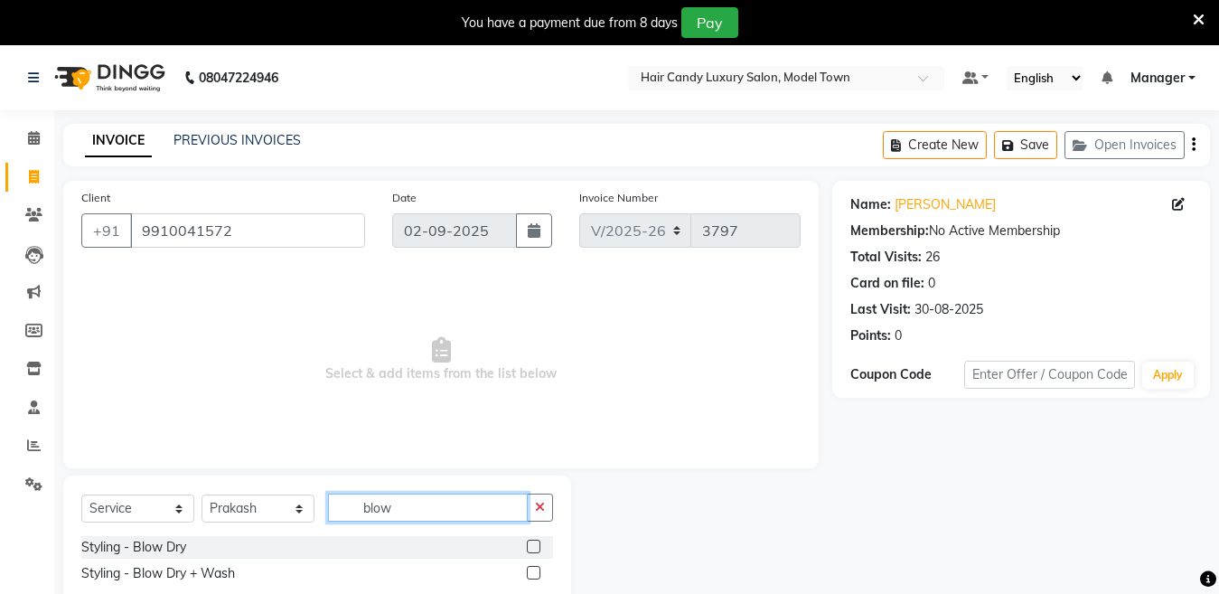
type input "blow"
click at [119, 537] on div "Styling - Blow Dry" at bounding box center [317, 547] width 472 height 23
click at [119, 552] on div "Styling - Blow Dry" at bounding box center [133, 547] width 105 height 19
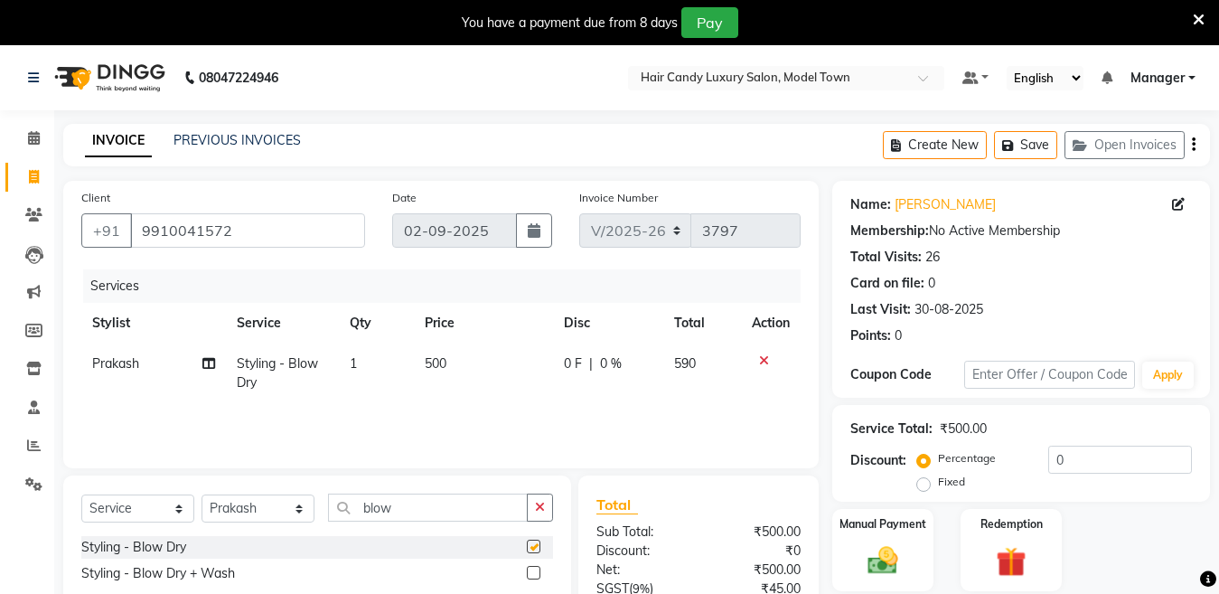
checkbox input "false"
click at [1090, 461] on input "0" at bounding box center [1121, 460] width 144 height 28
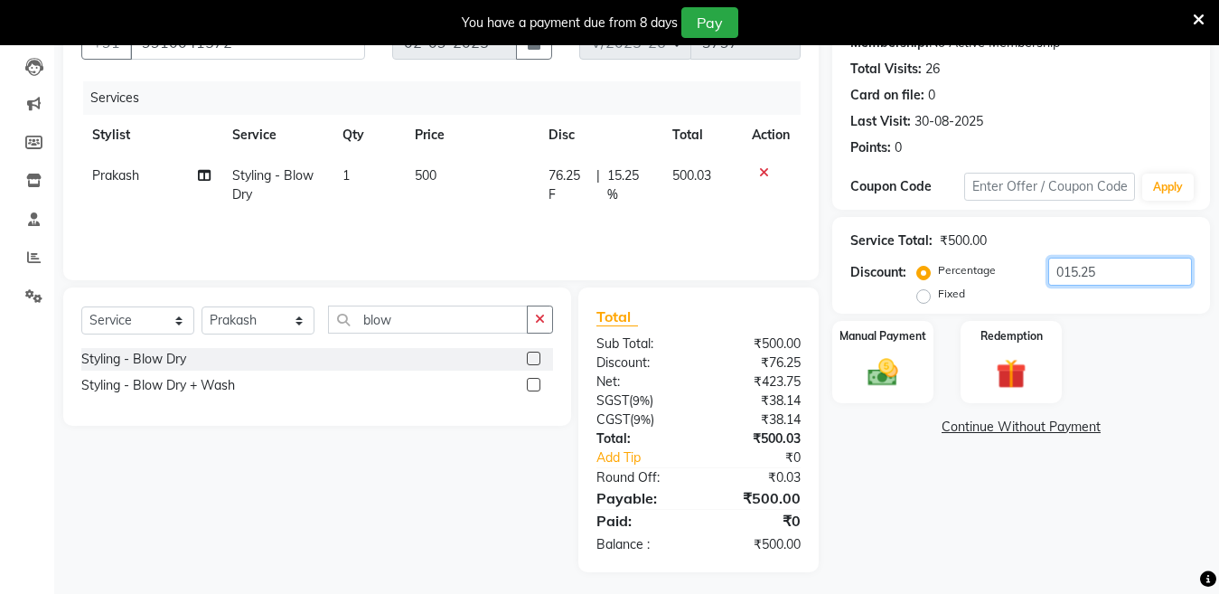
scroll to position [193, 0]
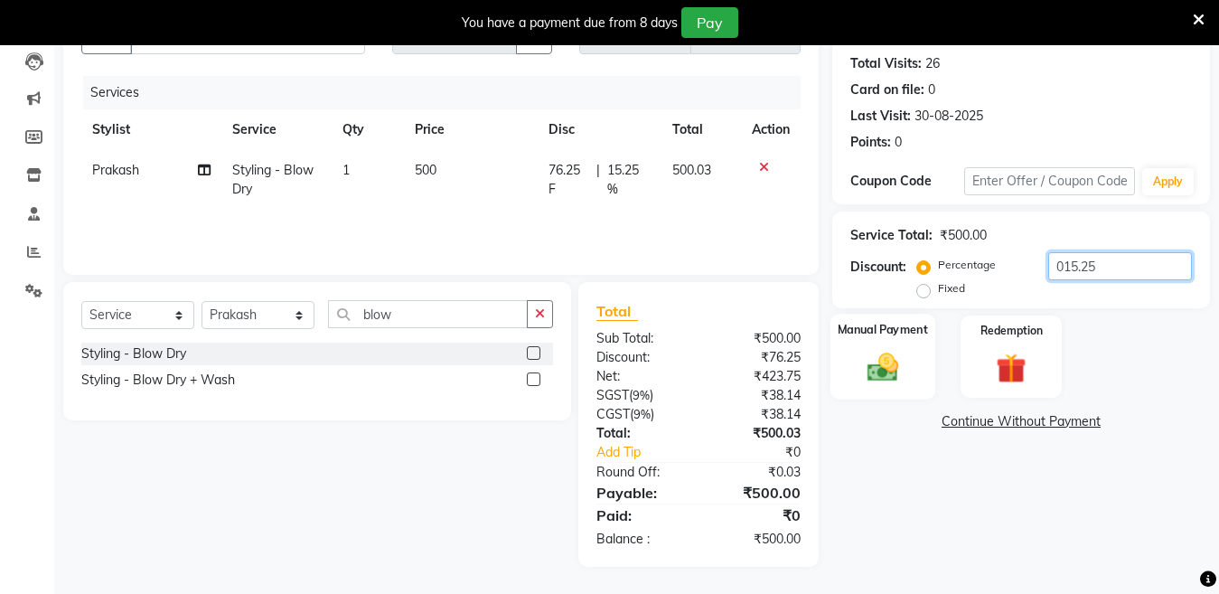
type input "015.25"
click at [870, 380] on img at bounding box center [883, 367] width 51 height 36
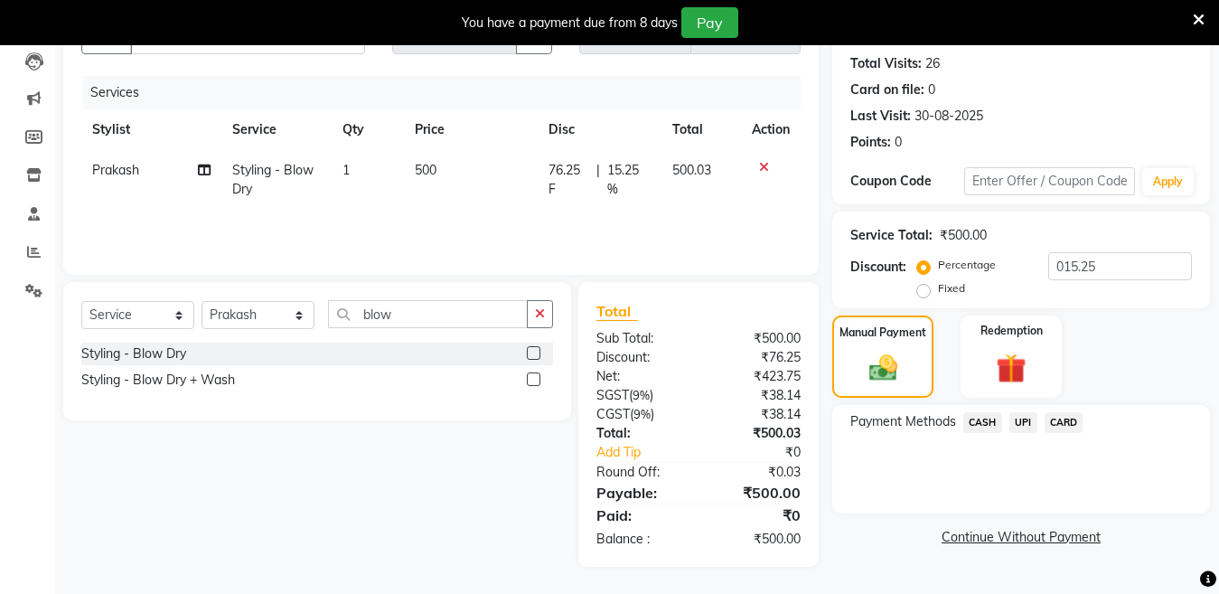
click at [989, 425] on span "CASH" at bounding box center [983, 422] width 39 height 21
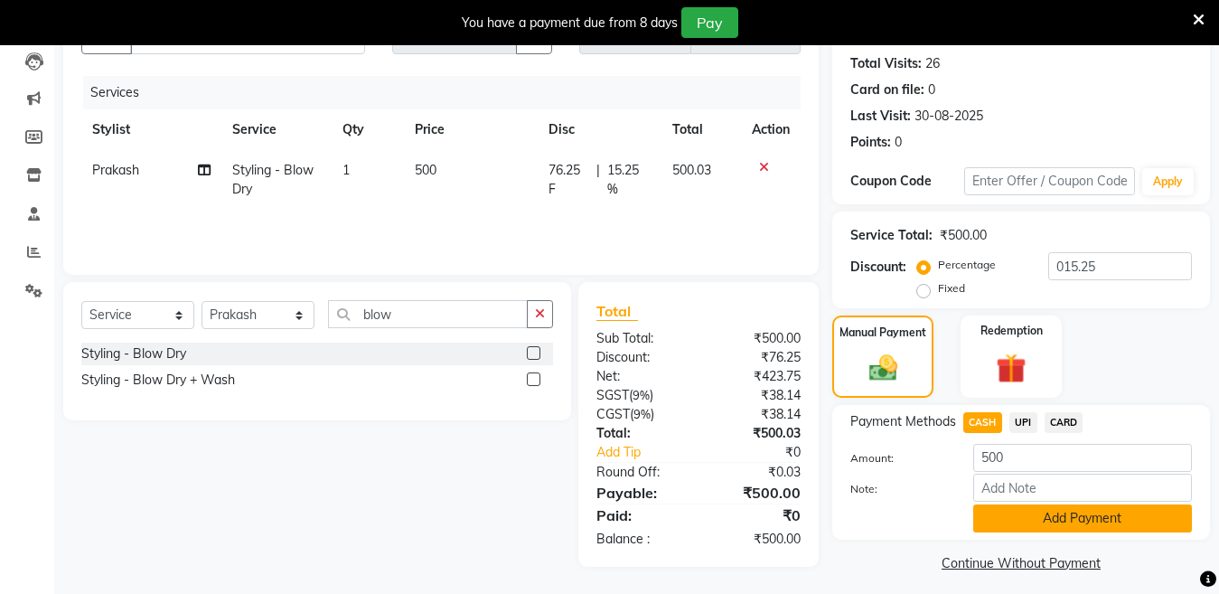
click at [1058, 512] on button "Add Payment" at bounding box center [1083, 518] width 219 height 28
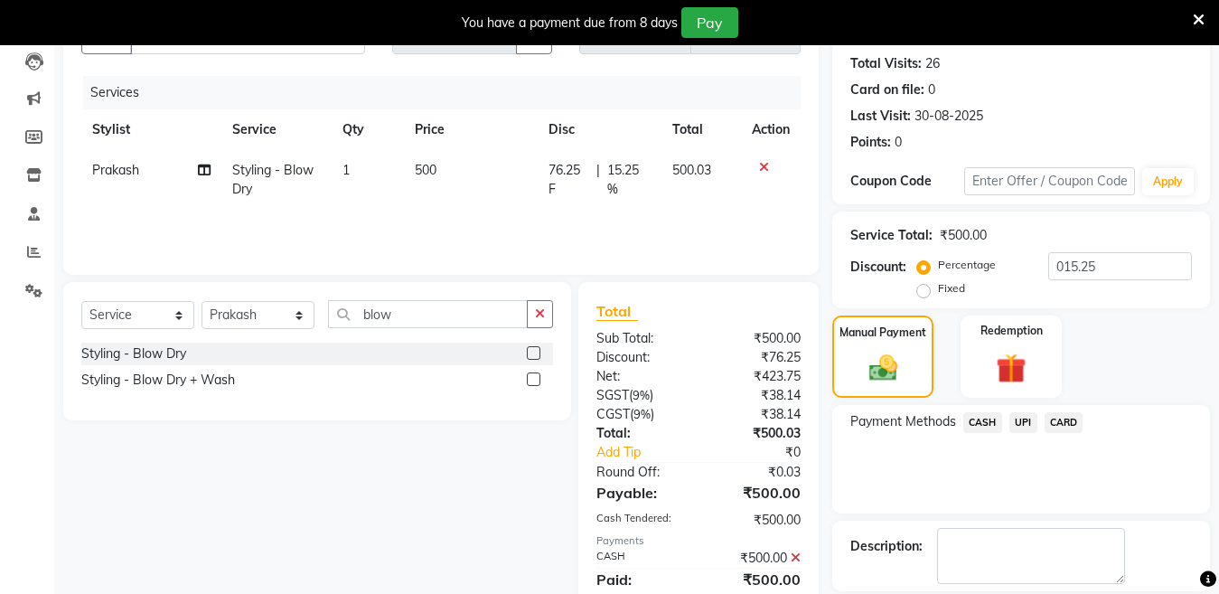
scroll to position [279, 0]
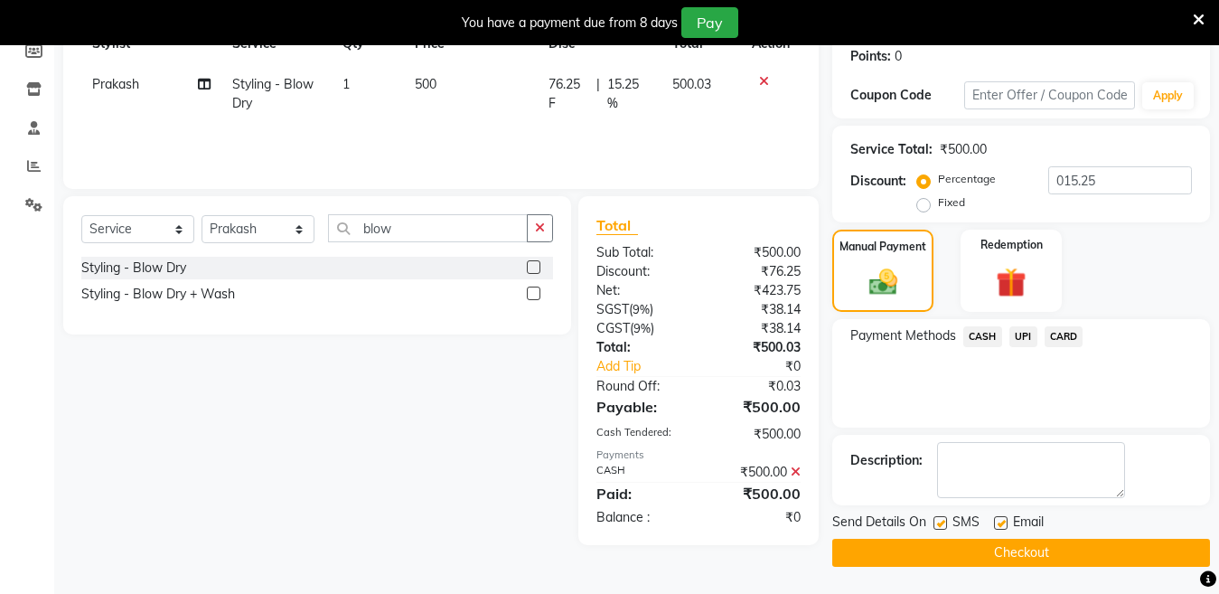
click at [940, 522] on label at bounding box center [941, 523] width 14 height 14
click at [940, 522] on input "checkbox" at bounding box center [940, 524] width 12 height 12
checkbox input "false"
click at [795, 473] on icon at bounding box center [796, 472] width 10 height 13
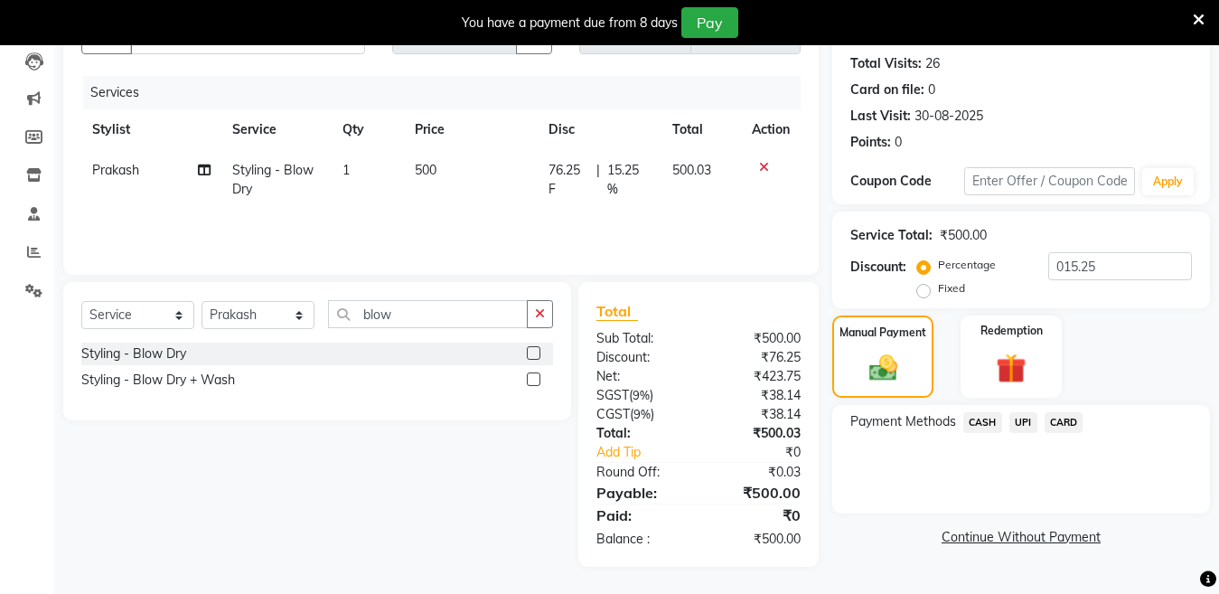
scroll to position [193, 0]
click at [1061, 414] on span "CARD" at bounding box center [1064, 422] width 39 height 21
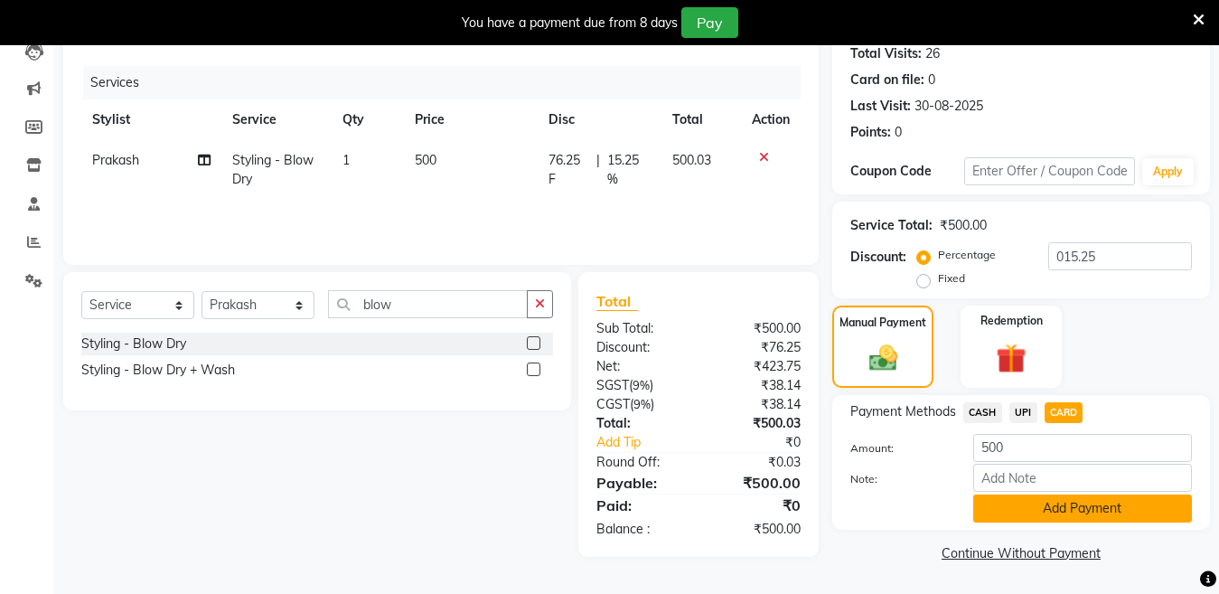
click at [1103, 513] on button "Add Payment" at bounding box center [1083, 508] width 219 height 28
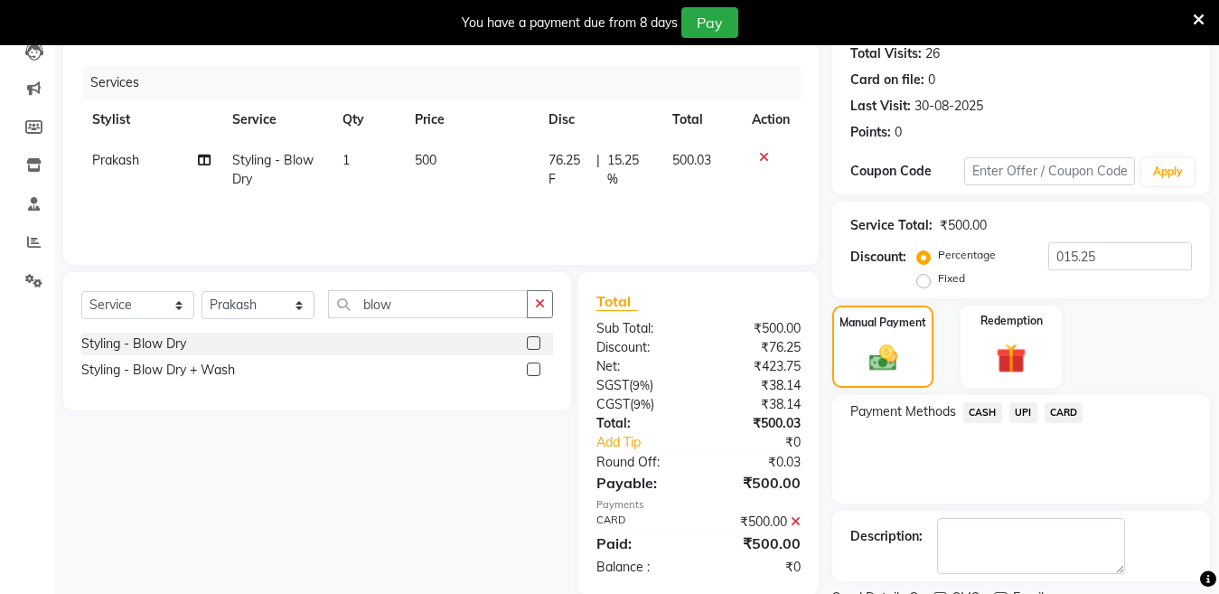
scroll to position [279, 0]
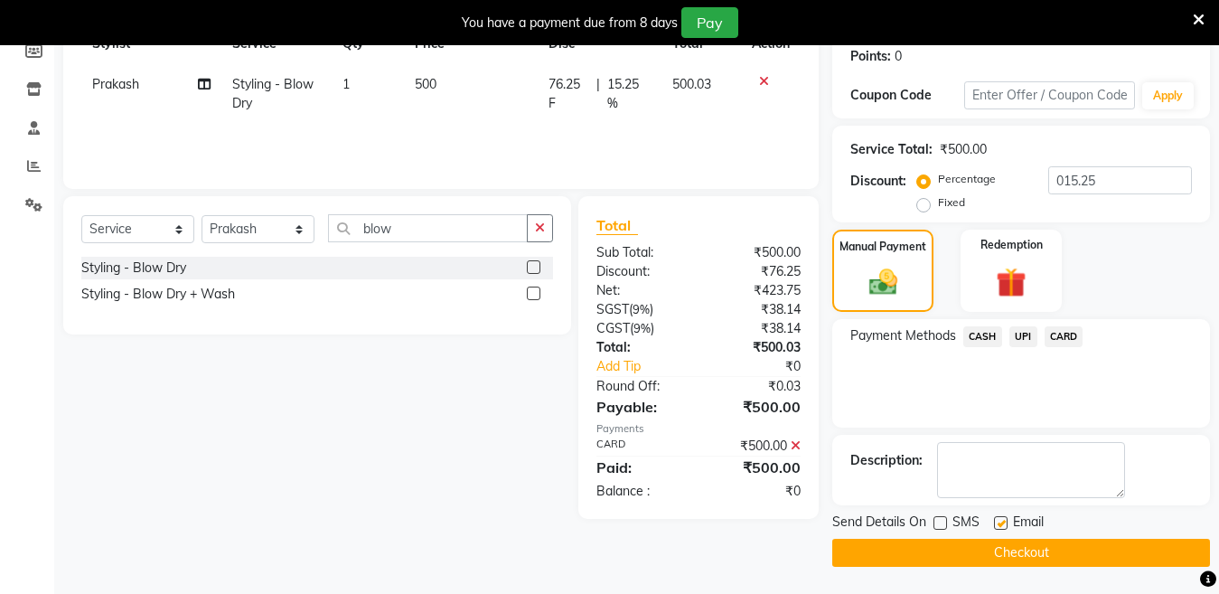
click at [929, 562] on button "Checkout" at bounding box center [1022, 553] width 378 height 28
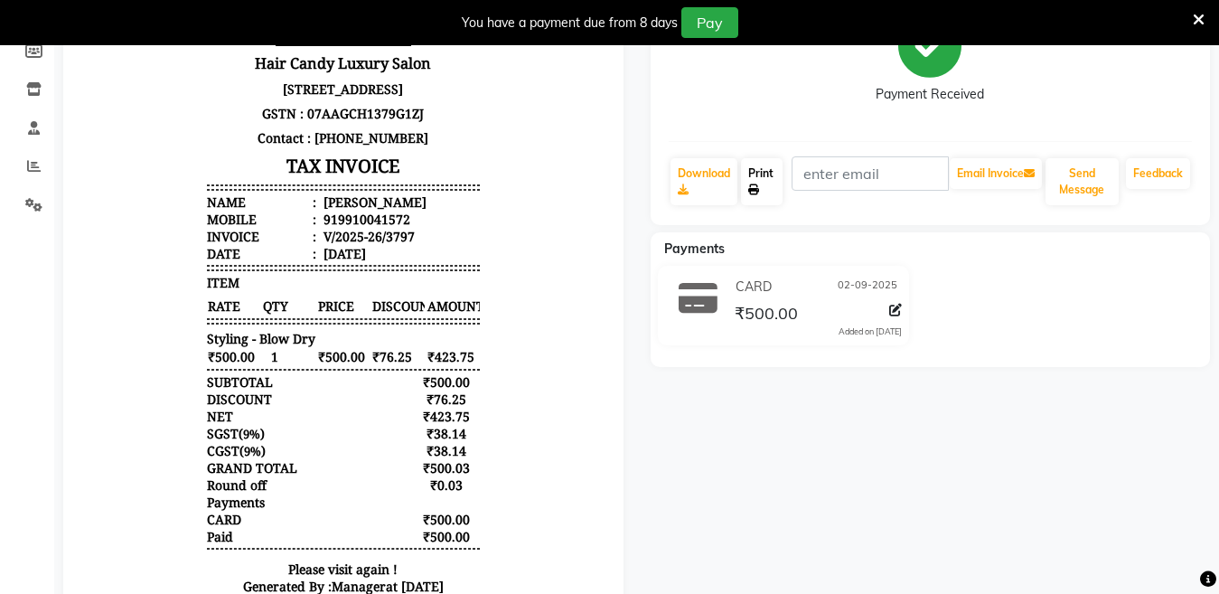
click at [772, 188] on link "Print" at bounding box center [762, 181] width 42 height 47
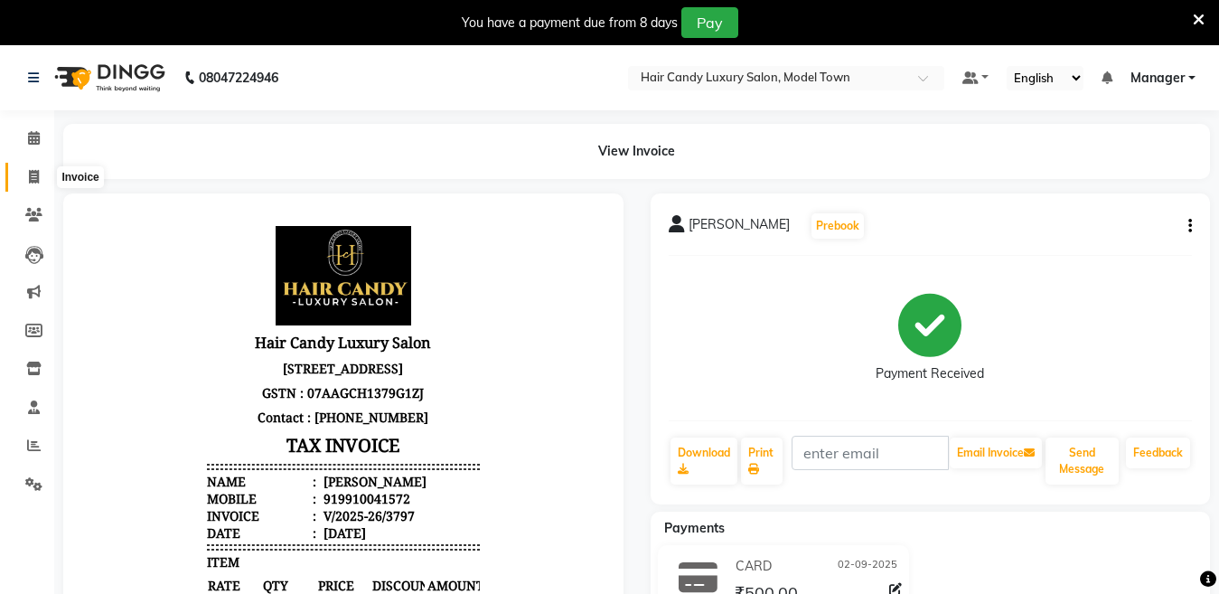
click at [31, 178] on icon at bounding box center [34, 177] width 10 height 14
select select "service"
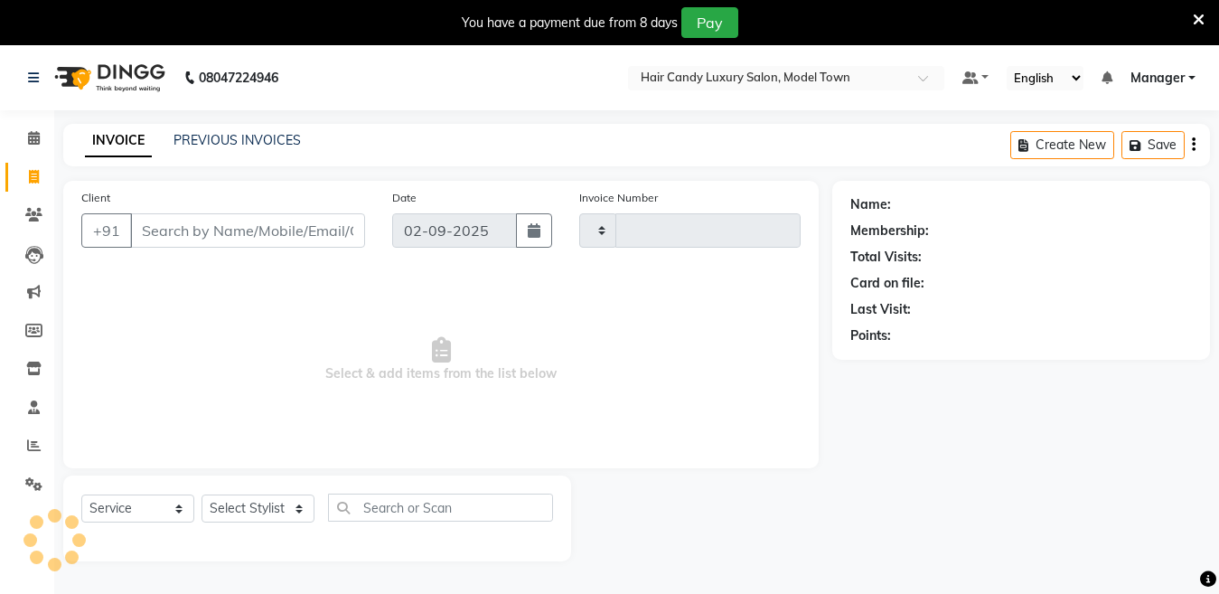
type input "3798"
select select "4716"
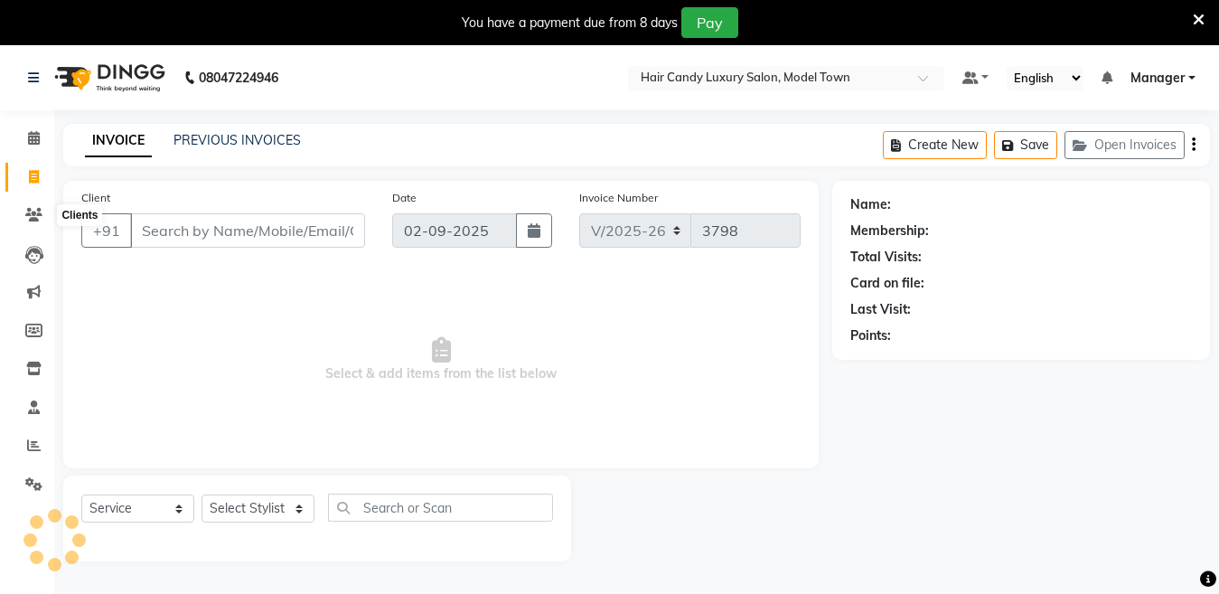
scroll to position [45, 0]
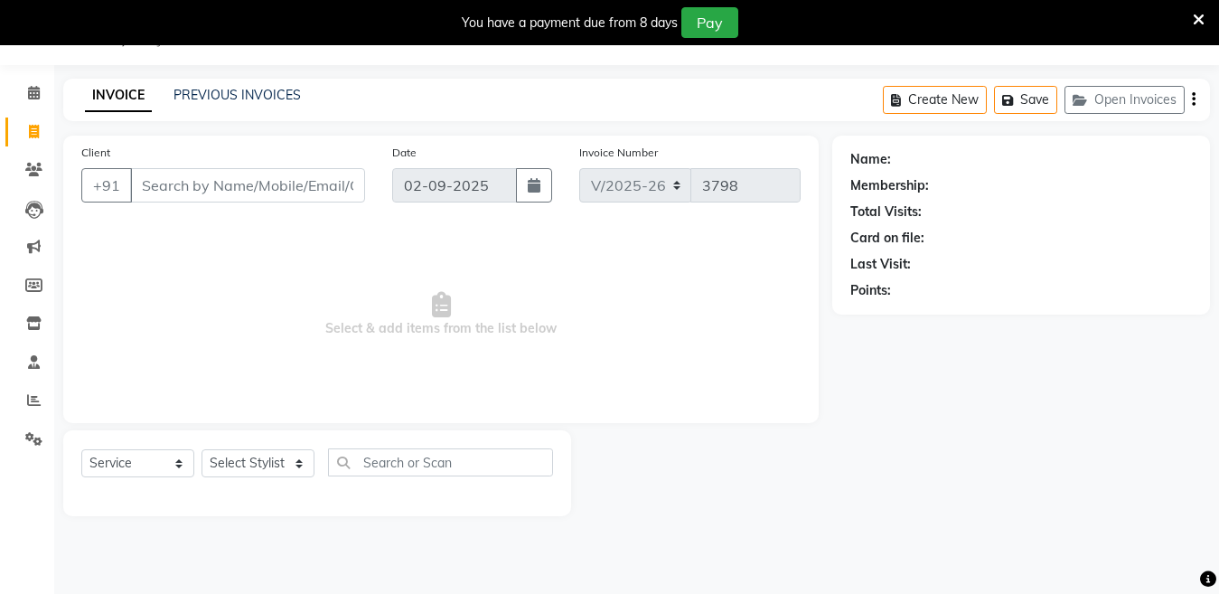
click at [206, 174] on input "Client" at bounding box center [247, 185] width 235 height 34
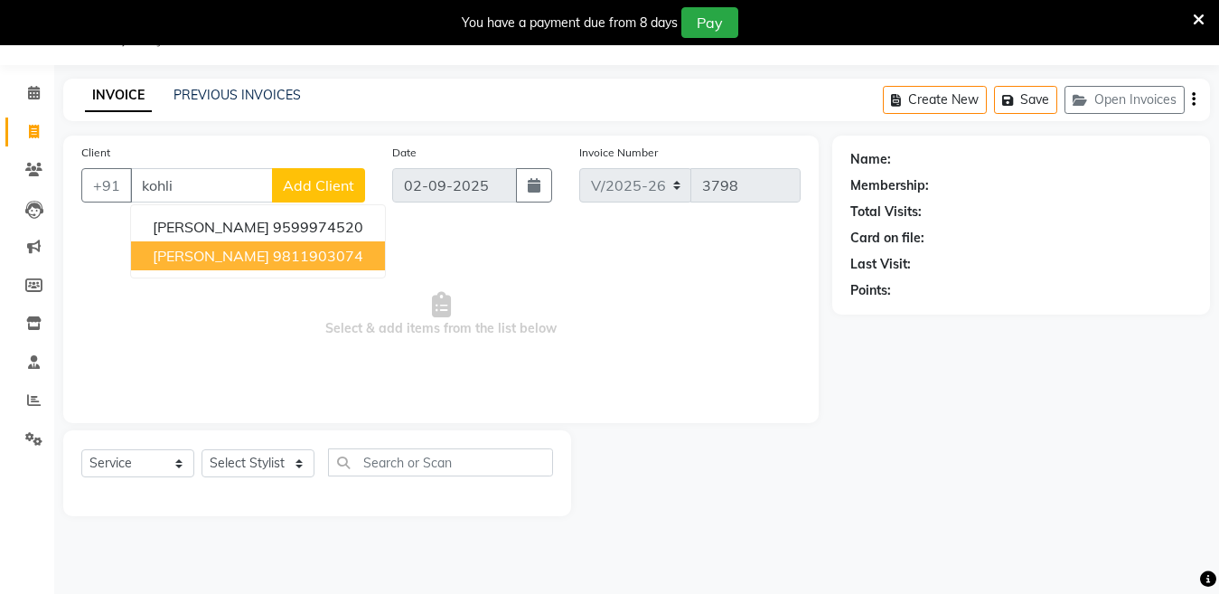
click at [240, 264] on span "Samridhi Kohli" at bounding box center [211, 256] width 117 height 18
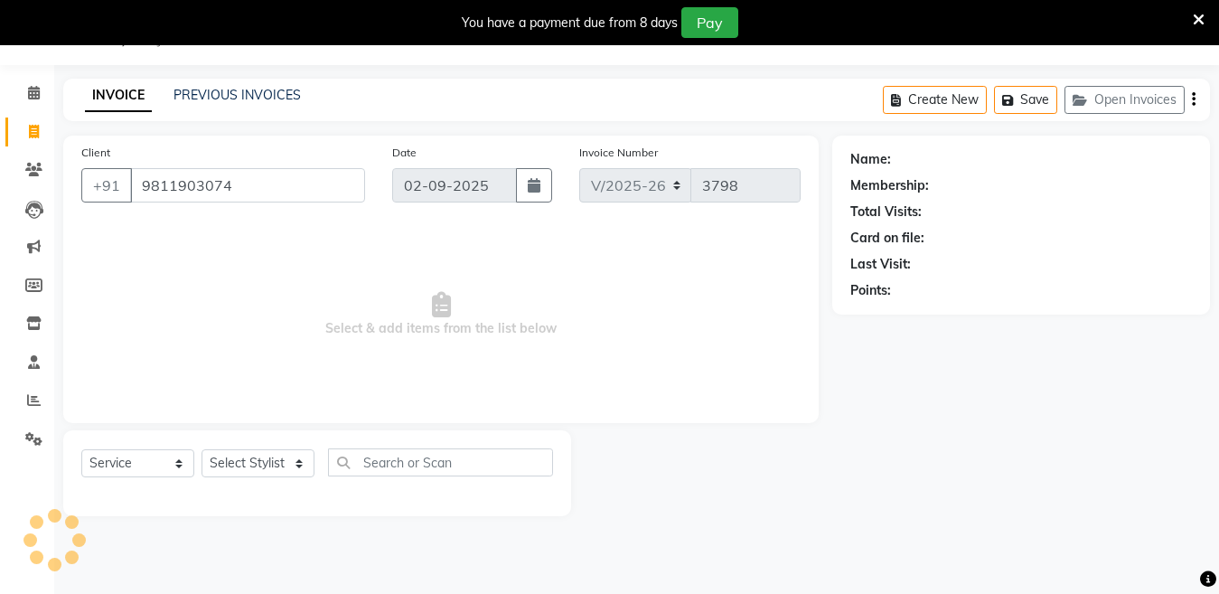
type input "9811903074"
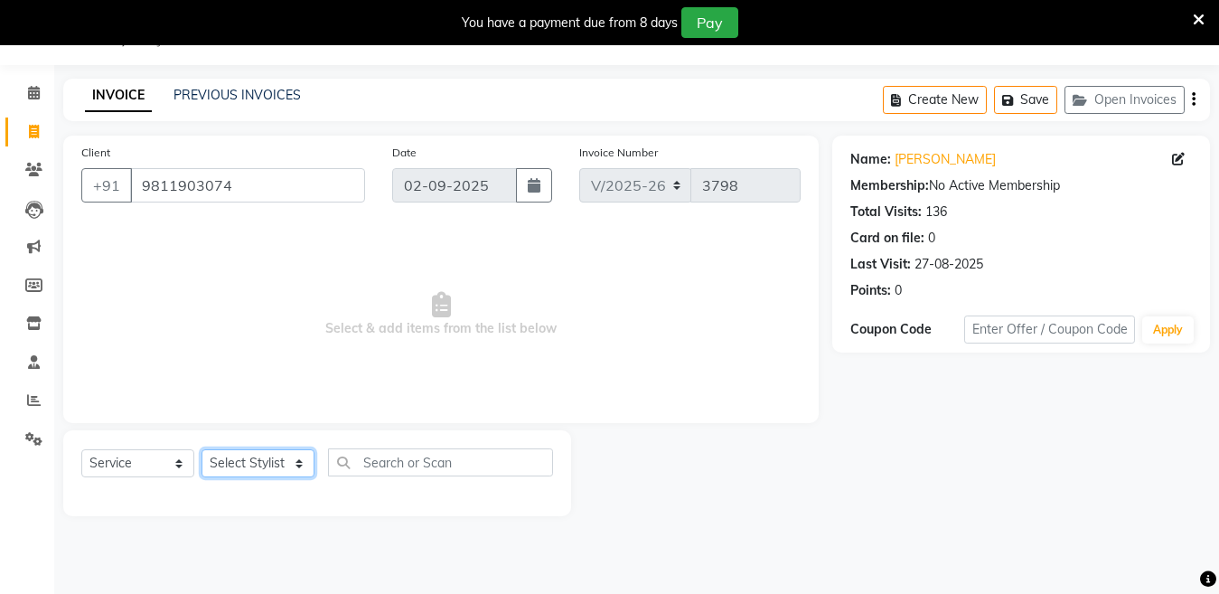
click at [260, 457] on select "Select Stylist Aakib Anas Izhar Kajal Laiq (Rahul) Manager Neeraj parul Pawan P…" at bounding box center [258, 463] width 113 height 28
click at [232, 472] on select "Select Stylist Aakib Anas Izhar Kajal Laiq (Rahul) Manager Neeraj parul Pawan P…" at bounding box center [258, 463] width 113 height 28
click at [202, 449] on select "Select Stylist Aakib Anas Izhar Kajal Laiq (Rahul) Manager Neeraj parul Pawan P…" at bounding box center [258, 463] width 113 height 28
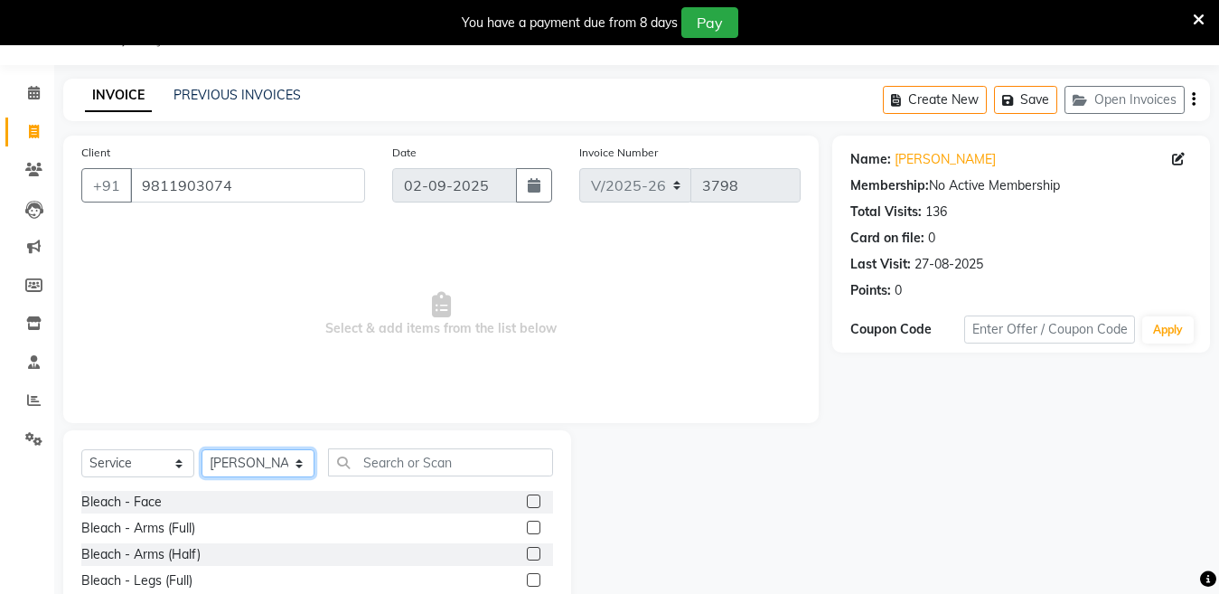
click at [290, 461] on select "Select Stylist Aakib Anas Izhar Kajal Laiq (Rahul) Manager Neeraj parul Pawan P…" at bounding box center [258, 463] width 113 height 28
select select "50831"
click at [202, 449] on select "Select Stylist Aakib Anas Izhar Kajal Laiq (Rahul) Manager Neeraj parul Pawan P…" at bounding box center [258, 463] width 113 height 28
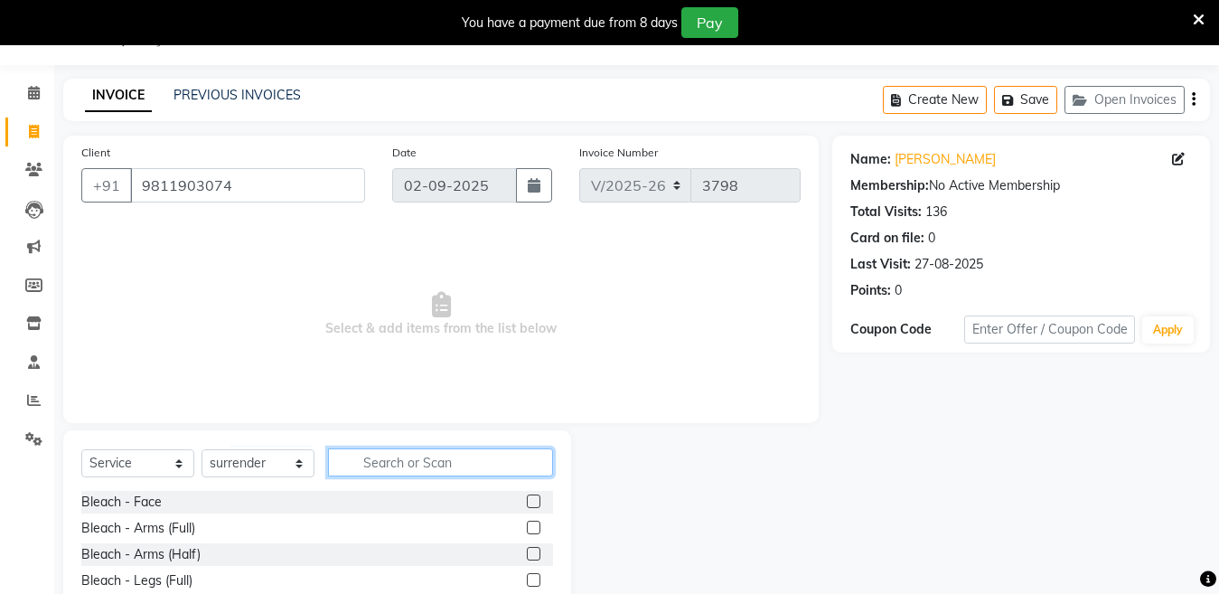
click at [442, 453] on input "text" at bounding box center [440, 462] width 225 height 28
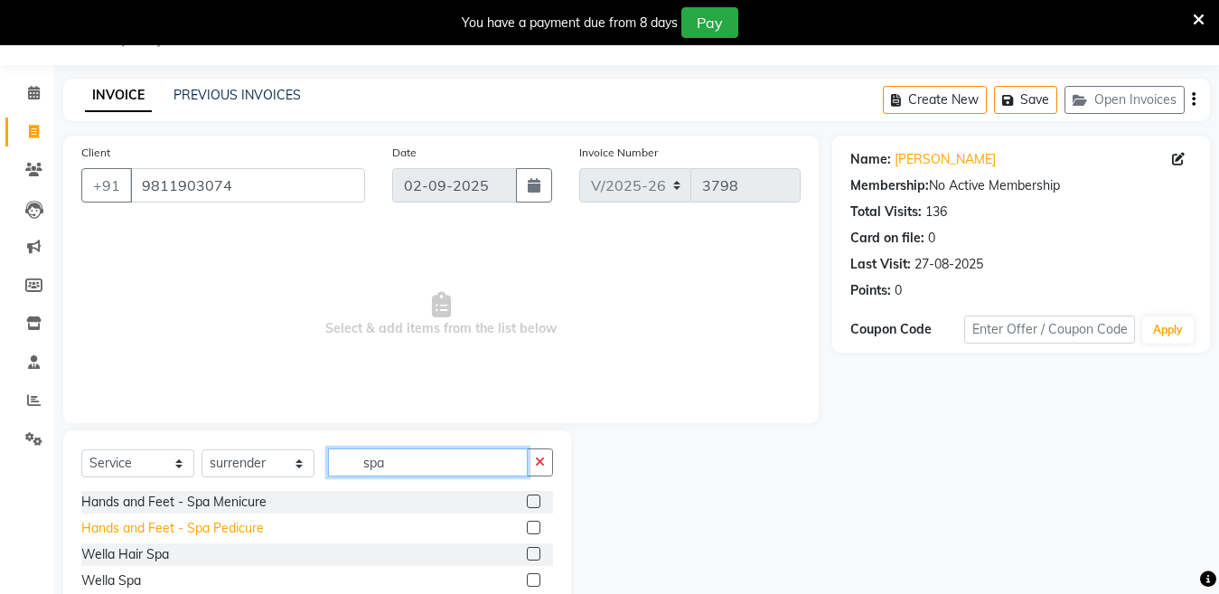
type input "spa"
click at [246, 532] on div "Hands and Feet - Spa Pedicure" at bounding box center [172, 528] width 183 height 19
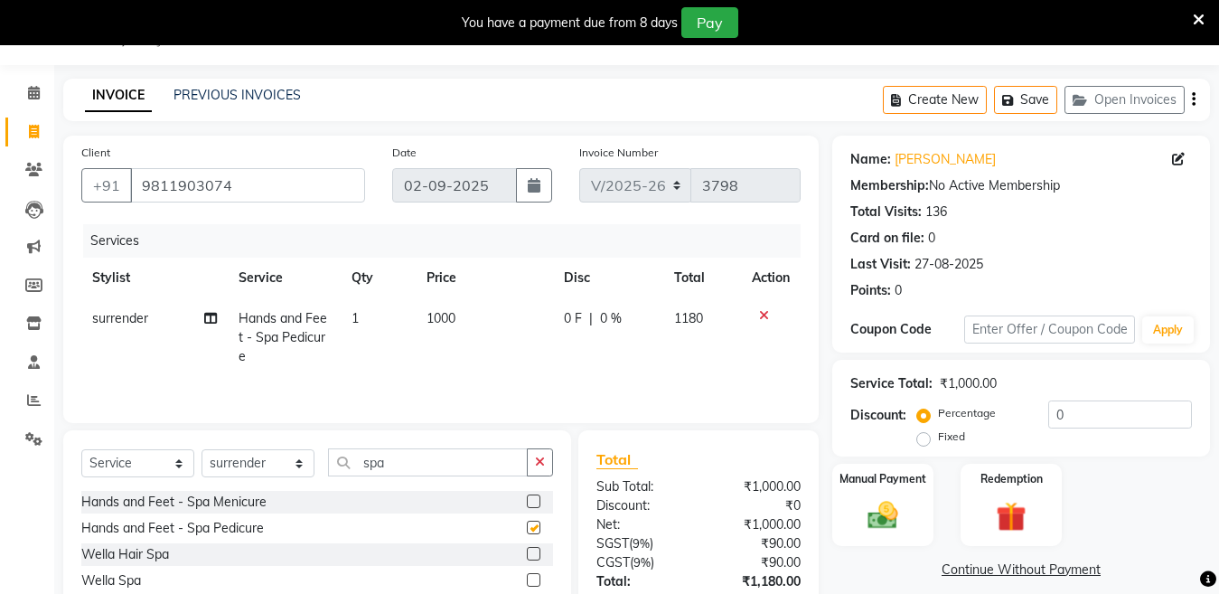
checkbox input "false"
click at [253, 464] on select "Select Stylist Aakib Anas Izhar Kajal Laiq (Rahul) Manager Neeraj parul Pawan P…" at bounding box center [258, 463] width 113 height 28
drag, startPoint x: 433, startPoint y: 475, endPoint x: 216, endPoint y: 484, distance: 217.1
click at [216, 484] on div "Select Service Product Membership Package Voucher Prepaid Gift Card Select Styl…" at bounding box center [317, 469] width 472 height 42
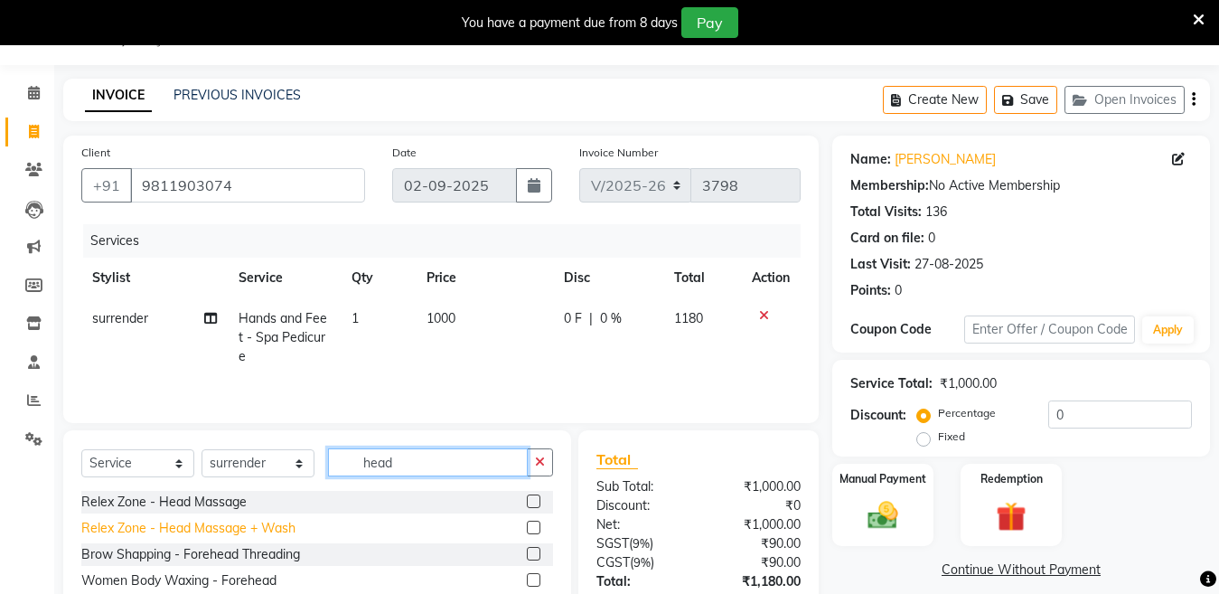
type input "head"
click at [222, 536] on div "Relex Zone - Head Massage + Wash" at bounding box center [188, 528] width 214 height 19
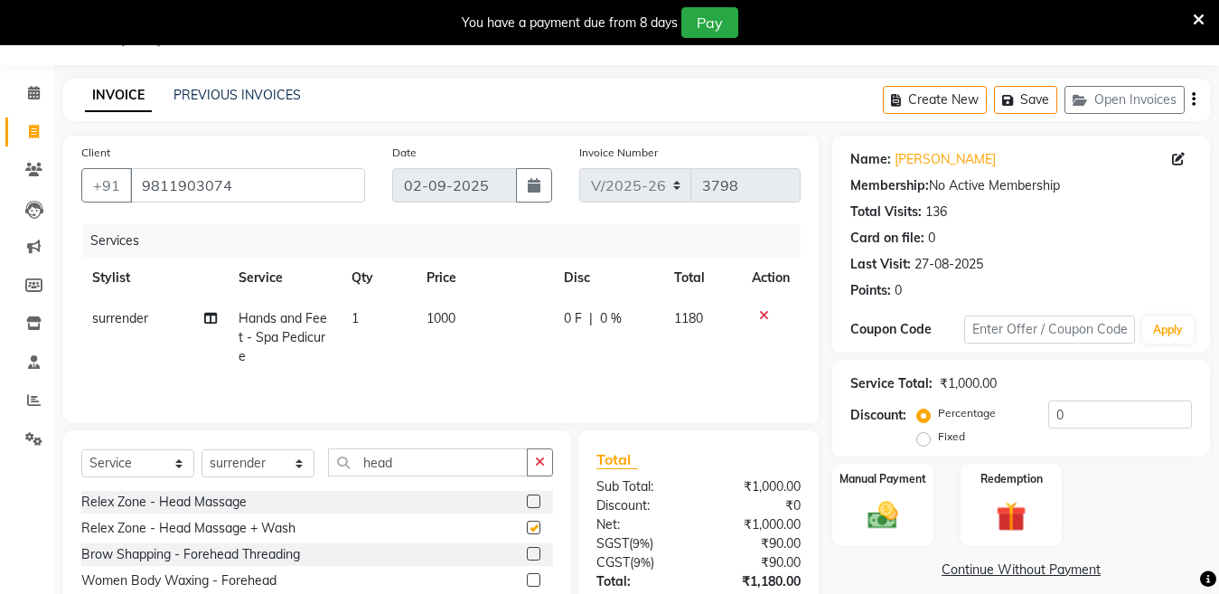
checkbox input "false"
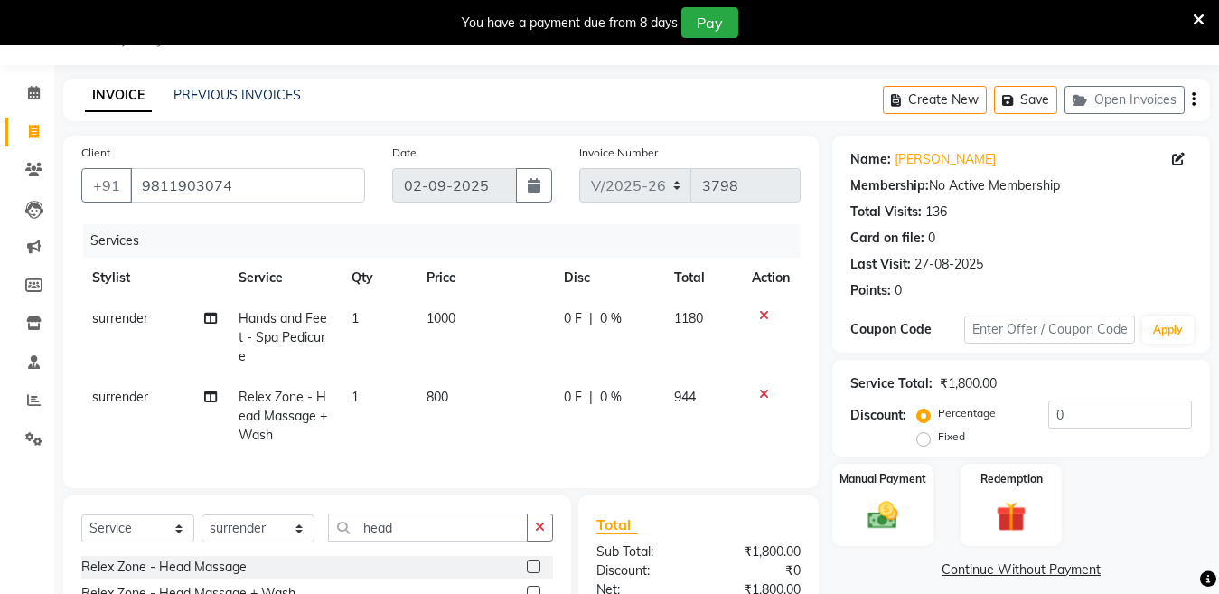
click at [492, 409] on td "800" at bounding box center [485, 416] width 138 height 79
select select "50831"
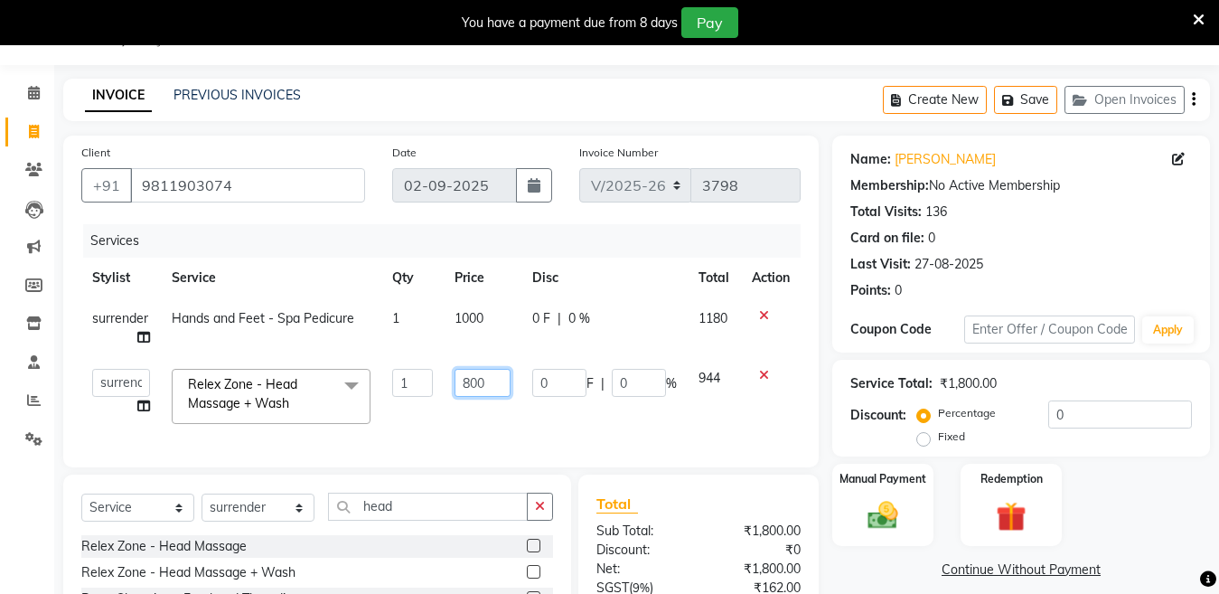
drag, startPoint x: 494, startPoint y: 389, endPoint x: 398, endPoint y: 412, distance: 99.5
click at [398, 412] on tr "Aakib Anas Izhar Kajal Laiq (Rahul) Manager Neeraj parul Pawan Prakash Rajni Ra…" at bounding box center [441, 396] width 720 height 77
type input "850"
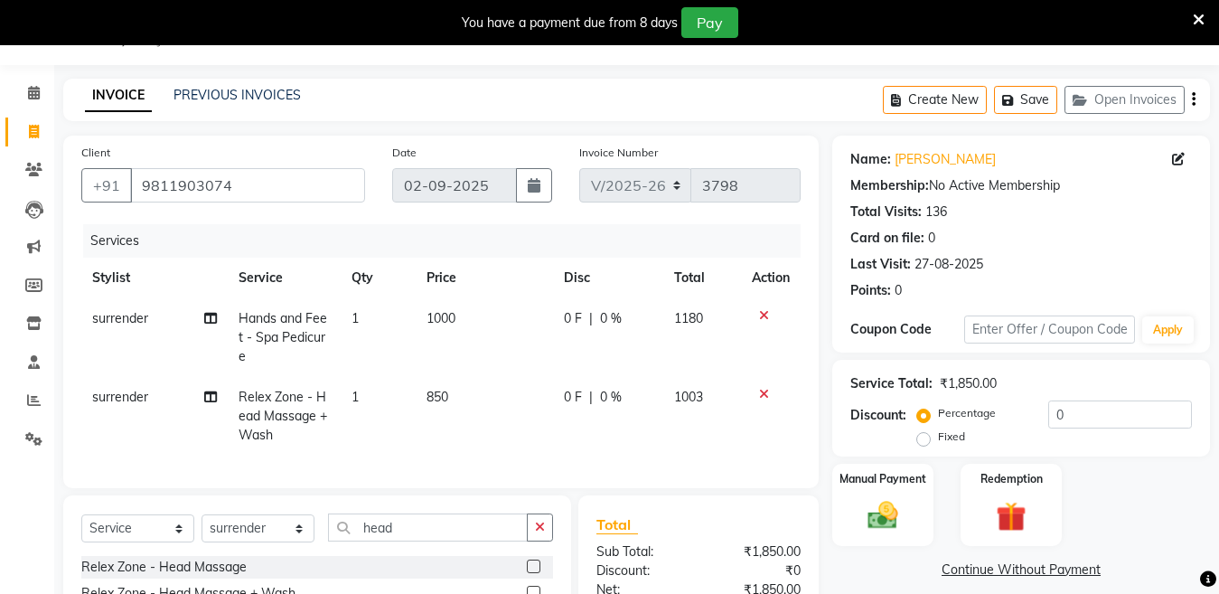
click at [625, 503] on div "Client +91 9811903074 Date 02-09-2025 Invoice Number V/2025 V/2025-26 3798 Serv…" at bounding box center [441, 449] width 783 height 626
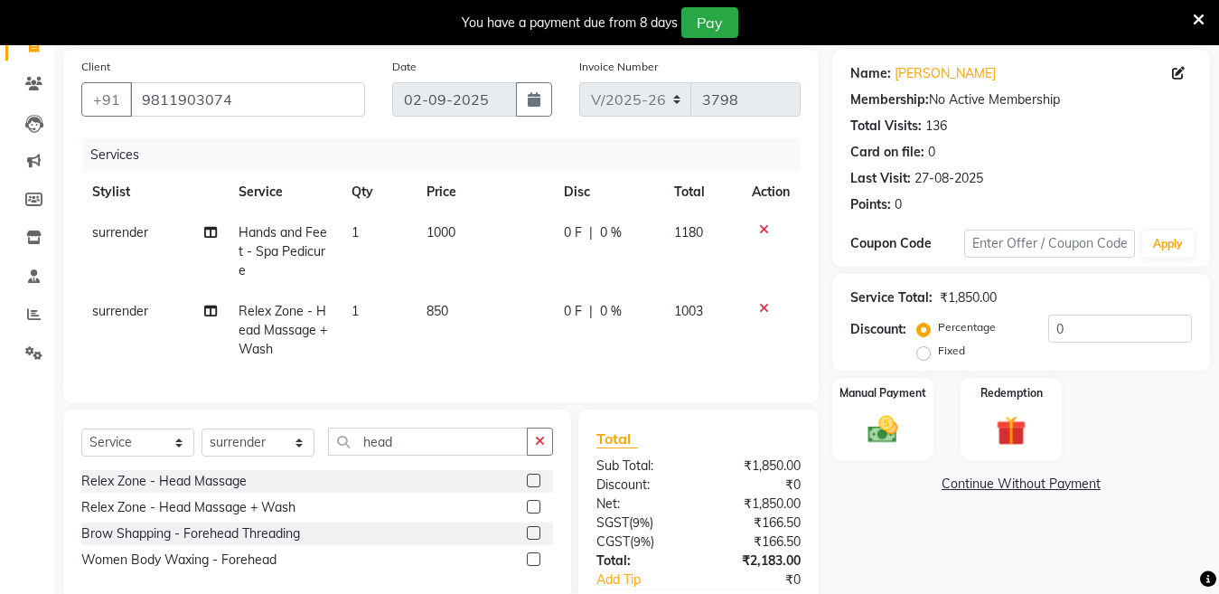
scroll to position [123, 0]
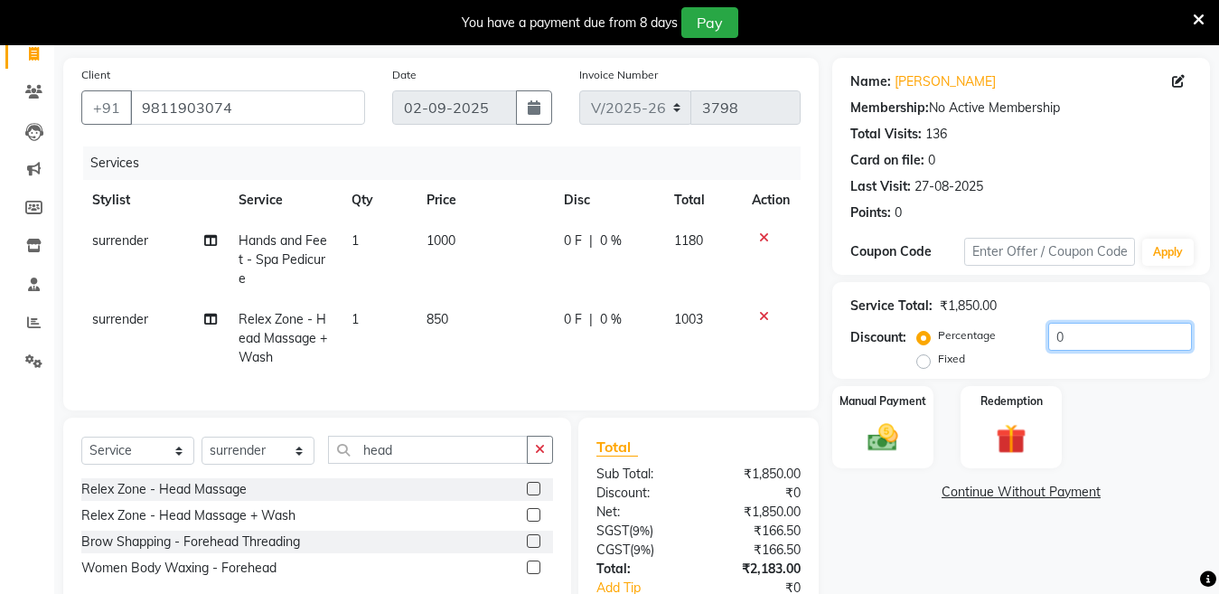
click at [1097, 340] on input "0" at bounding box center [1121, 337] width 144 height 28
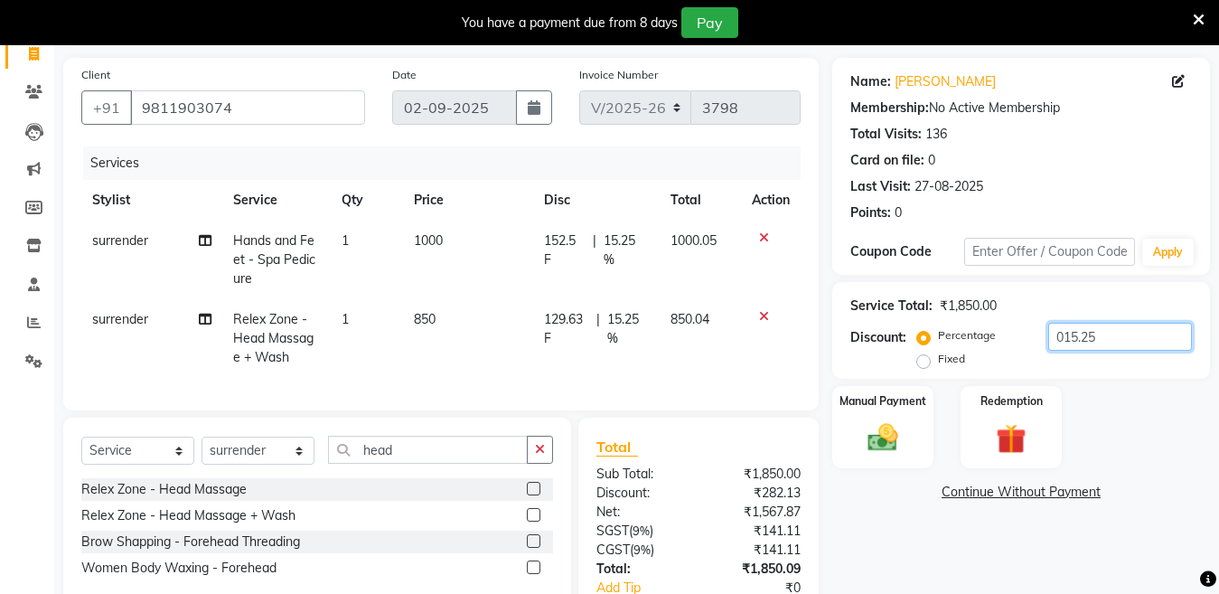
type input "015.25"
drag, startPoint x: 1196, startPoint y: 304, endPoint x: 1234, endPoint y: 387, distance: 91.4
click at [1218, 387] on html "08047224946 Select Location × Hair Candy Luxury Salon, Model Town Default Panel…" at bounding box center [609, 174] width 1219 height 594
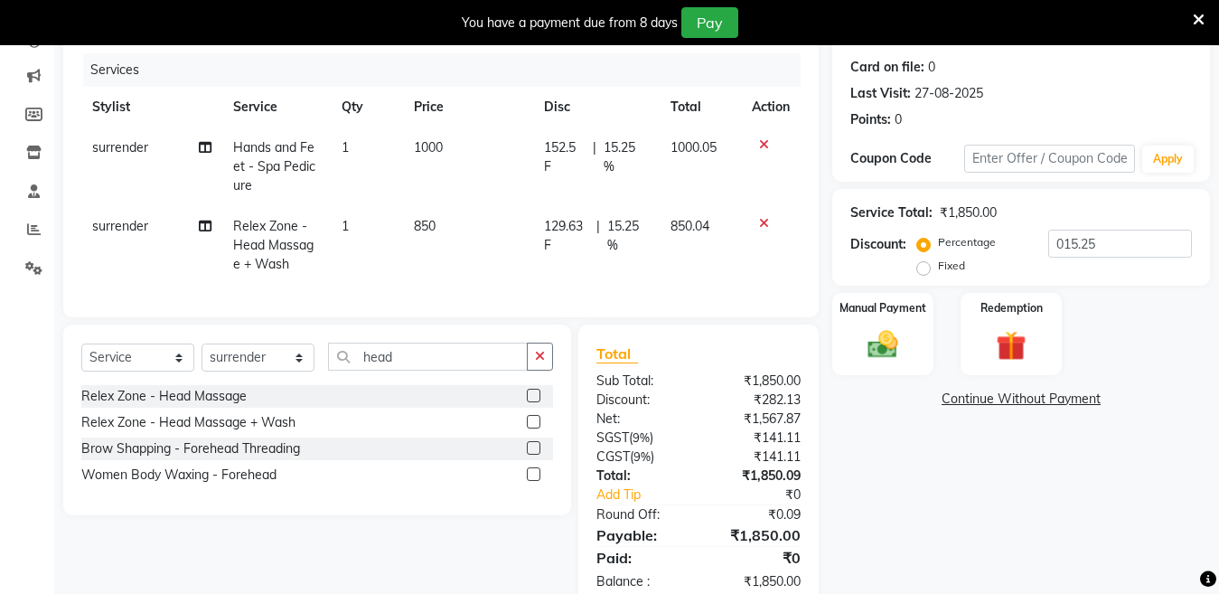
scroll to position [274, 0]
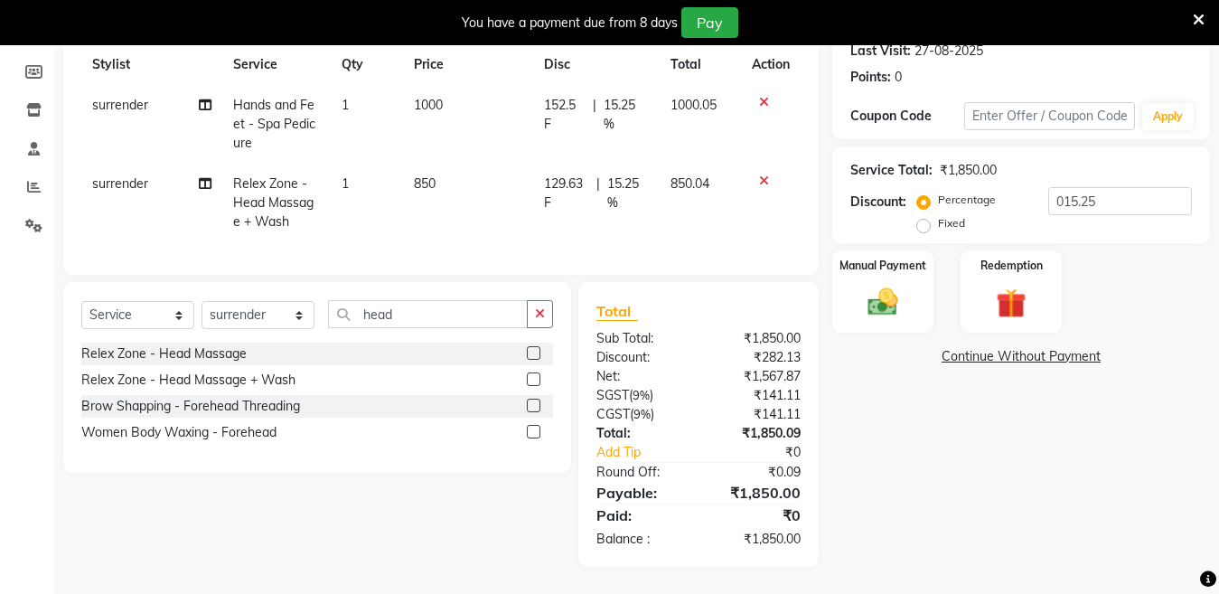
click at [894, 395] on div "Name: Samridhi Kohli Membership: No Active Membership Total Visits: 136 Card on…" at bounding box center [1028, 244] width 391 height 645
click at [895, 256] on label "Manual Payment" at bounding box center [883, 264] width 90 height 17
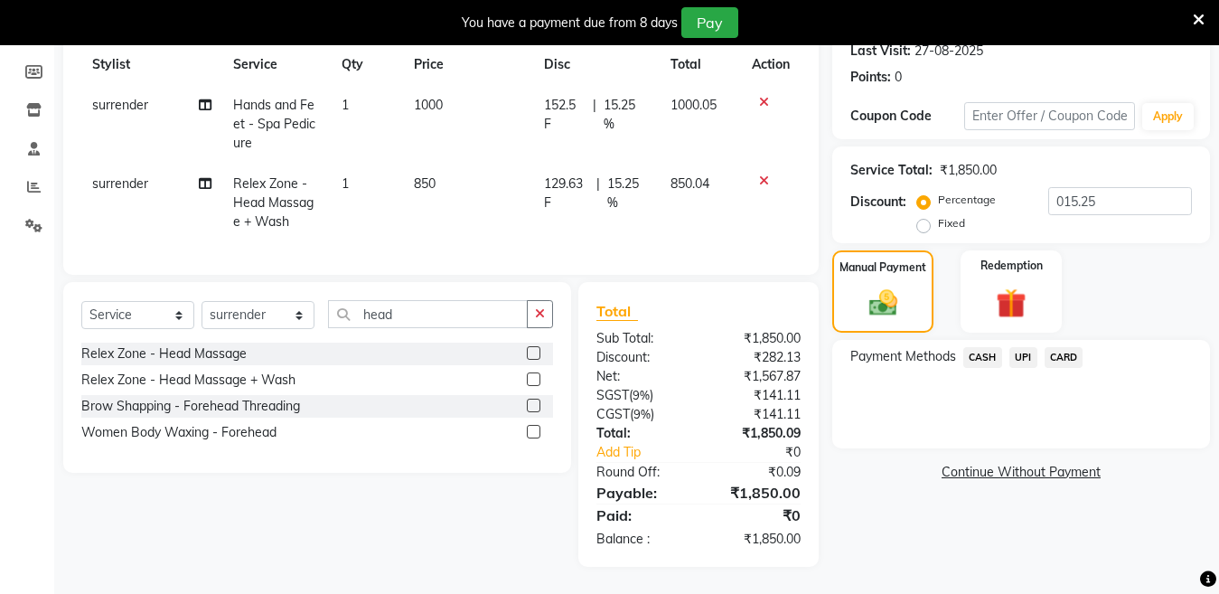
click at [1067, 347] on span "CARD" at bounding box center [1064, 357] width 39 height 21
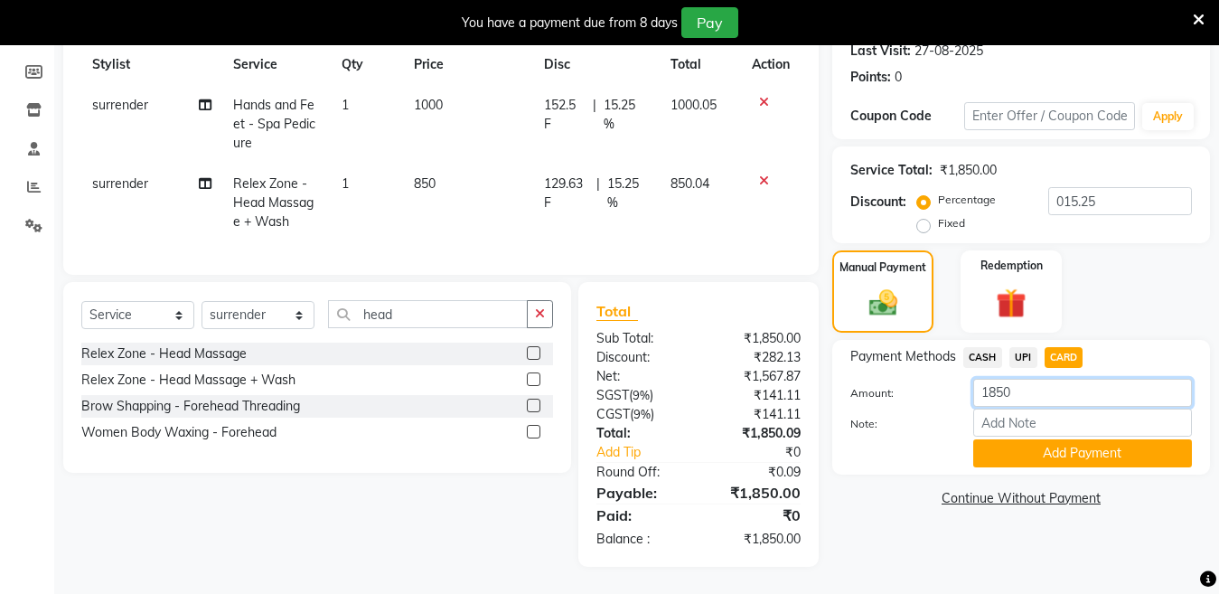
drag, startPoint x: 1063, startPoint y: 370, endPoint x: 694, endPoint y: 429, distance: 373.6
click at [694, 429] on div "Client +91 9811903074 Date 02-09-2025 Invoice Number V/2025 V/2025-26 3798 Serv…" at bounding box center [637, 244] width 1174 height 645
type input "1585"
click at [1084, 446] on button "Add Payment" at bounding box center [1083, 453] width 219 height 28
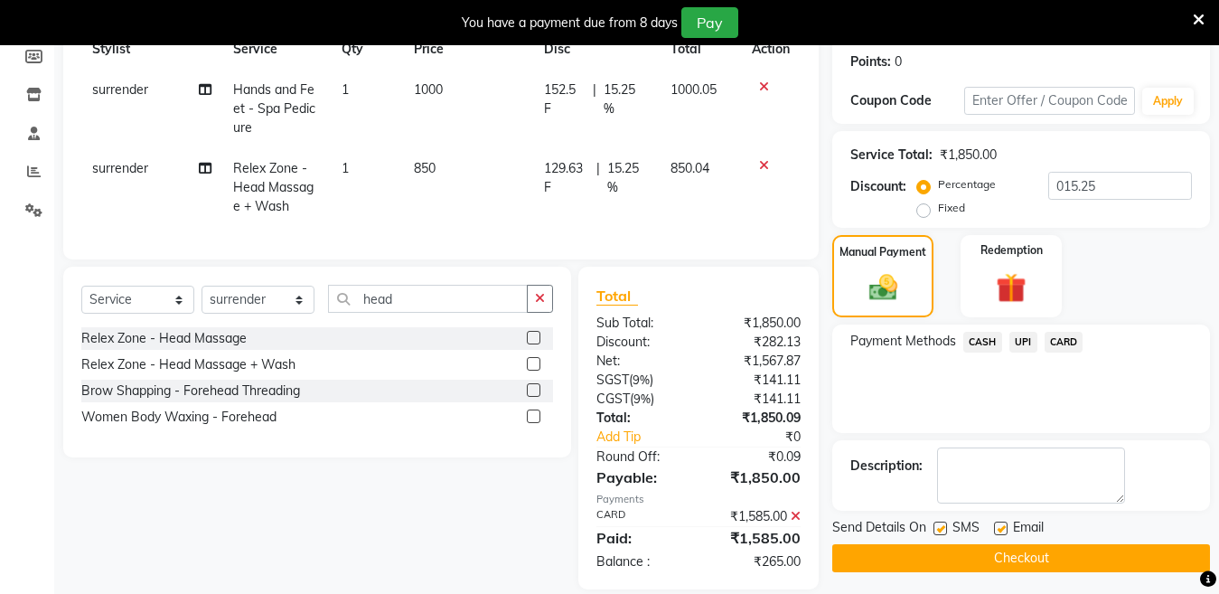
click at [986, 339] on span "CASH" at bounding box center [983, 342] width 39 height 21
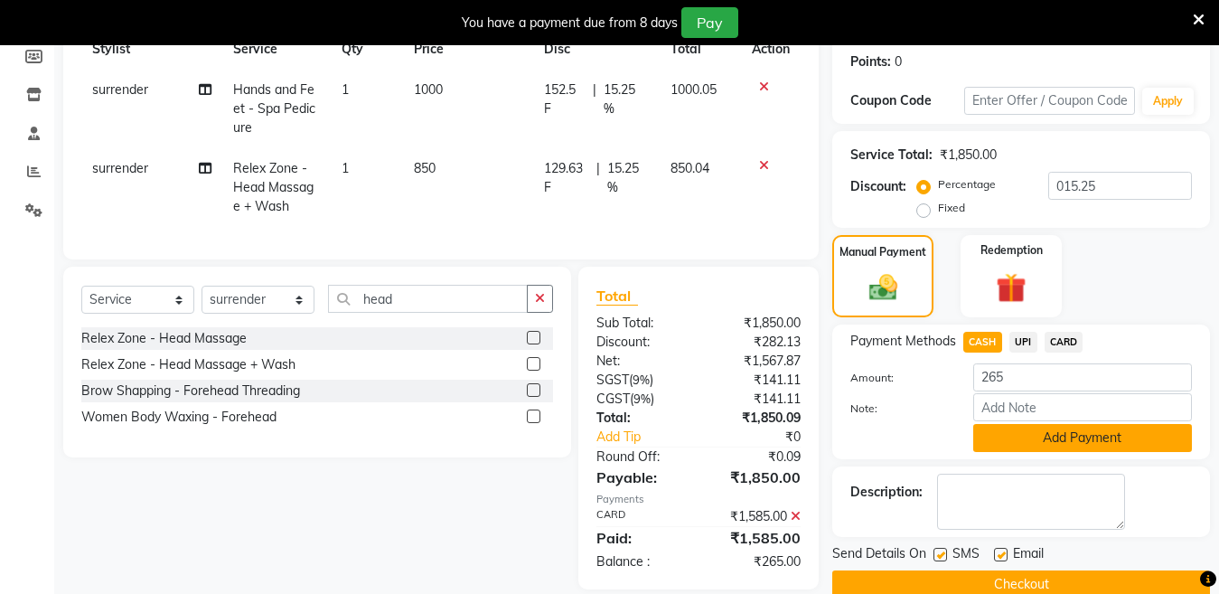
click at [1042, 430] on button "Add Payment" at bounding box center [1083, 438] width 219 height 28
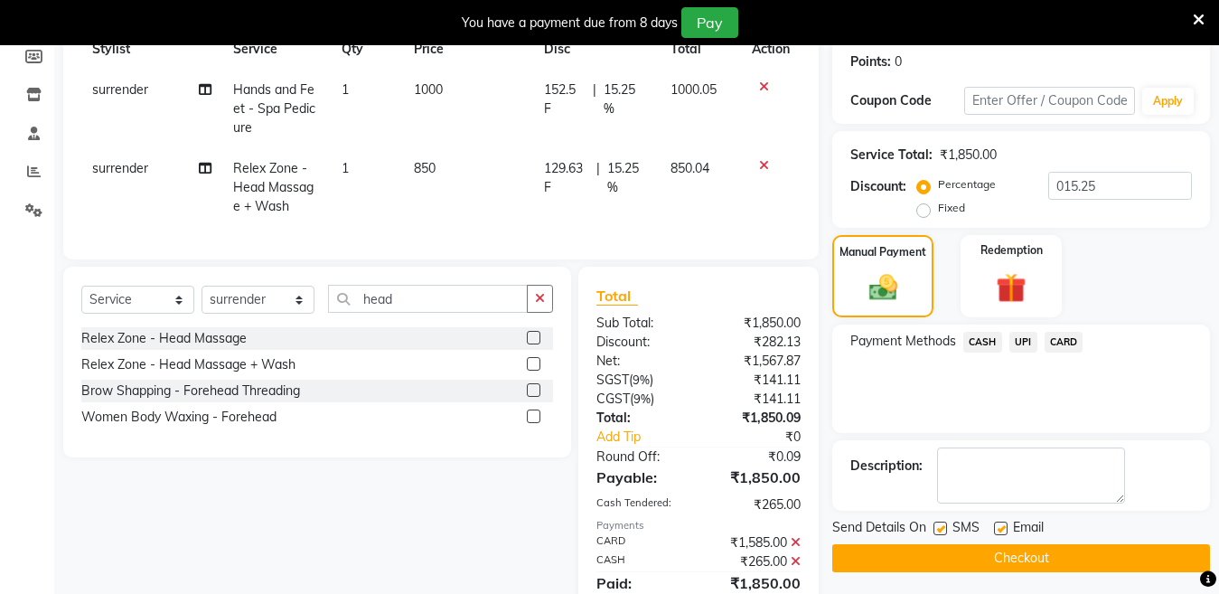
scroll to position [357, 0]
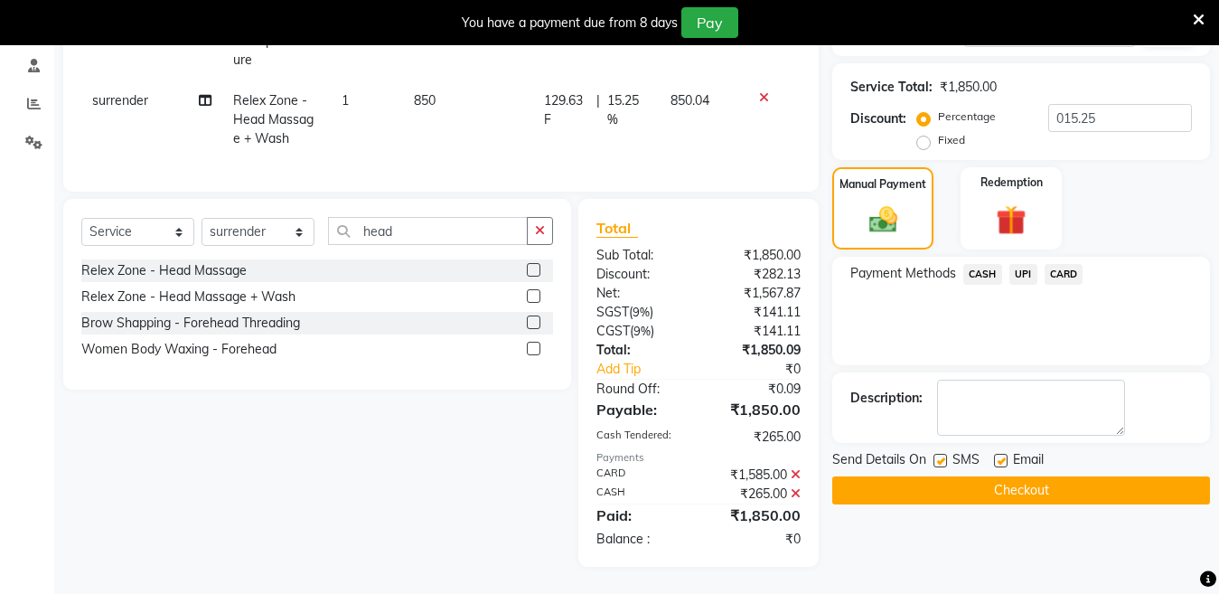
click at [934, 454] on label at bounding box center [941, 461] width 14 height 14
click at [934, 456] on input "checkbox" at bounding box center [940, 462] width 12 height 12
checkbox input "false"
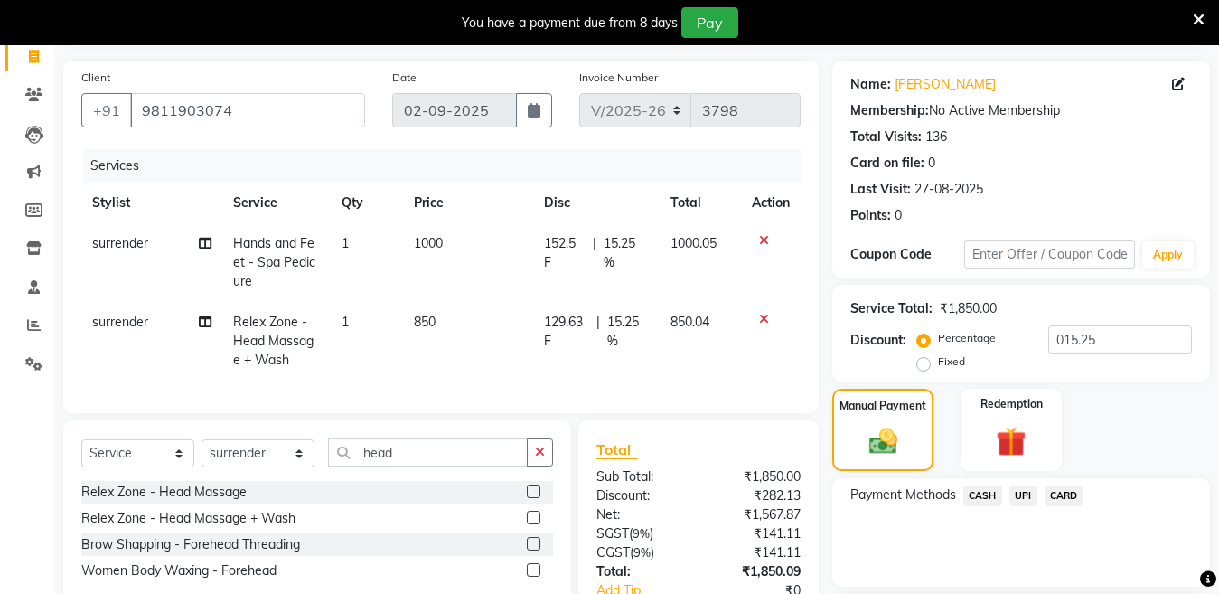
scroll to position [116, 0]
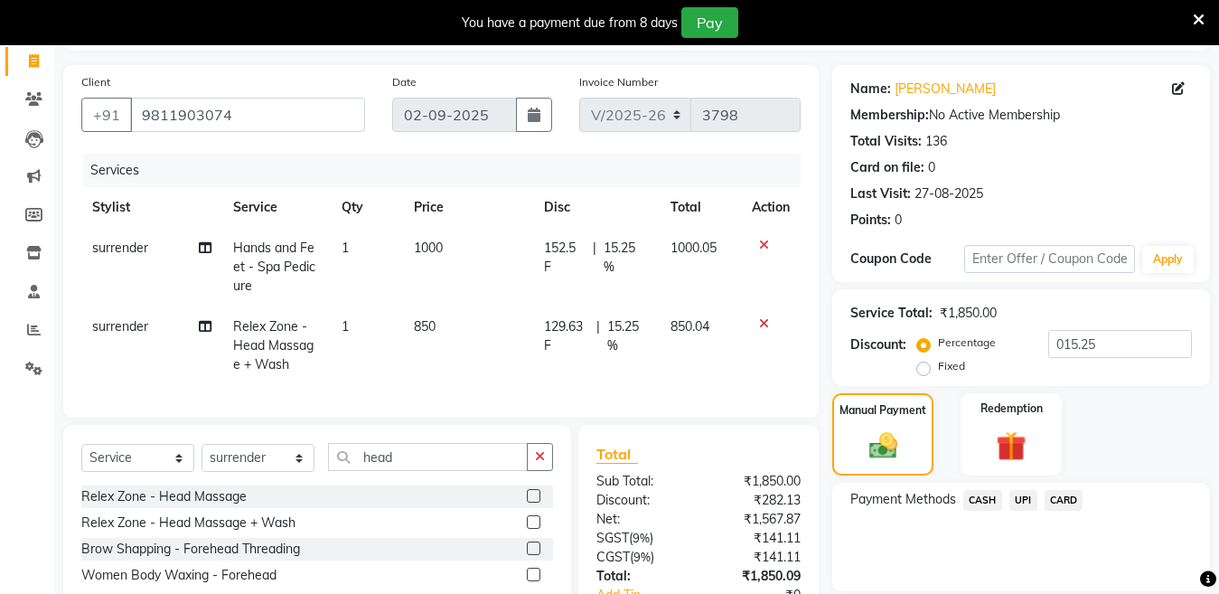
click at [115, 328] on span "surrender" at bounding box center [120, 326] width 56 height 16
select select "50831"
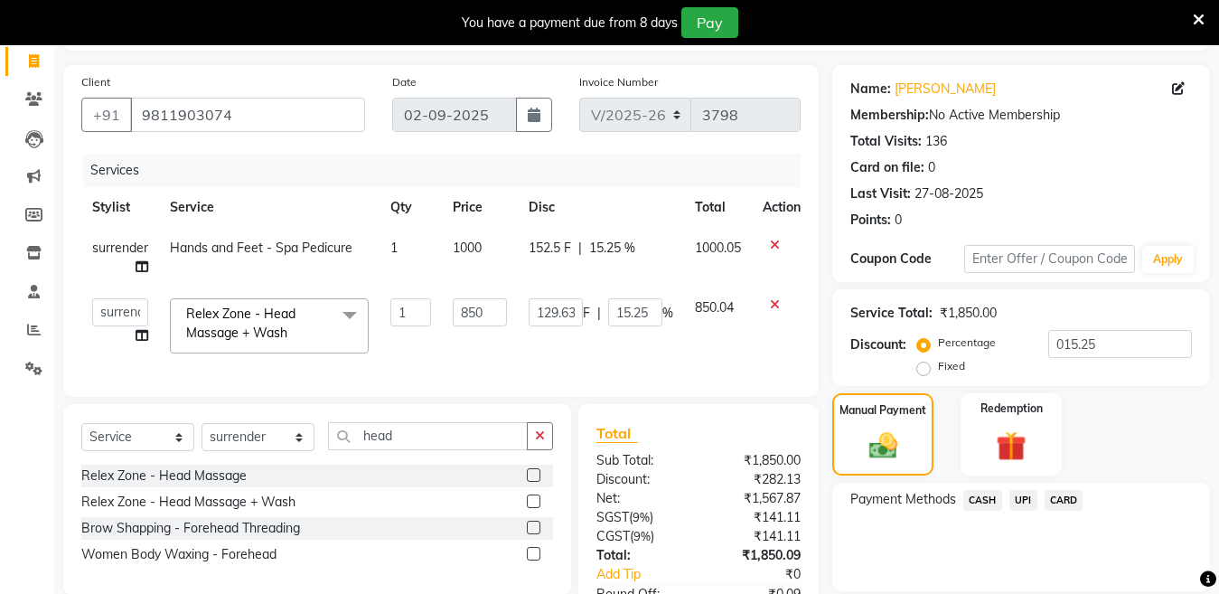
scroll to position [336, 0]
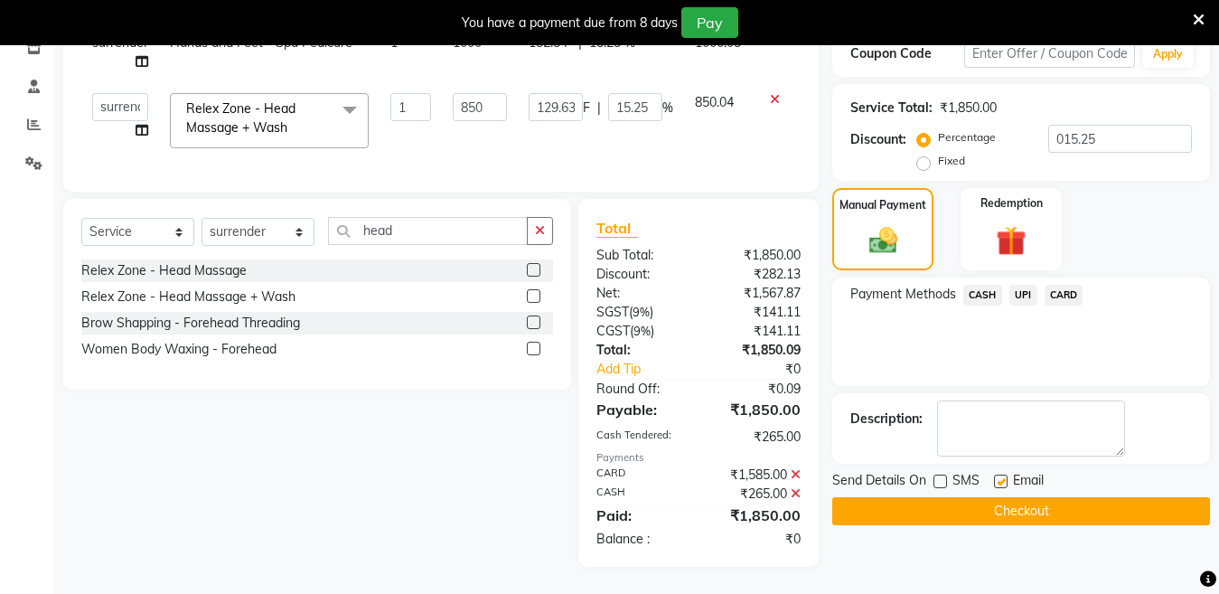
click at [950, 503] on button "Checkout" at bounding box center [1022, 511] width 378 height 28
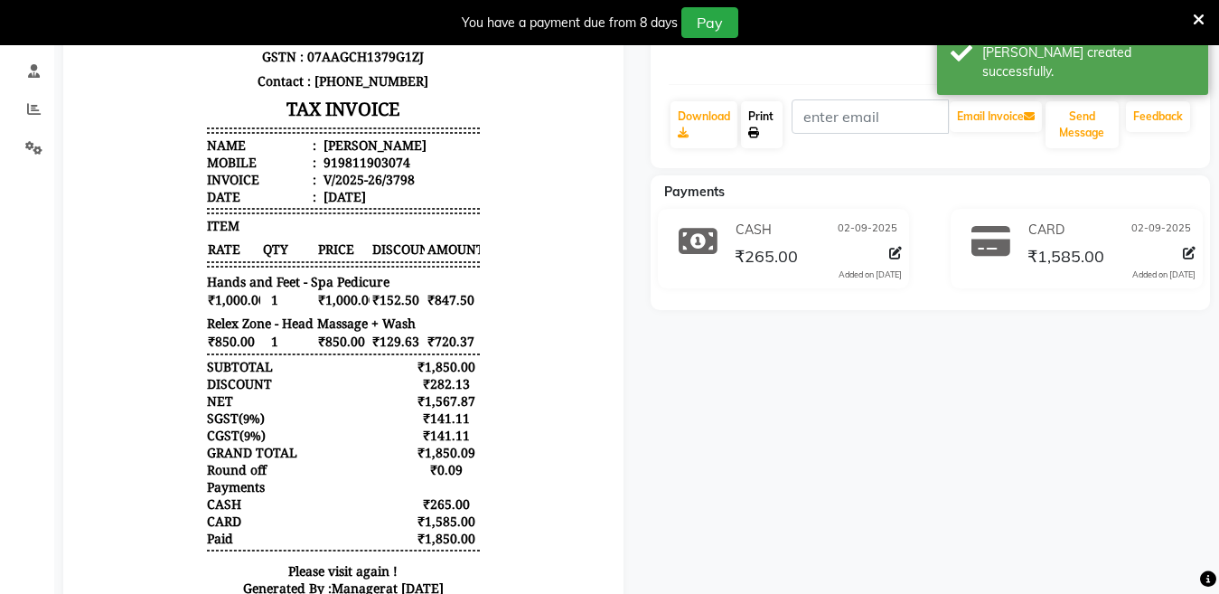
click at [767, 133] on link "Print" at bounding box center [762, 124] width 42 height 47
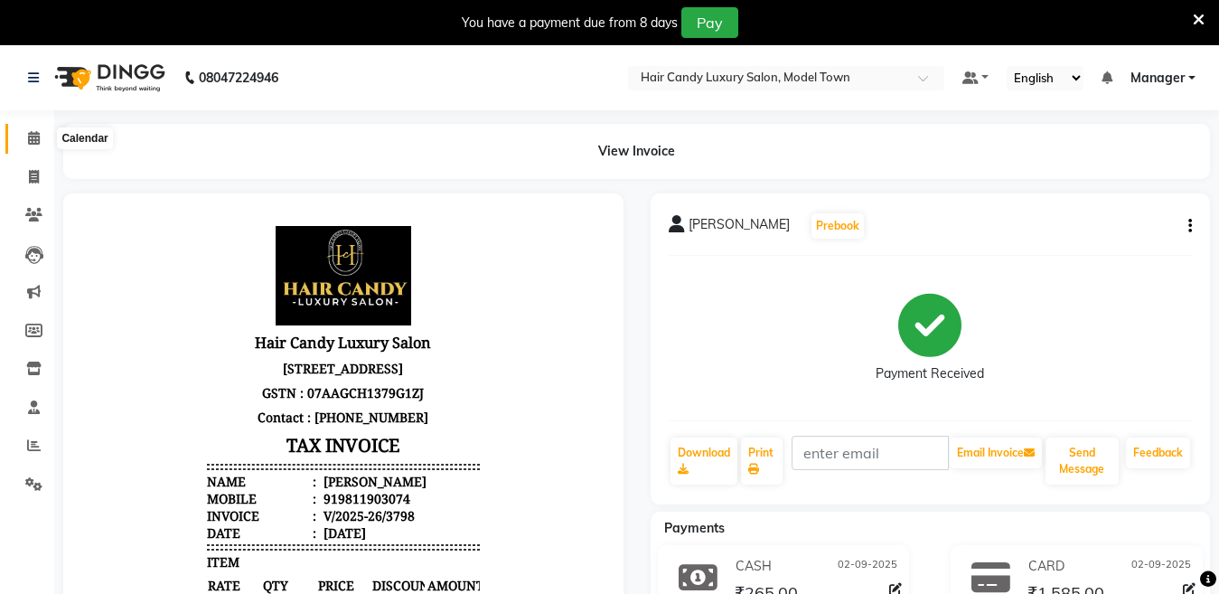
click at [37, 145] on span at bounding box center [34, 138] width 32 height 21
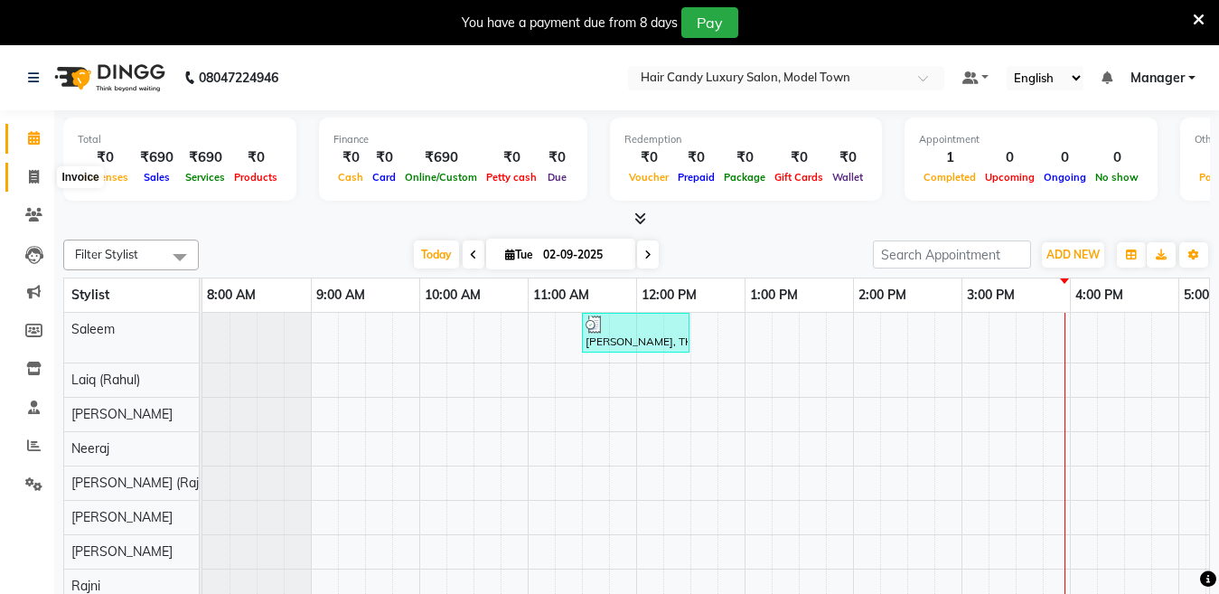
click at [38, 170] on icon at bounding box center [34, 177] width 10 height 14
select select "service"
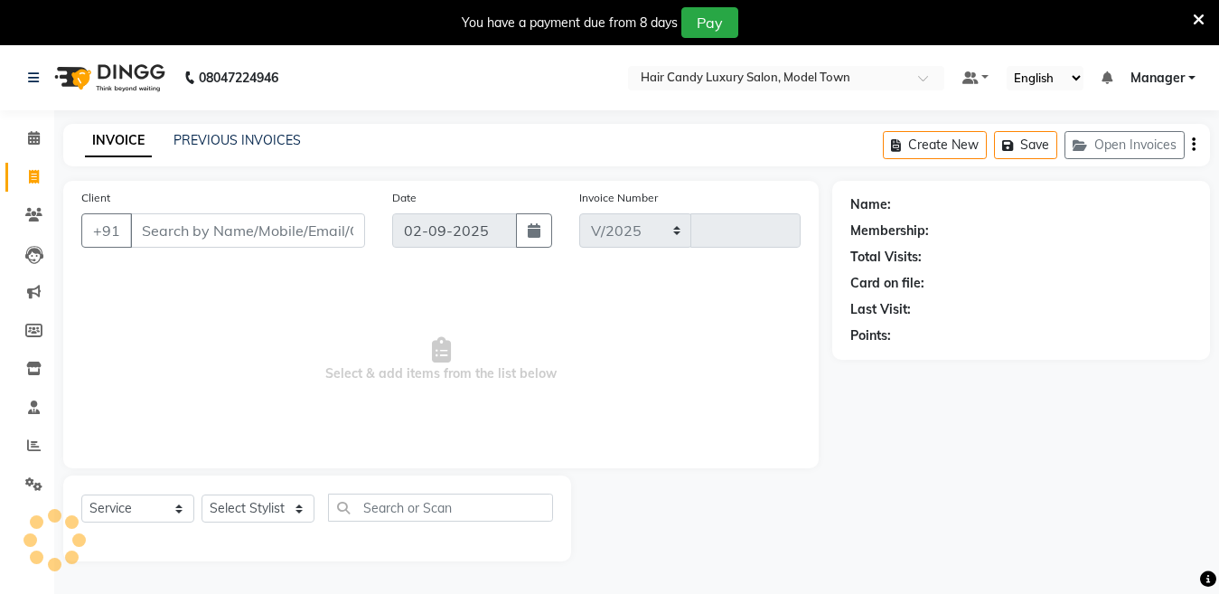
select select "4716"
type input "3796"
click at [246, 134] on link "PREVIOUS INVOICES" at bounding box center [237, 140] width 127 height 16
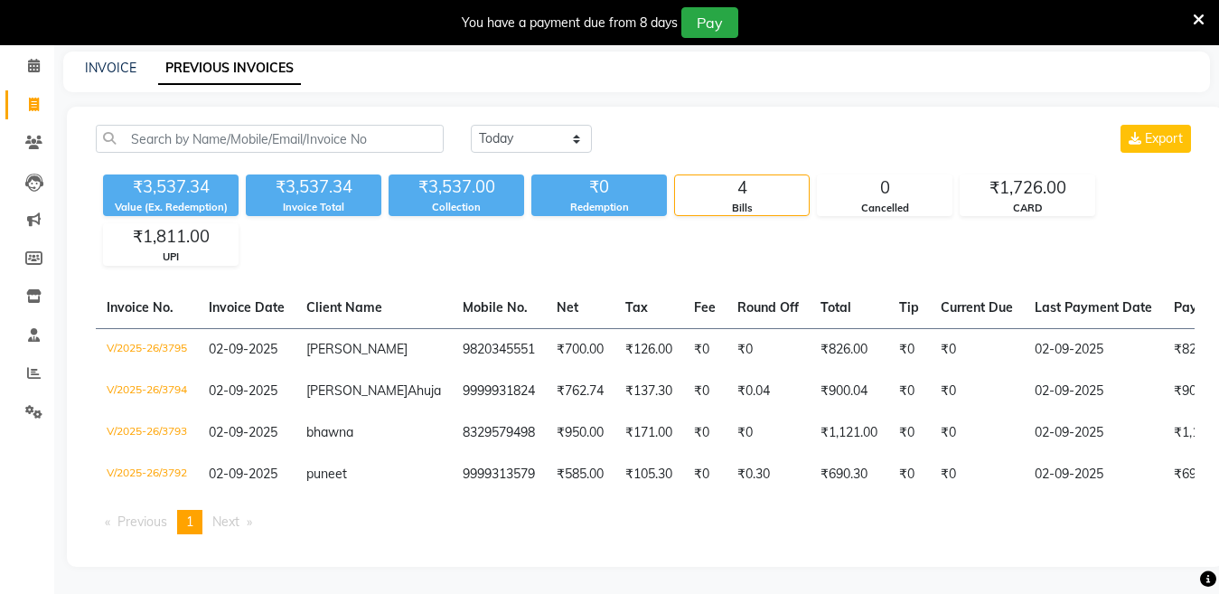
scroll to position [0, 368]
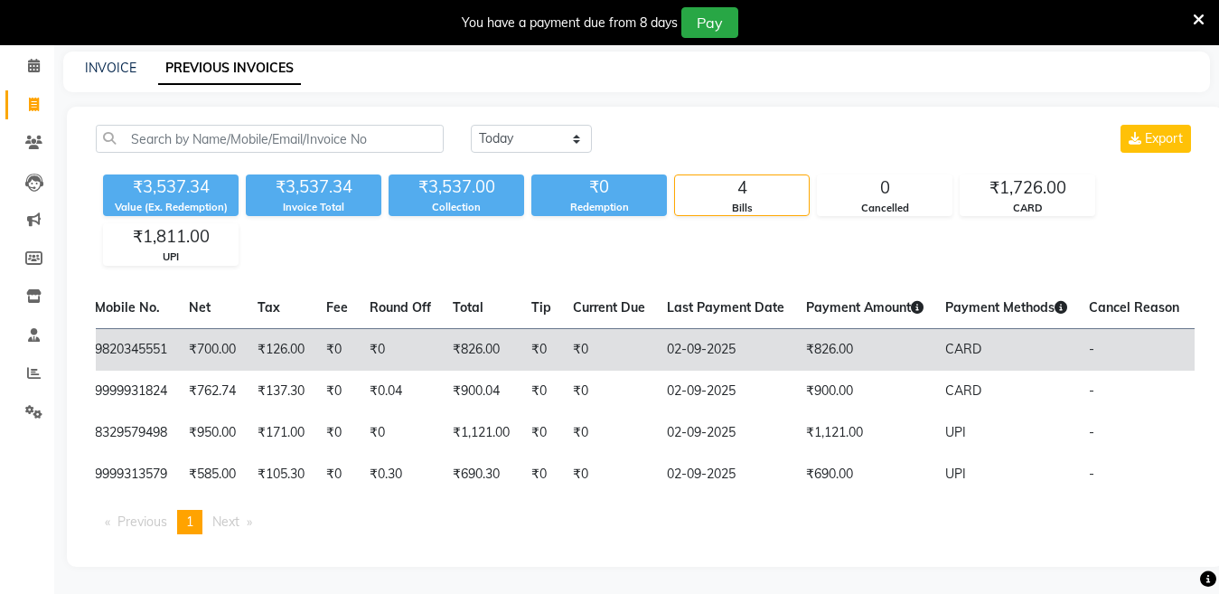
click at [935, 332] on td "CARD" at bounding box center [1007, 349] width 144 height 42
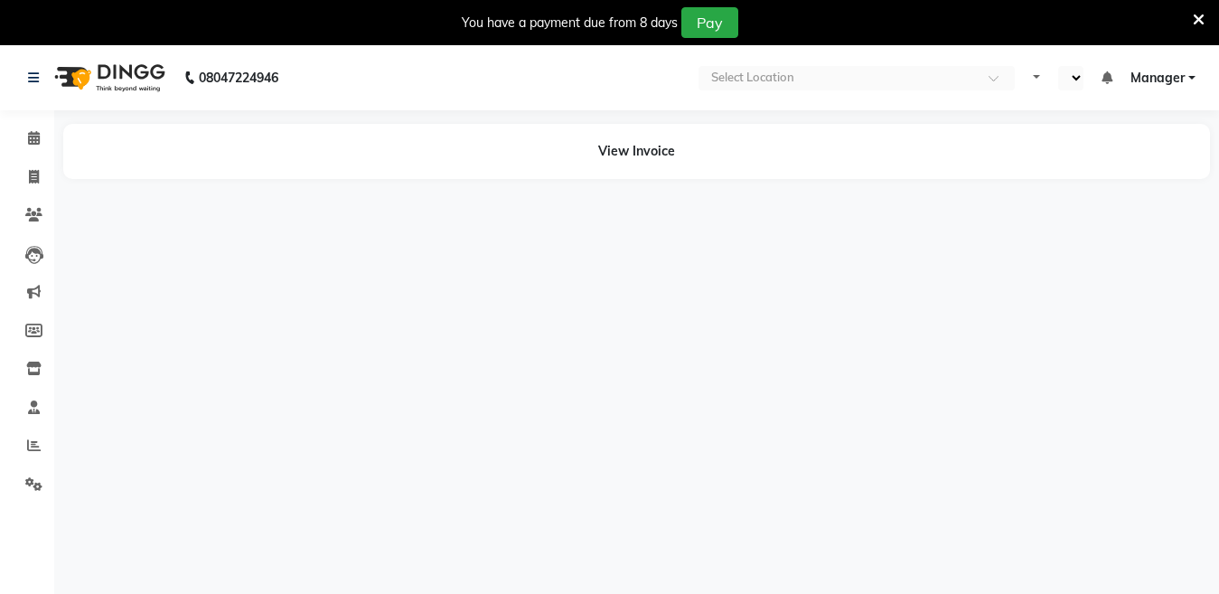
select select "en"
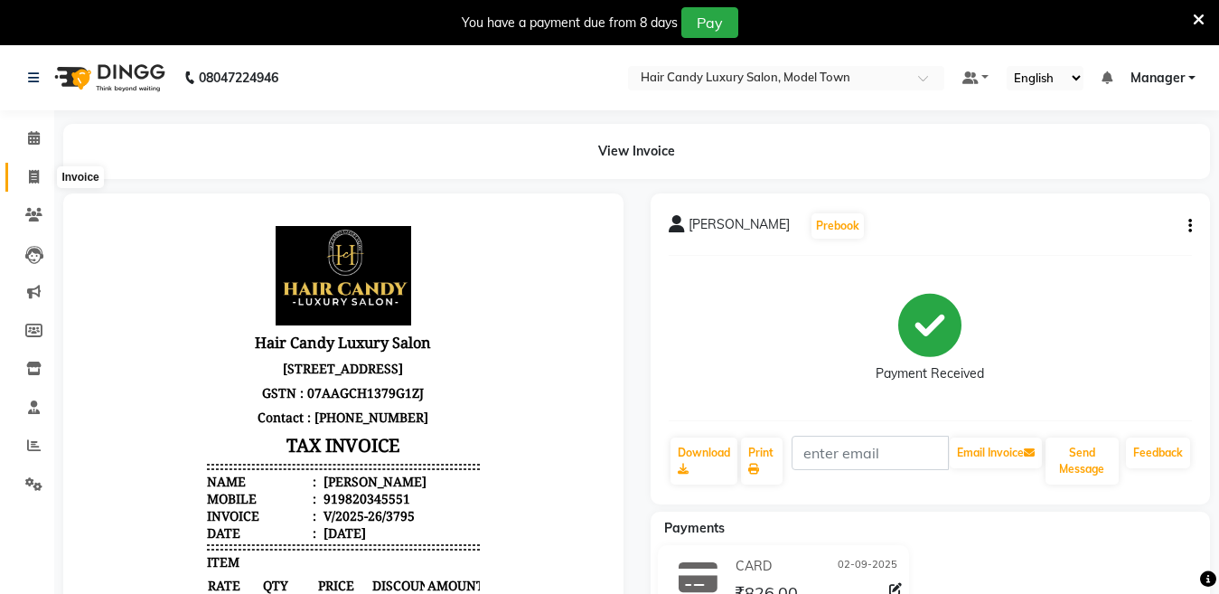
click at [29, 170] on icon at bounding box center [34, 177] width 10 height 14
select select "service"
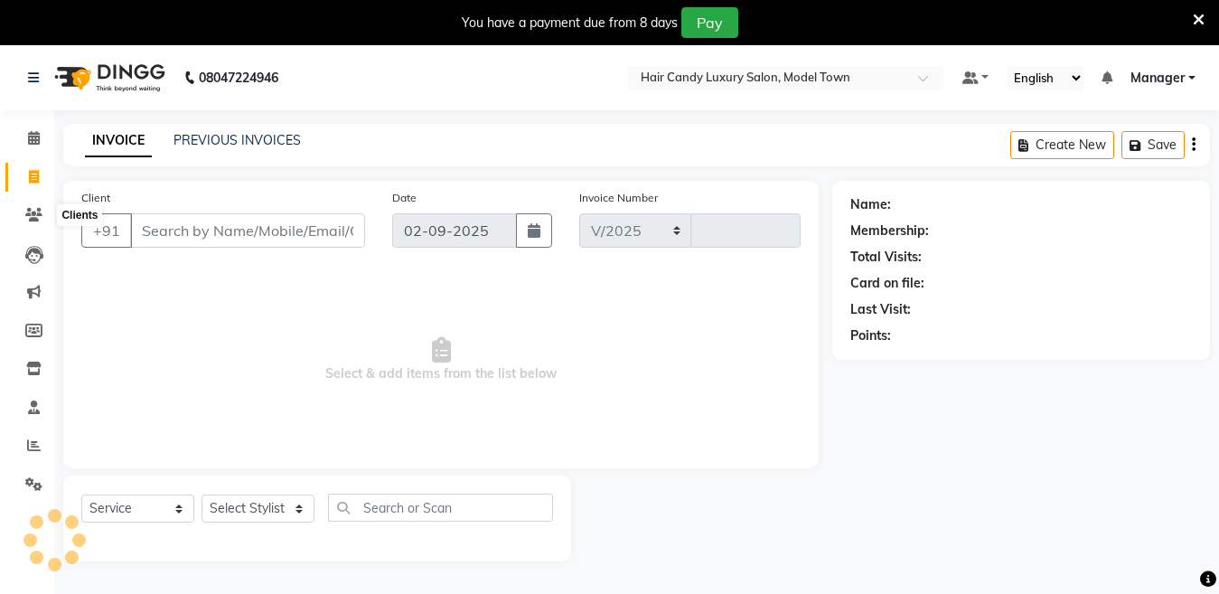
select select "4716"
type input "3796"
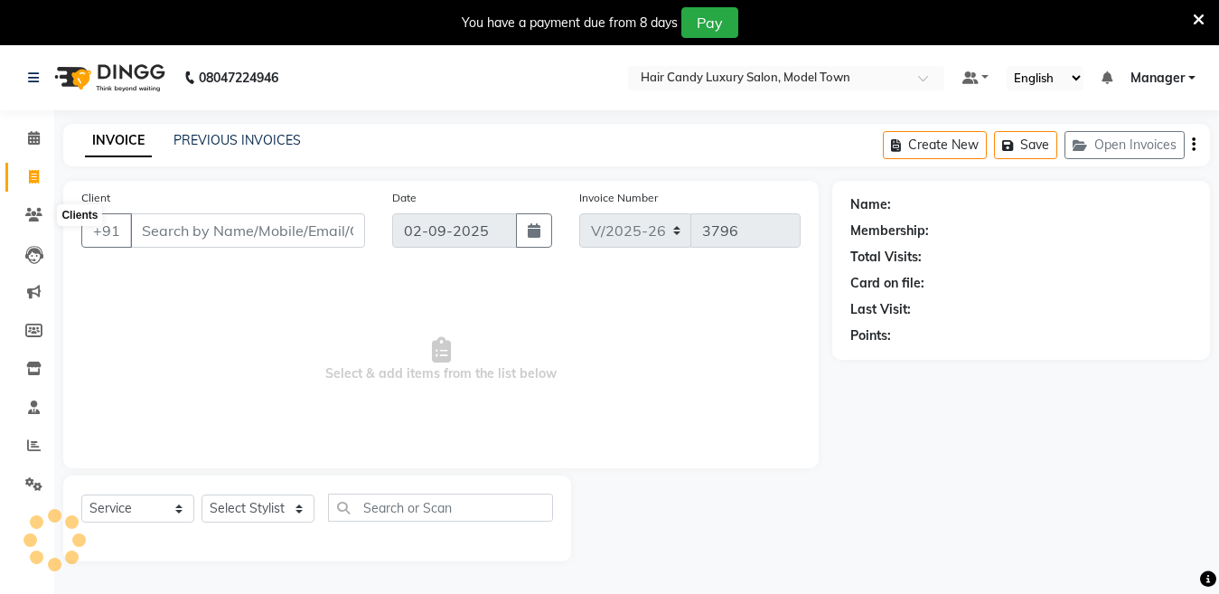
scroll to position [45, 0]
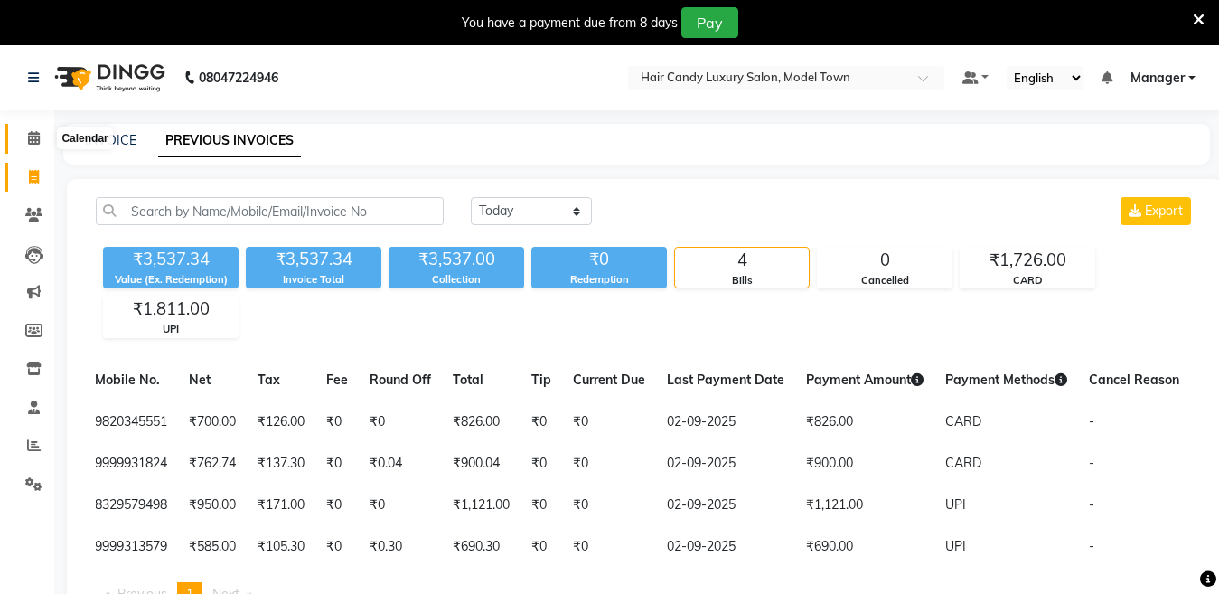
click at [19, 144] on span at bounding box center [34, 138] width 32 height 21
